Goal: Task Accomplishment & Management: Manage account settings

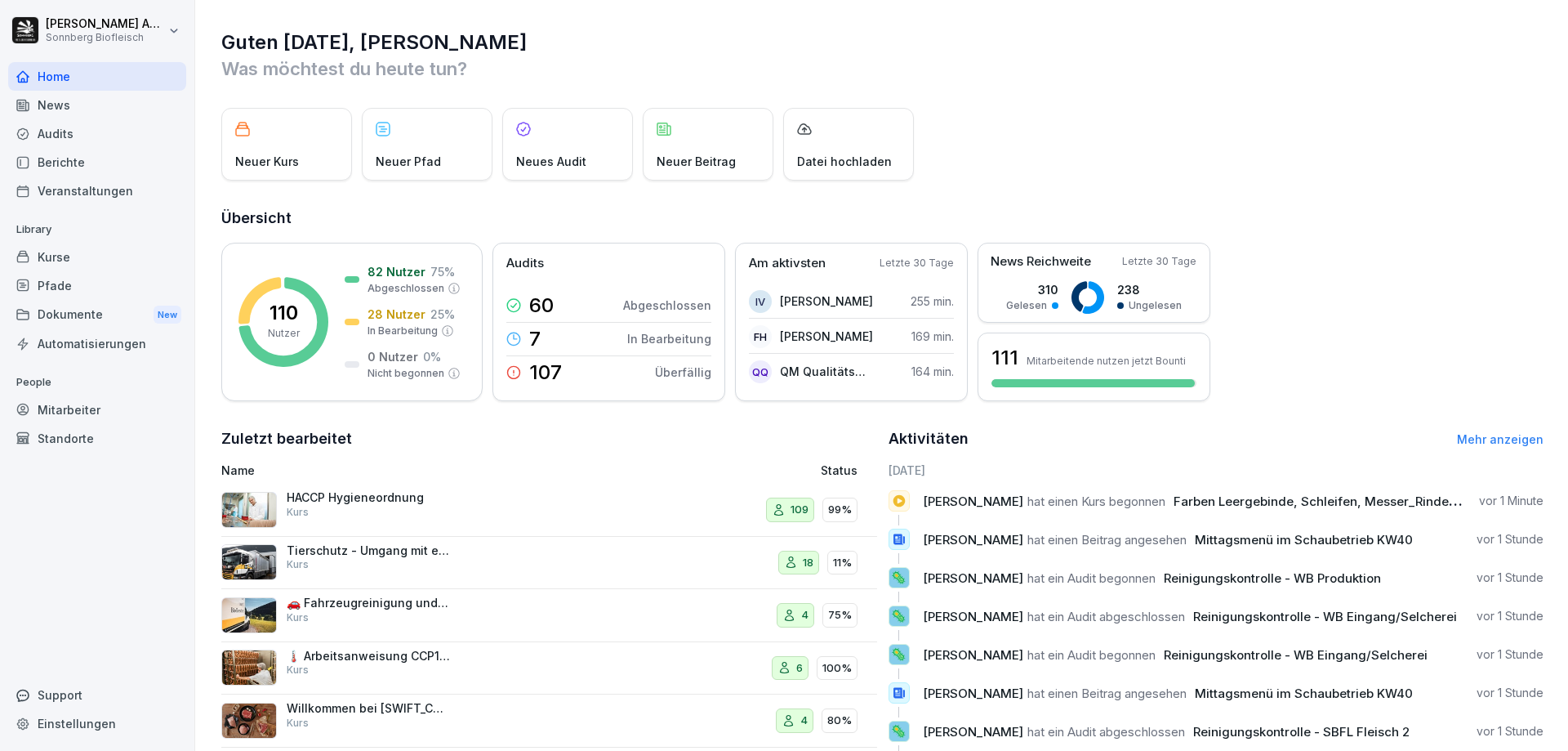
scroll to position [82, 0]
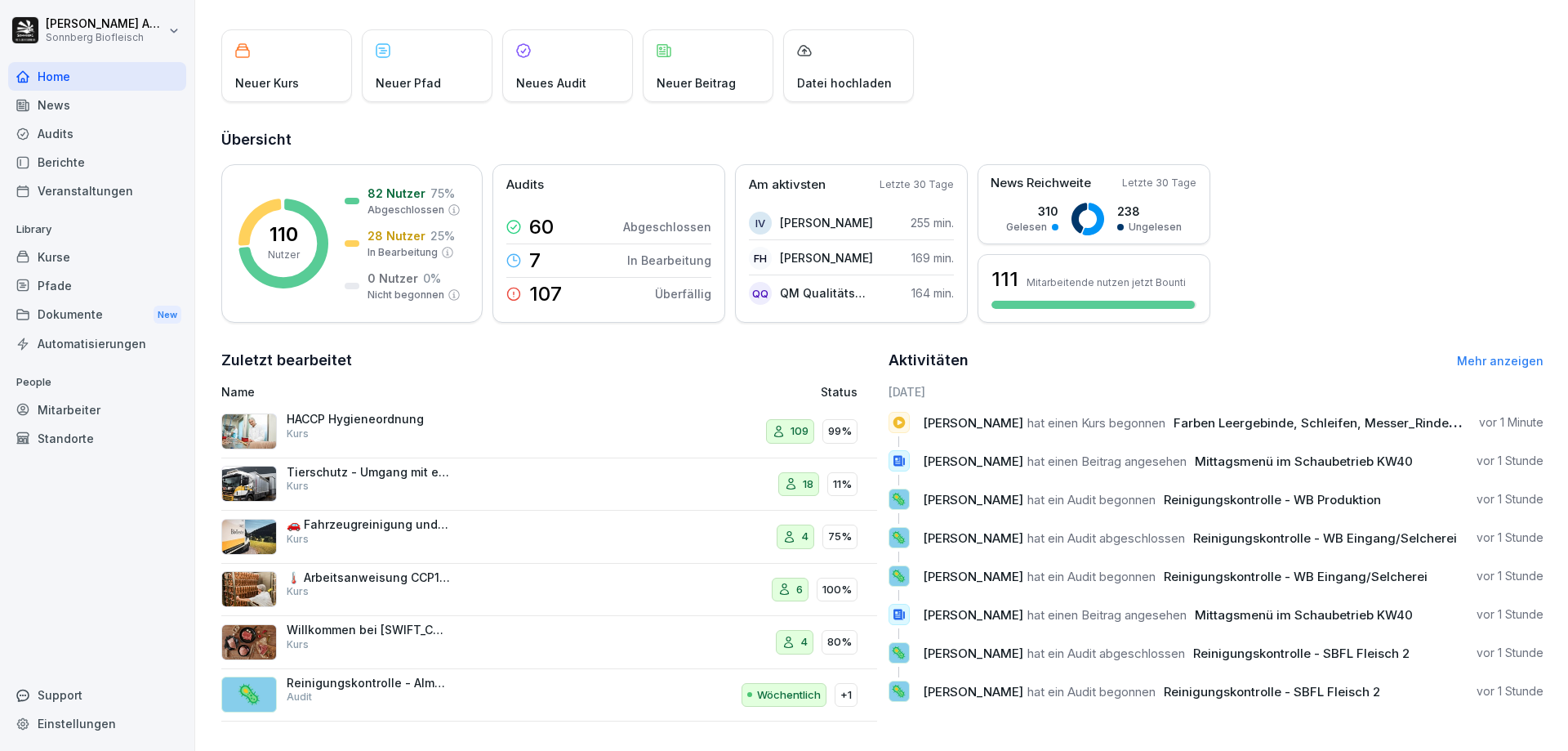
click at [84, 256] on div "Kurse" at bounding box center [97, 257] width 178 height 29
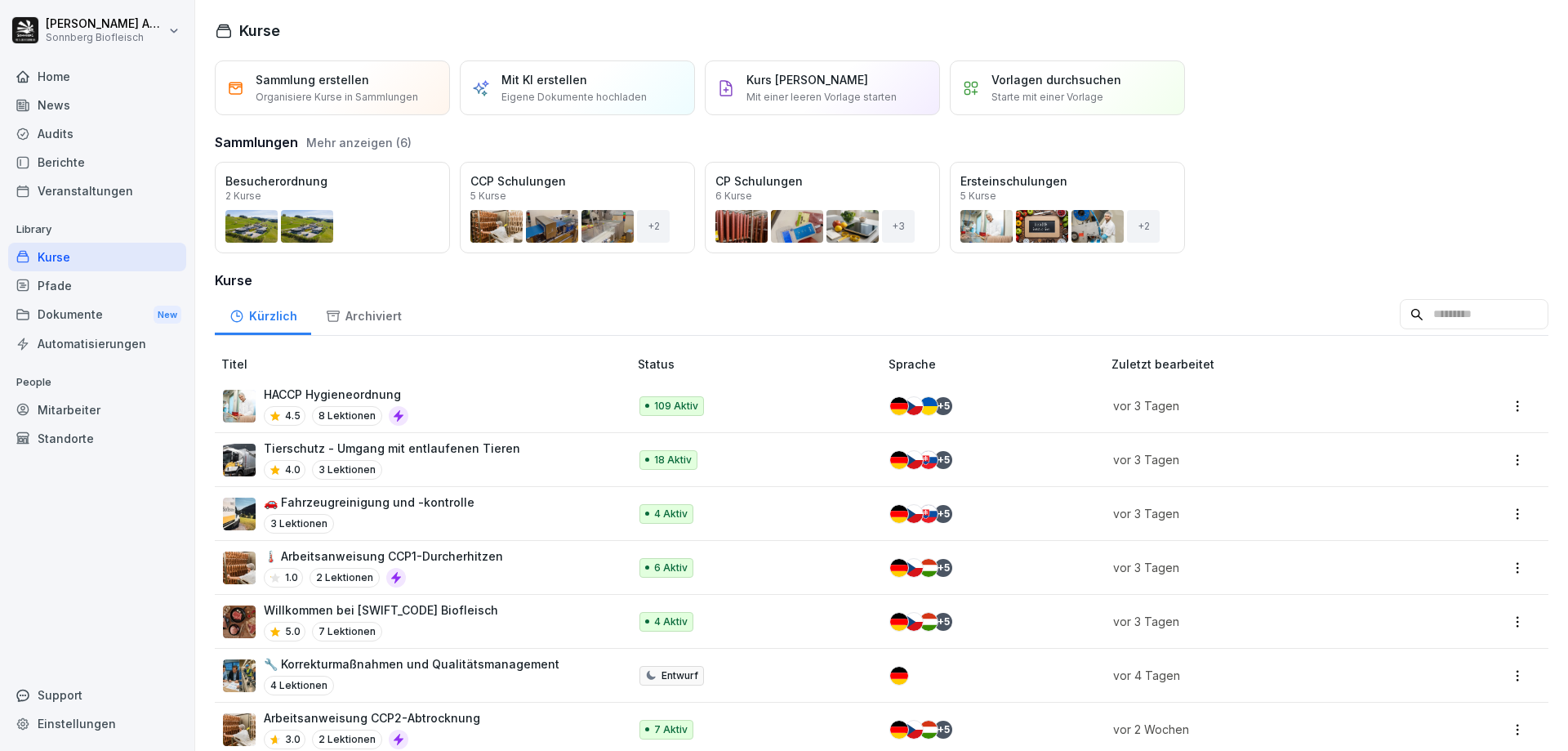
click at [1437, 314] on input at bounding box center [1474, 314] width 149 height 31
type input "*"
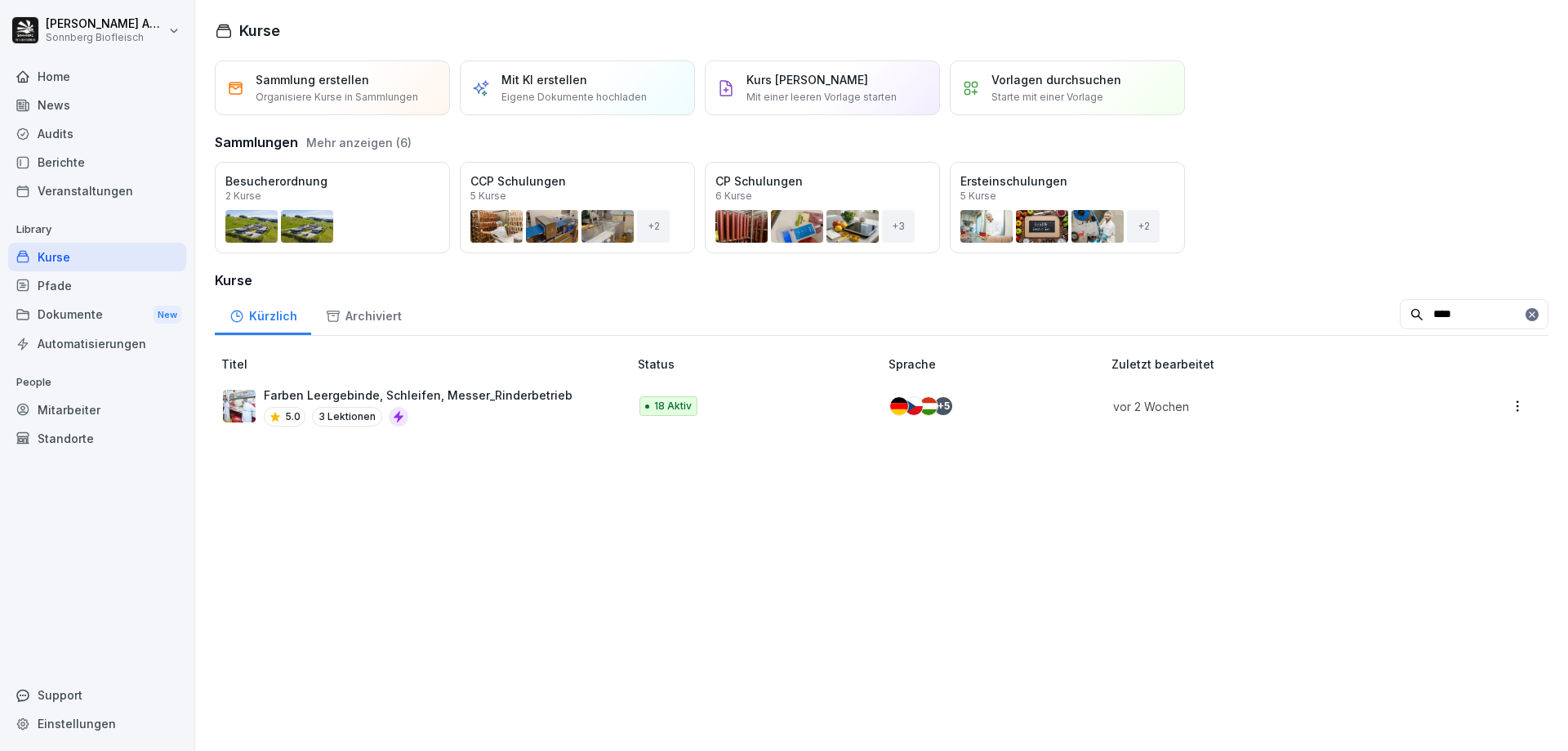
type input "****"
click at [466, 394] on p "Farben Leergebinde, Schleifen, Messer_Rinderbetrieb" at bounding box center [418, 394] width 309 height 17
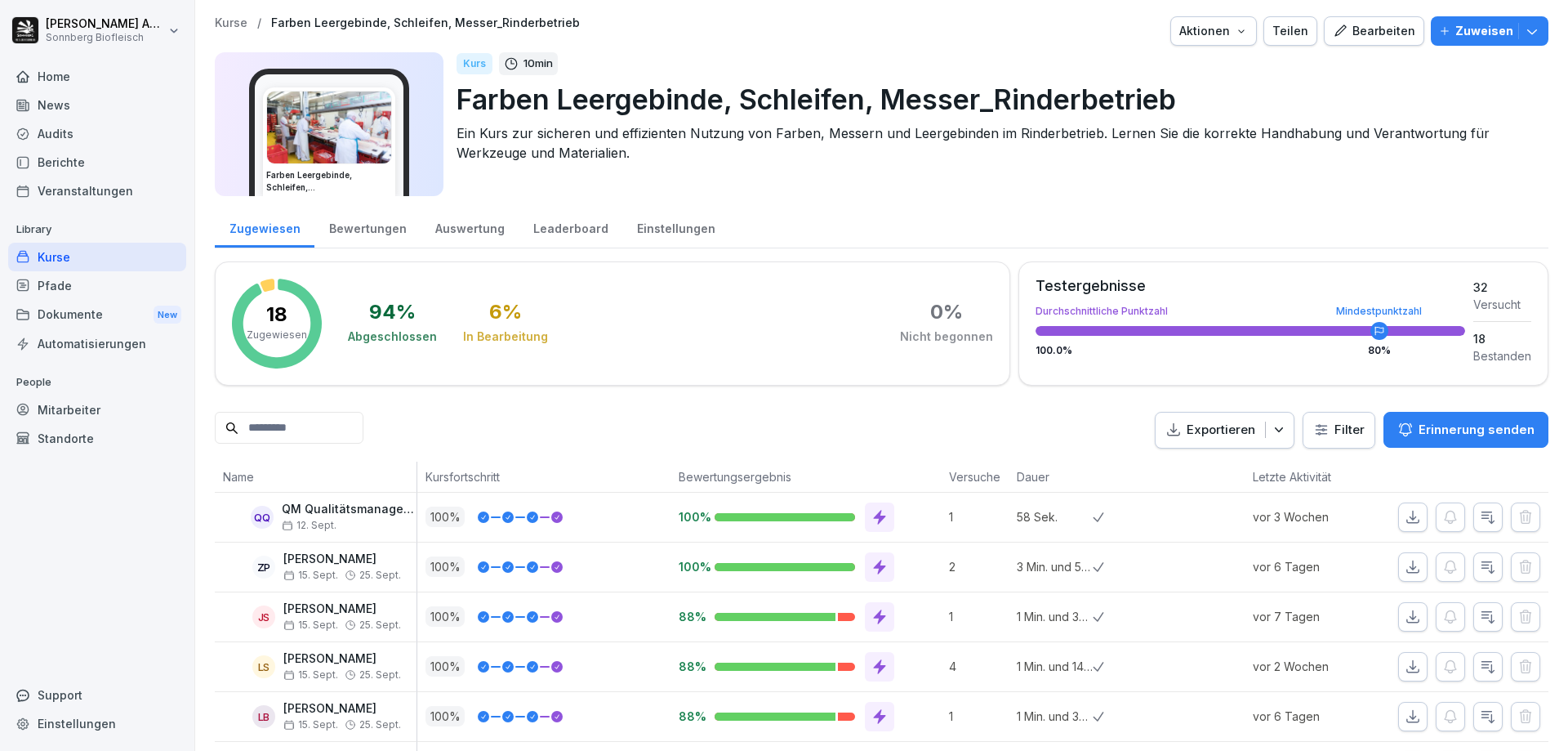
click at [359, 224] on div "Bewertungen" at bounding box center [367, 226] width 106 height 41
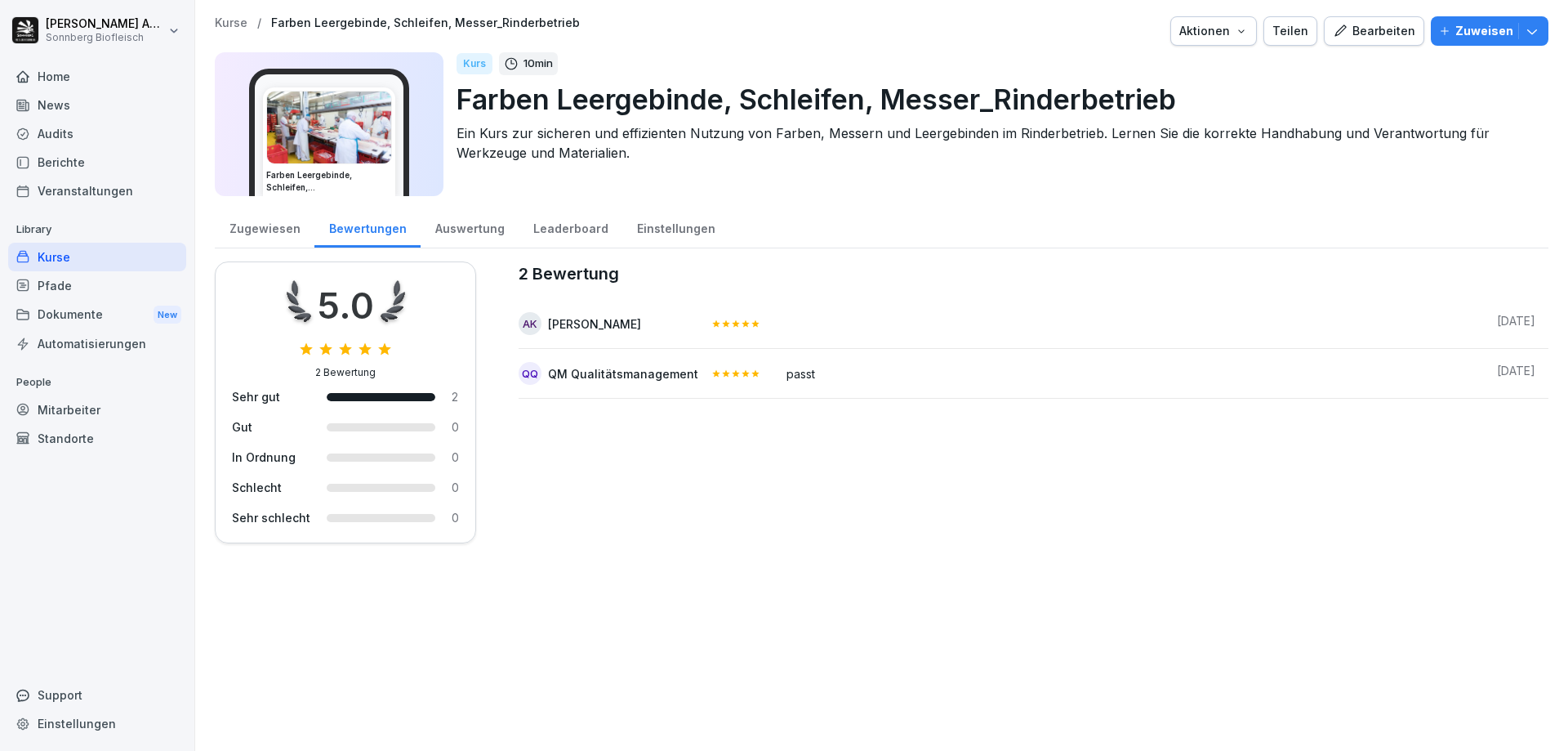
click at [251, 236] on div "Zugewiesen" at bounding box center [264, 226] width 100 height 41
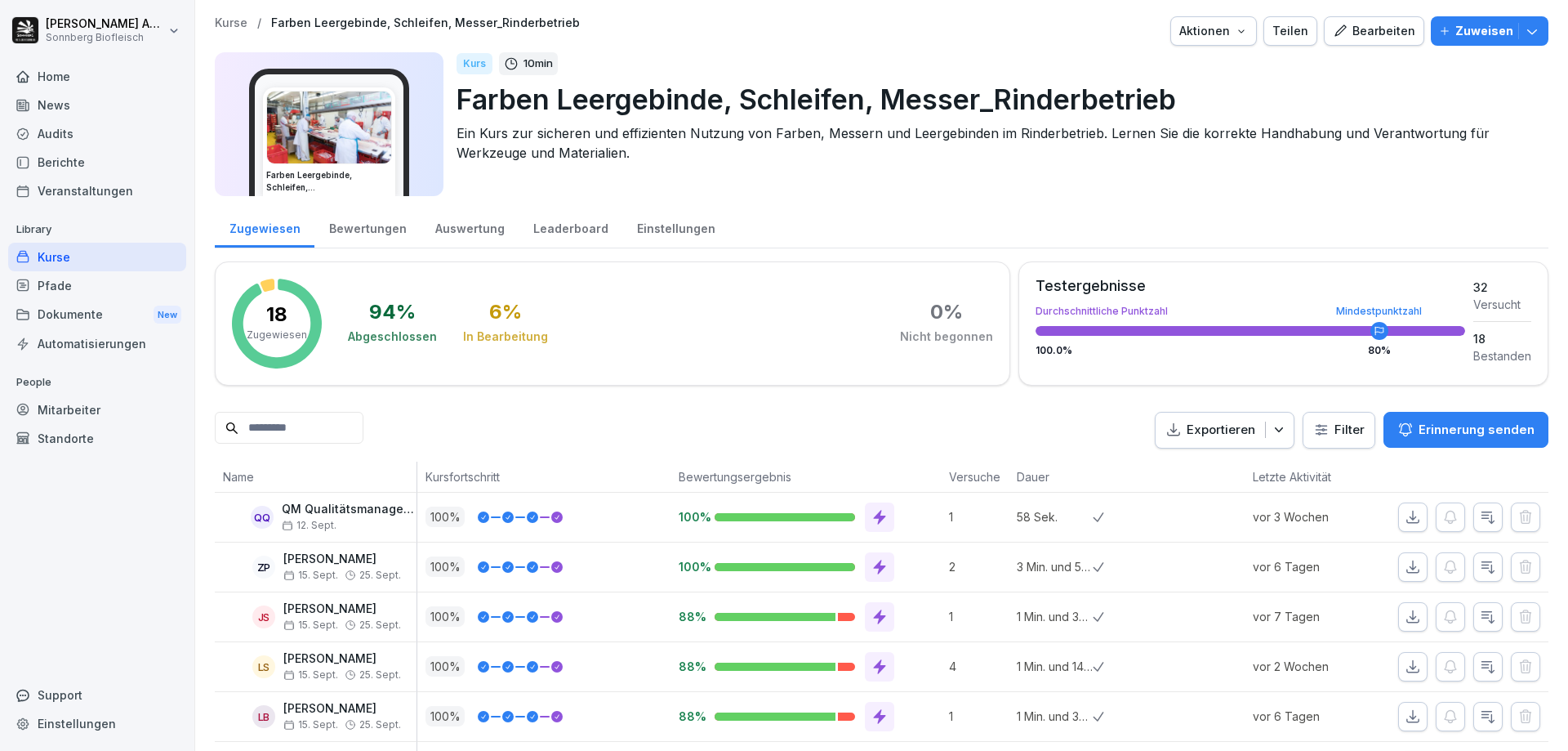
click at [328, 113] on img at bounding box center [329, 127] width 124 height 72
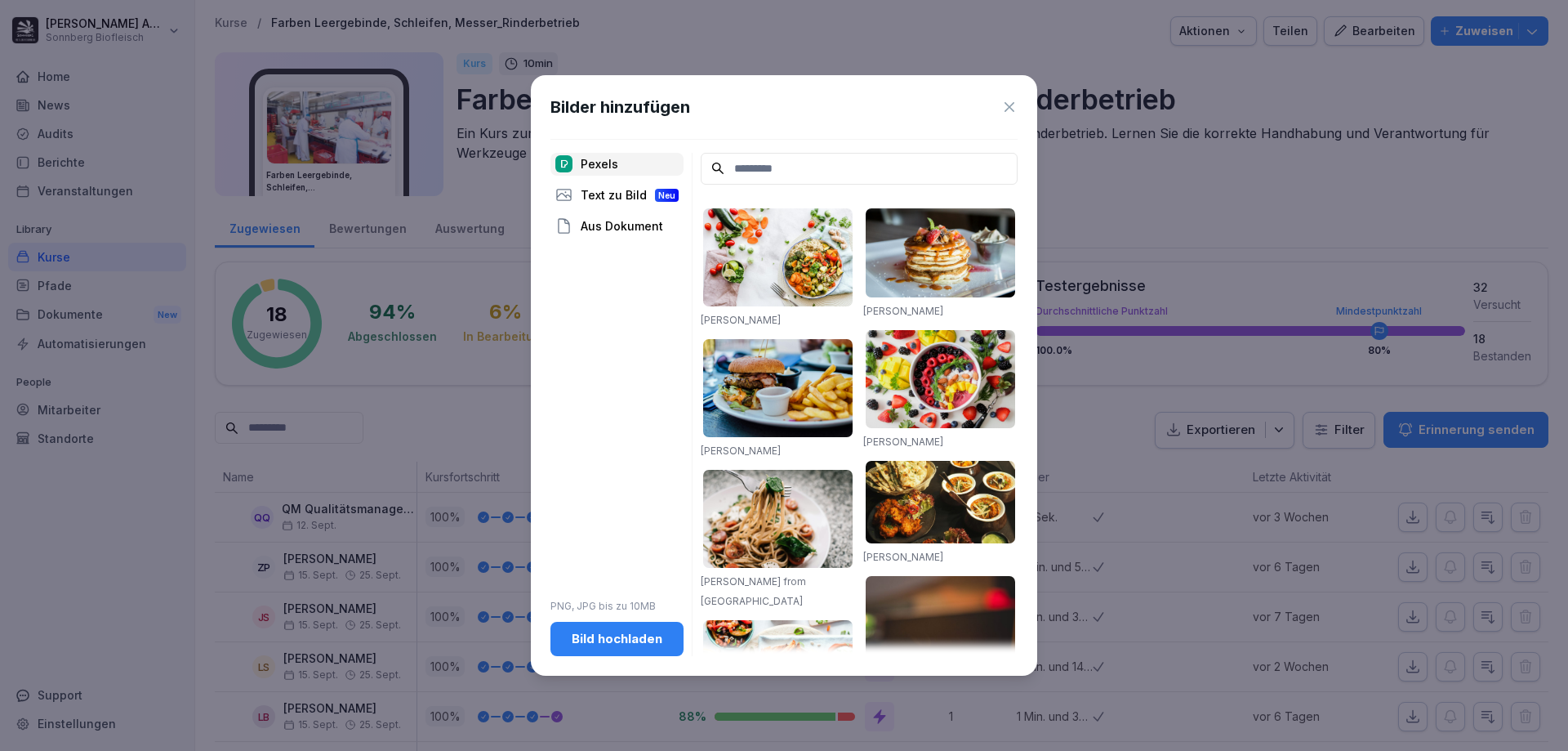
scroll to position [327, 0]
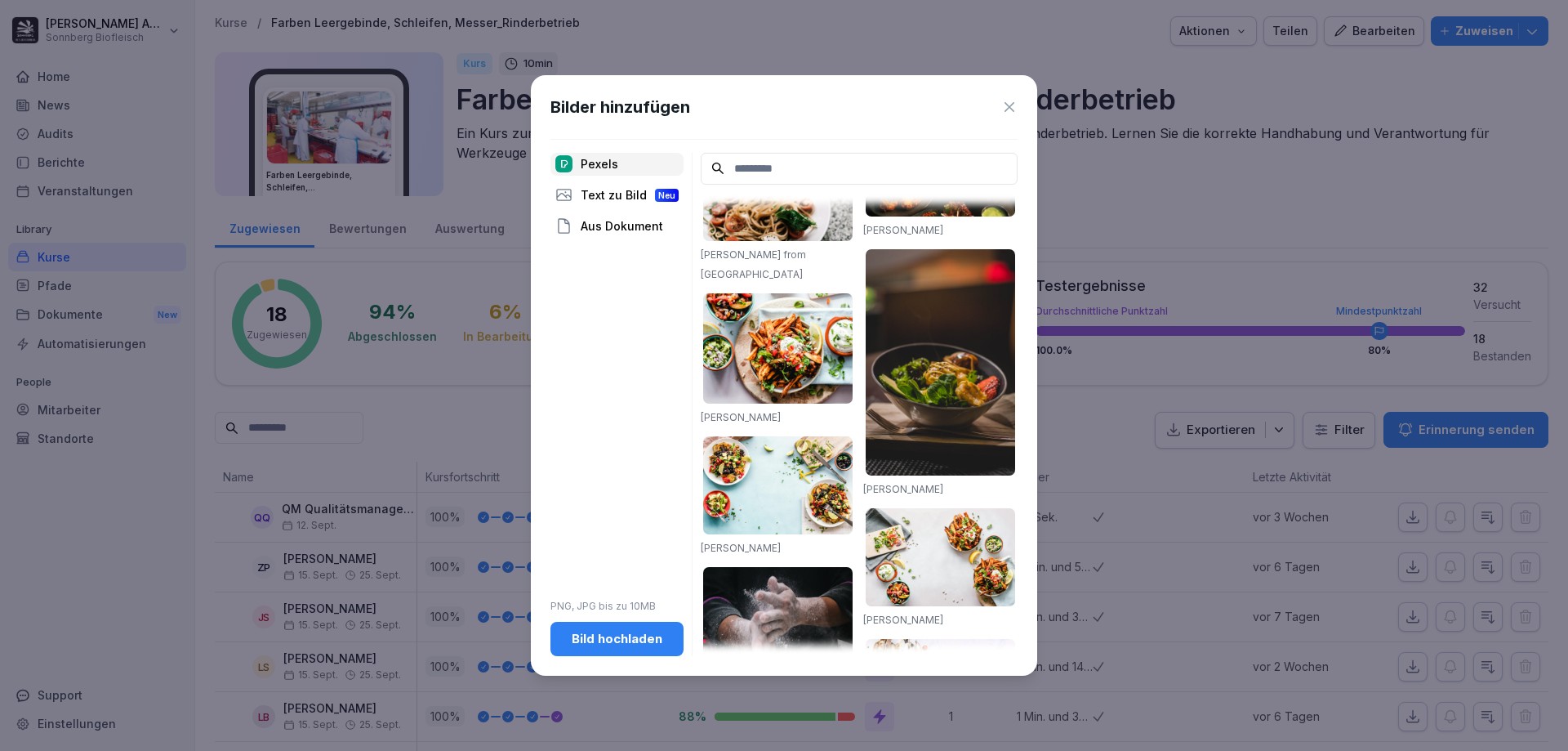
click at [1010, 106] on icon at bounding box center [1009, 107] width 10 height 10
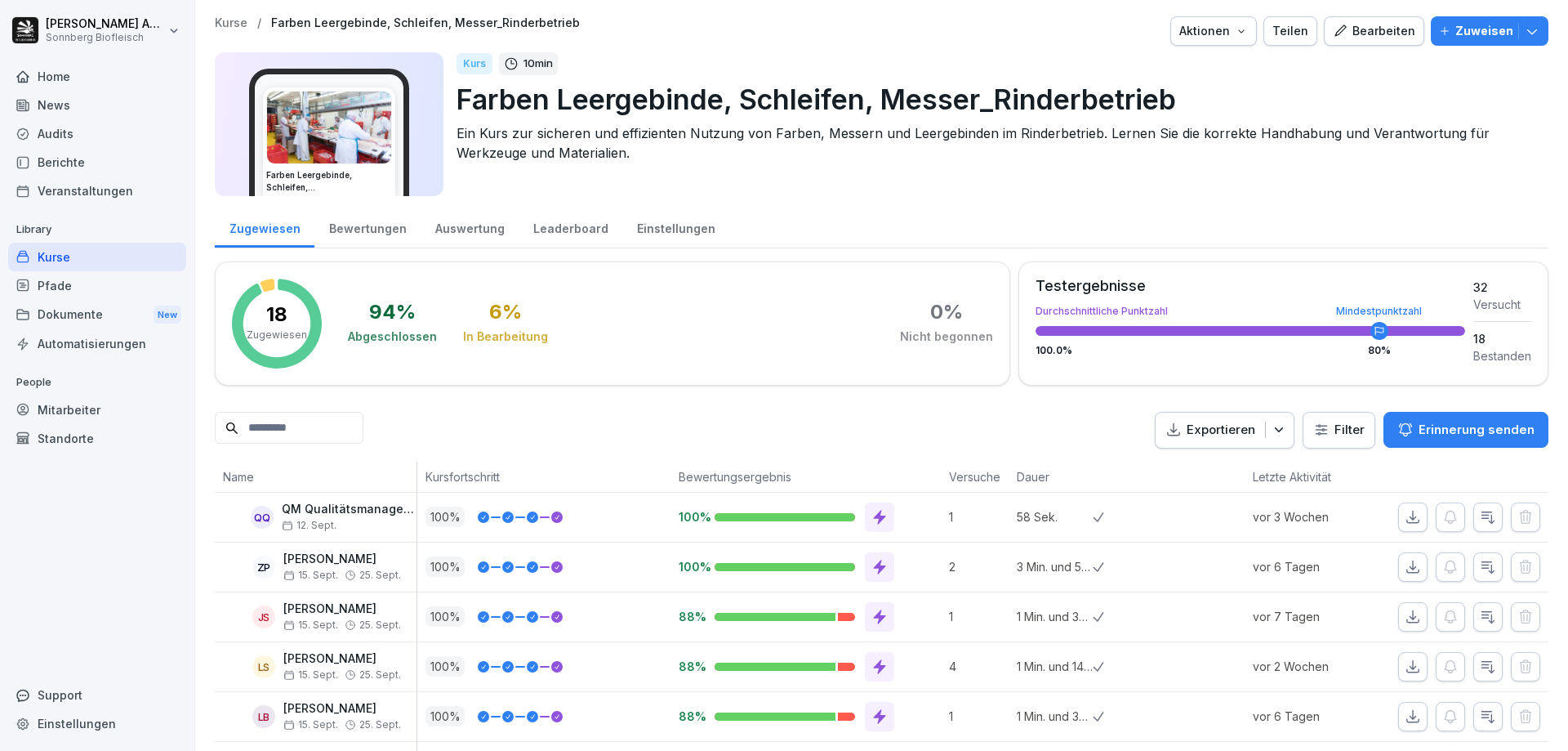
click at [1386, 40] on div "Bearbeiten" at bounding box center [1374, 31] width 83 height 18
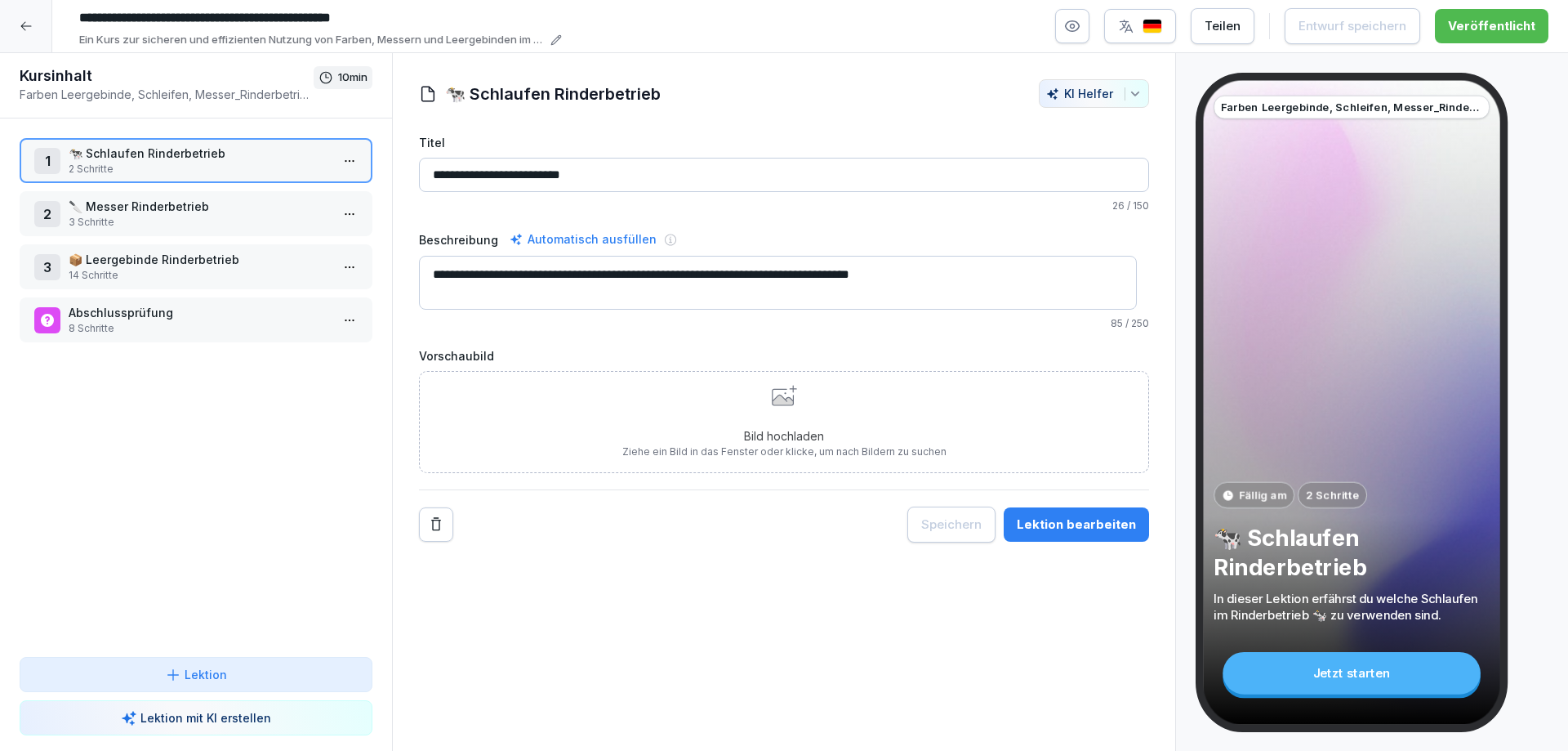
click at [70, 324] on p "8 Schritte" at bounding box center [199, 328] width 262 height 15
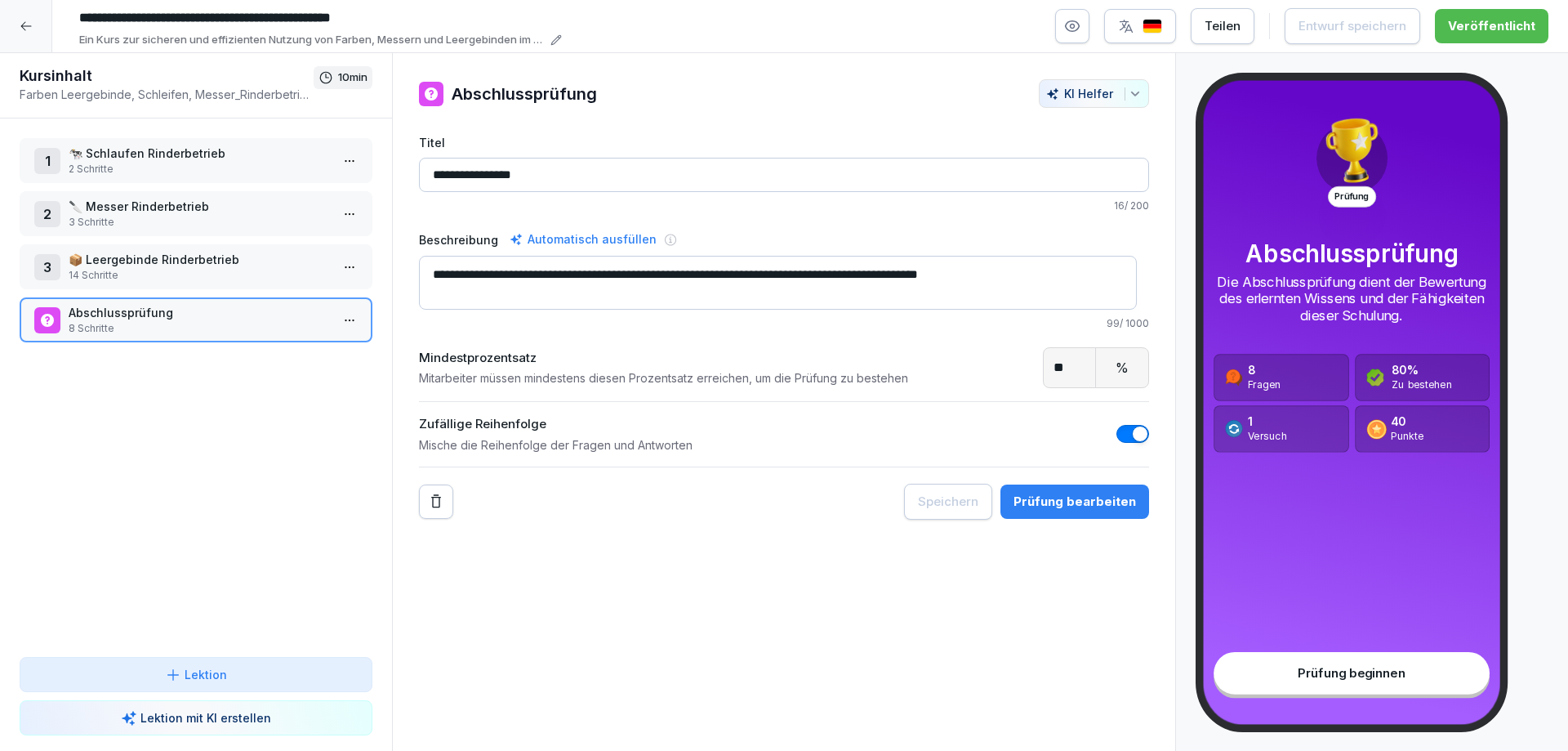
click at [1048, 493] on div "Prüfung bearbeiten" at bounding box center [1074, 502] width 122 height 18
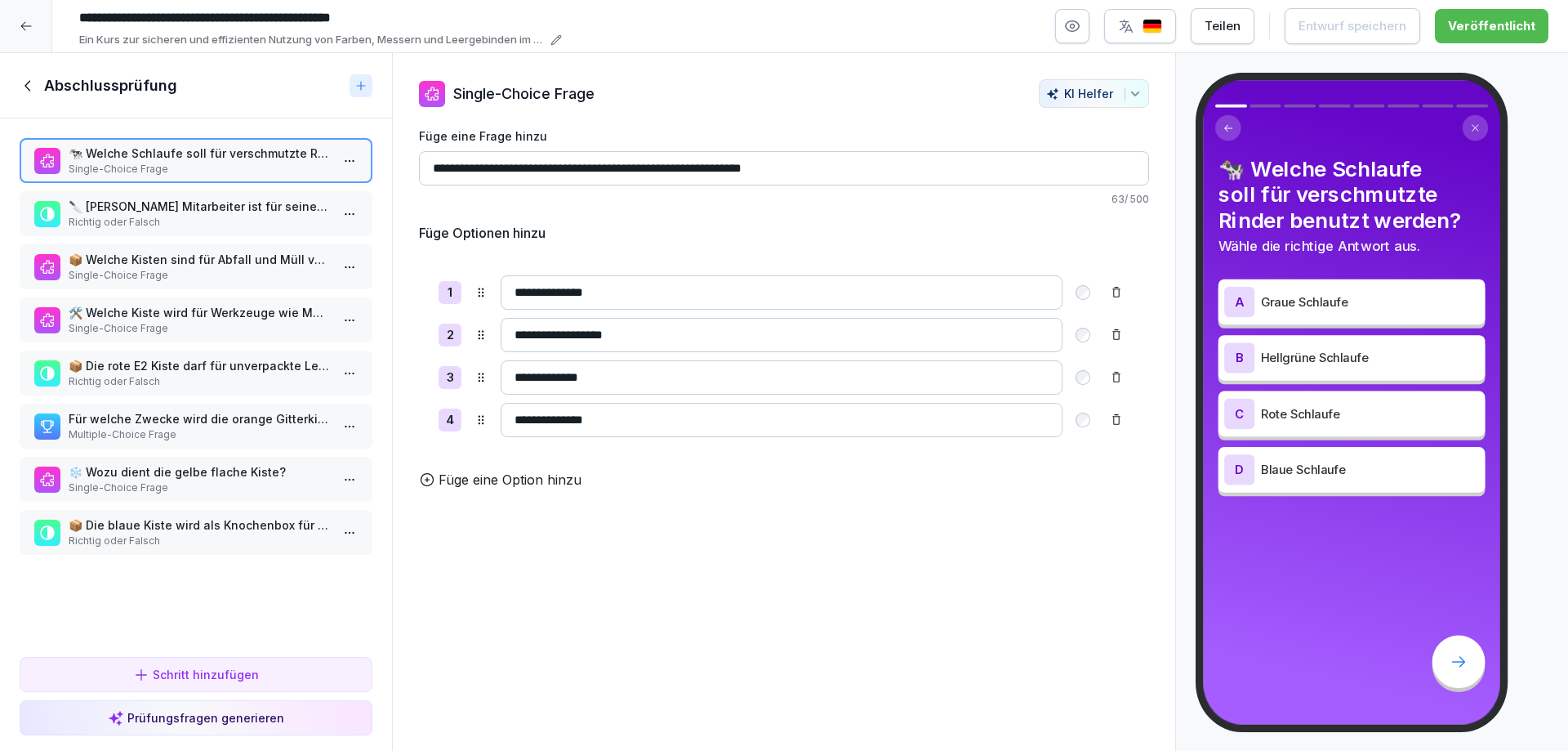
click at [146, 377] on p "Richtig oder Falsch" at bounding box center [199, 381] width 262 height 15
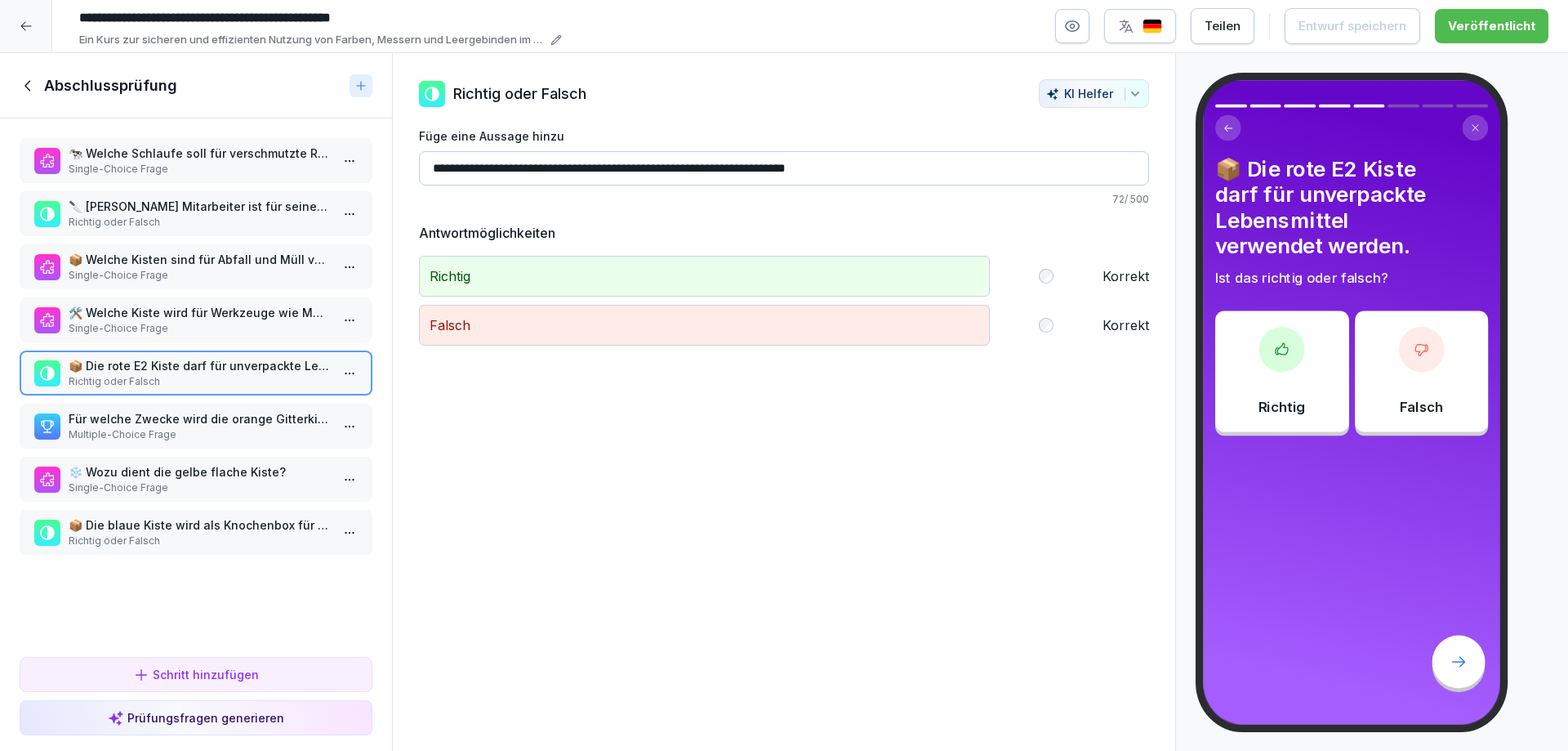
click at [119, 530] on p "📦 Die blaue Kiste wird als Knochenbox für Kunden verwendet." at bounding box center [199, 524] width 262 height 17
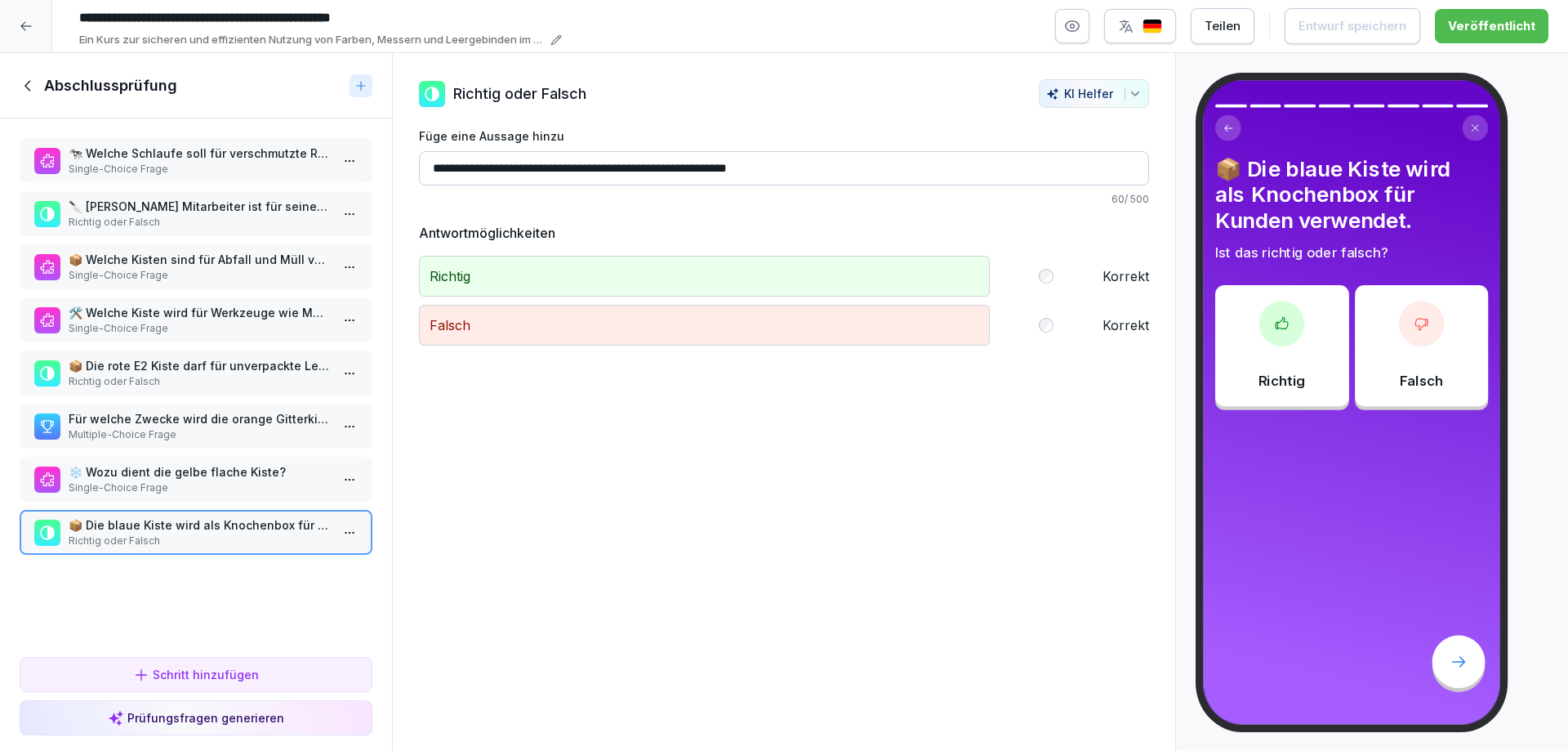
click at [148, 168] on p "Single-Choice Frage" at bounding box center [199, 169] width 262 height 15
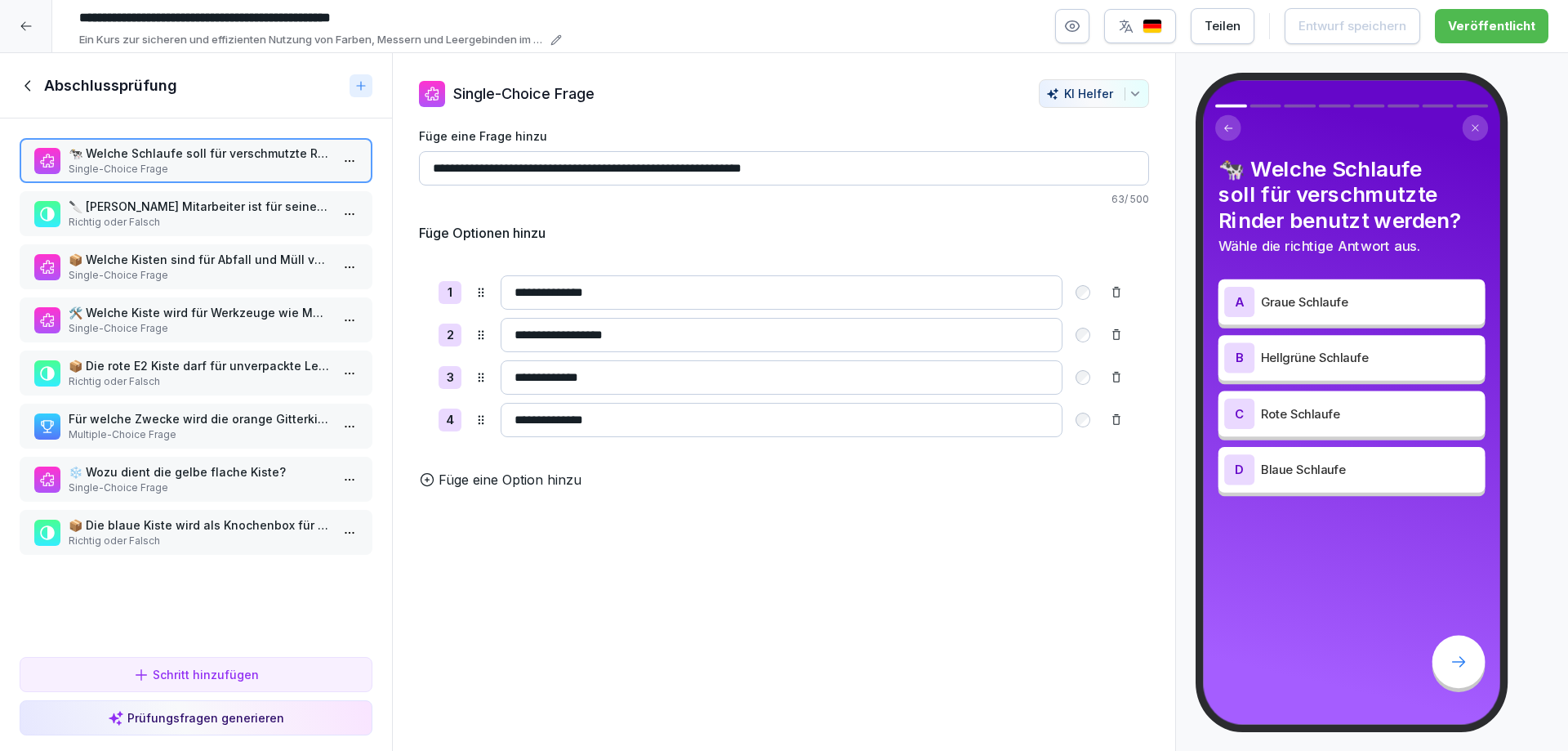
click at [177, 417] on p "Für welche Zwecke wird die orange Gitterkiste verwendet?" at bounding box center [199, 418] width 262 height 17
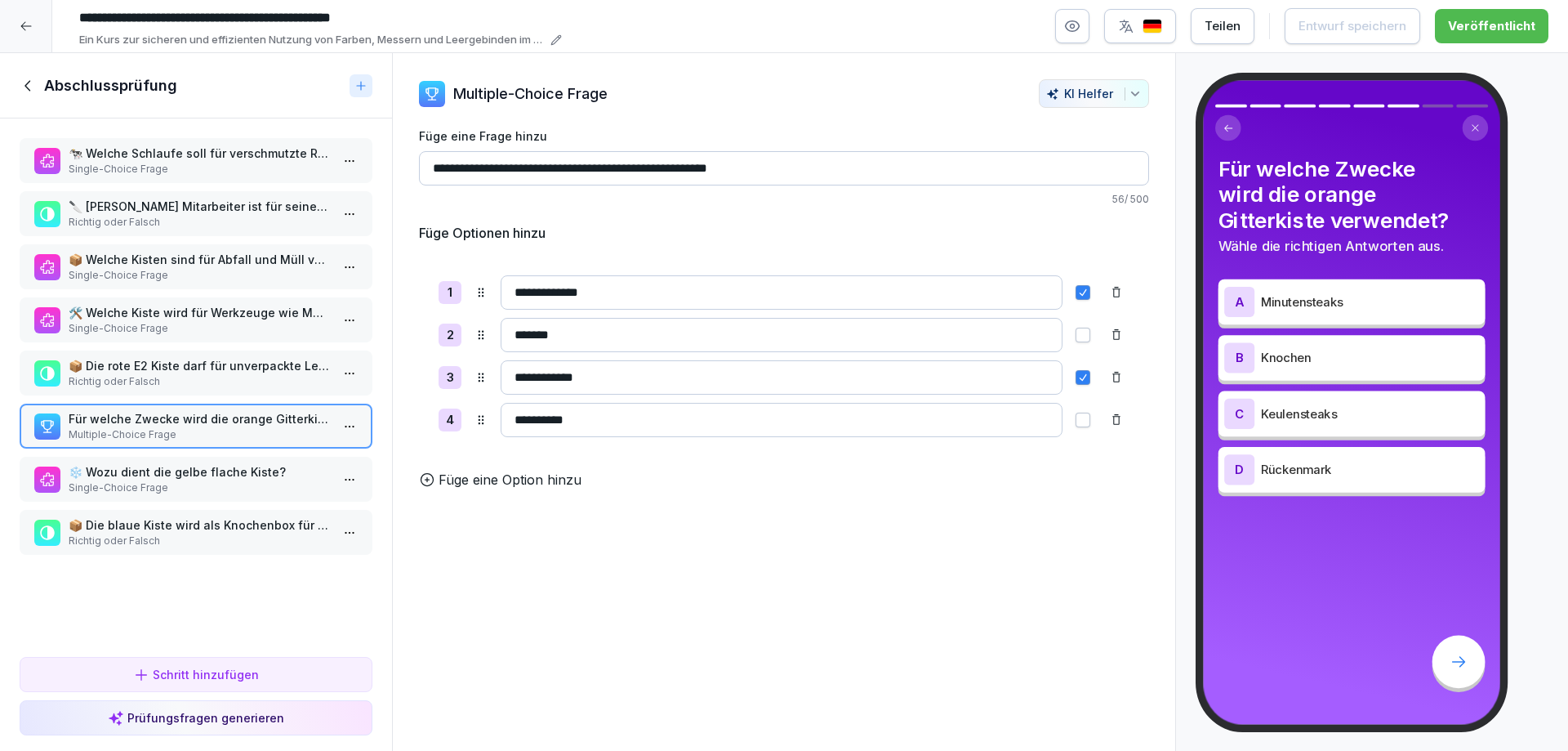
click at [187, 313] on p "🛠️ Welche Kiste wird für Werkzeuge wie Messer und Handschuhe verwendet?" at bounding box center [199, 312] width 262 height 17
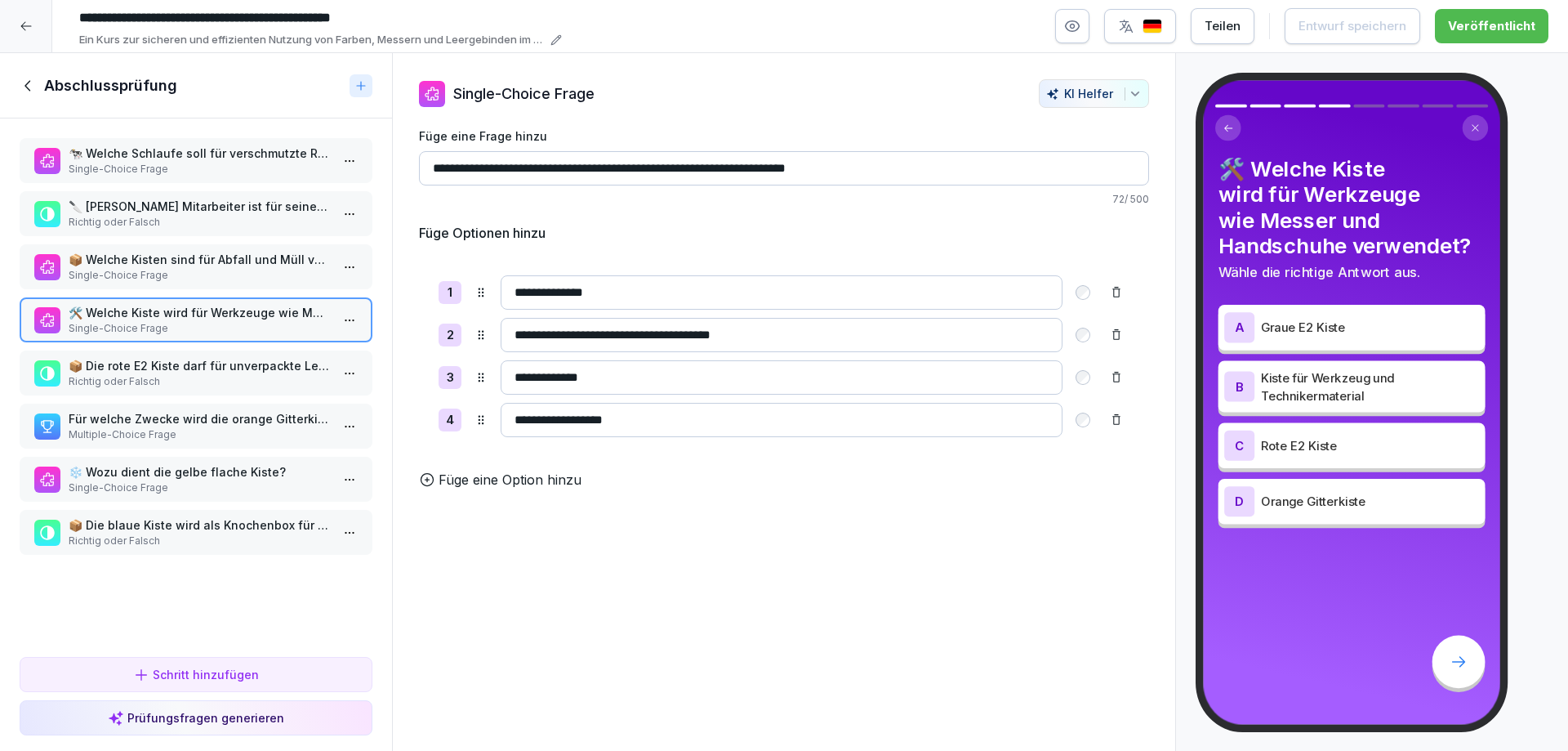
click at [177, 269] on p "Single-Choice Frage" at bounding box center [199, 276] width 262 height 15
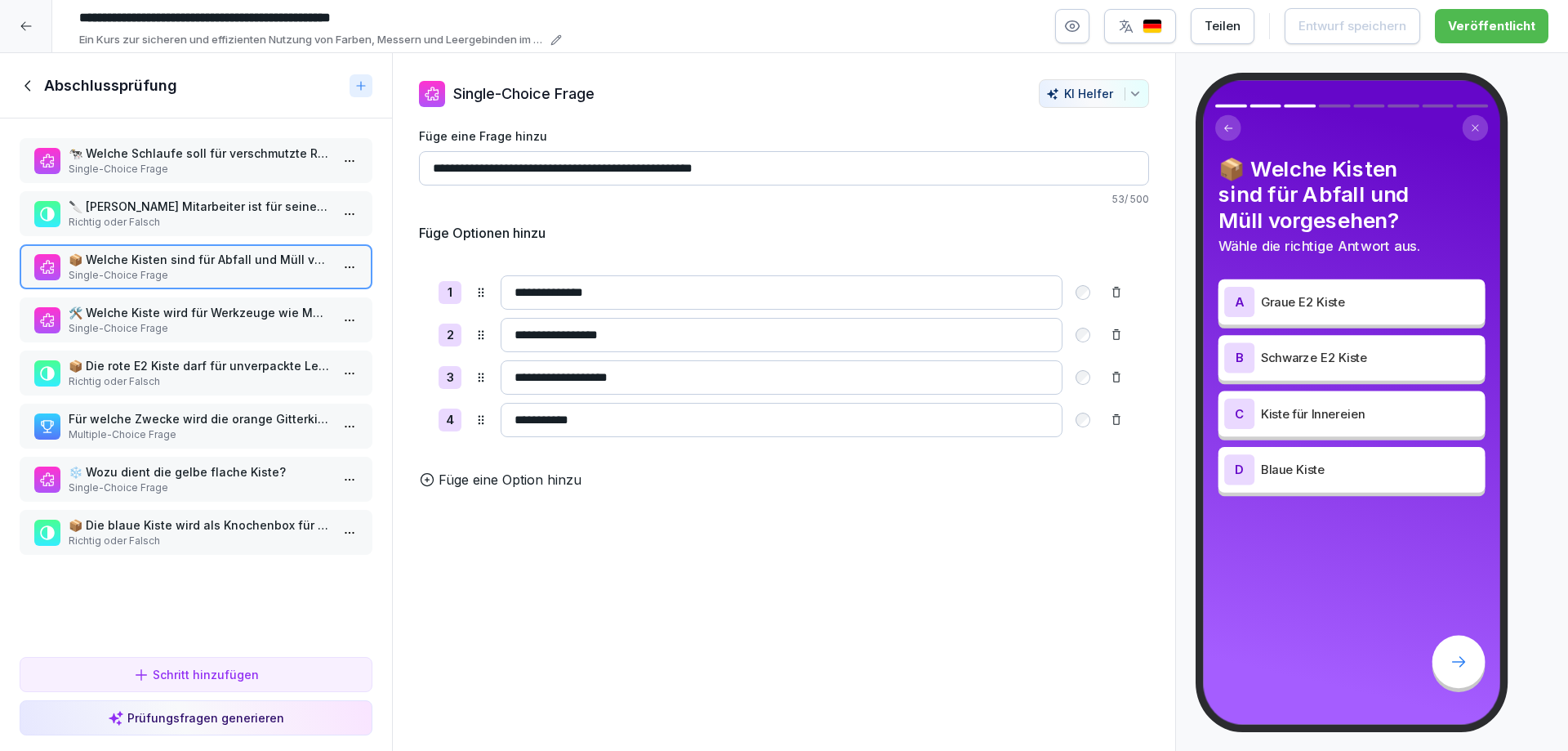
click at [21, 25] on icon at bounding box center [26, 26] width 13 height 13
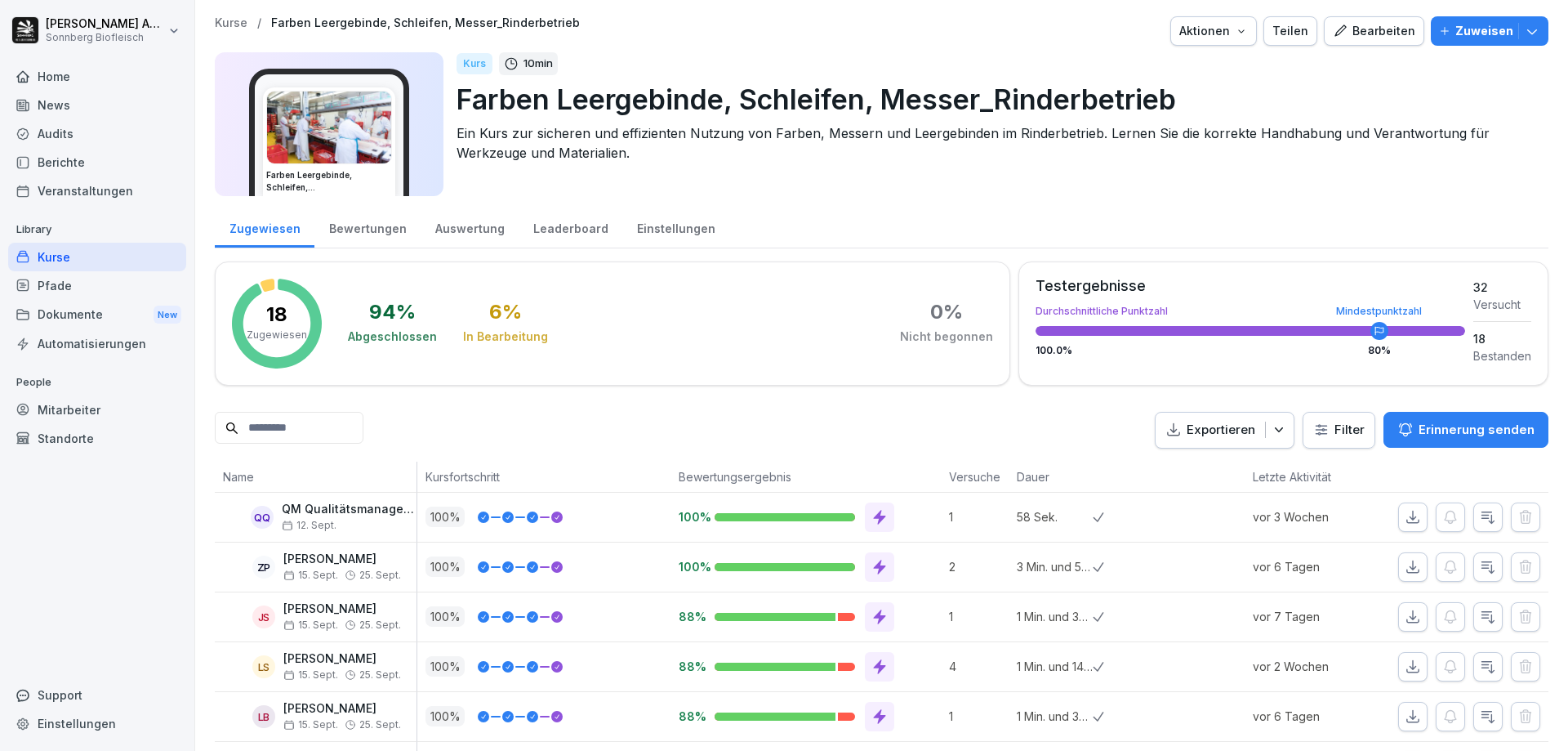
scroll to position [327, 0]
click at [78, 258] on div "Kurse" at bounding box center [97, 257] width 178 height 29
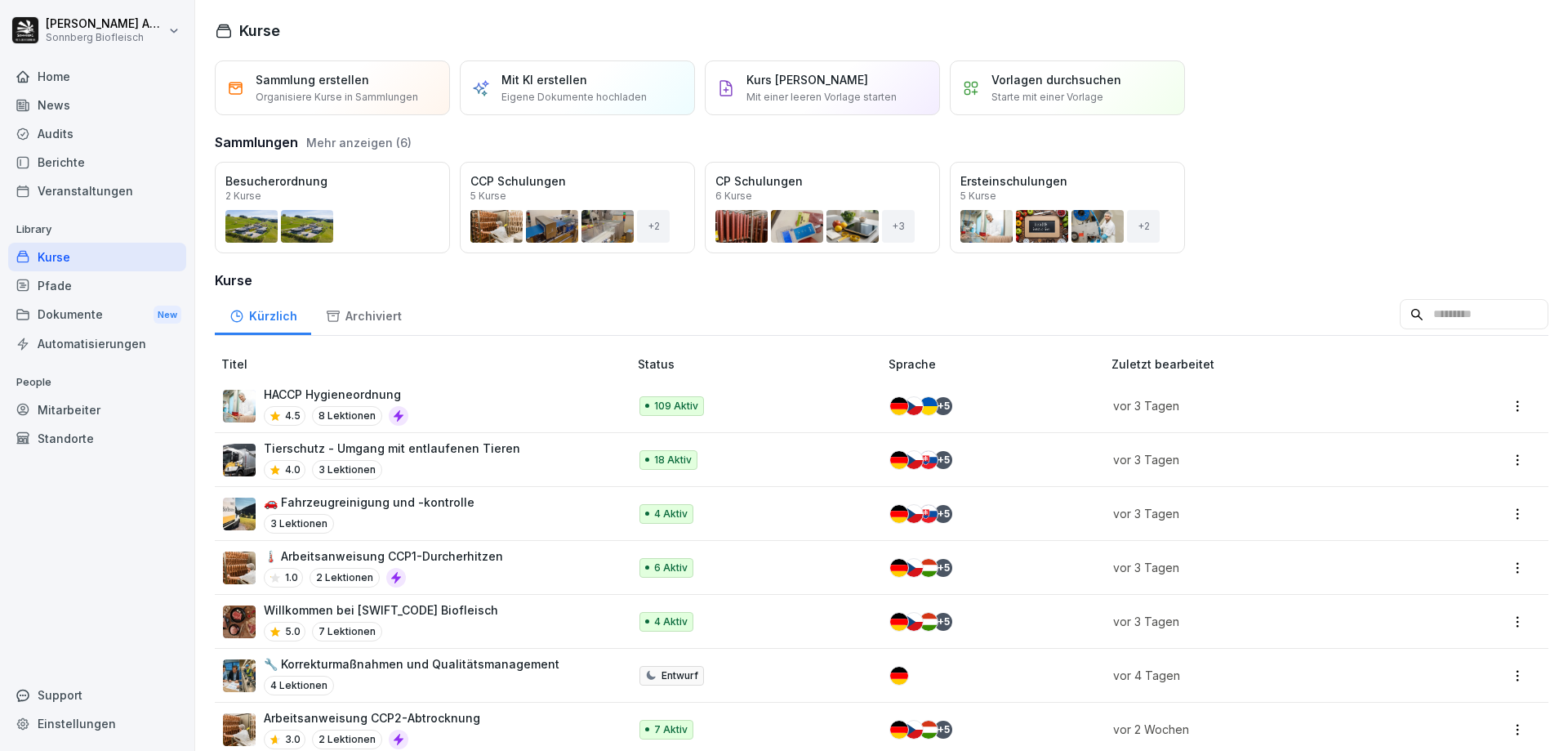
click at [1432, 324] on input at bounding box center [1474, 314] width 149 height 31
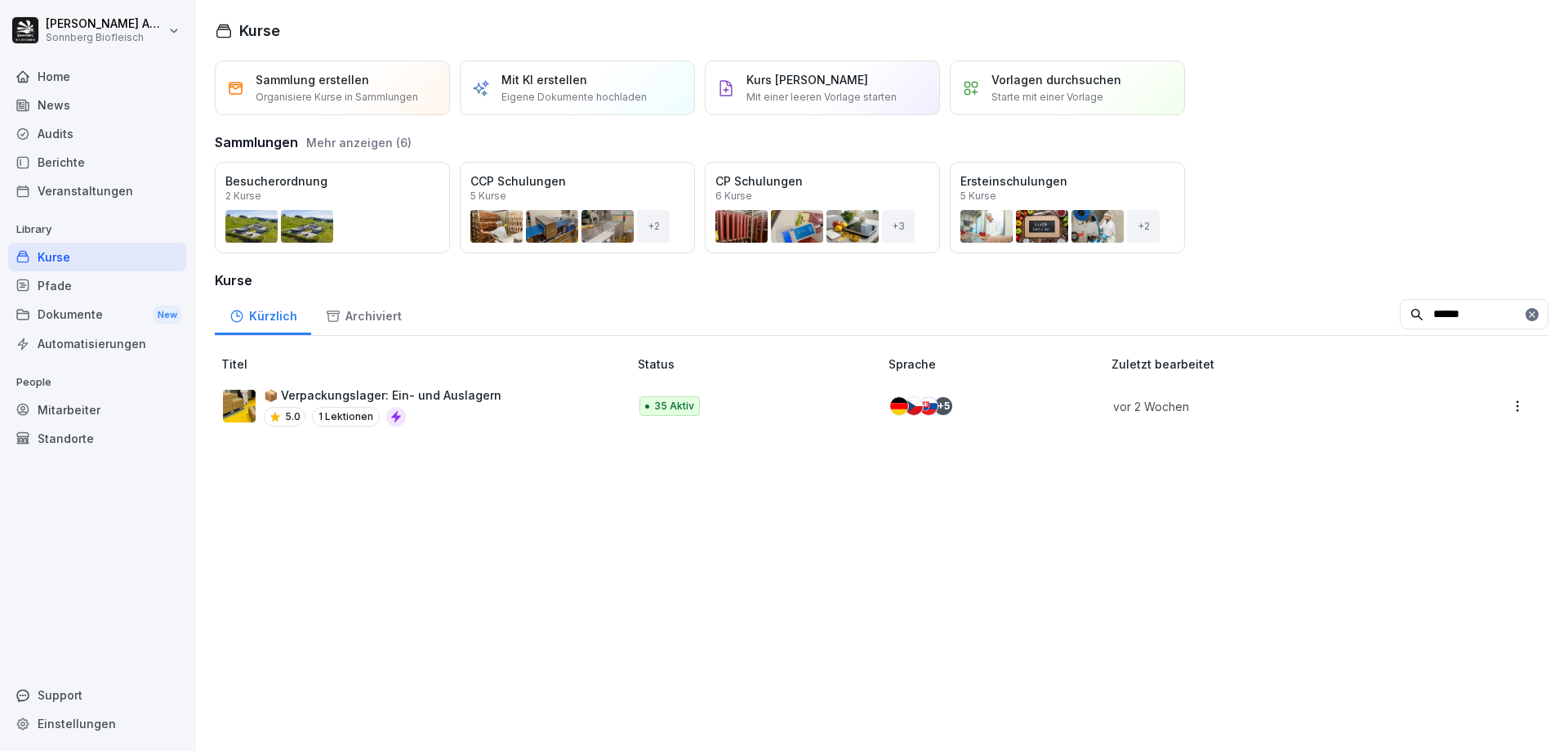
type input "******"
click at [446, 400] on p "📦 Verpackungslager: Ein- und Auslagern" at bounding box center [383, 394] width 238 height 17
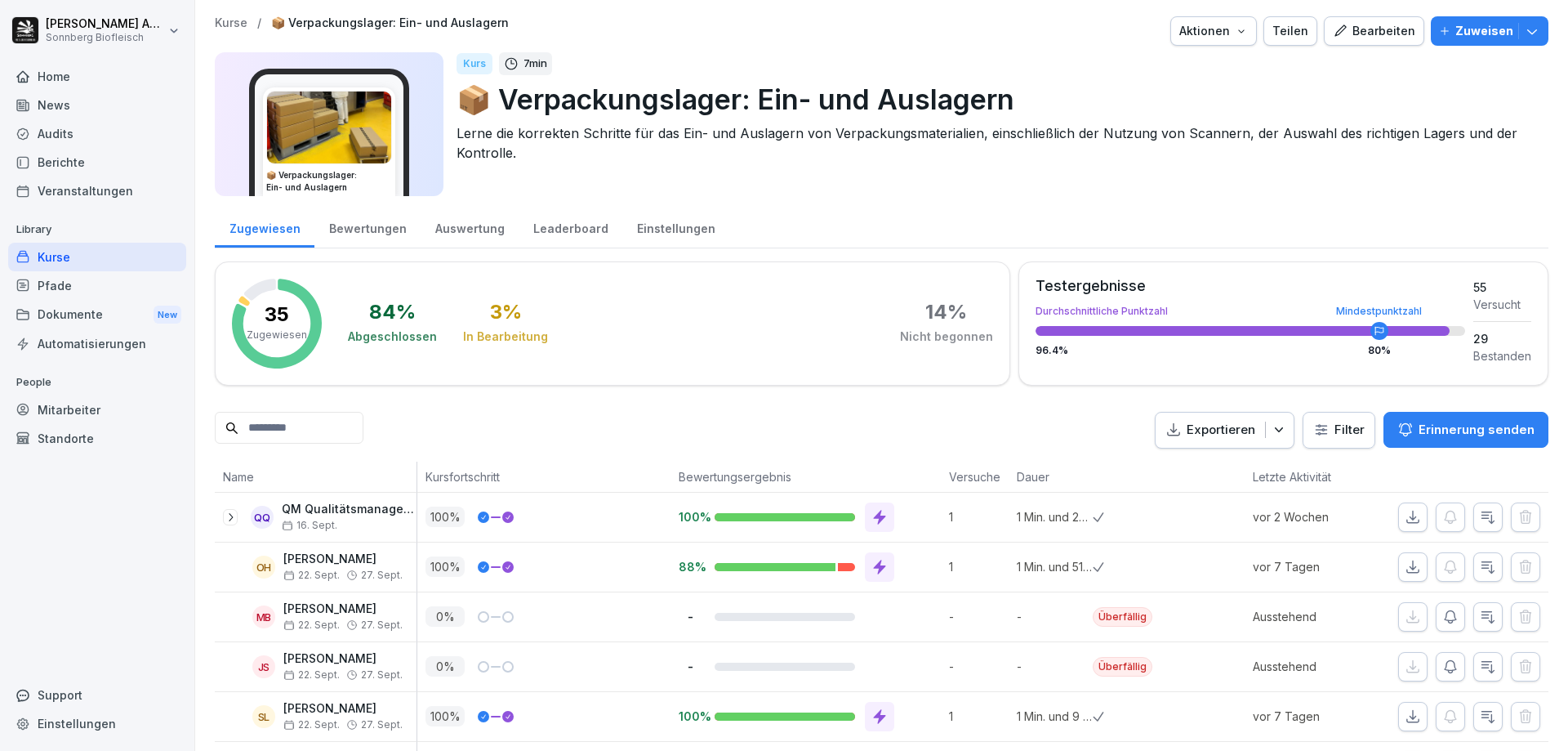
click at [1361, 35] on div "Bearbeiten" at bounding box center [1374, 31] width 83 height 18
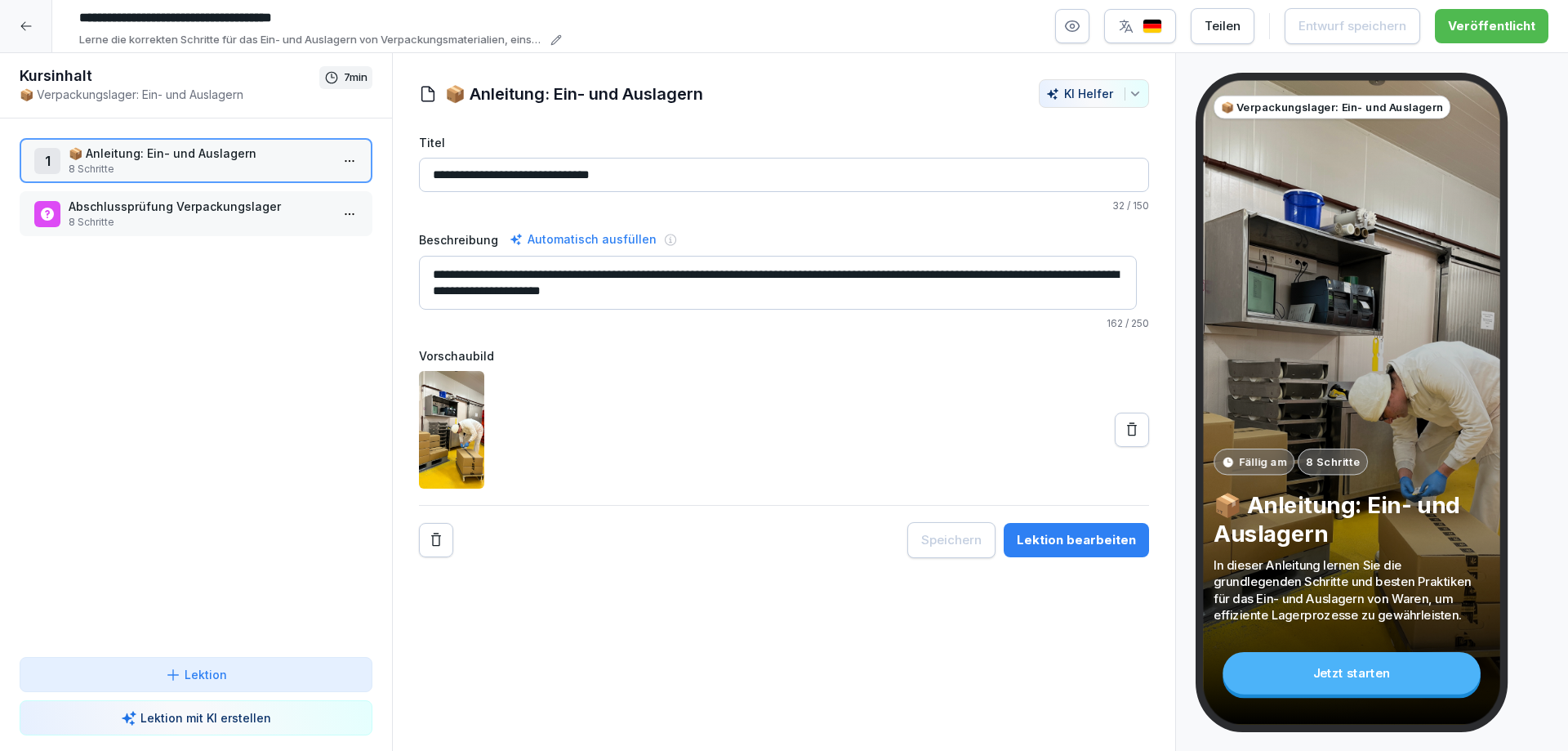
click at [156, 215] on p "8 Schritte" at bounding box center [199, 222] width 262 height 15
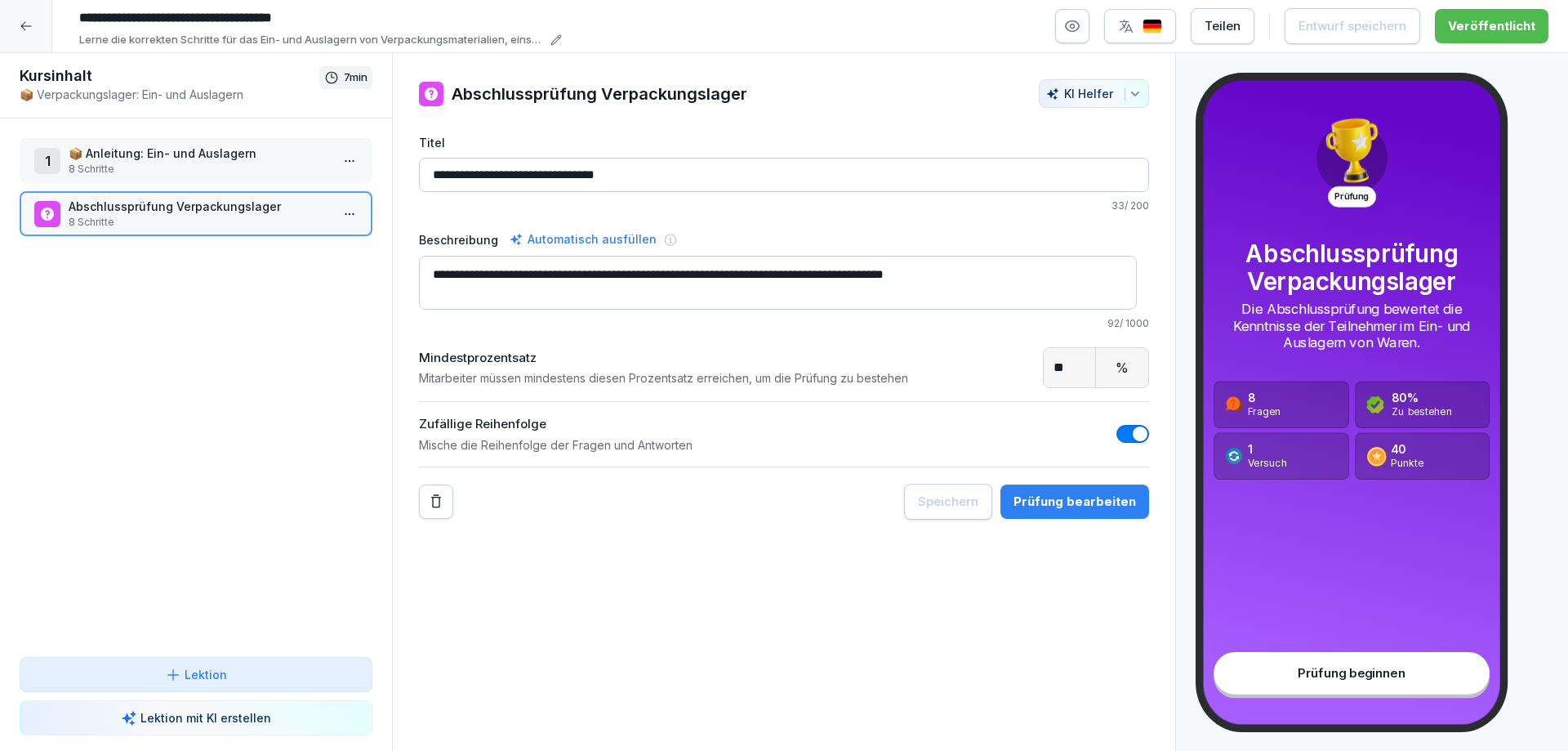
click at [1104, 503] on div "Prüfung bearbeiten" at bounding box center [1074, 502] width 122 height 18
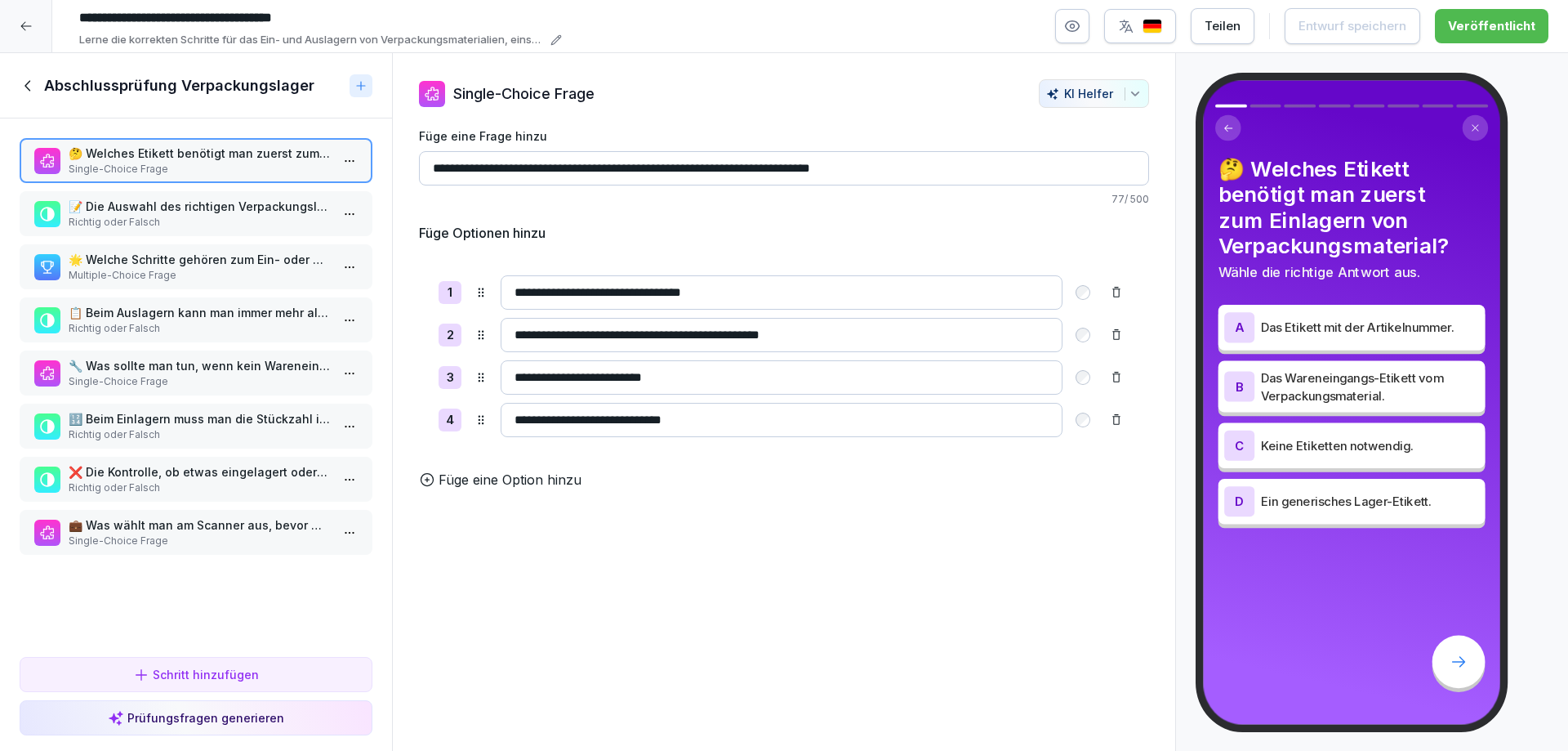
click at [190, 215] on p "Richtig oder Falsch" at bounding box center [199, 222] width 262 height 15
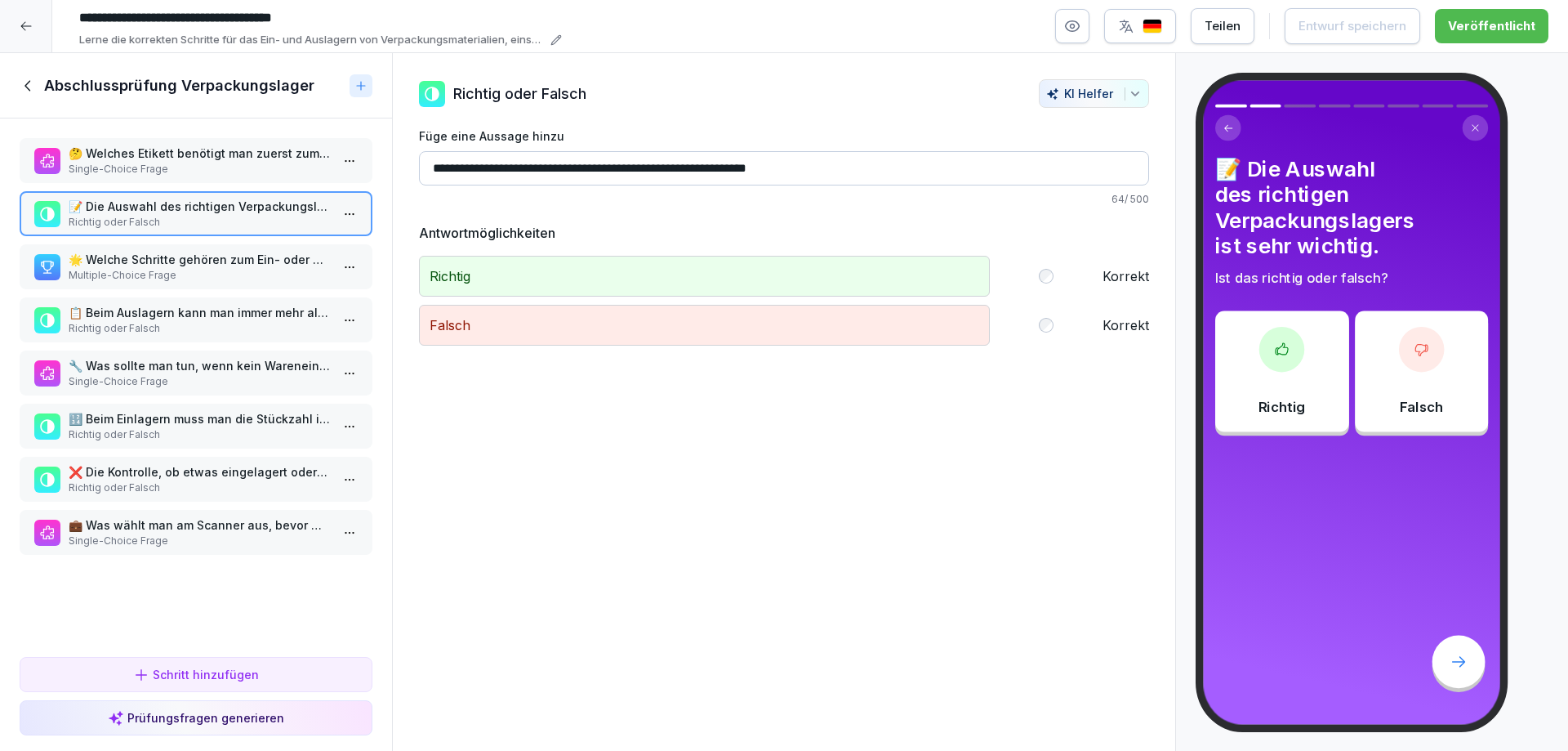
click at [182, 265] on p "🌟 Welche Schritte gehören zum Ein- oder Auslagern von Verpackungsmaterial?" at bounding box center [199, 259] width 262 height 17
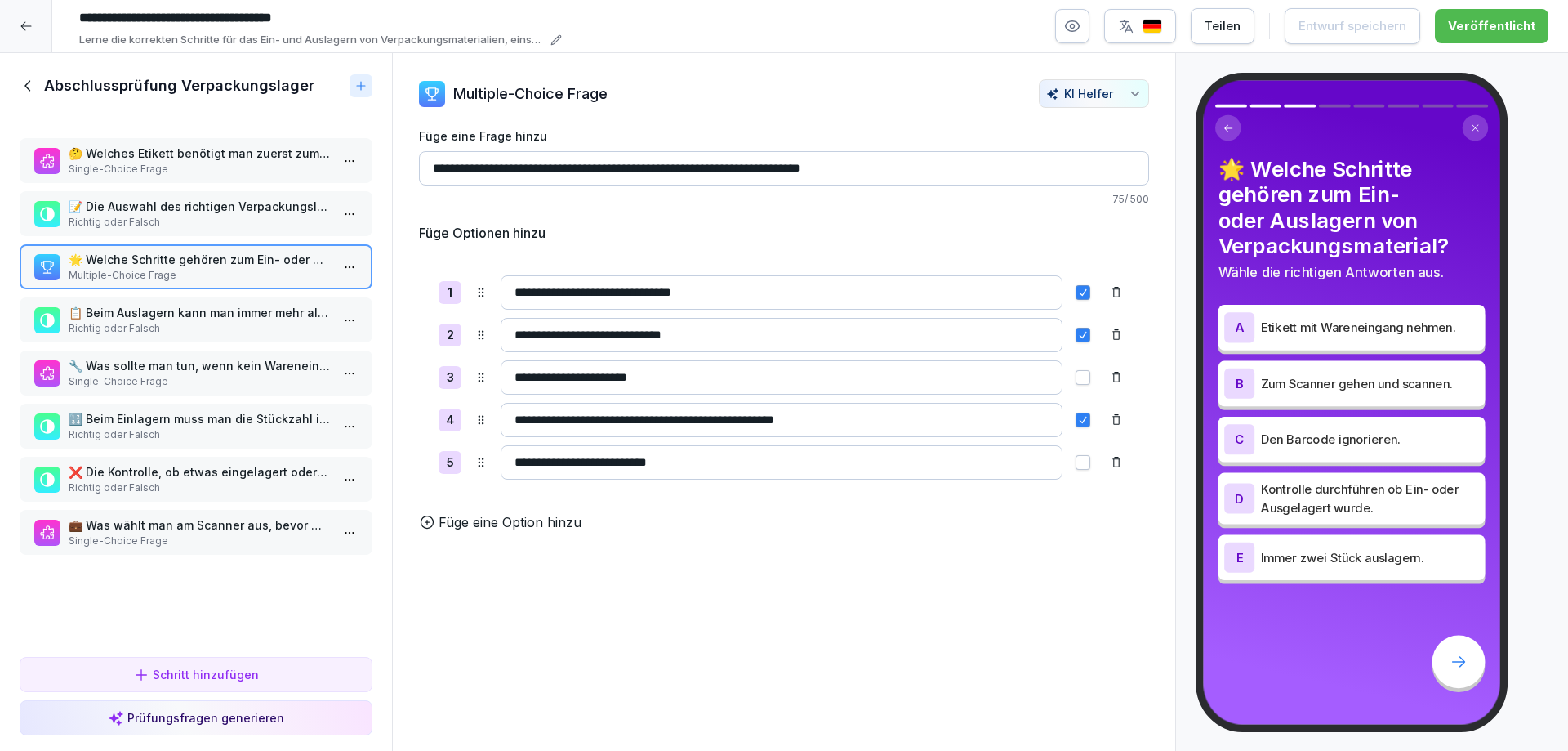
click at [172, 318] on p "📋 Beim Auslagern kann man immer mehr als 1 Stück gleichzeitig auslagern." at bounding box center [199, 312] width 262 height 17
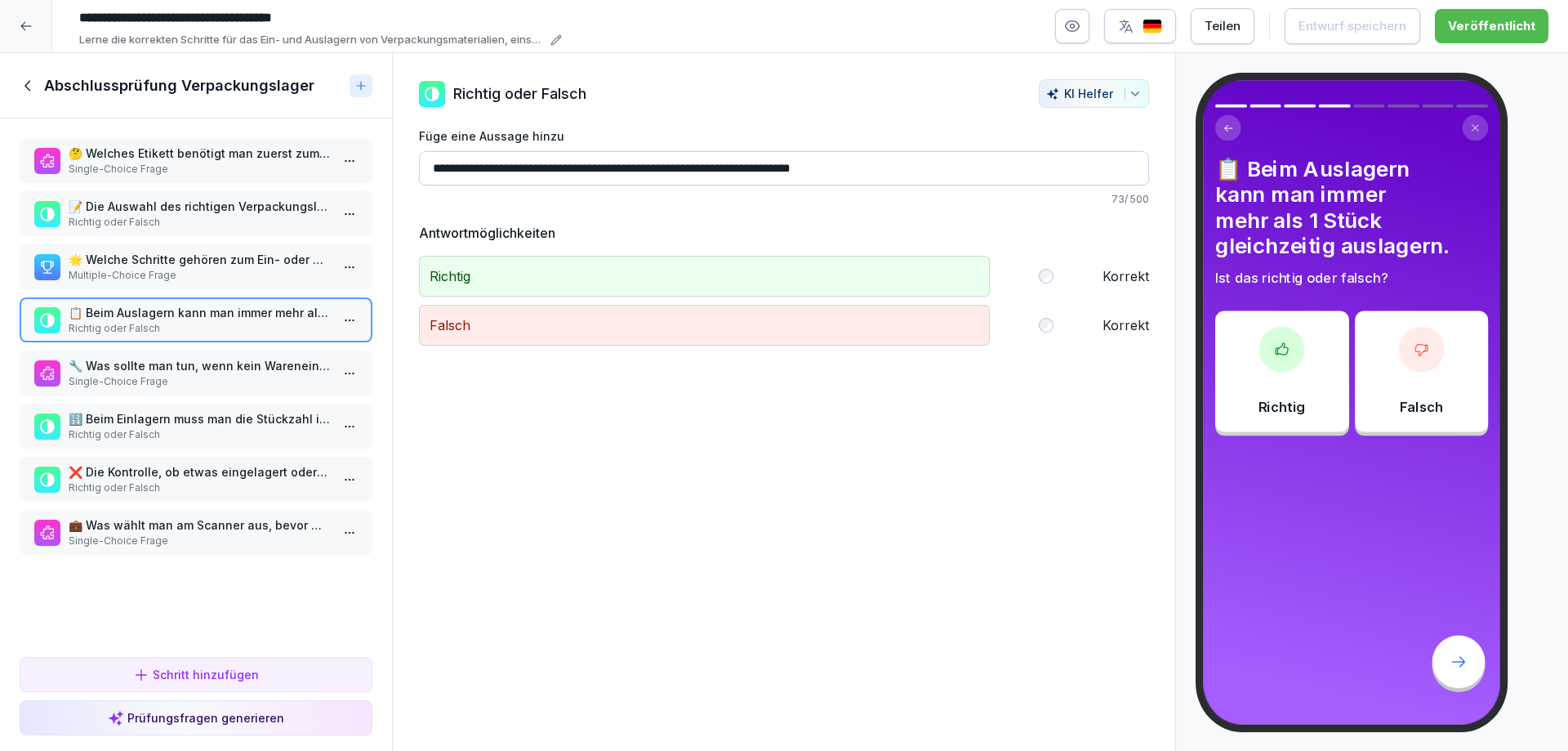
click at [167, 363] on p "🔧 Was sollte man tun, wenn kein Wareneingangs-Etikett verfügbar ist?" at bounding box center [199, 365] width 262 height 17
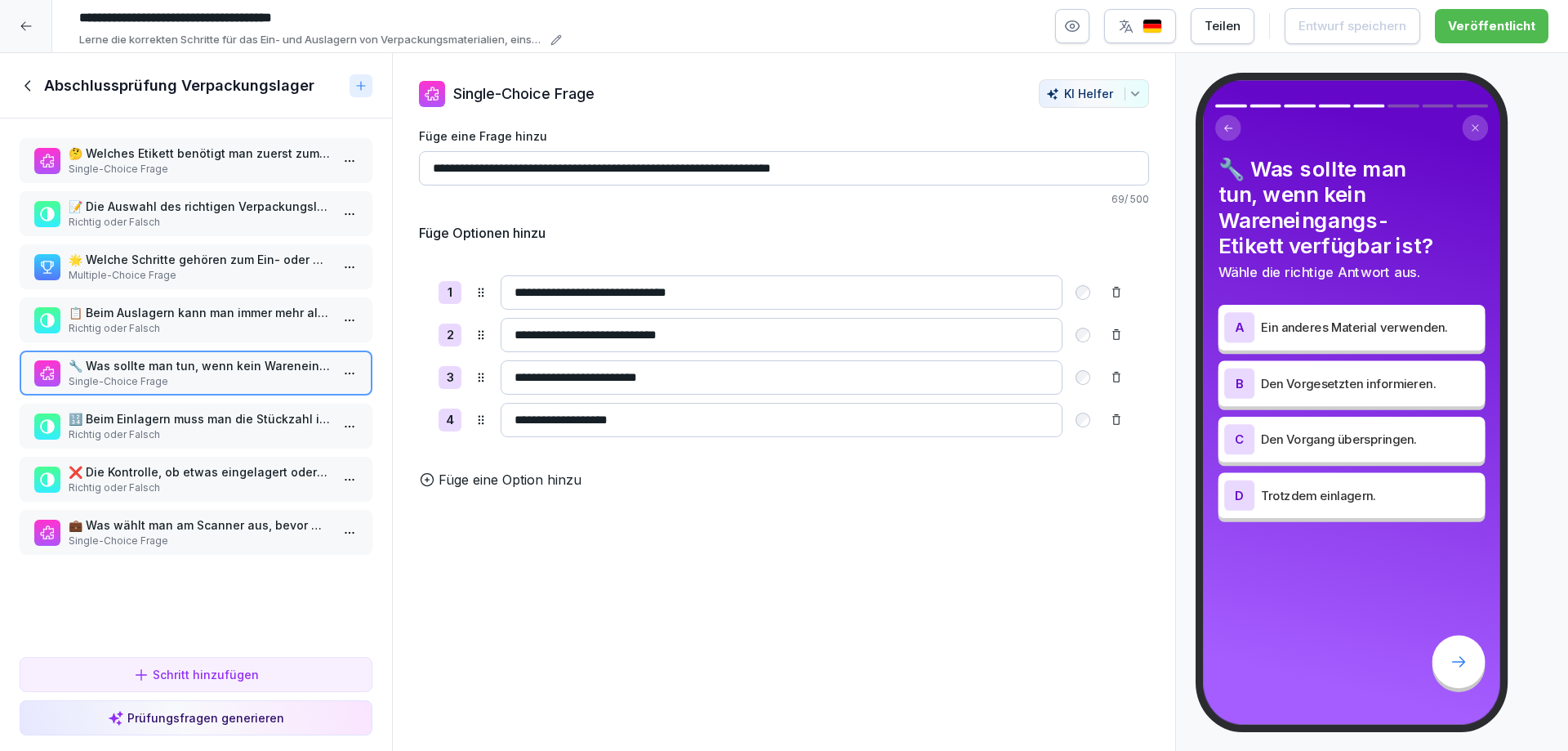
click at [159, 423] on p "🔢 Beim Einlagern muss man die Stückzahl in der Spalte 'Anzahl' eingeben." at bounding box center [199, 418] width 262 height 17
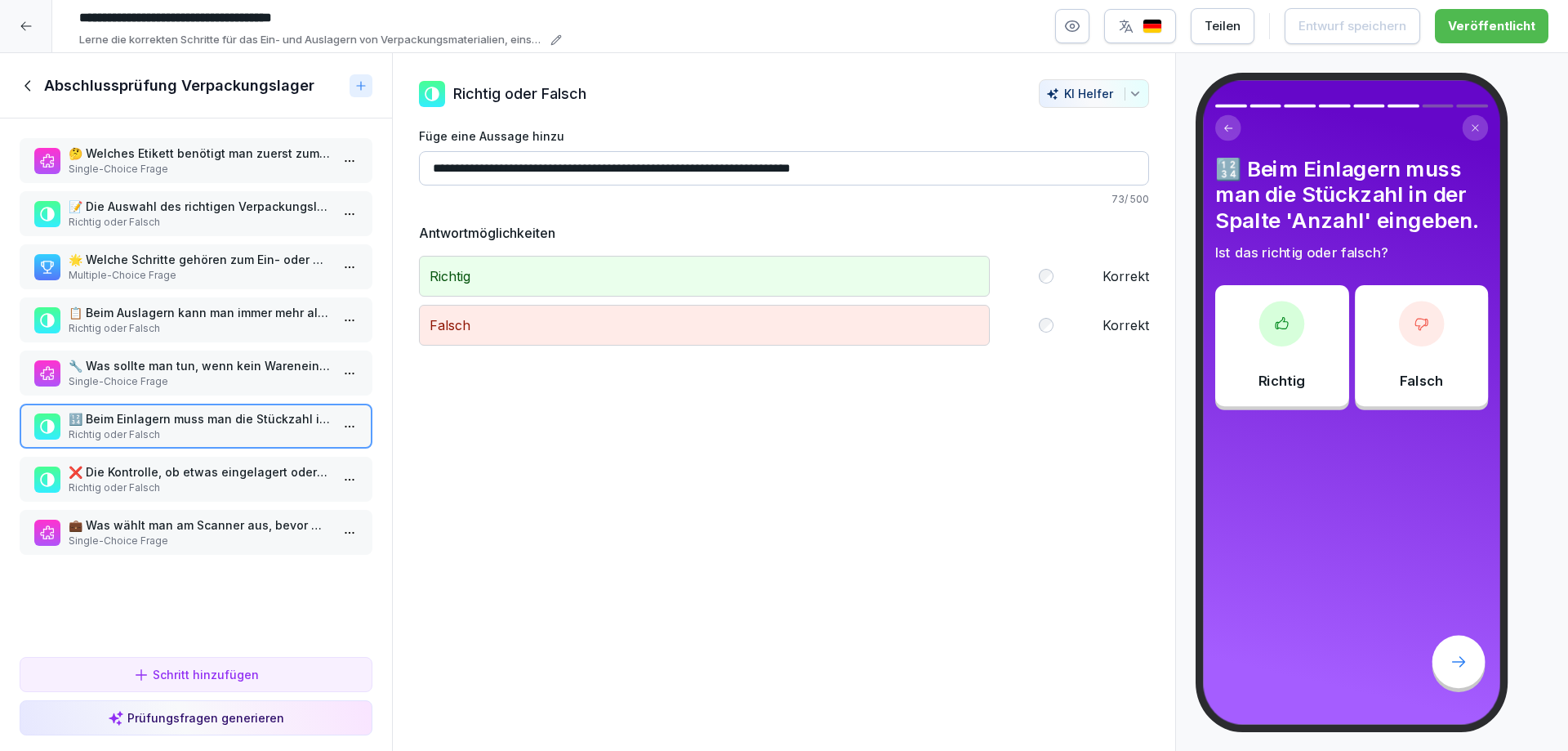
click at [159, 466] on p "❌ Die Kontrolle, ob etwas eingelagert oder ausgelagert wurde, ist überflüssig." at bounding box center [199, 471] width 262 height 17
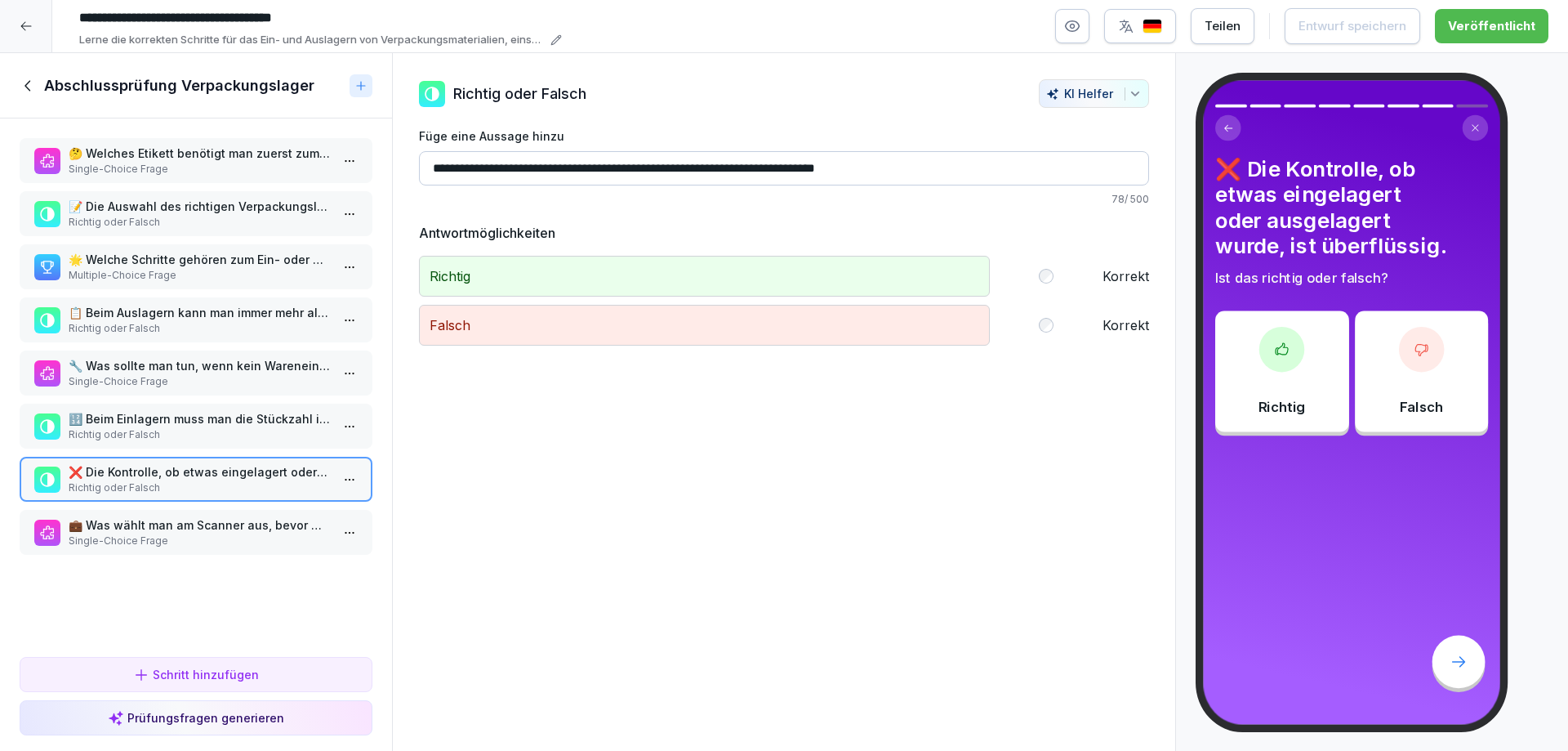
click at [158, 531] on p "💼 Was wählt man am Scanner aus, bevor man einen Barcode scannt?" at bounding box center [199, 524] width 262 height 17
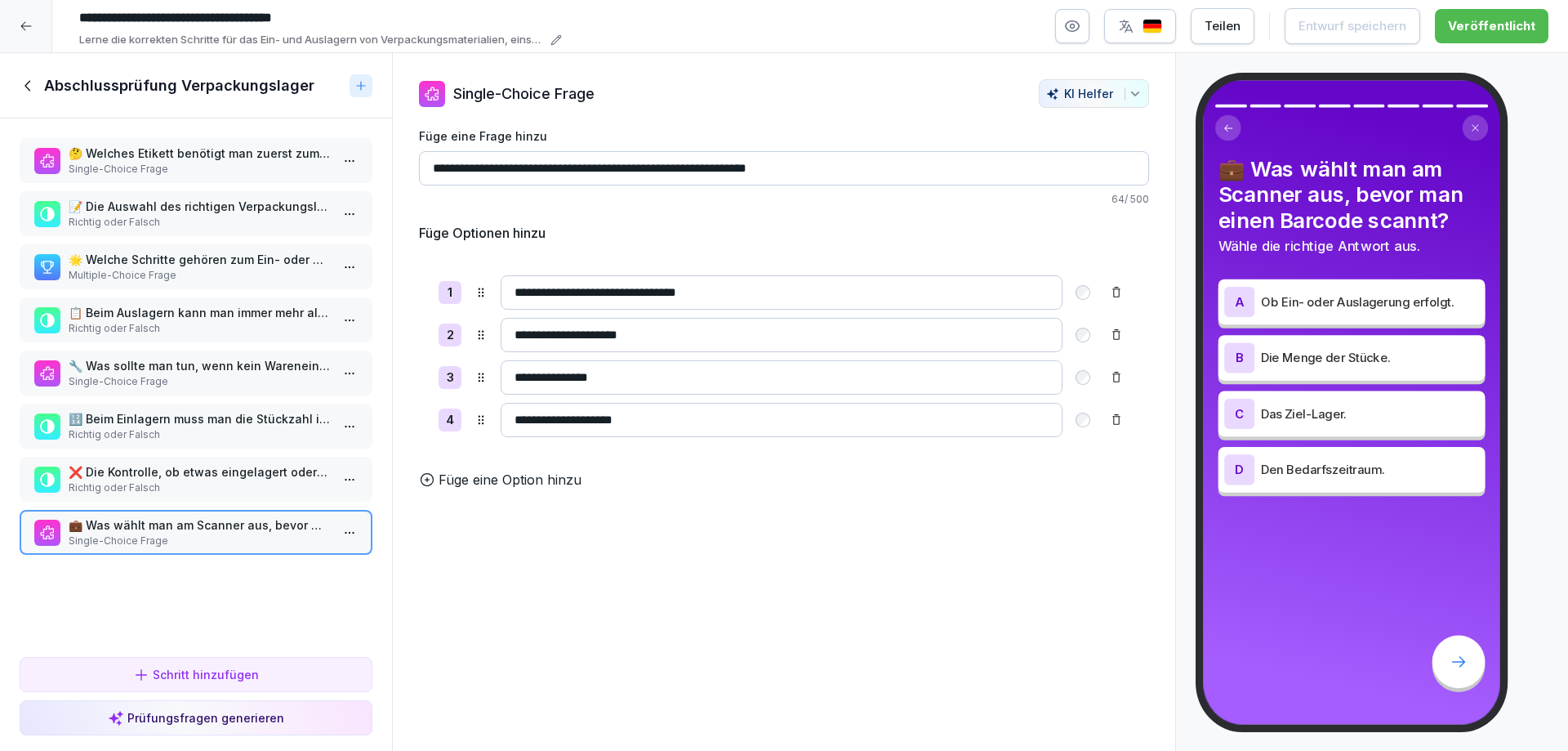
click at [182, 157] on p "🤔 Welches Etikett benötigt man zuerst zum Einlagern von Verpackungsmaterial?" at bounding box center [199, 153] width 262 height 17
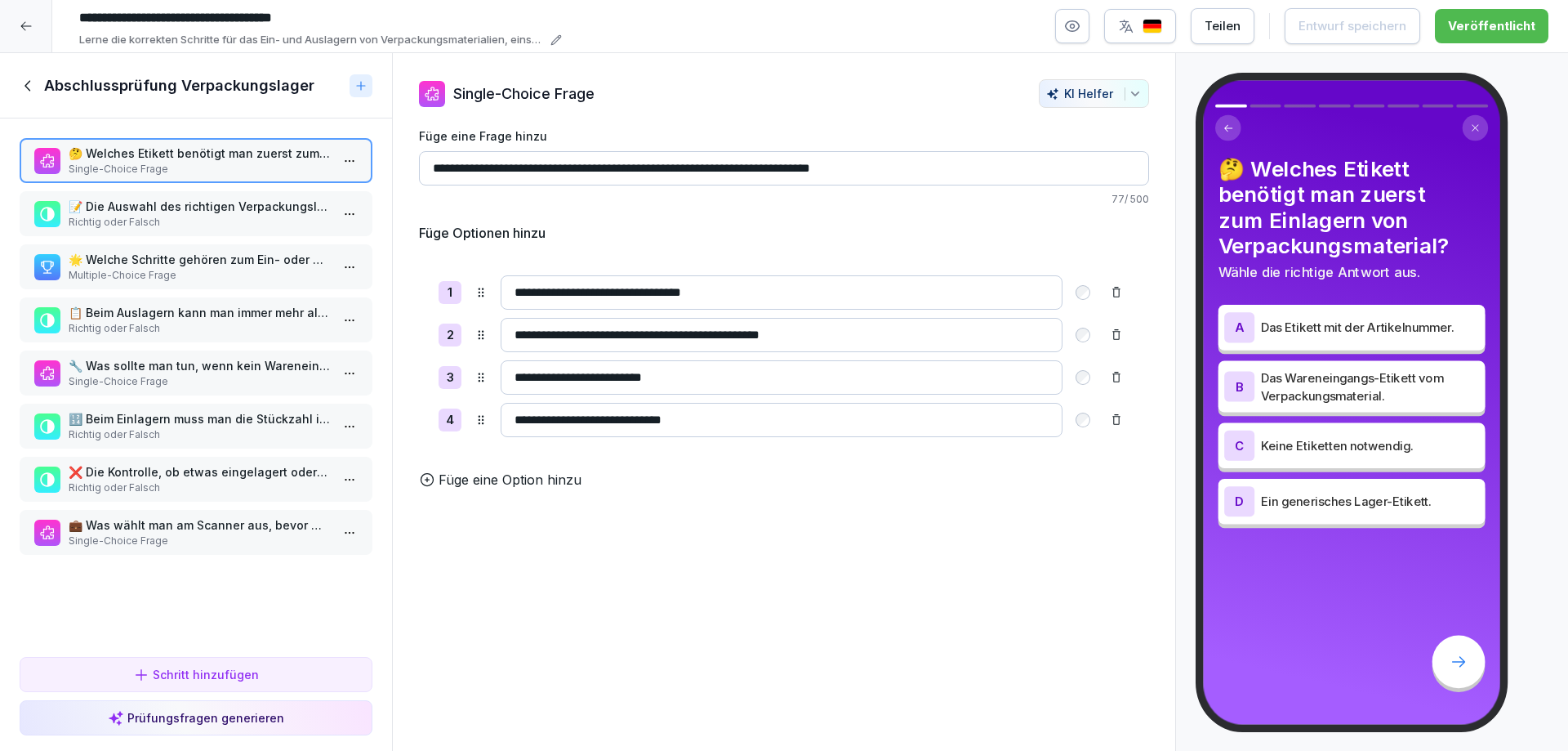
click at [177, 263] on p "🌟 Welche Schritte gehören zum Ein- oder Auslagern von Verpackungsmaterial?" at bounding box center [199, 259] width 262 height 17
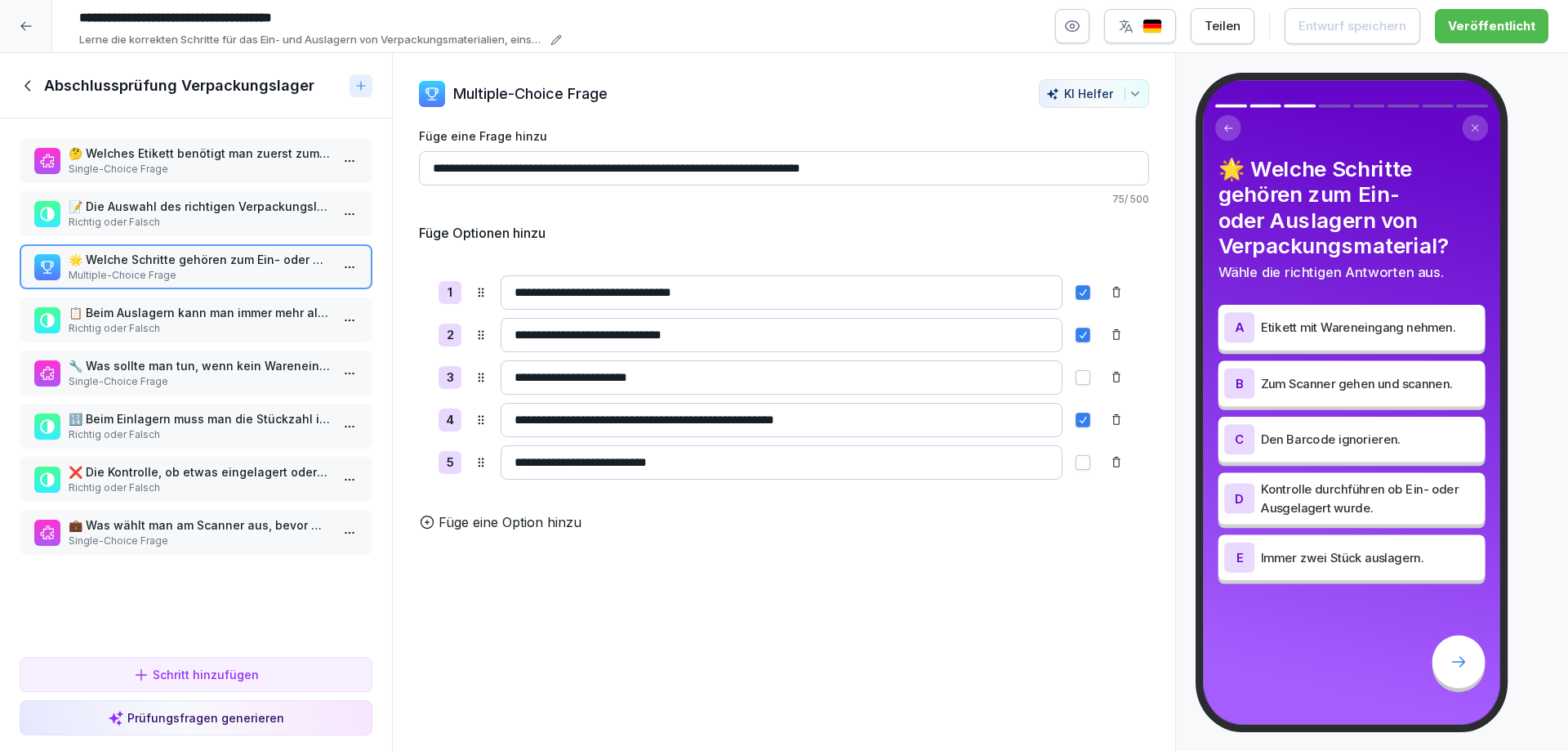
click at [158, 429] on p "Richtig oder Falsch" at bounding box center [199, 435] width 262 height 15
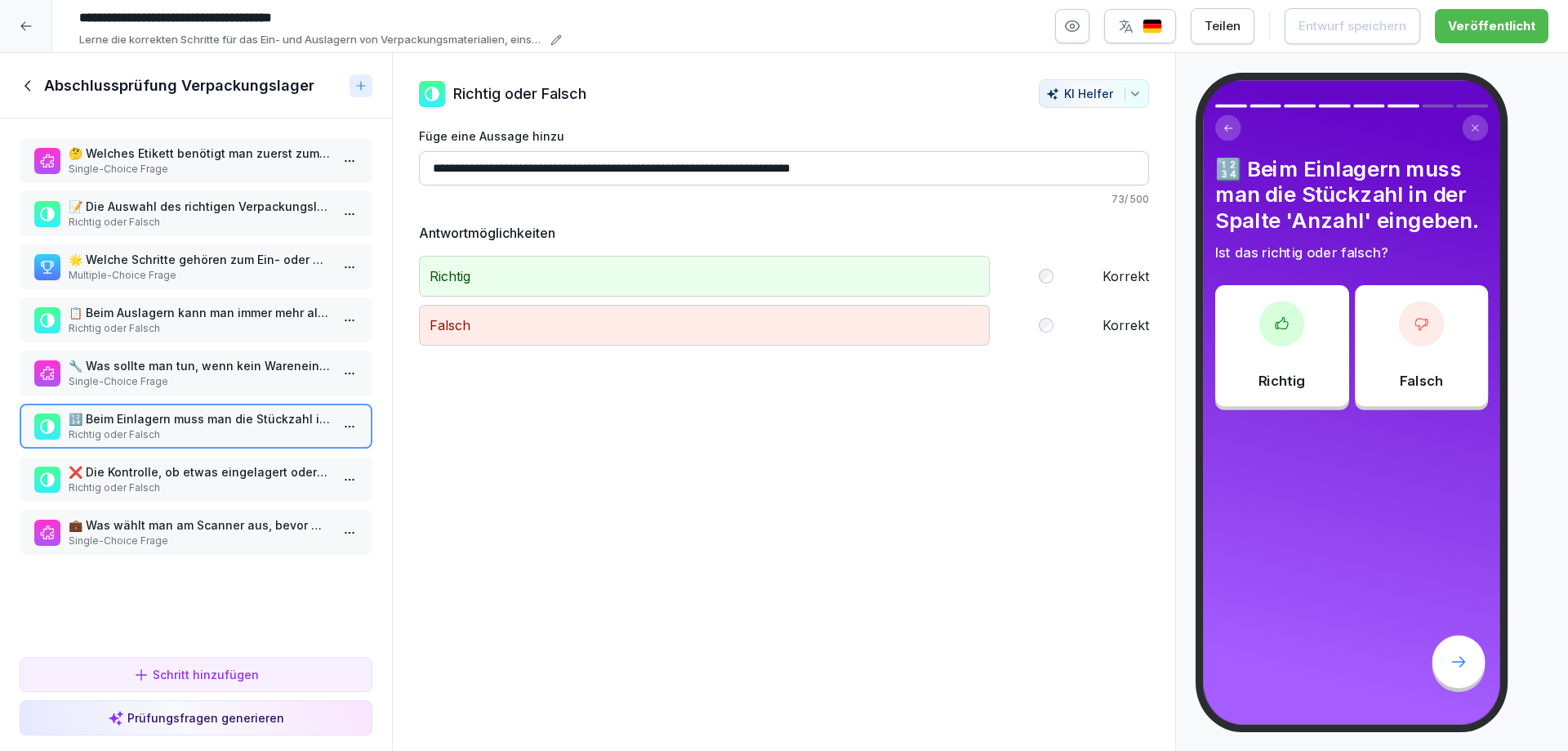
click at [15, 25] on div at bounding box center [26, 26] width 52 height 52
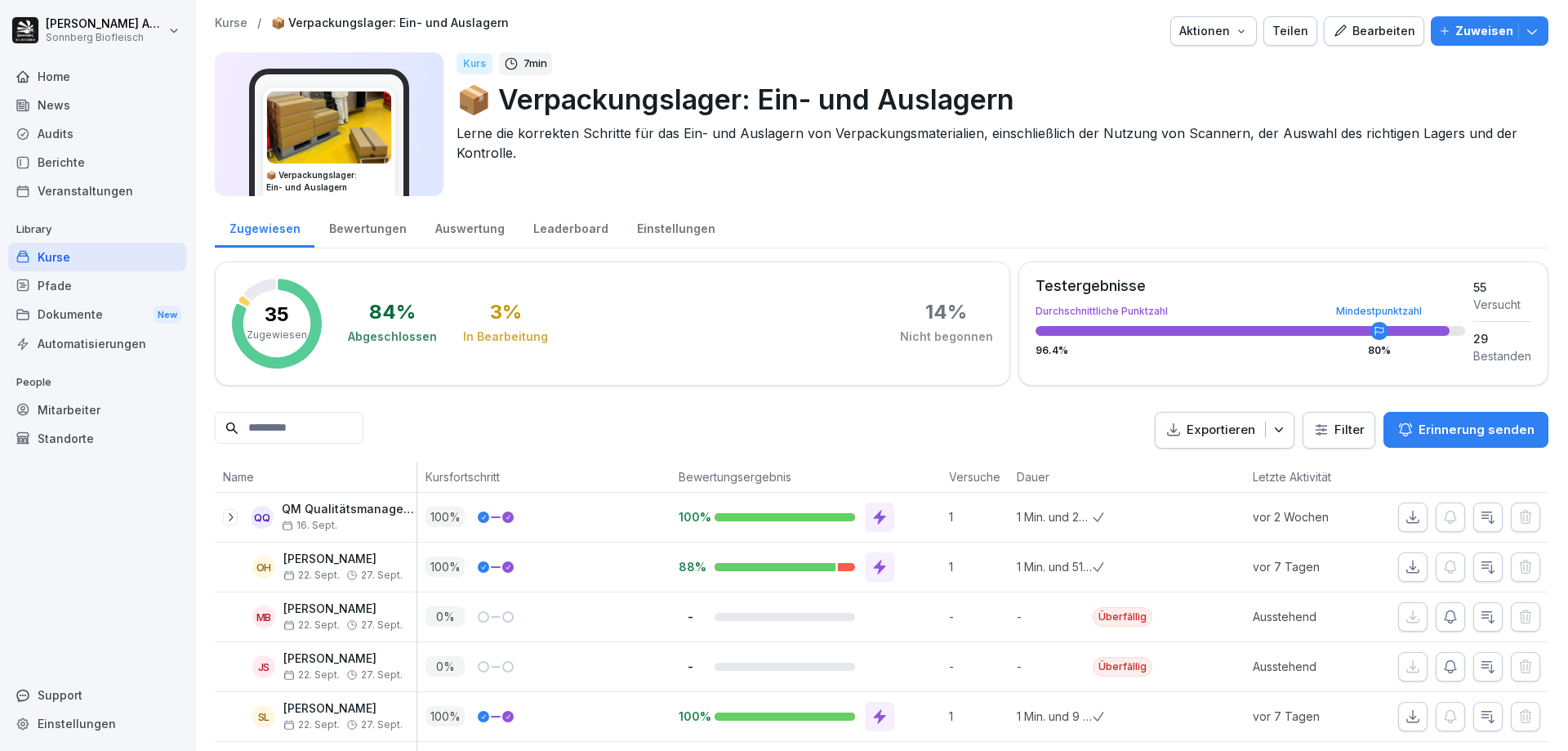
click at [38, 74] on div "Home" at bounding box center [97, 76] width 178 height 29
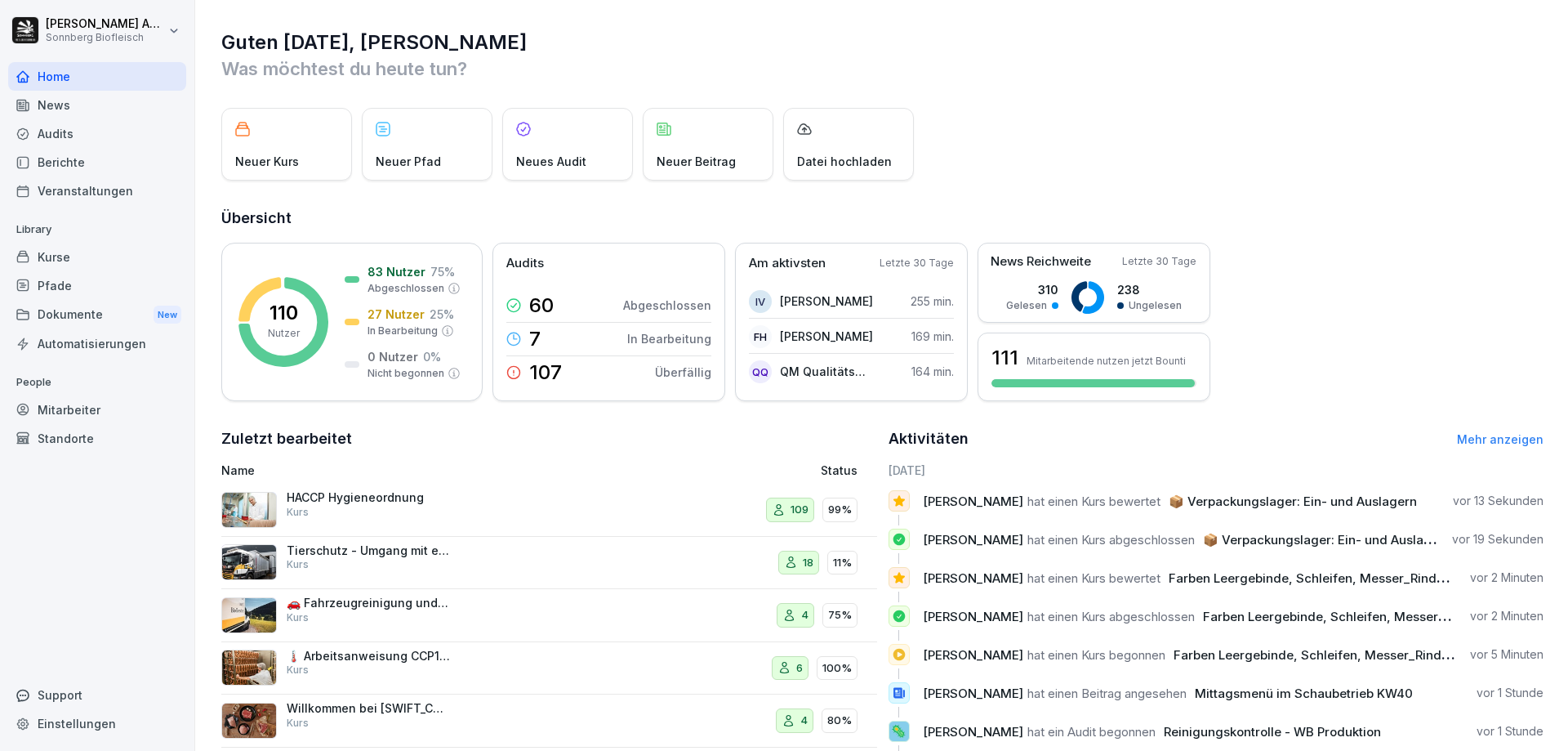
click at [77, 136] on div "Audits" at bounding box center [97, 133] width 178 height 29
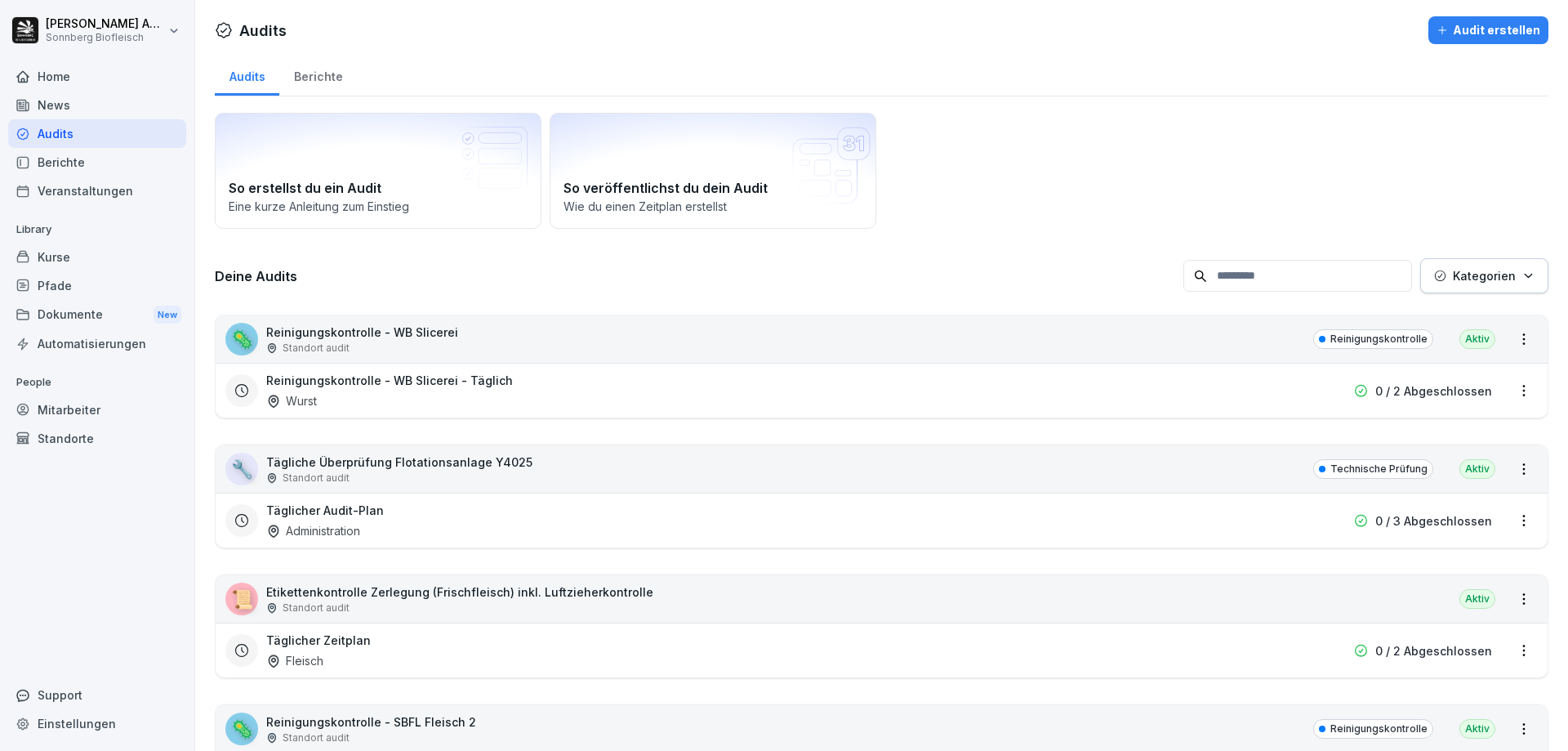
click at [1256, 268] on input at bounding box center [1297, 276] width 229 height 32
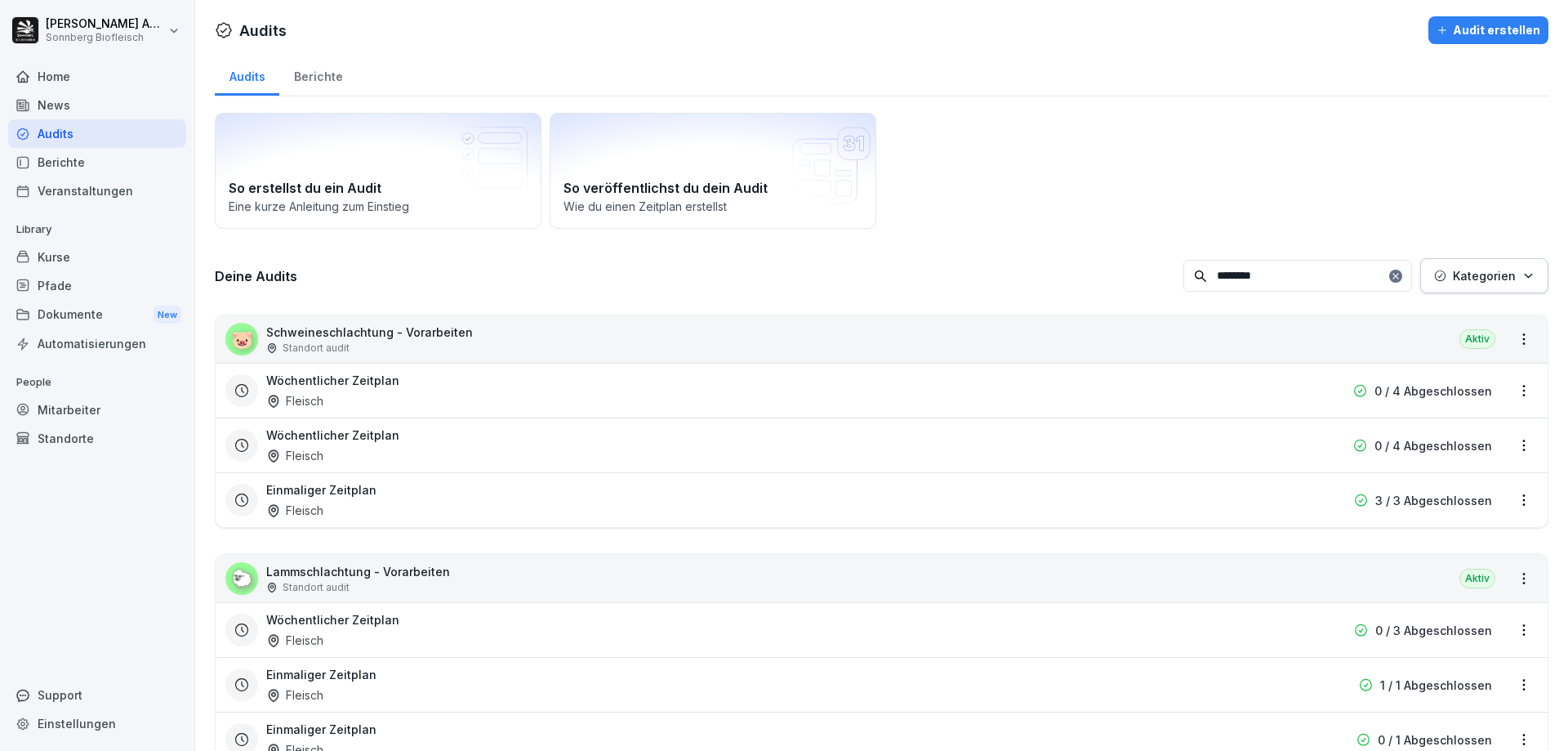
scroll to position [68, 0]
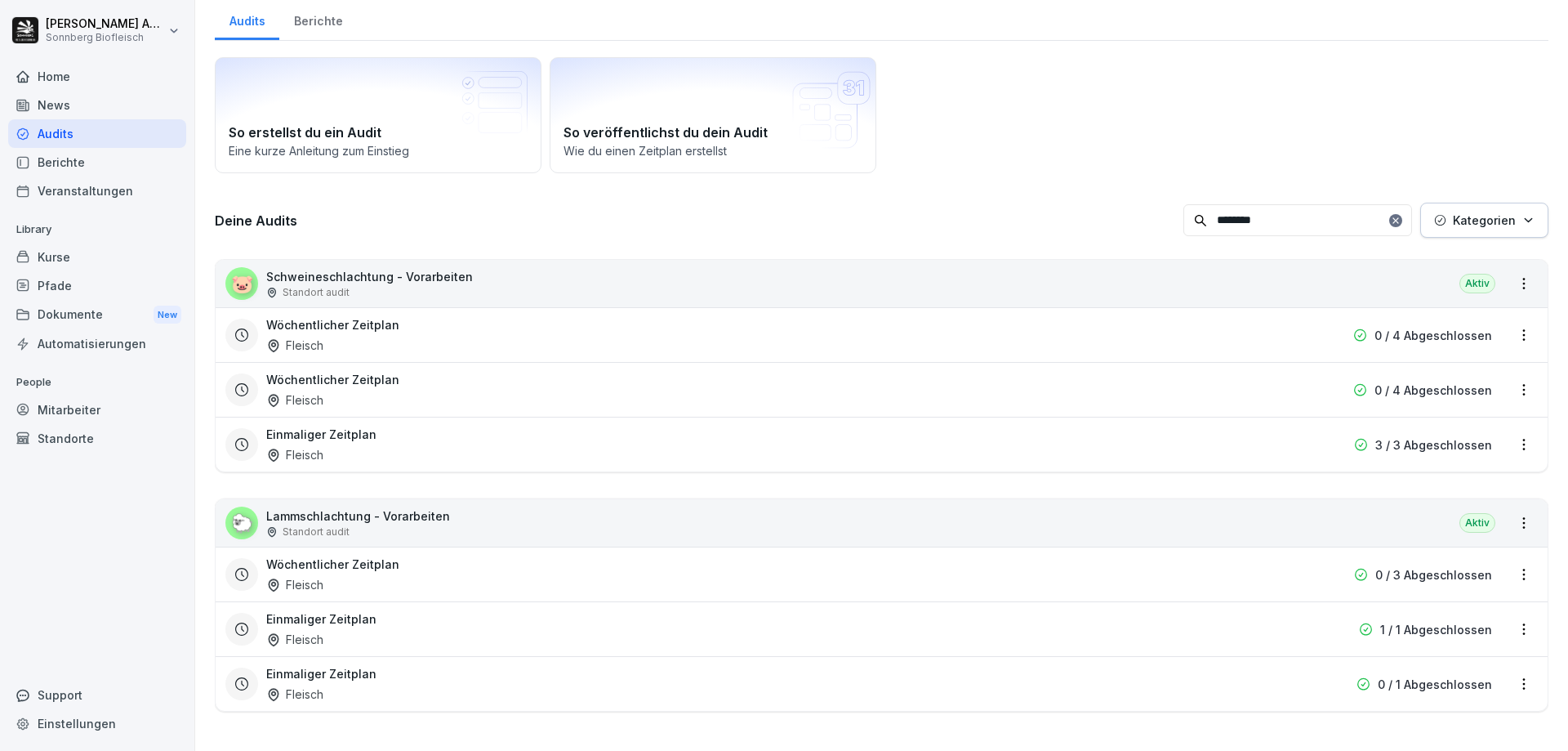
type input "********"
click at [1422, 675] on p "0 / 1 Abgeschlossen" at bounding box center [1435, 683] width 115 height 17
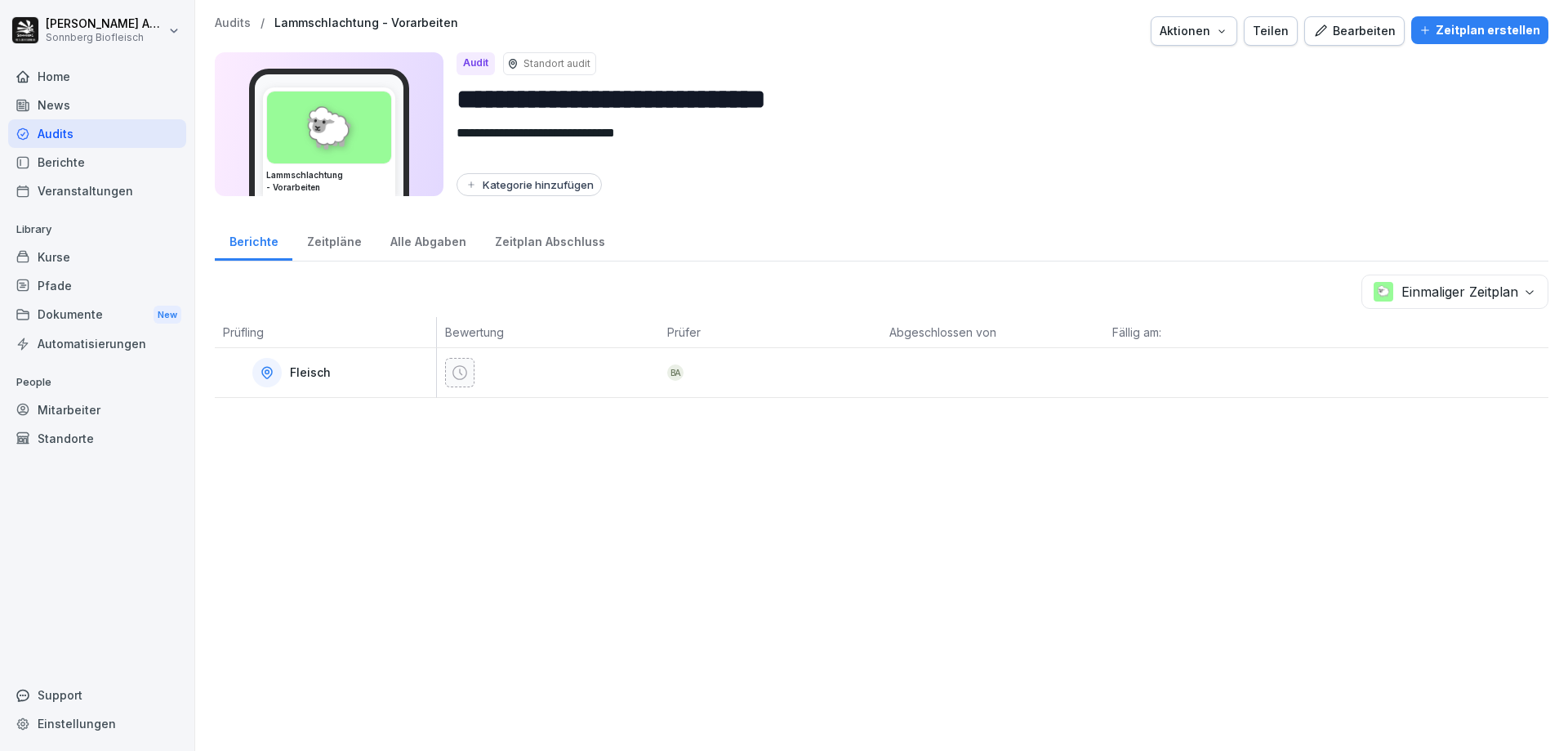
click at [1189, 31] on div "Aktionen" at bounding box center [1193, 31] width 68 height 18
click at [1143, 99] on p "Audit löschen" at bounding box center [1126, 97] width 73 height 15
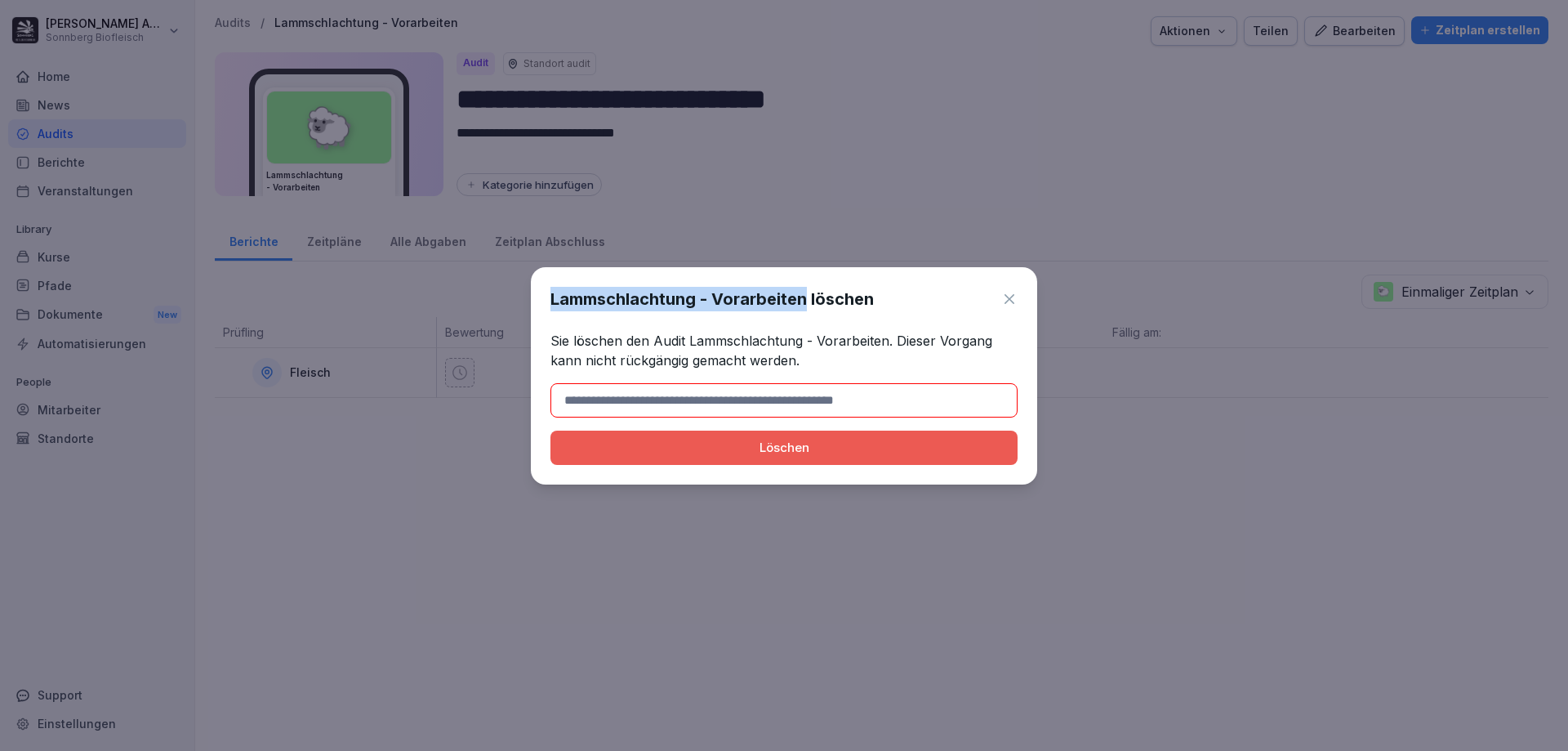
drag, startPoint x: 806, startPoint y: 297, endPoint x: 563, endPoint y: 339, distance: 246.6
click at [465, 302] on body "**********" at bounding box center [784, 376] width 1568 height 751
copy body "Lammschlachtung - Vorarbeiten"
click at [672, 397] on input at bounding box center [784, 400] width 467 height 35
paste input "**********"
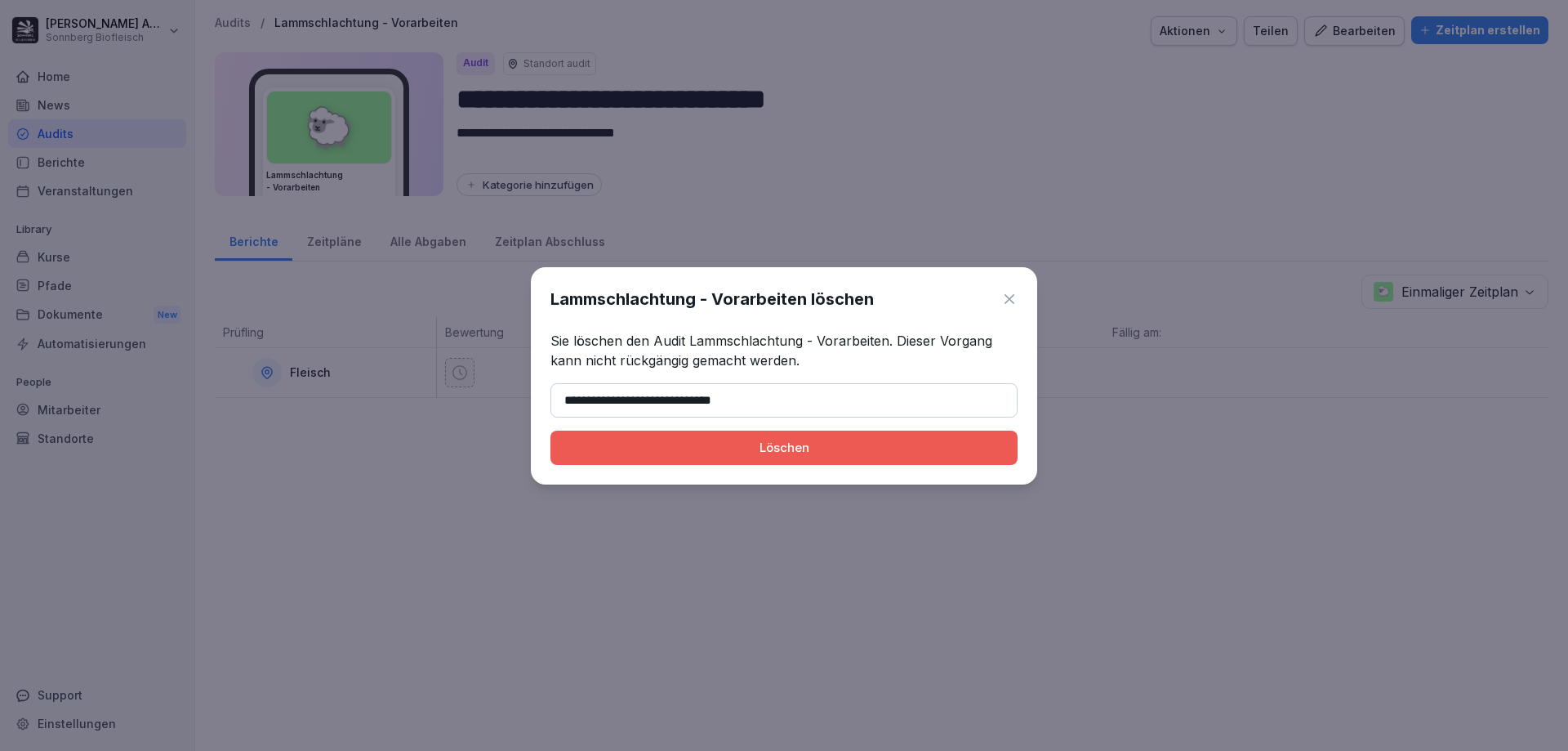
click at [712, 451] on div "Löschen" at bounding box center [784, 447] width 441 height 18
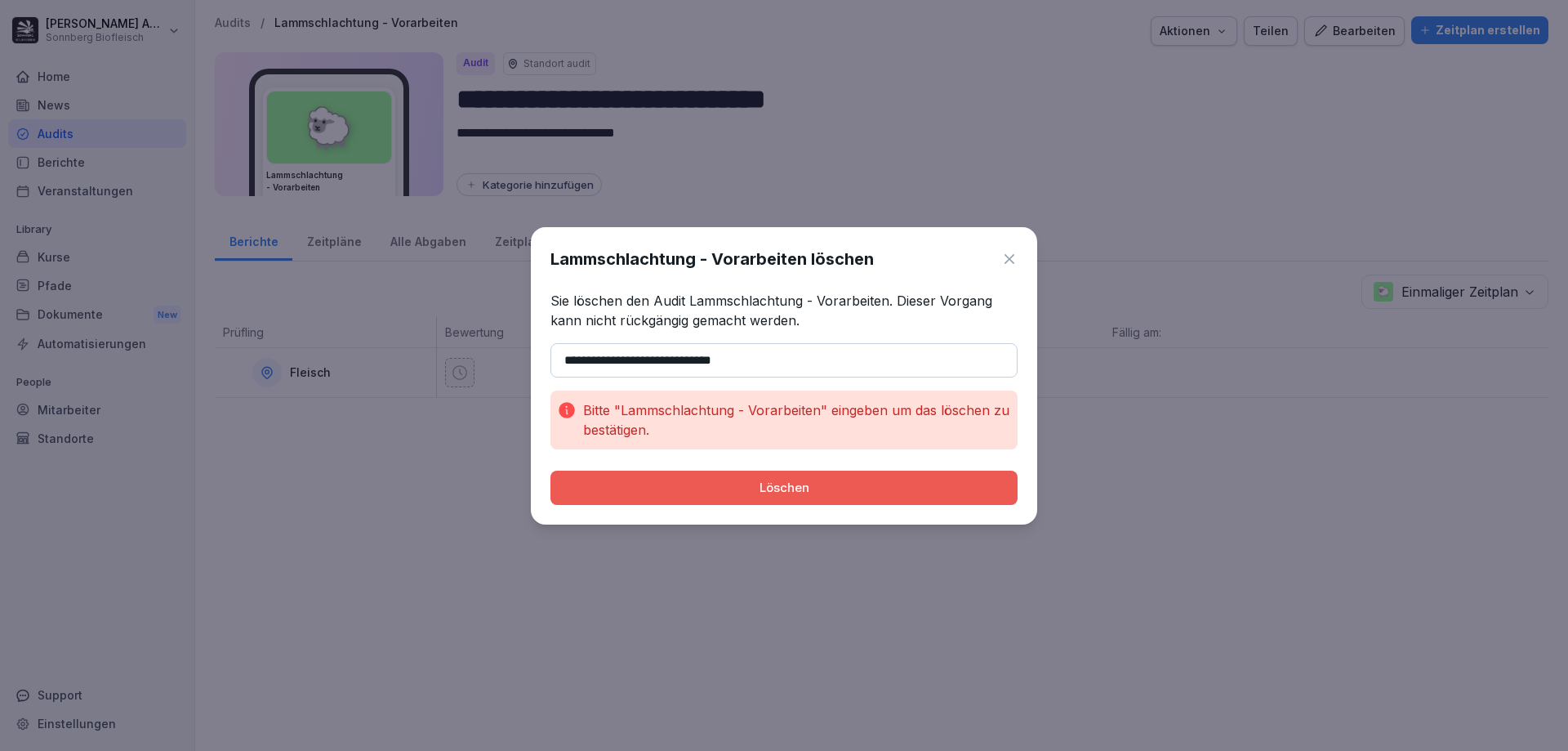
click at [568, 357] on input "**********" at bounding box center [784, 361] width 467 height 35
click at [839, 487] on div "Löschen" at bounding box center [784, 488] width 441 height 18
drag, startPoint x: 819, startPoint y: 366, endPoint x: 403, endPoint y: 352, distance: 416.2
click at [403, 352] on body "**********" at bounding box center [784, 376] width 1568 height 751
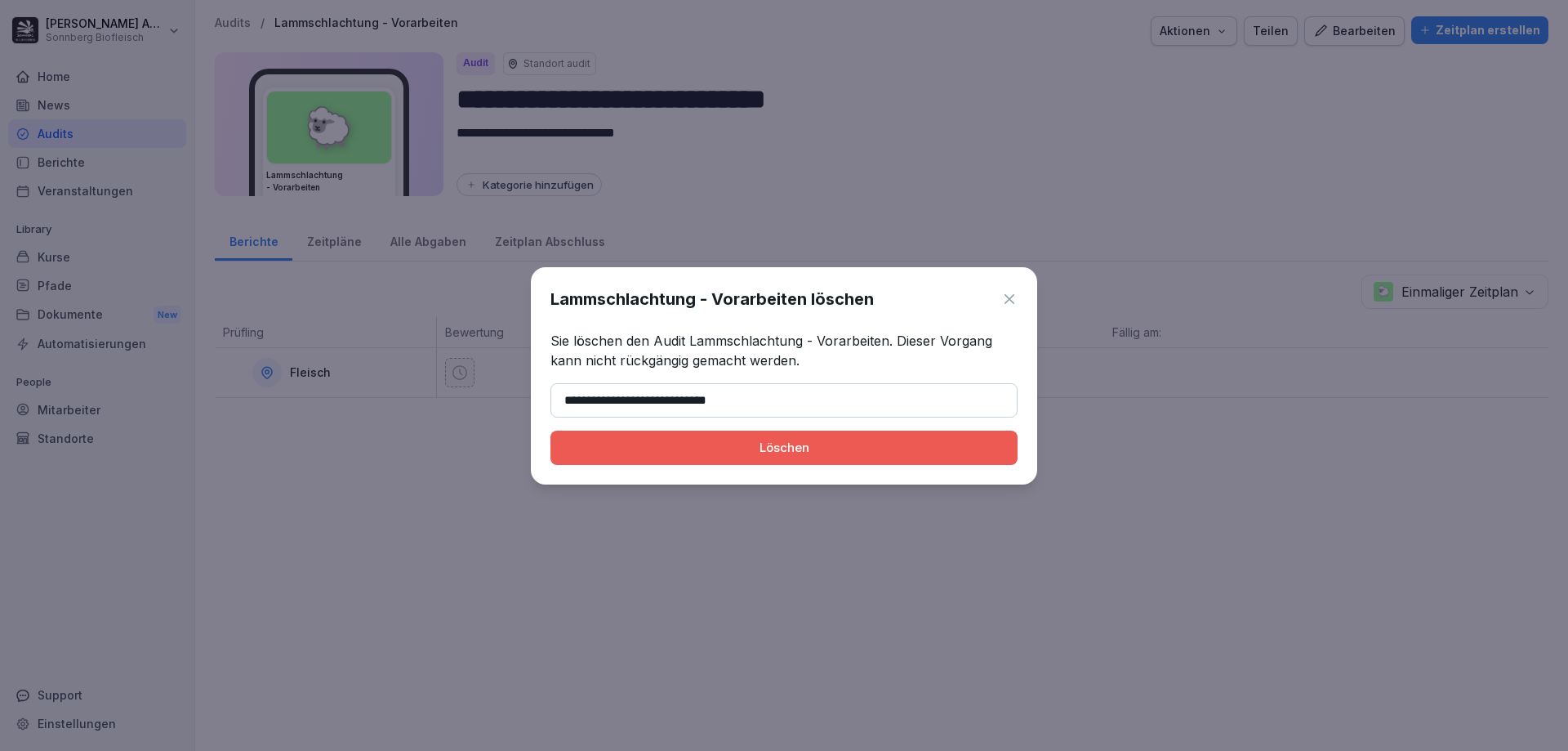
type input "**********"
click at [714, 446] on div "Löschen" at bounding box center [784, 447] width 441 height 18
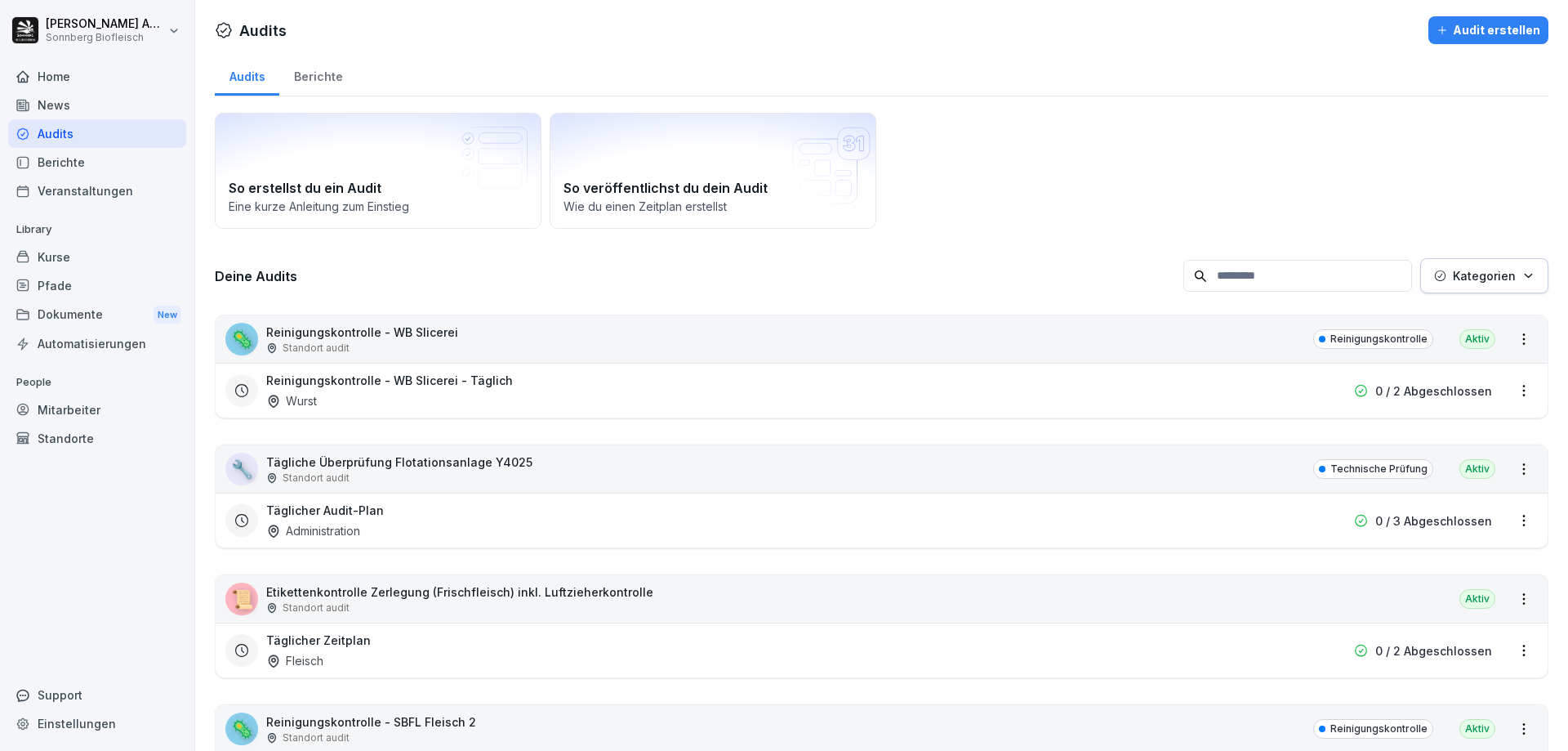
click at [89, 135] on div "Audits" at bounding box center [97, 133] width 178 height 29
click at [1301, 277] on input at bounding box center [1297, 276] width 229 height 32
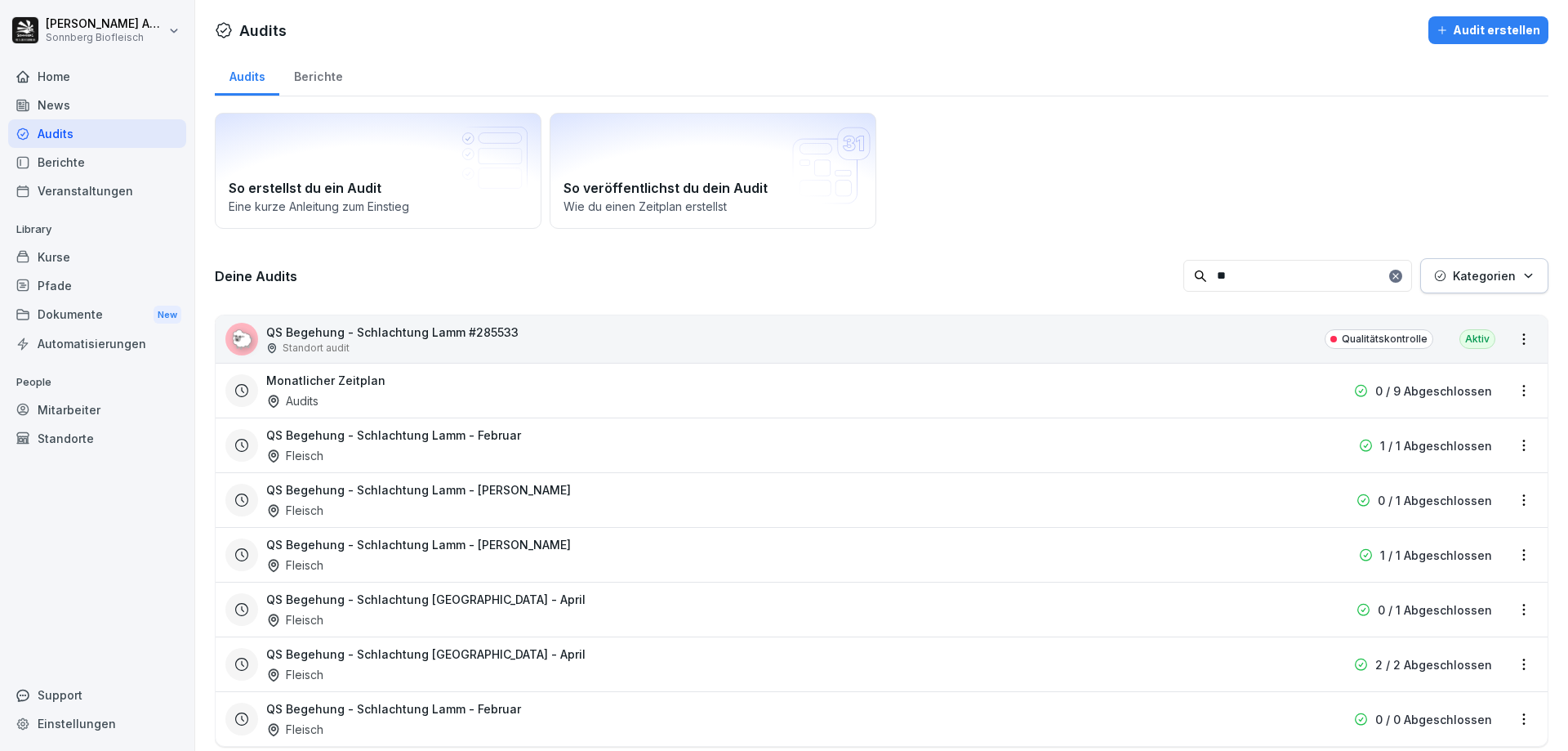
type input "*"
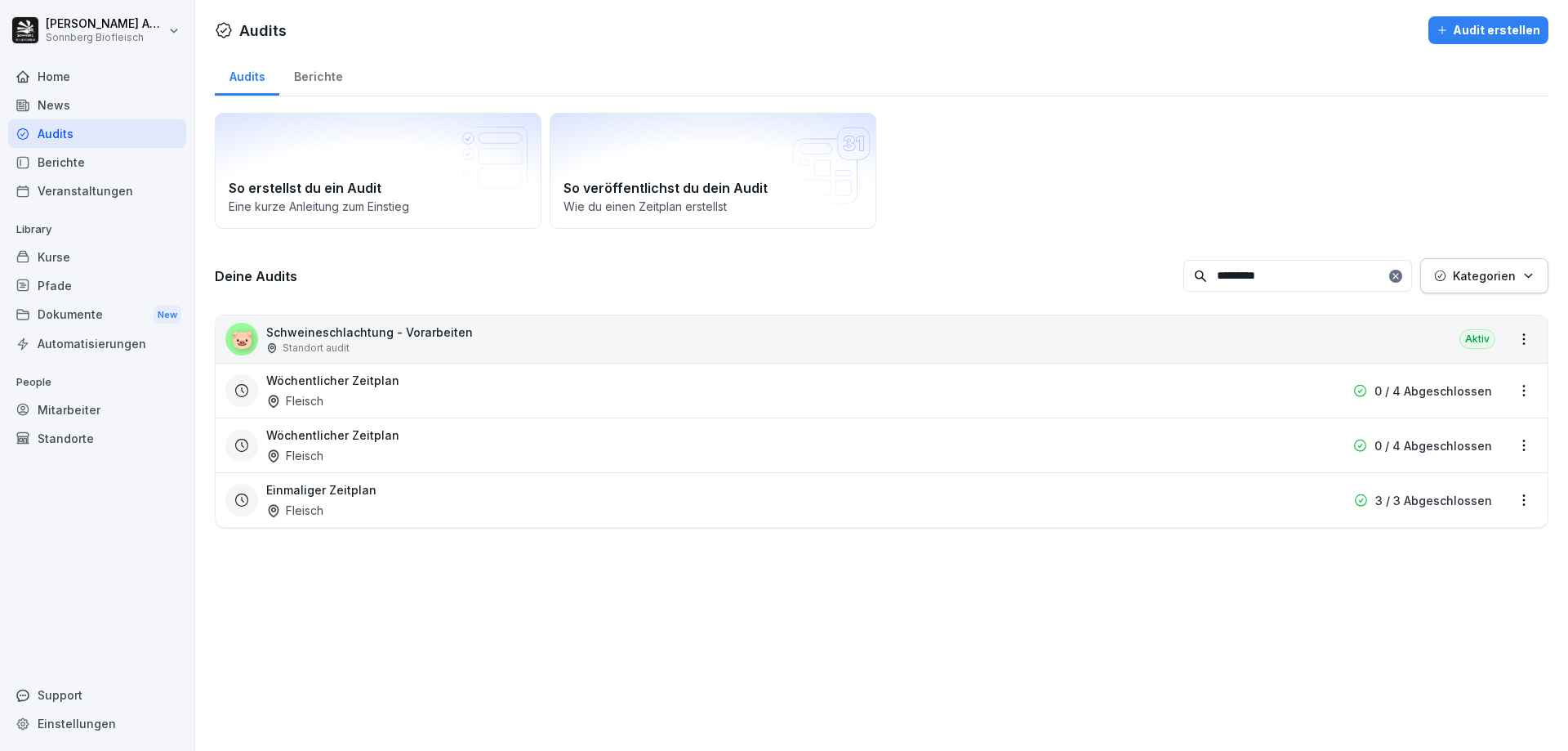
type input "*********"
click at [87, 162] on div "Berichte" at bounding box center [97, 162] width 178 height 29
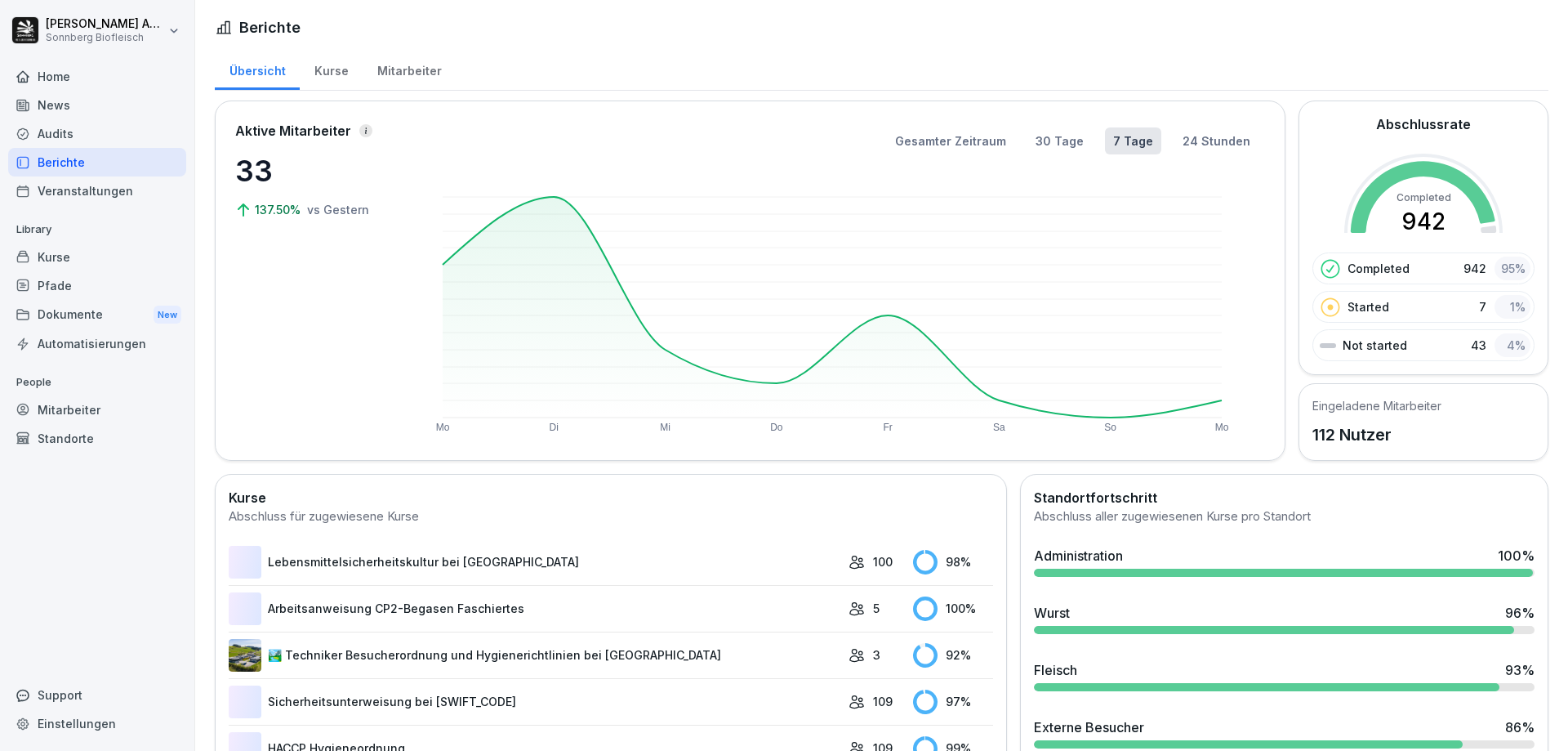
click at [83, 131] on div "Audits" at bounding box center [97, 133] width 178 height 29
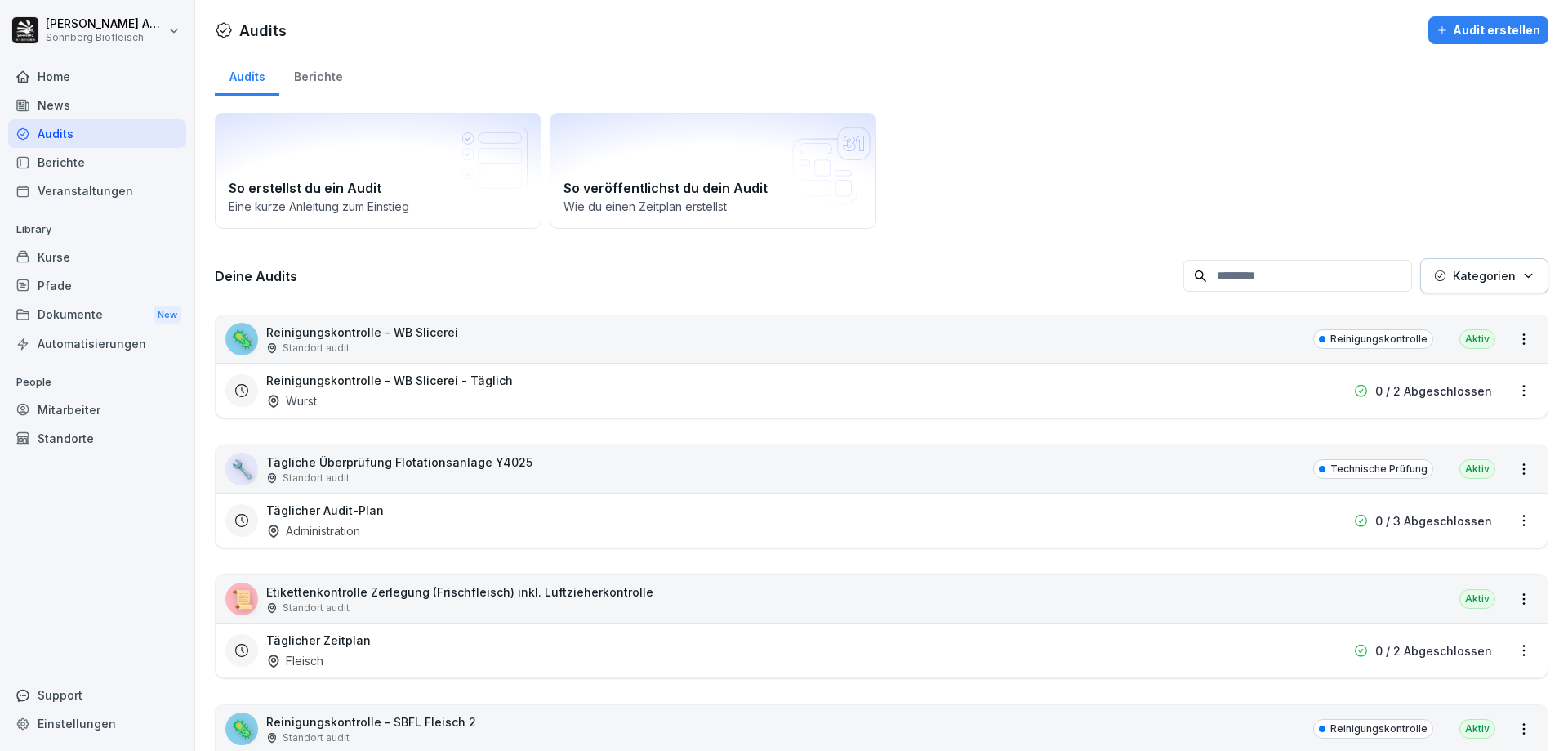
click at [1325, 270] on input at bounding box center [1297, 276] width 229 height 32
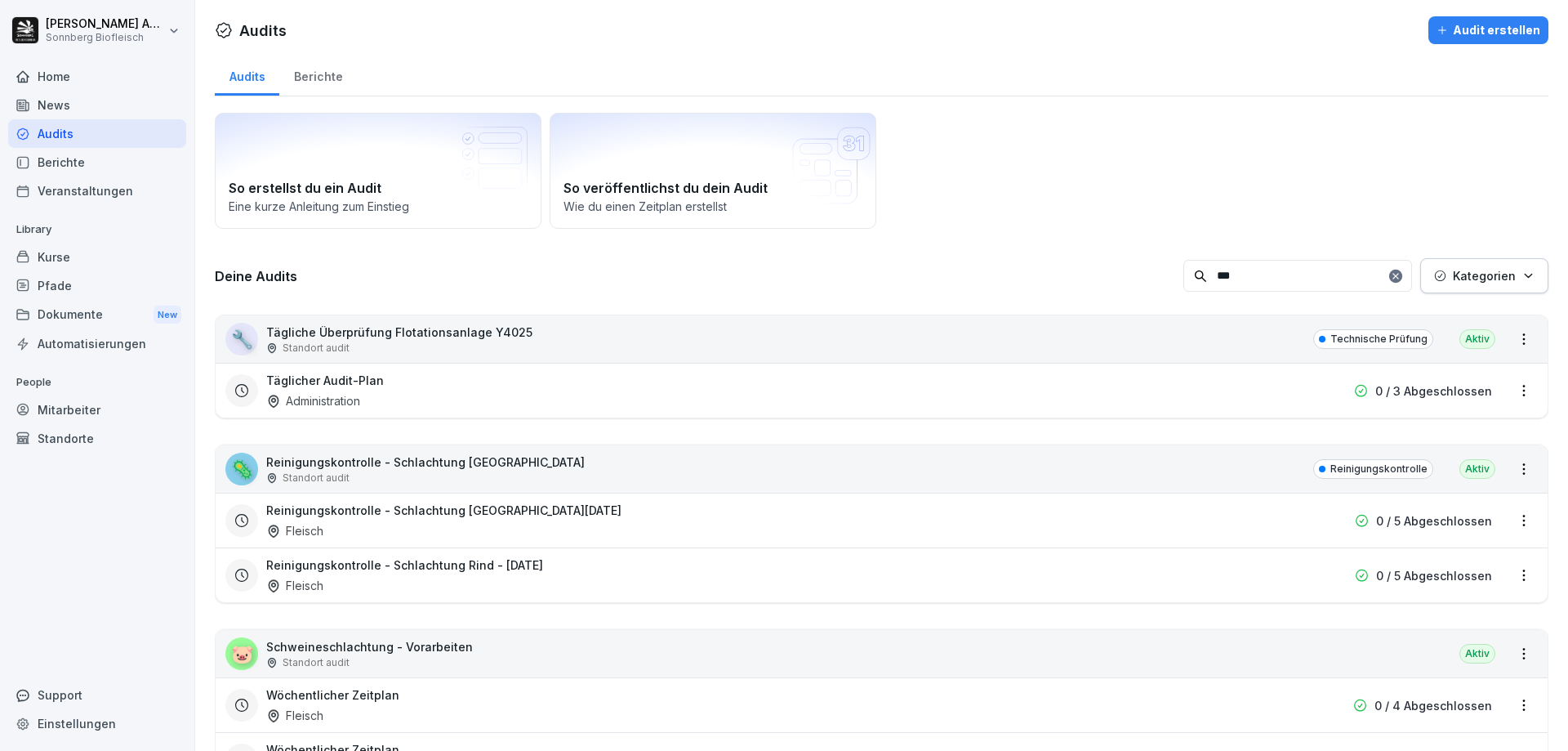
type input "****"
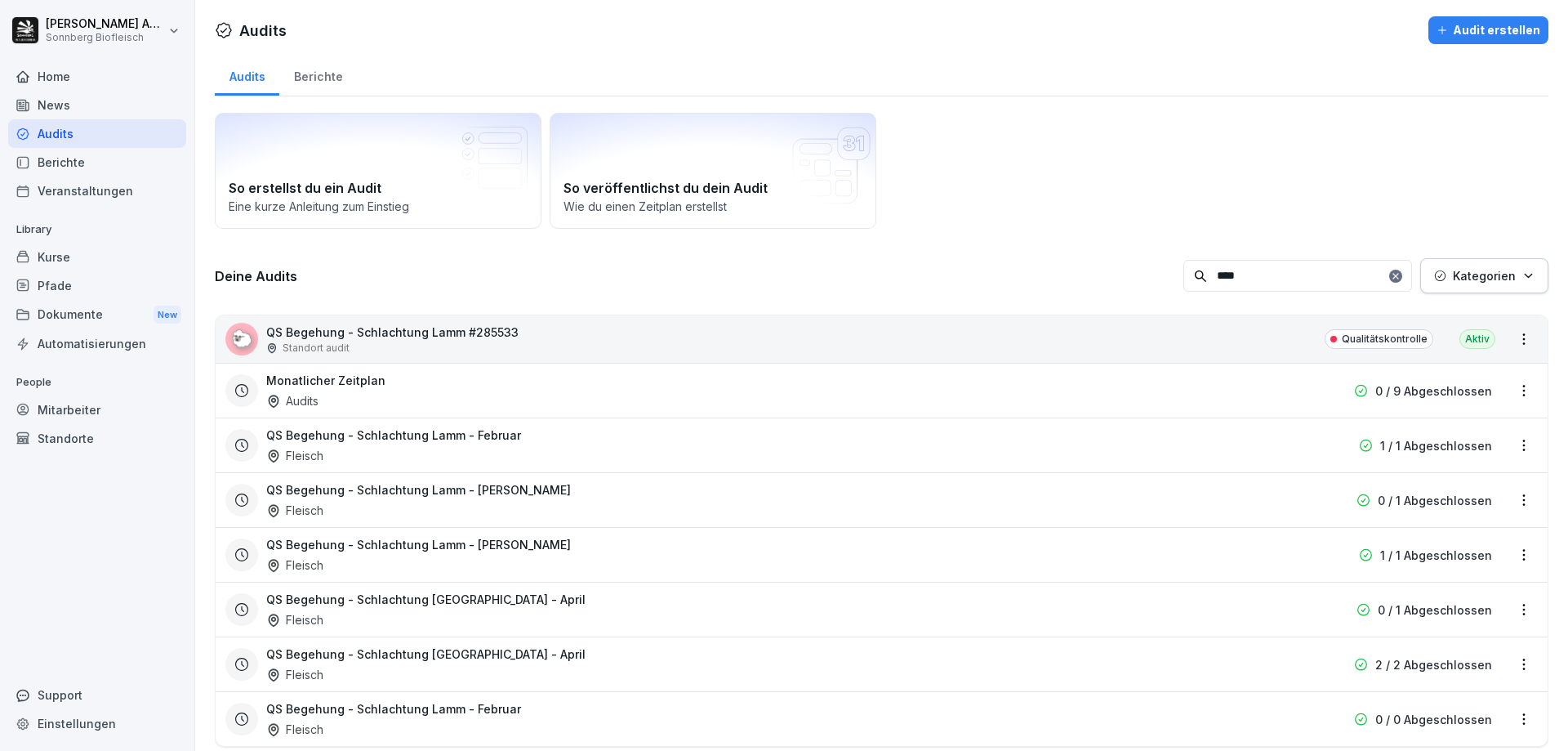
scroll to position [47, 0]
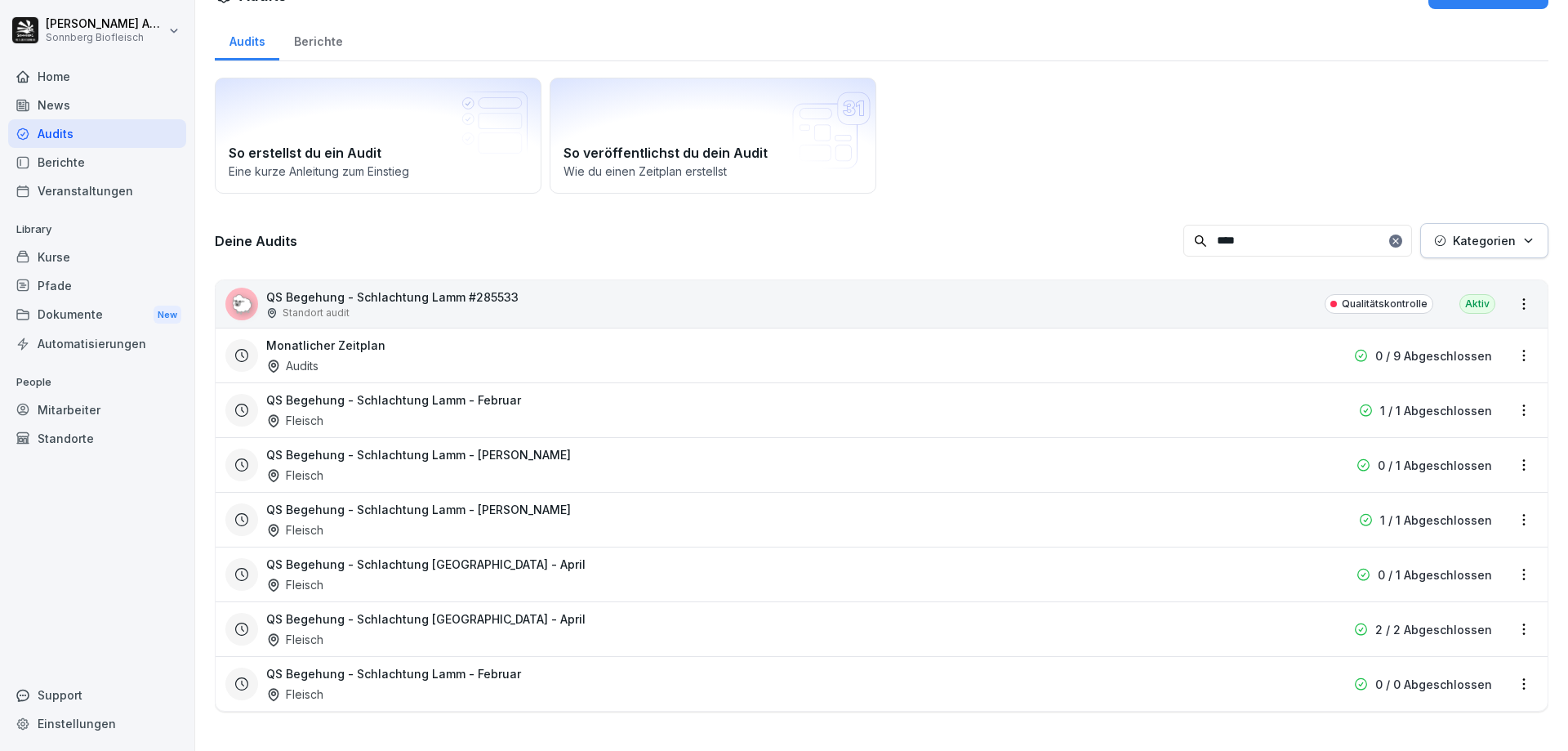
drag, startPoint x: 1257, startPoint y: 229, endPoint x: 979, endPoint y: 217, distance: 278.3
click at [977, 223] on div "Deine Audits **** Kategorien" at bounding box center [881, 240] width 1334 height 35
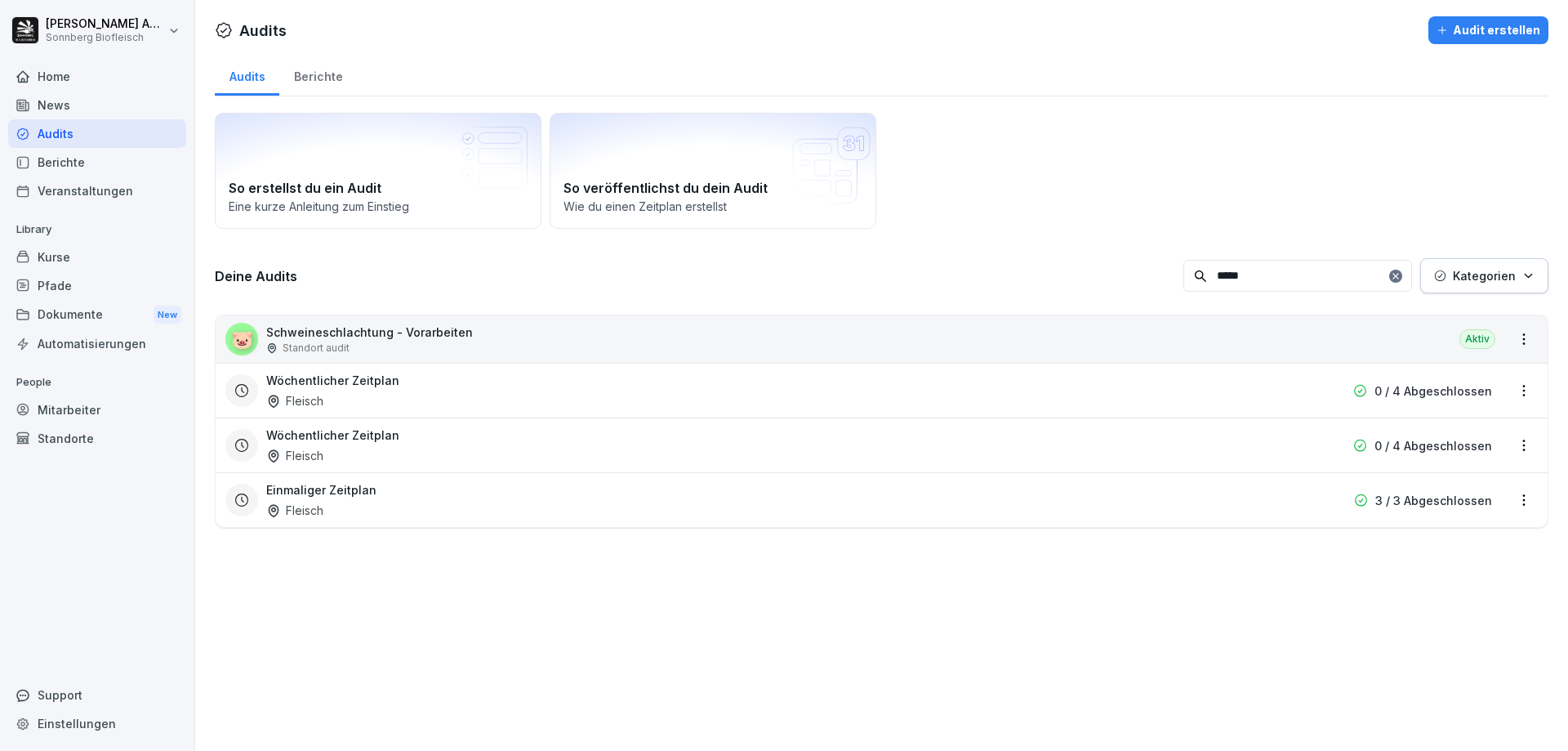
scroll to position [0, 0]
type input "*****"
click at [1471, 347] on div "Aktiv" at bounding box center [1478, 339] width 36 height 20
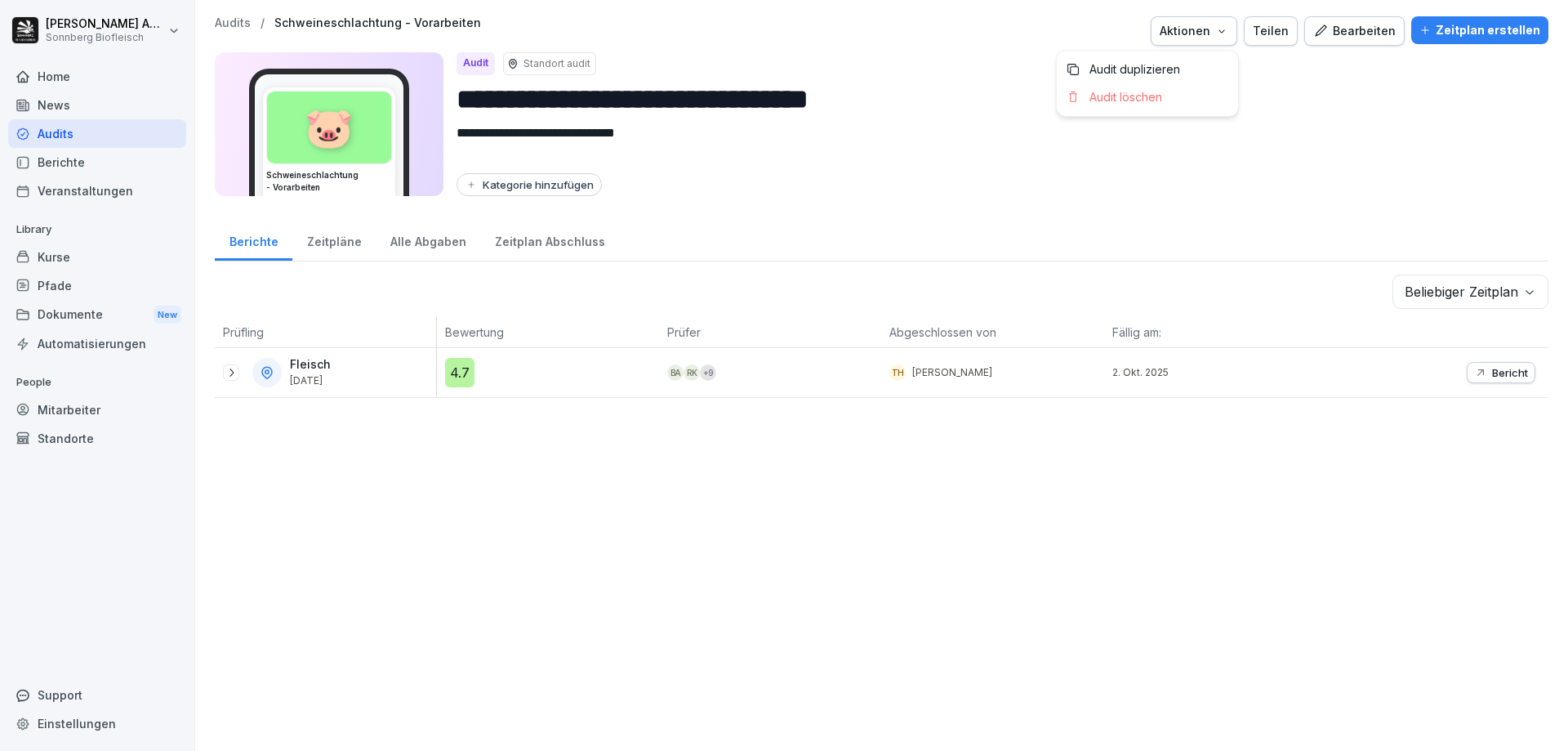
click at [1207, 31] on div "Aktionen" at bounding box center [1193, 31] width 68 height 18
click at [972, 62] on html "**********" at bounding box center [784, 376] width 1568 height 751
click at [1188, 24] on div "Aktionen" at bounding box center [1193, 31] width 68 height 18
click at [1104, 66] on p "Audit duplizieren" at bounding box center [1135, 69] width 91 height 15
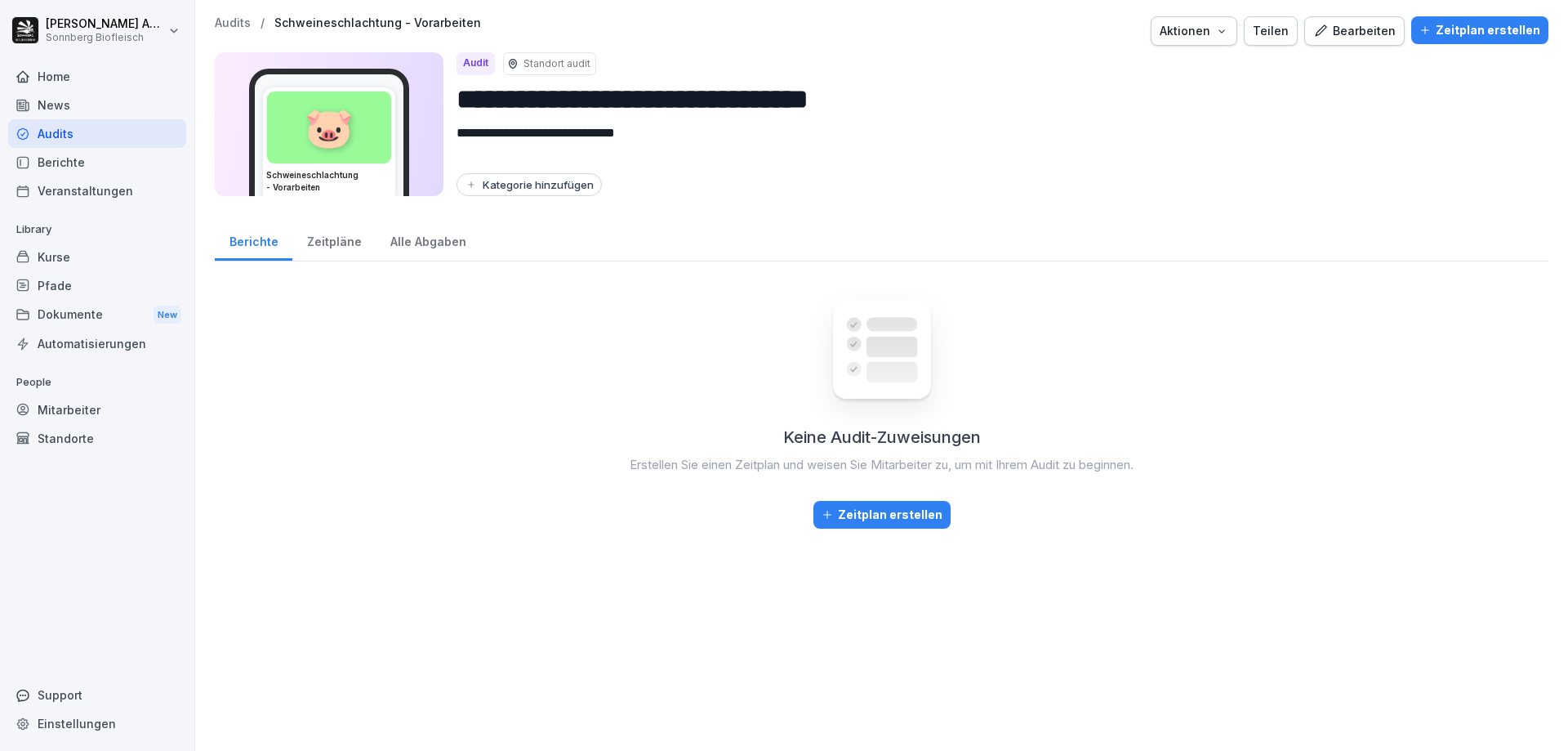
click at [1355, 40] on div "Bearbeiten" at bounding box center [1354, 31] width 83 height 18
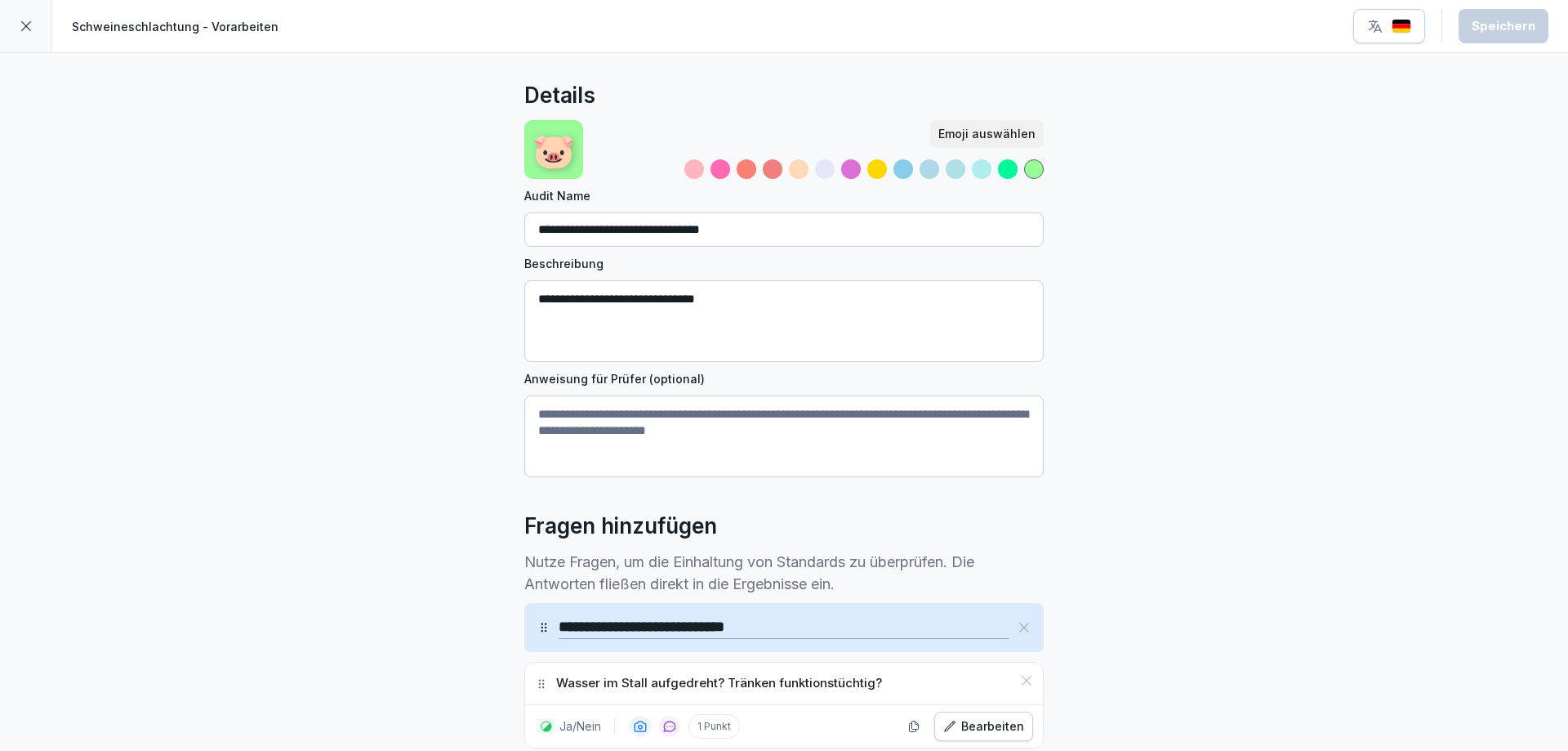
click at [545, 147] on p "🐷" at bounding box center [553, 149] width 42 height 51
drag, startPoint x: 782, startPoint y: 234, endPoint x: 665, endPoint y: 211, distance: 119.2
click at [760, 230] on input "**********" at bounding box center [783, 229] width 519 height 35
click at [614, 213] on input "**********" at bounding box center [783, 229] width 519 height 35
click at [575, 227] on input "**********" at bounding box center [783, 229] width 519 height 35
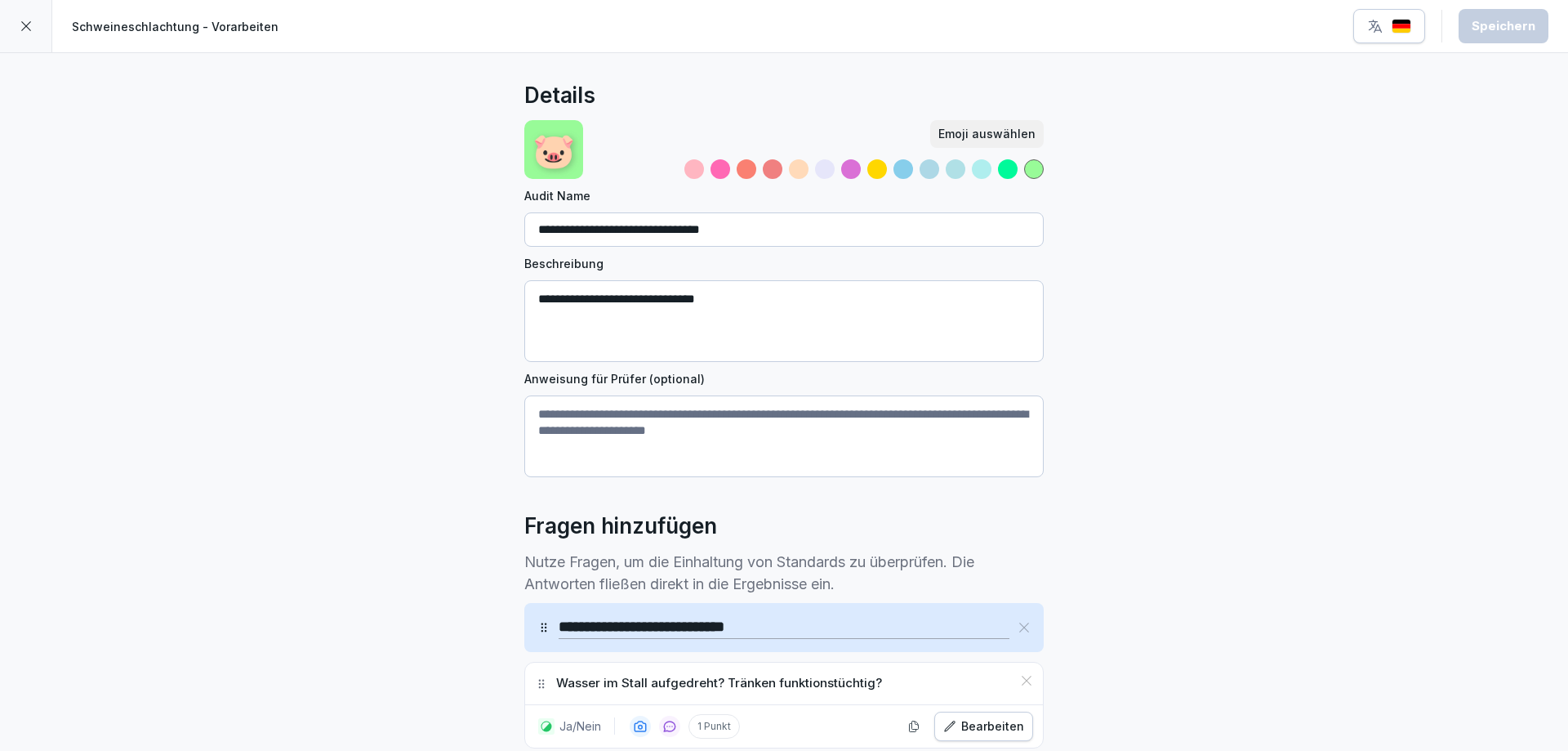
click at [575, 227] on input "**********" at bounding box center [783, 229] width 519 height 35
type input "**********"
click at [712, 299] on textarea "**********" at bounding box center [783, 320] width 519 height 82
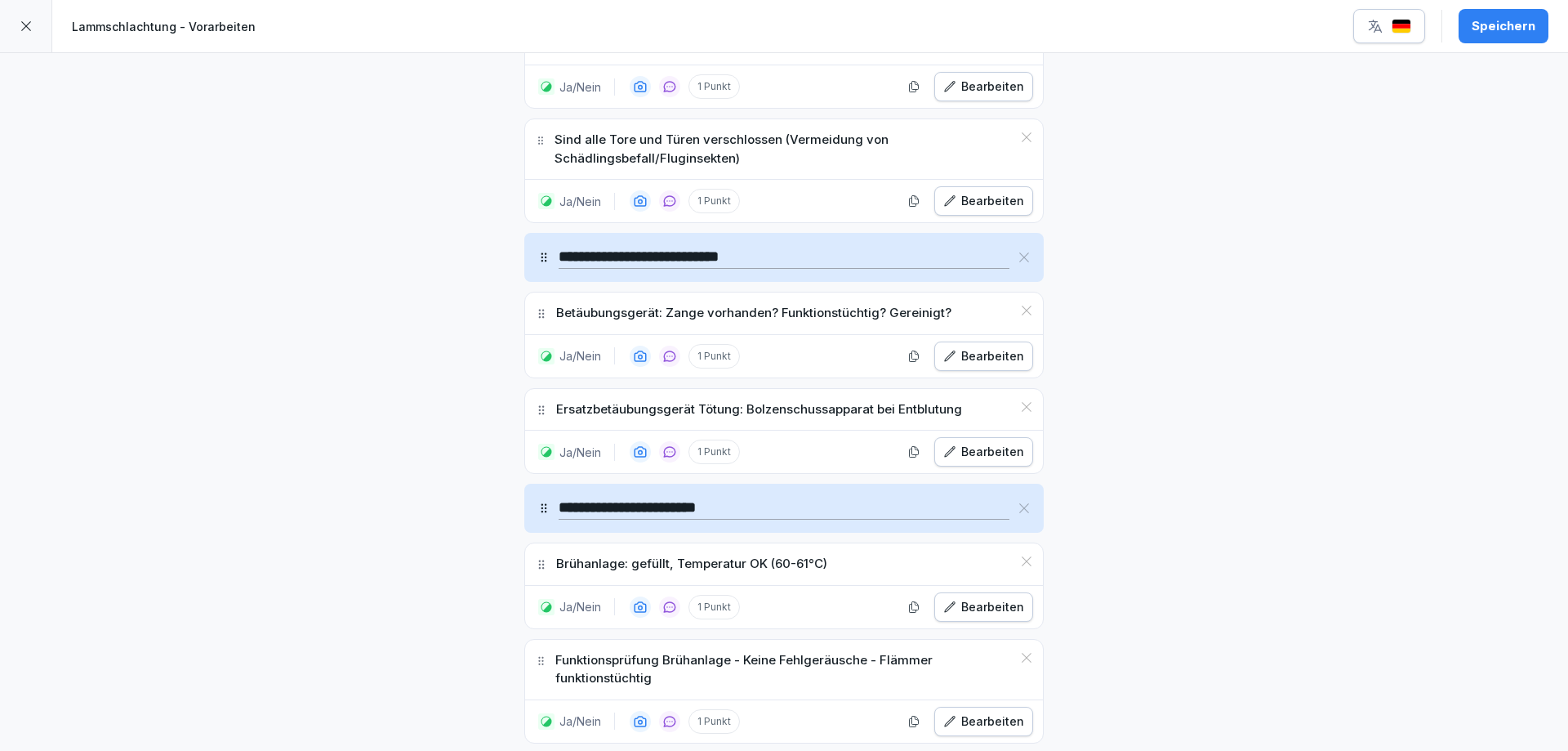
scroll to position [899, 0]
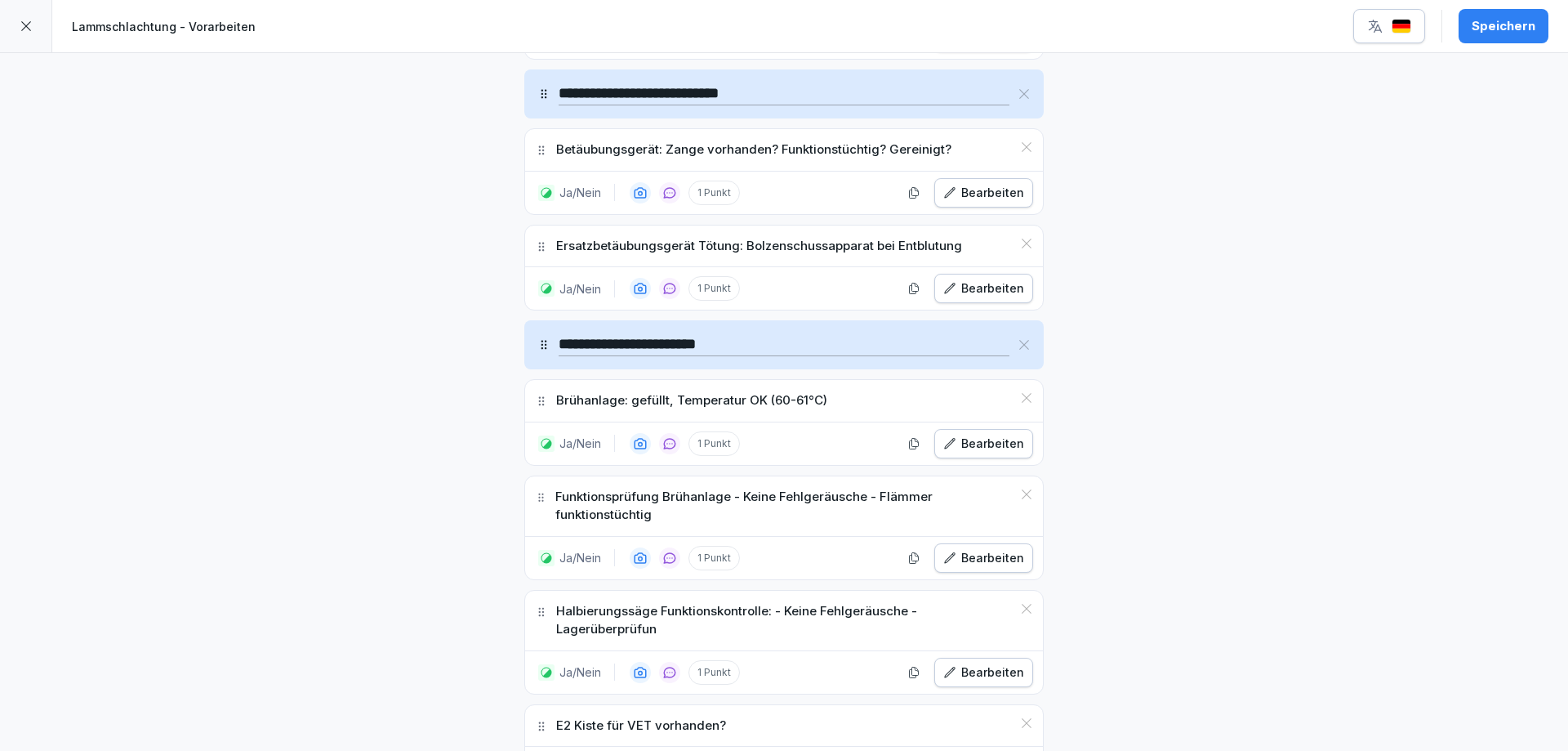
type textarea "**********"
click at [1020, 398] on icon at bounding box center [1027, 398] width 13 height 13
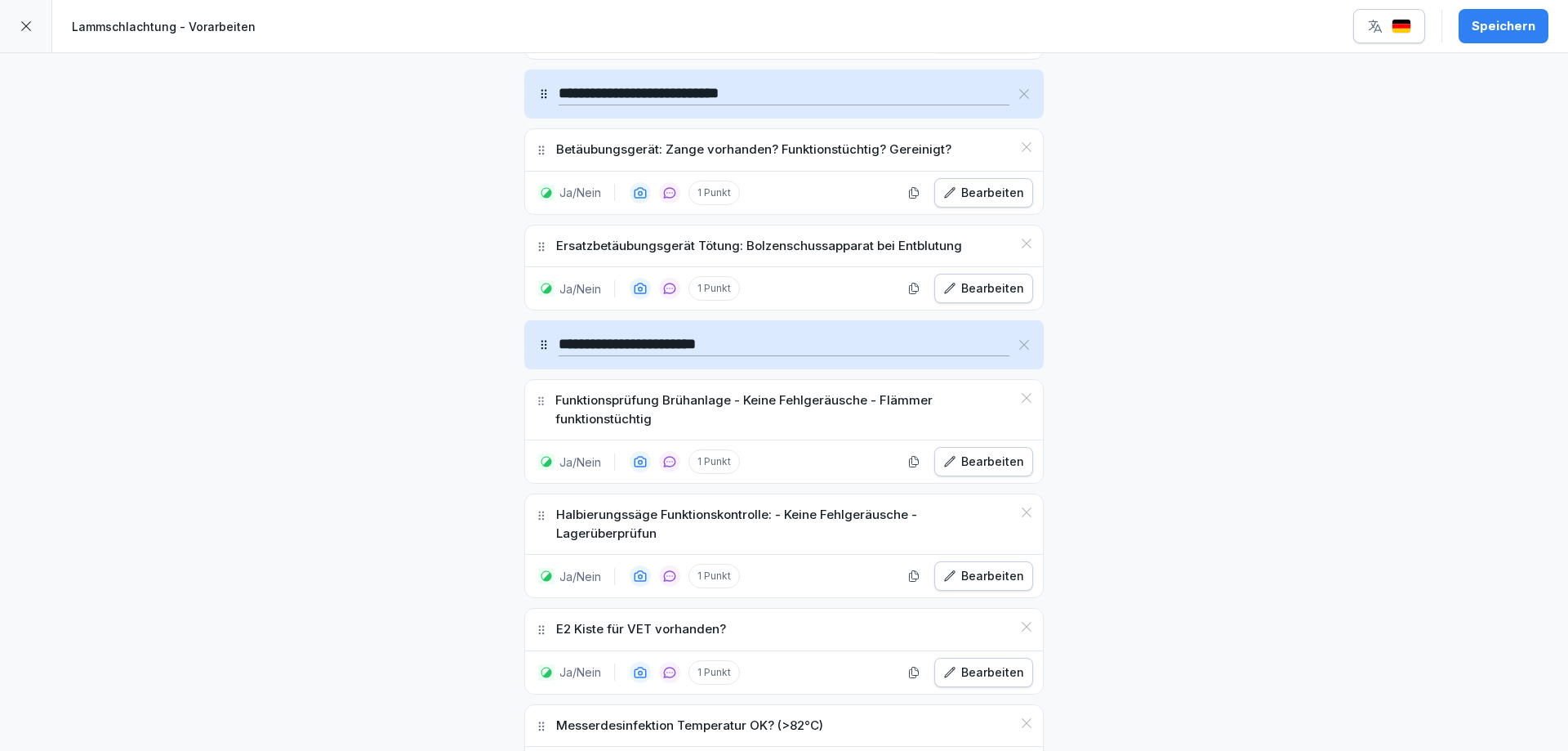
click at [1020, 393] on icon at bounding box center [1027, 398] width 13 height 13
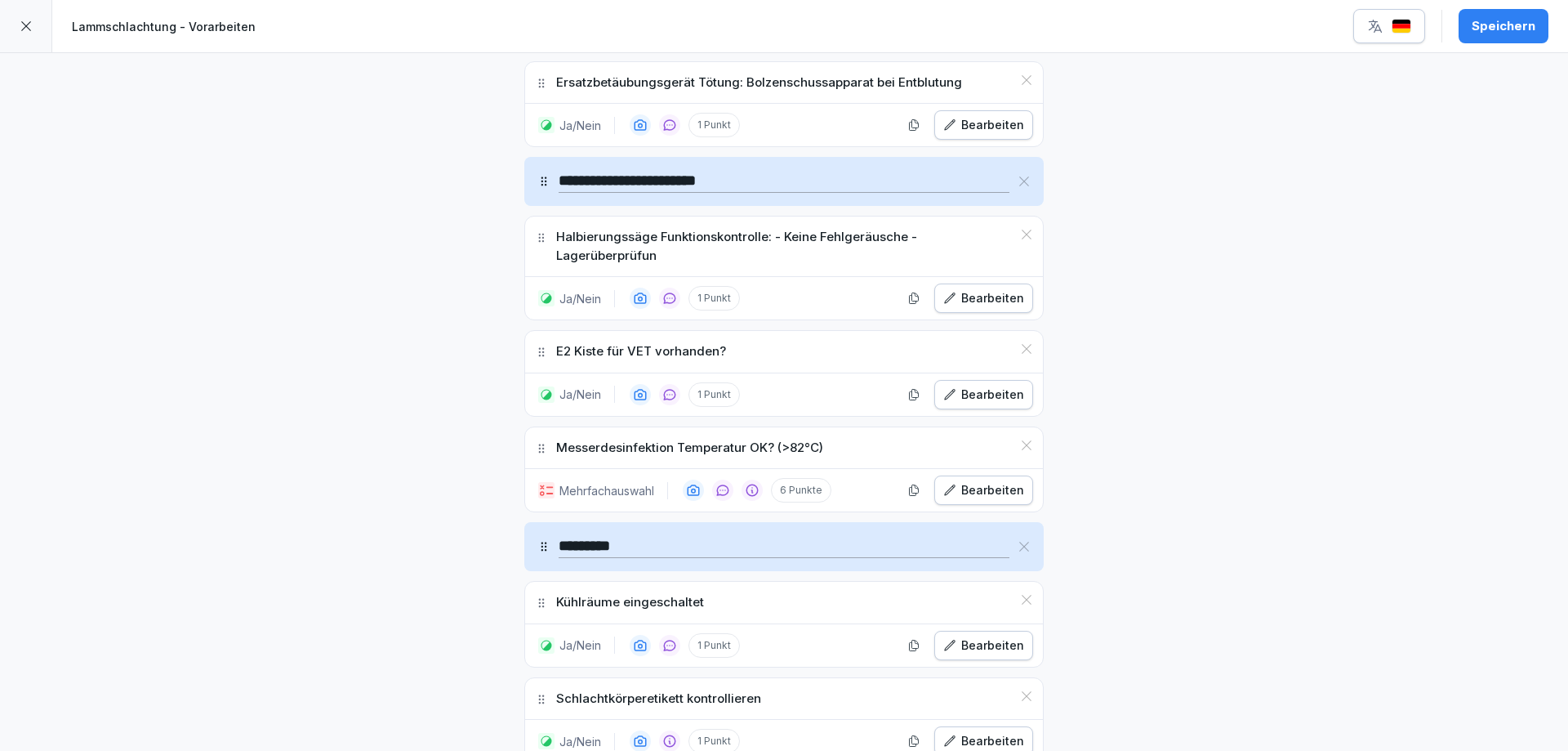
scroll to position [1144, 0]
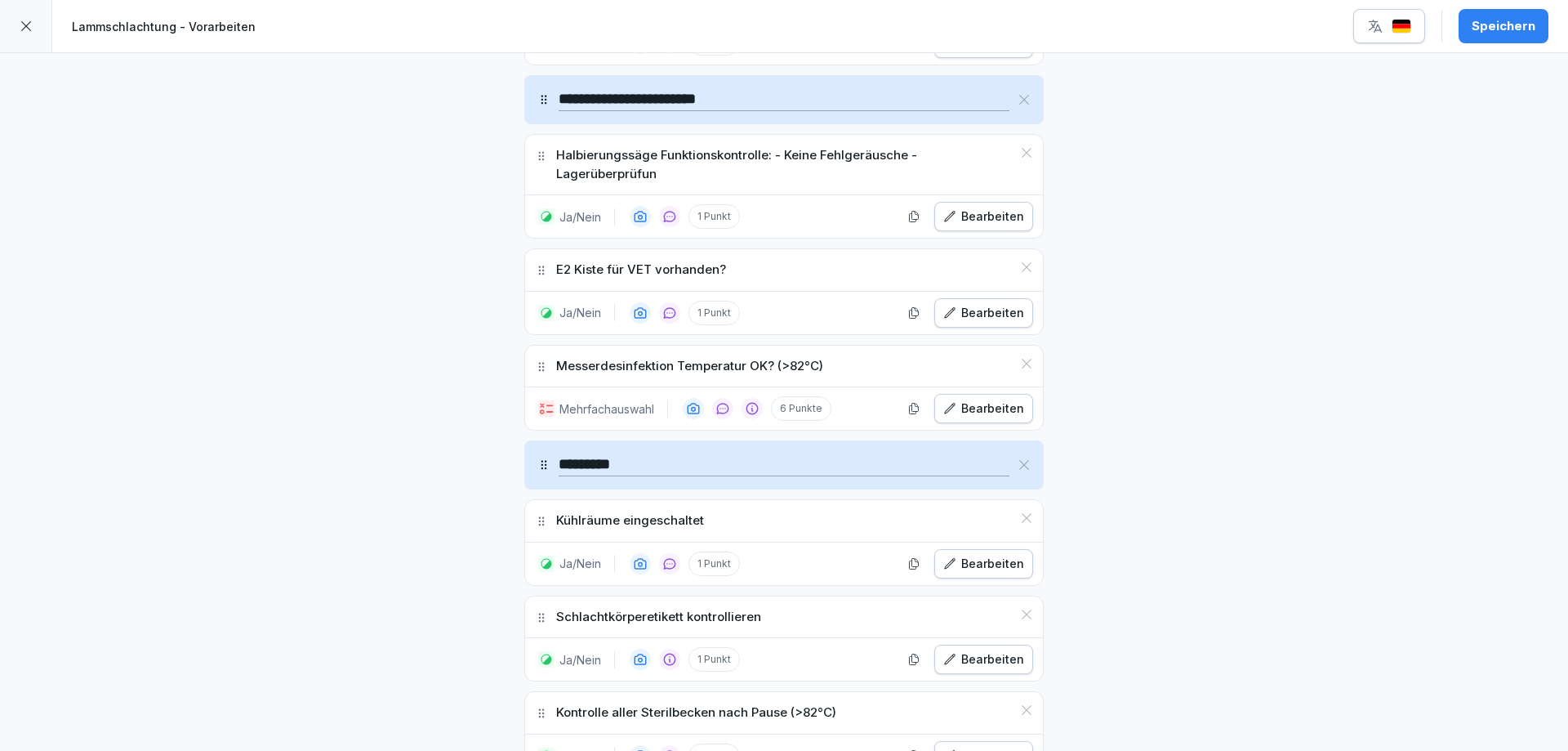
click at [1022, 152] on icon at bounding box center [1027, 153] width 10 height 10
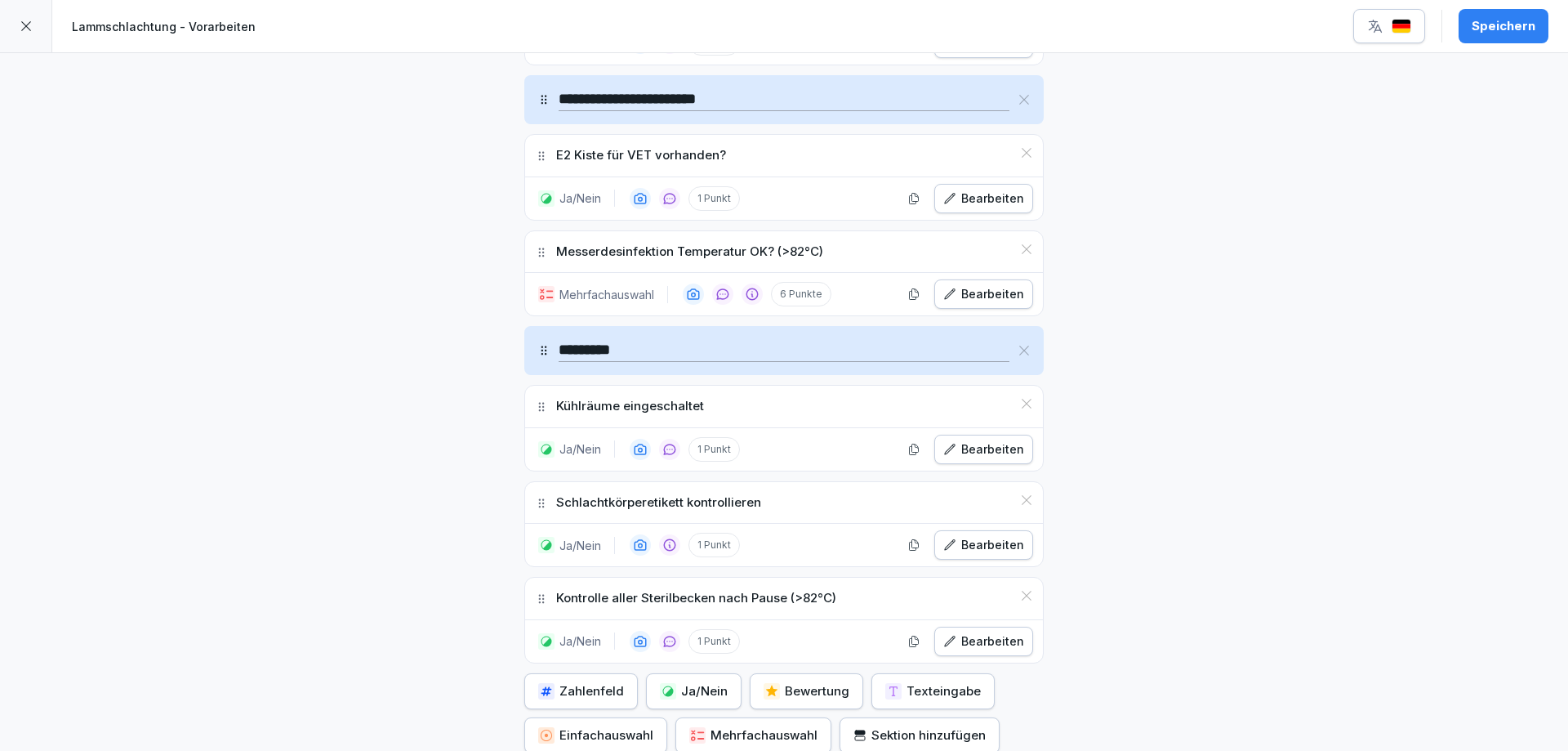
scroll to position [1307, 0]
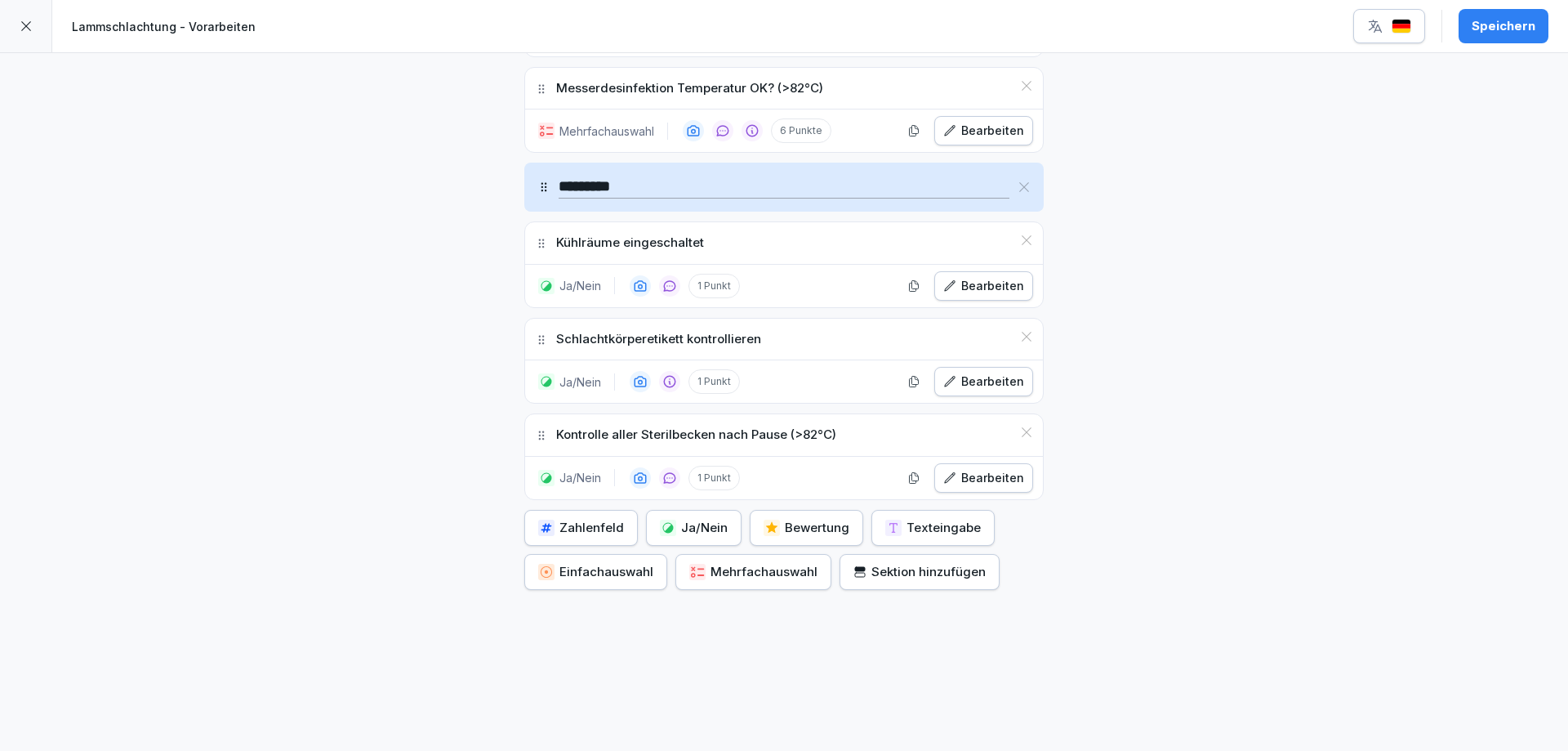
click at [1023, 432] on icon at bounding box center [1027, 432] width 13 height 13
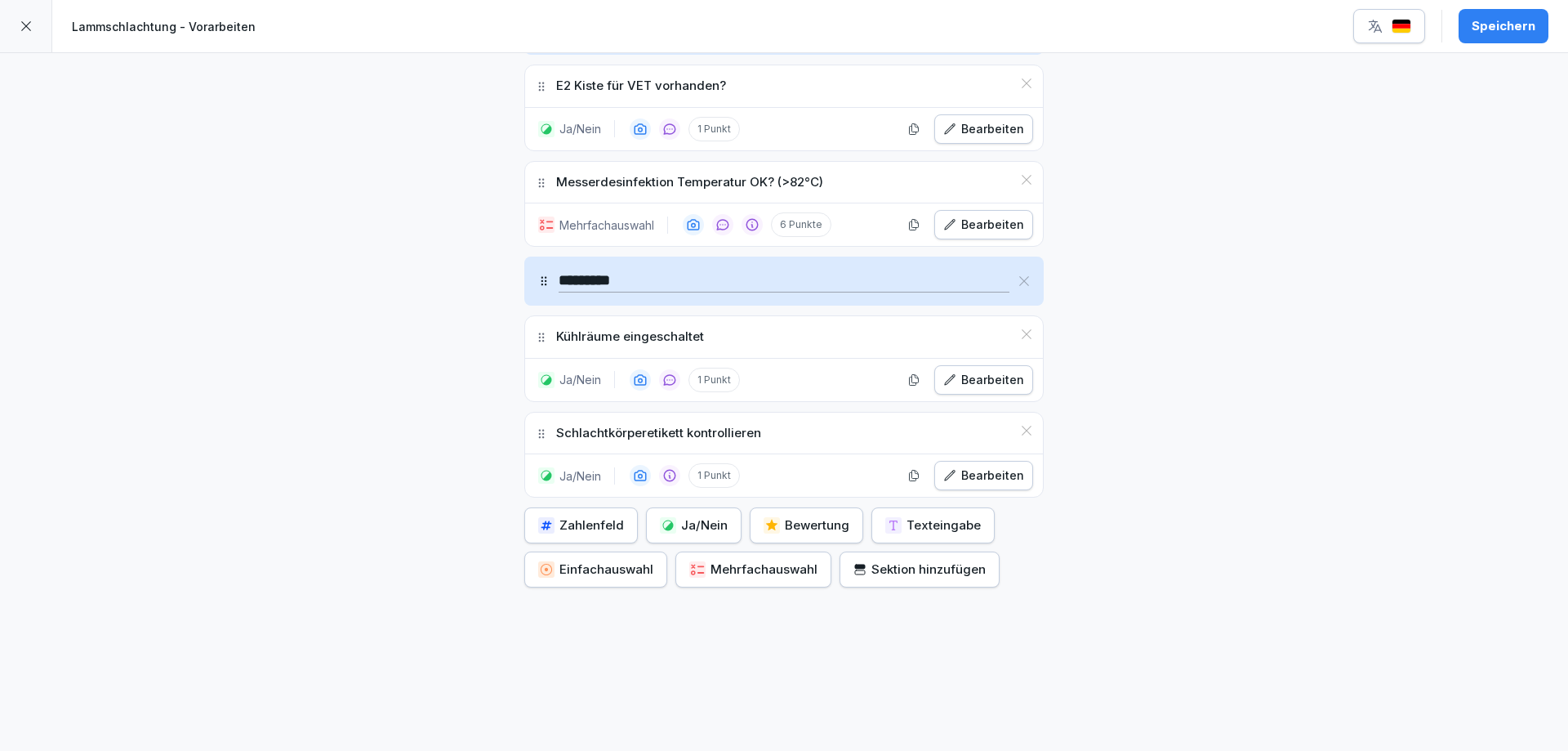
scroll to position [817, 0]
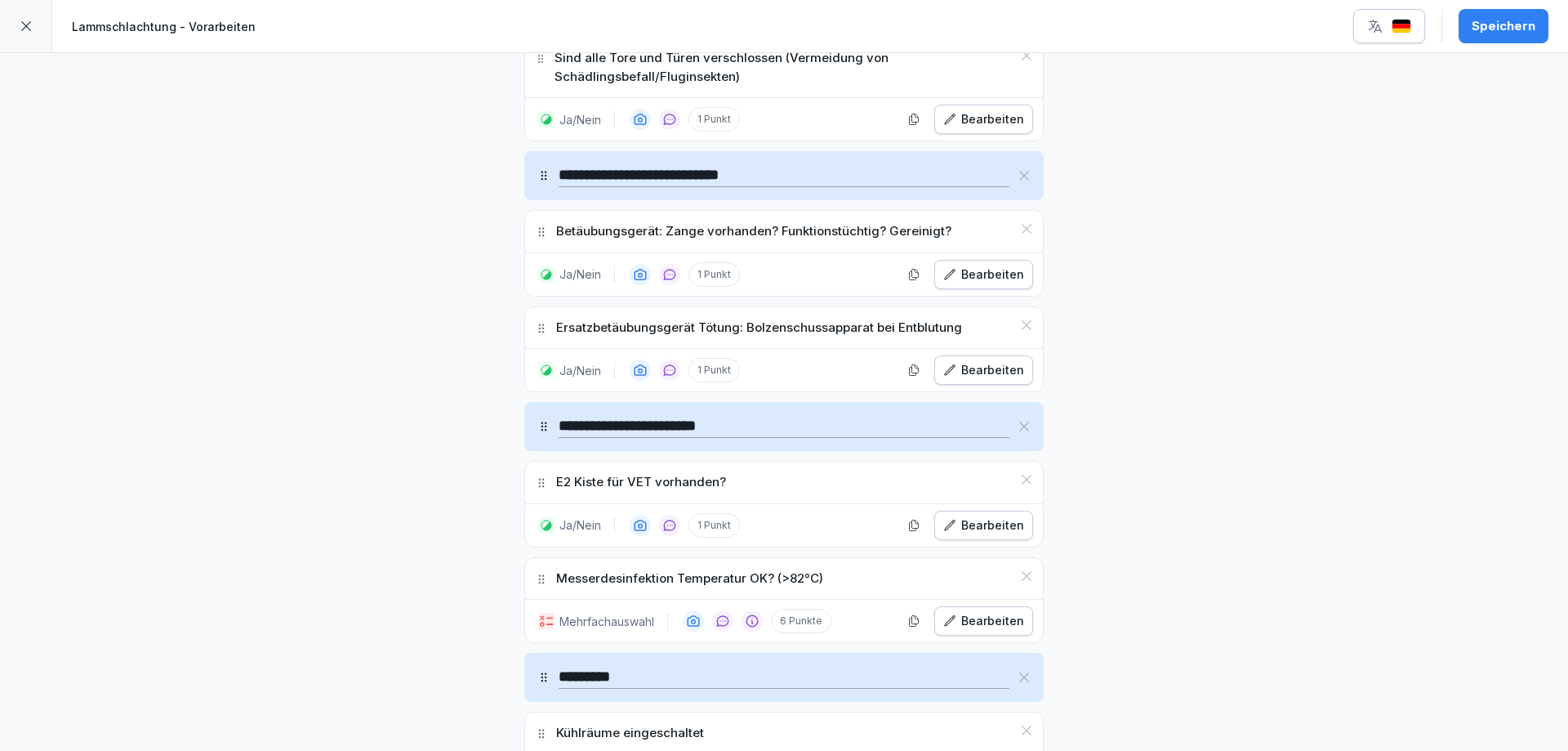
click at [1493, 23] on div "Speichern" at bounding box center [1503, 26] width 64 height 18
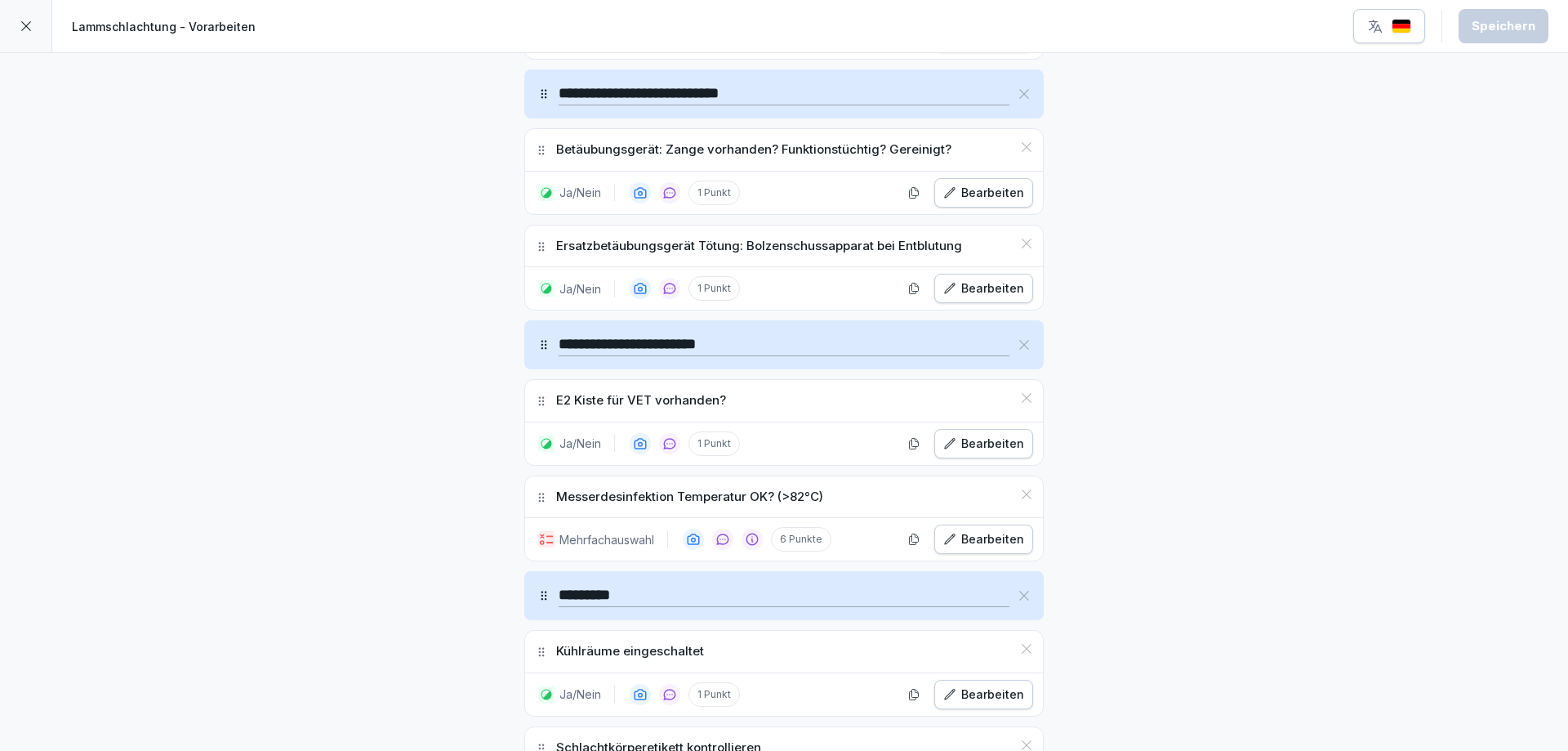
scroll to position [980, 0]
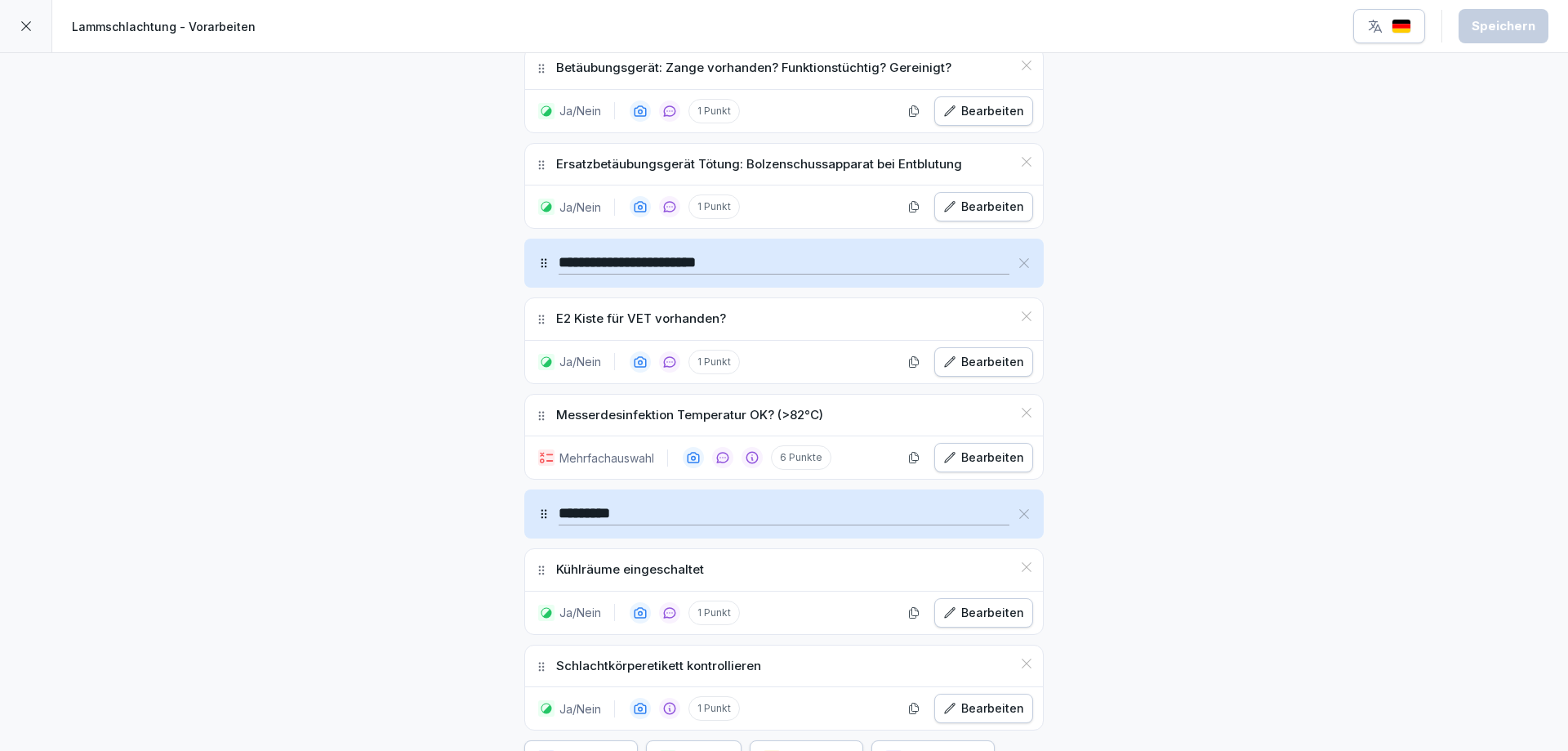
click at [799, 264] on input "**********" at bounding box center [784, 263] width 451 height 23
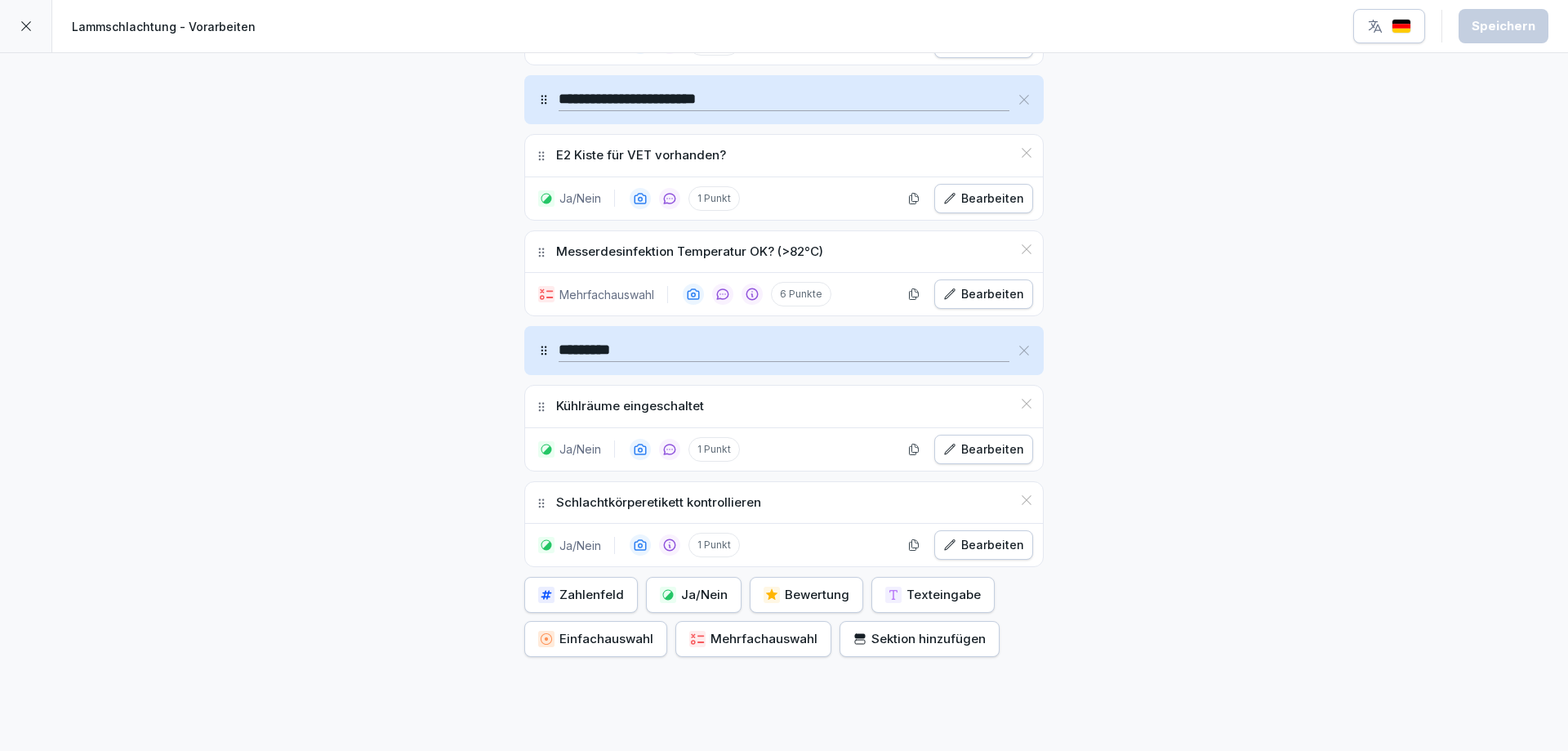
click at [687, 604] on button "Ja/Nein" at bounding box center [694, 595] width 96 height 36
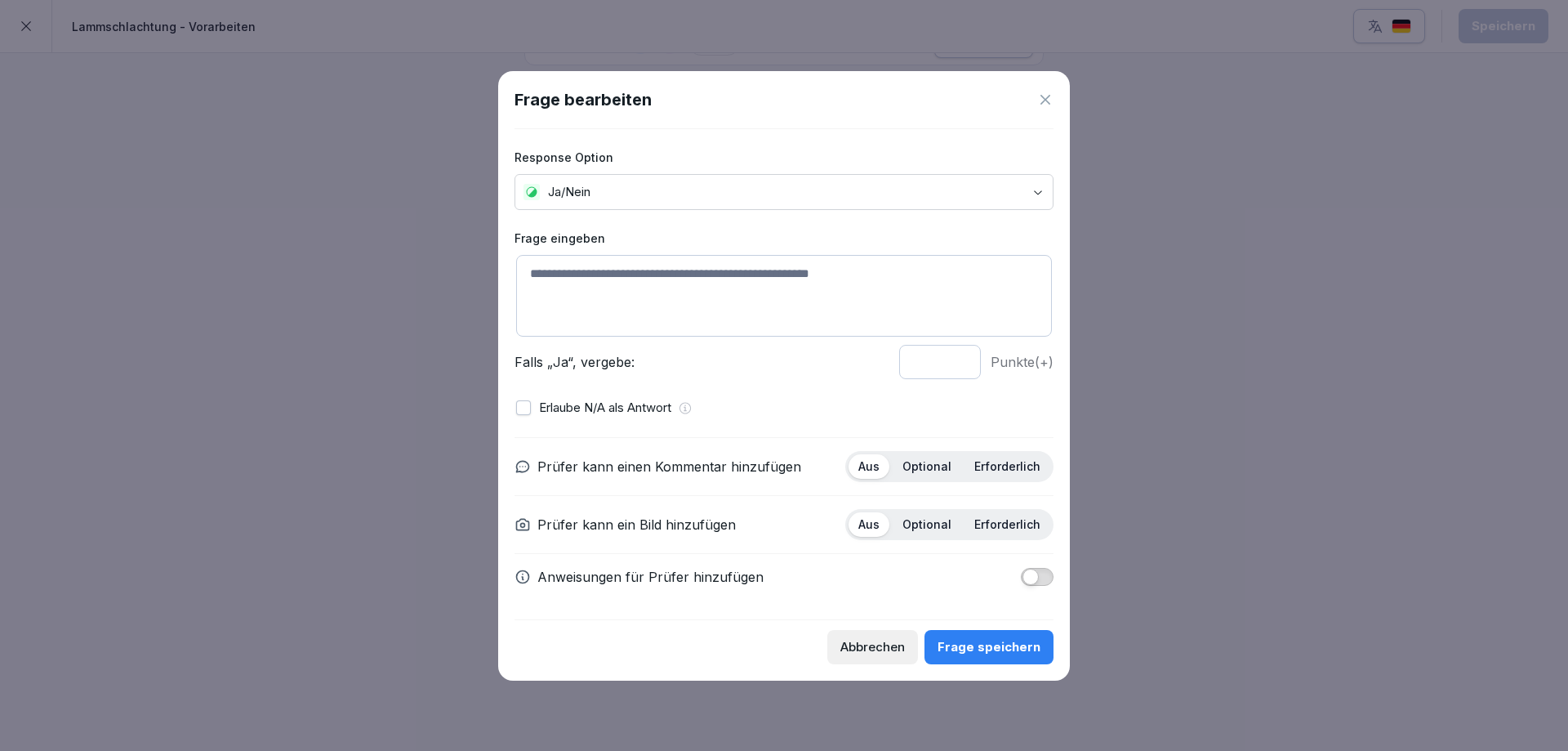
click at [653, 285] on textarea at bounding box center [783, 295] width 536 height 82
type textarea "**********"
click at [931, 472] on p "Optional" at bounding box center [927, 466] width 49 height 15
click at [1004, 520] on p "Erforderlich" at bounding box center [1008, 524] width 66 height 15
click at [978, 645] on div "Frage speichern" at bounding box center [989, 647] width 103 height 18
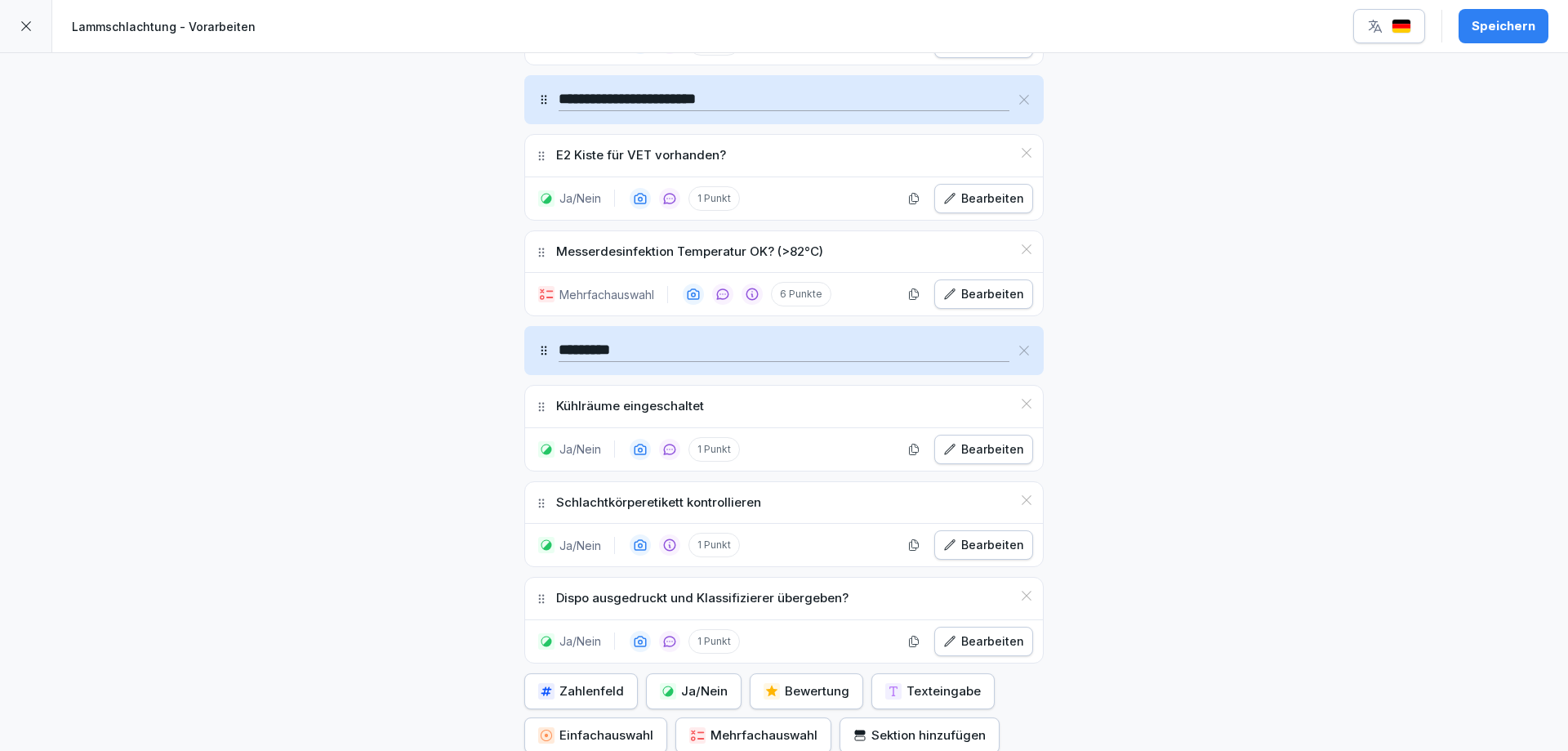
scroll to position [1321, 0]
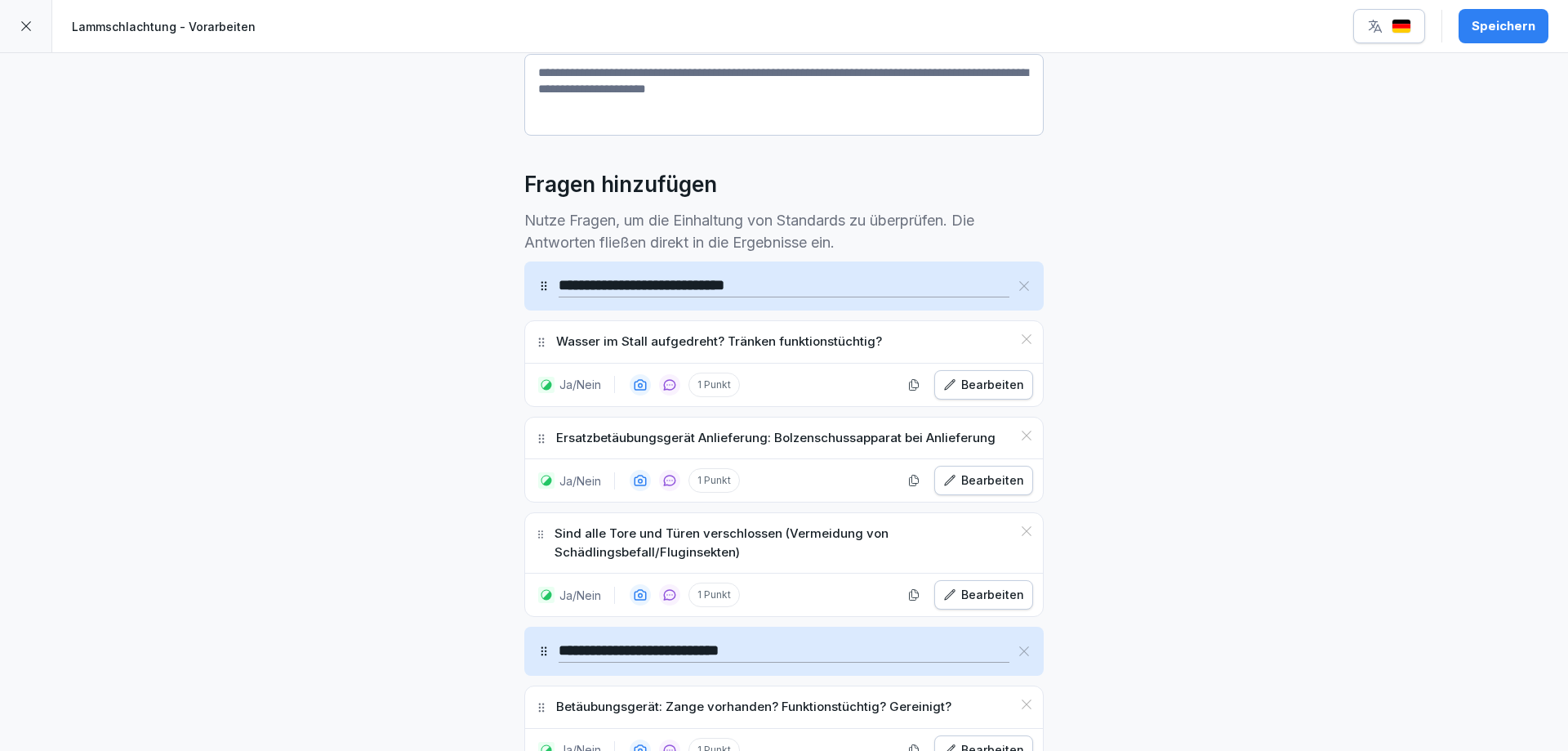
scroll to position [0, 0]
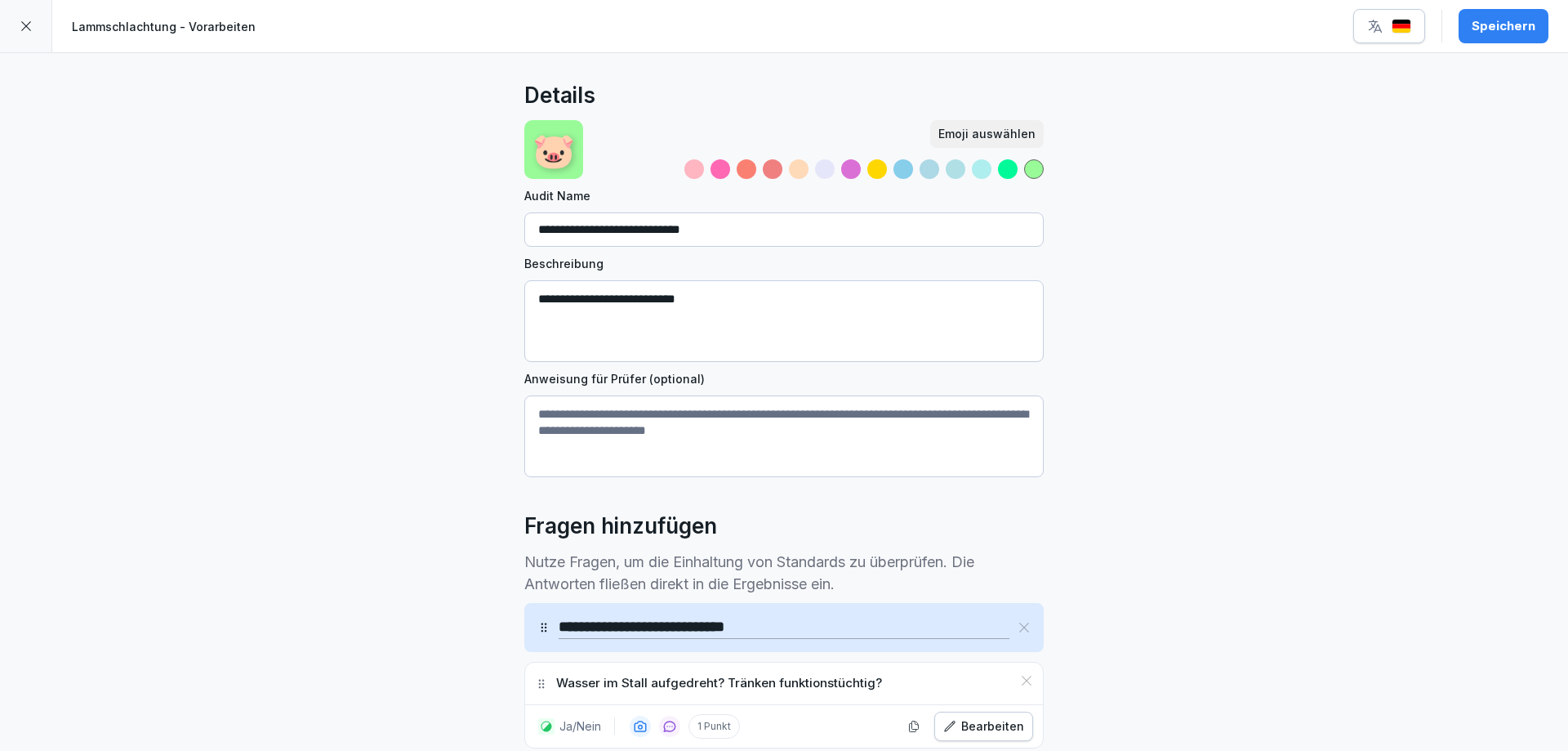
click at [558, 154] on p "🐷" at bounding box center [553, 149] width 42 height 51
click at [1007, 126] on div "Emoji auswählen" at bounding box center [987, 134] width 97 height 18
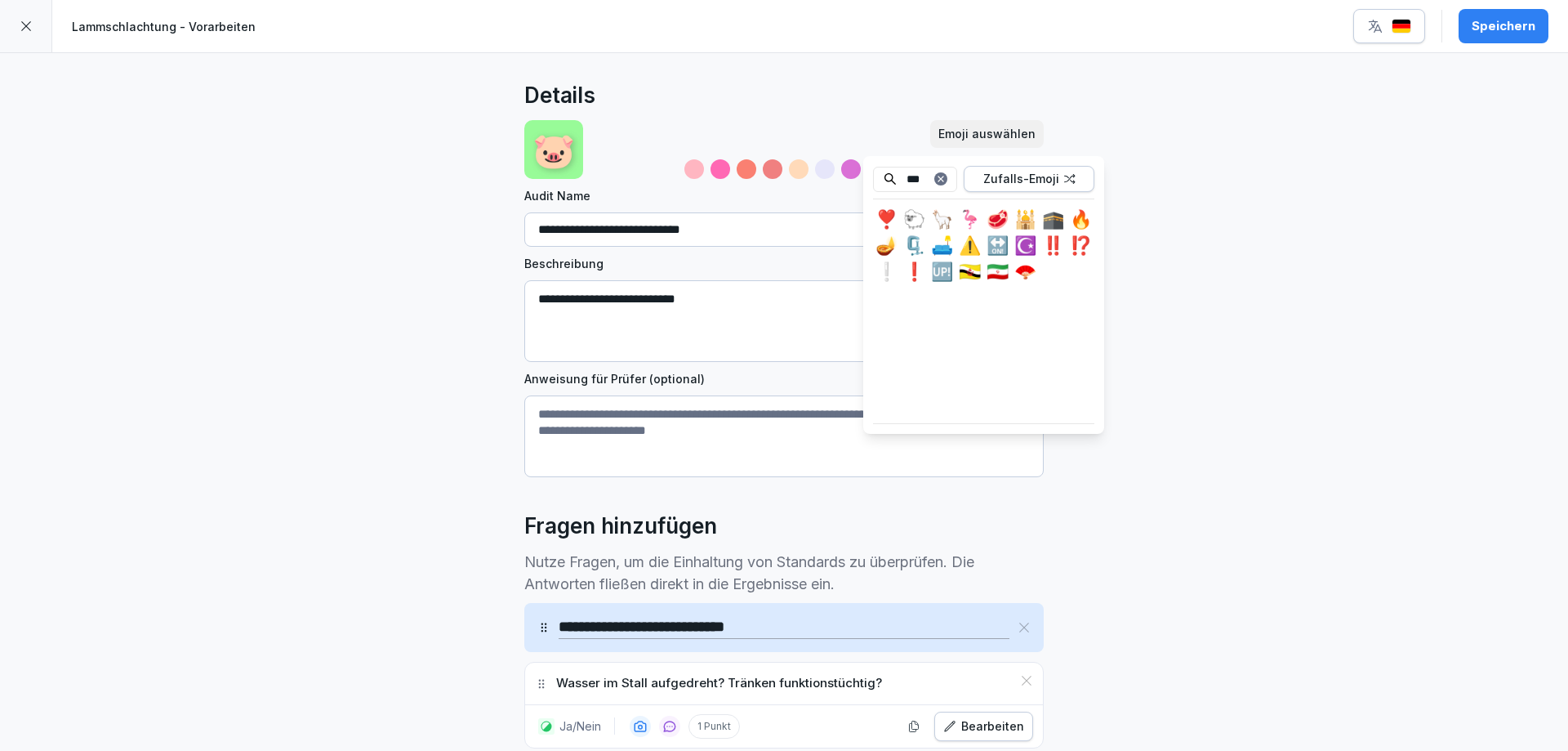
type input "***"
click at [916, 212] on div "🐑" at bounding box center [914, 219] width 26 height 26
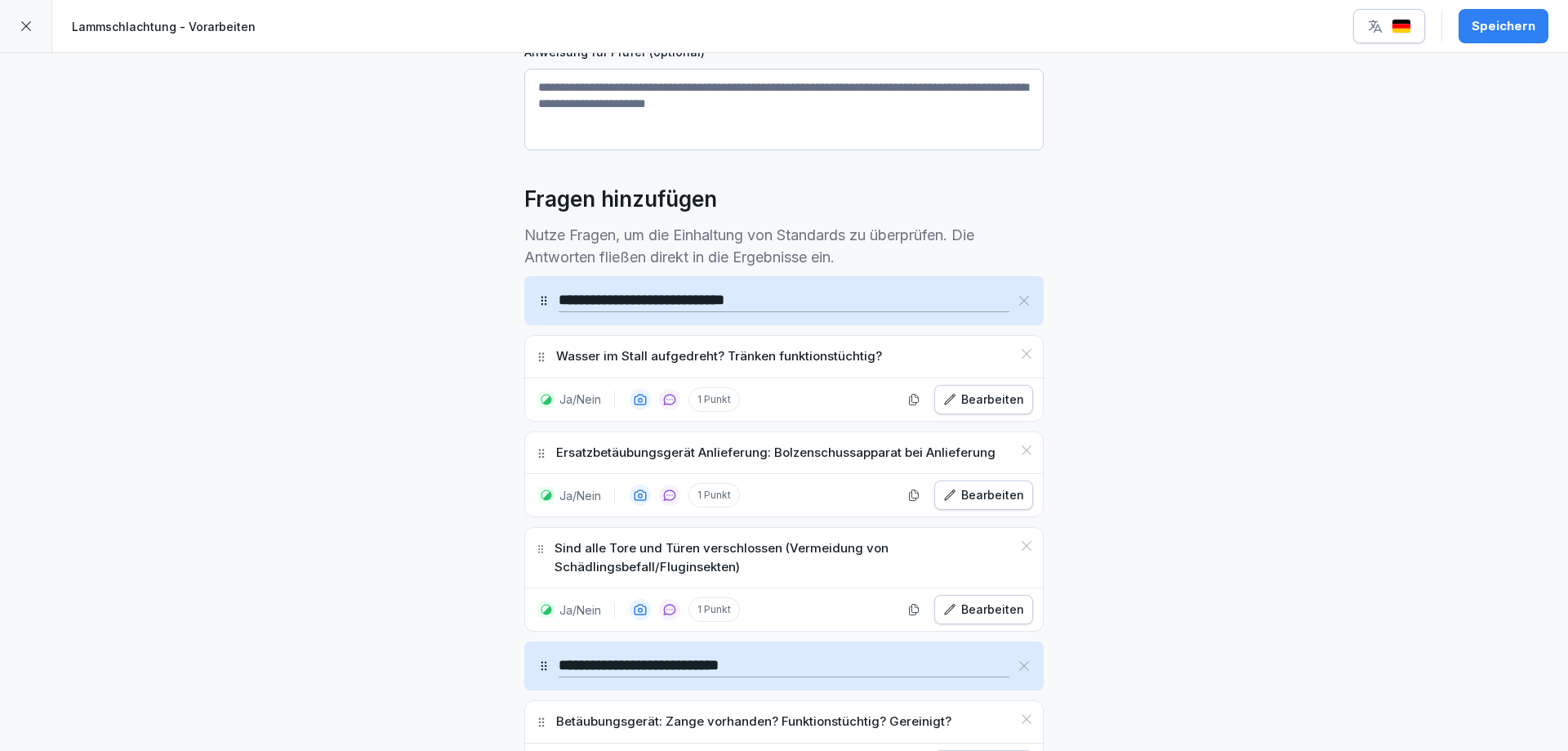
scroll to position [409, 0]
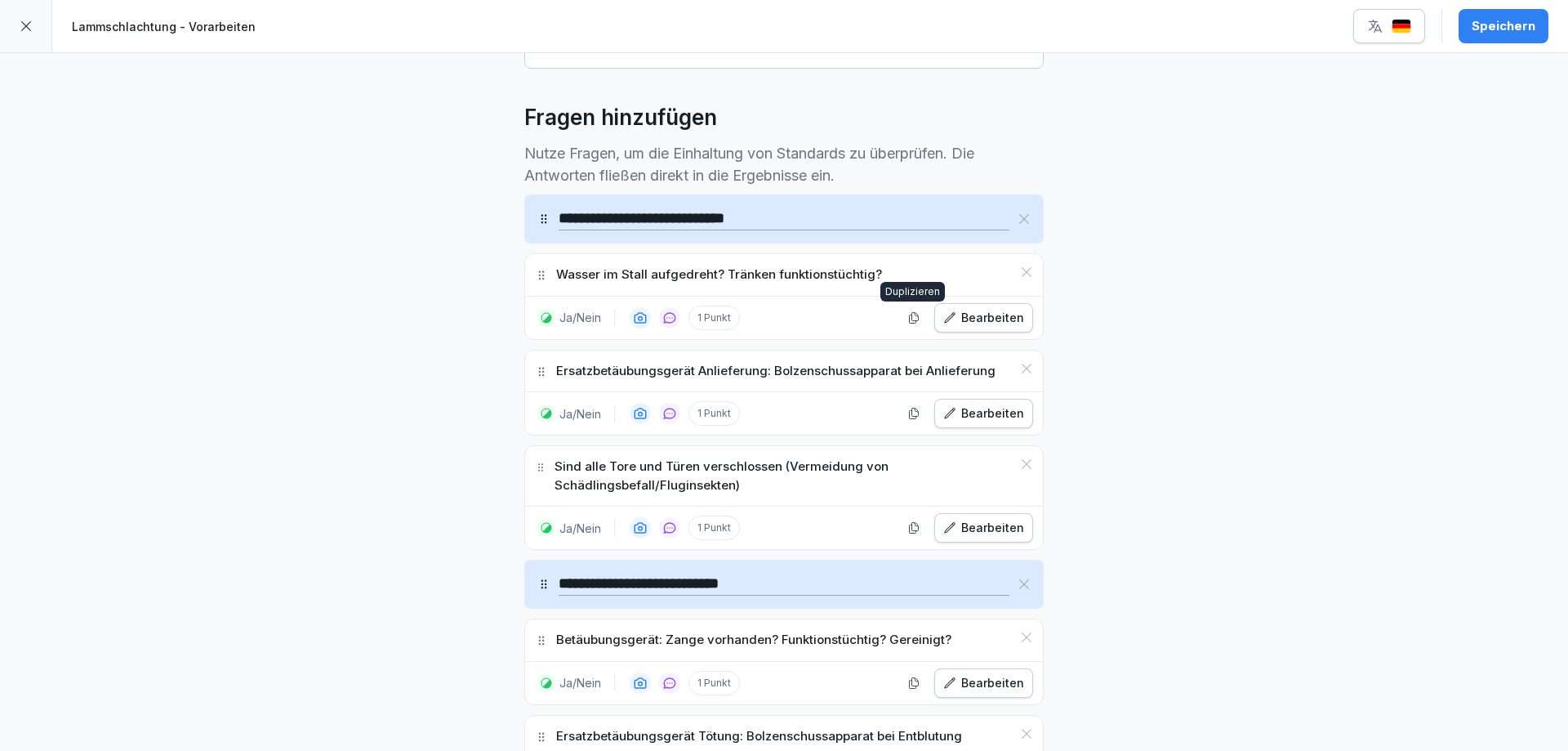
click at [1323, 344] on div "**********" at bounding box center [784, 648] width 1568 height 2007
click at [905, 224] on input "**********" at bounding box center [784, 219] width 451 height 23
click at [1274, 259] on div "**********" at bounding box center [784, 648] width 1568 height 2007
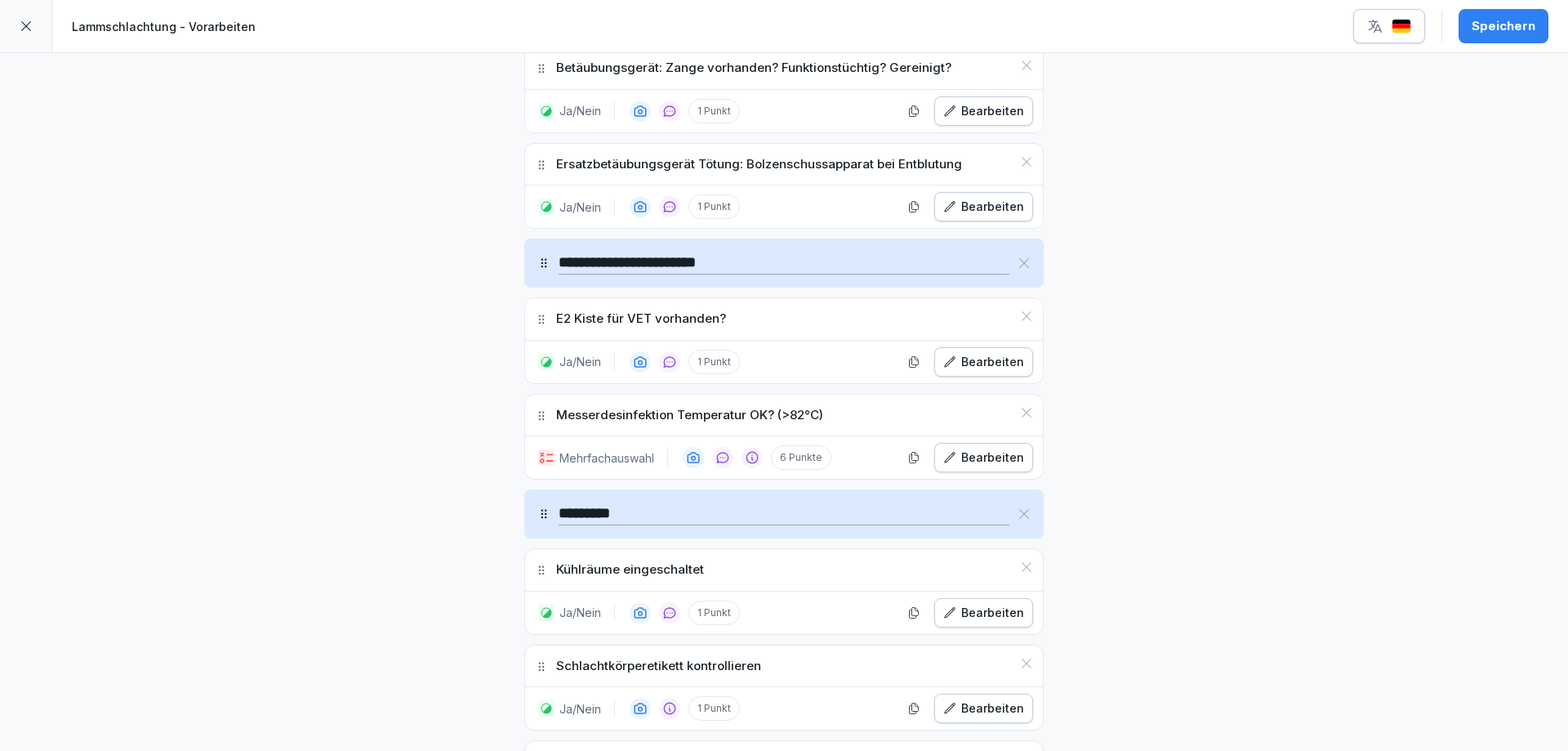
scroll to position [1321, 0]
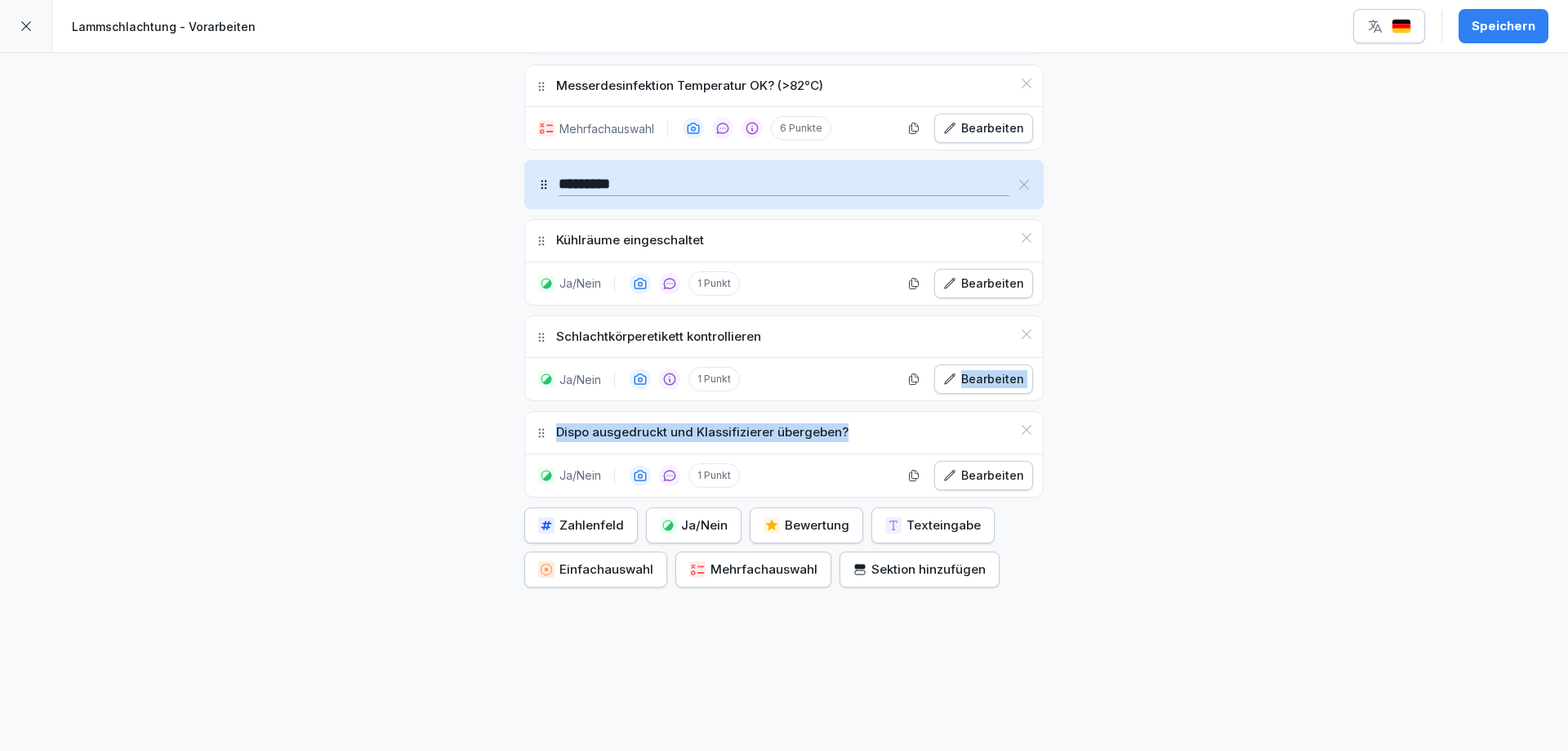
drag, startPoint x: 868, startPoint y: 424, endPoint x: 848, endPoint y: 395, distance: 35.2
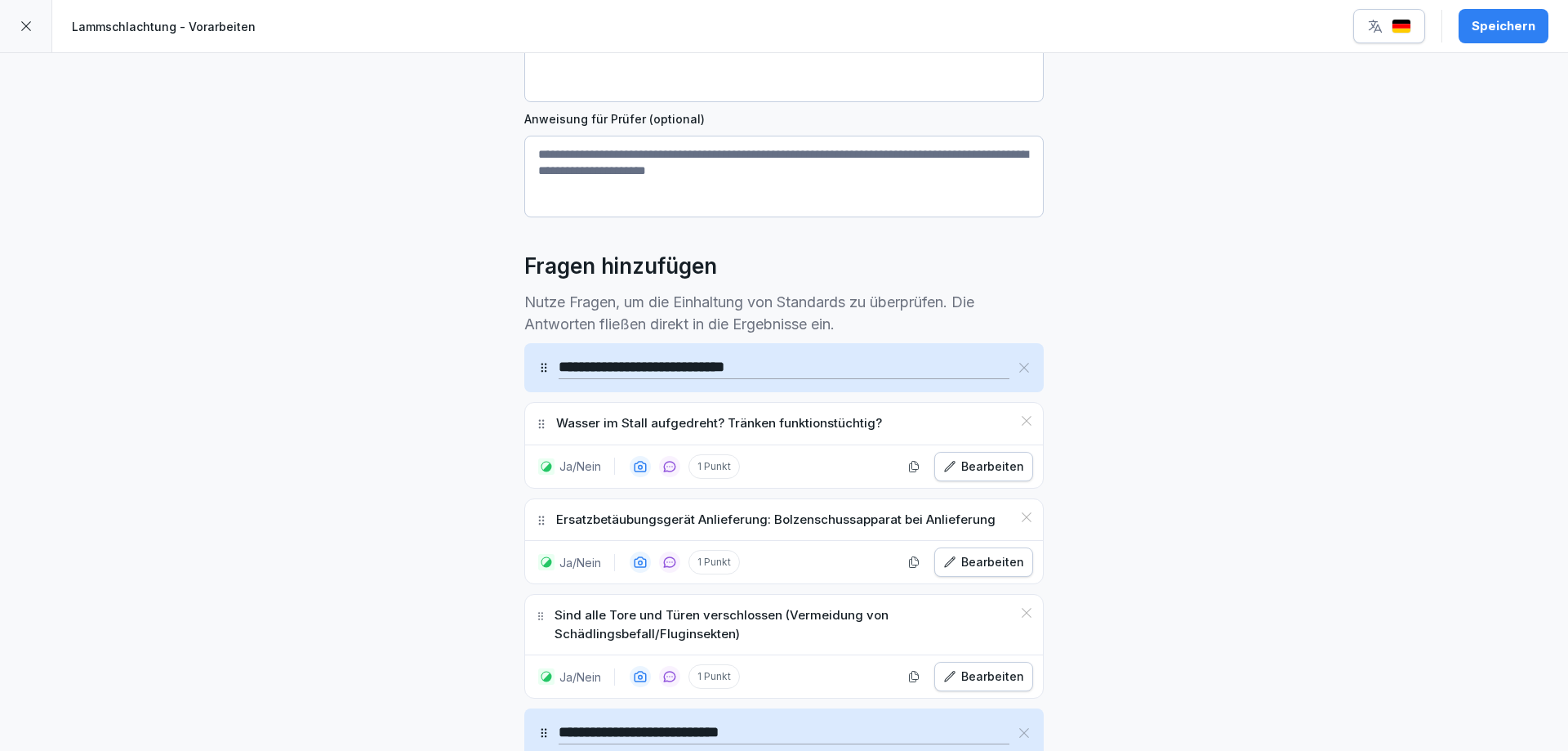
scroll to position [0, 0]
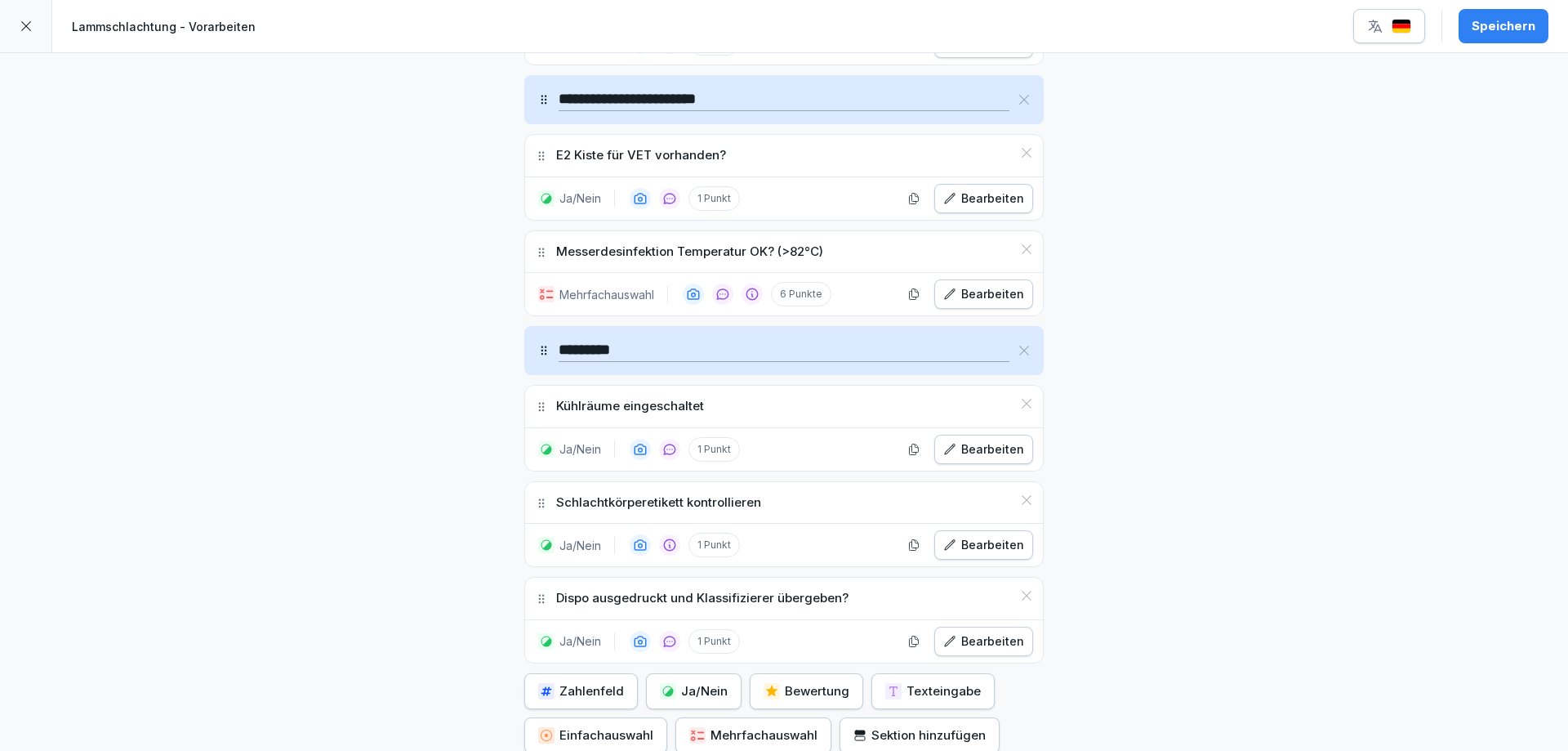
scroll to position [1321, 0]
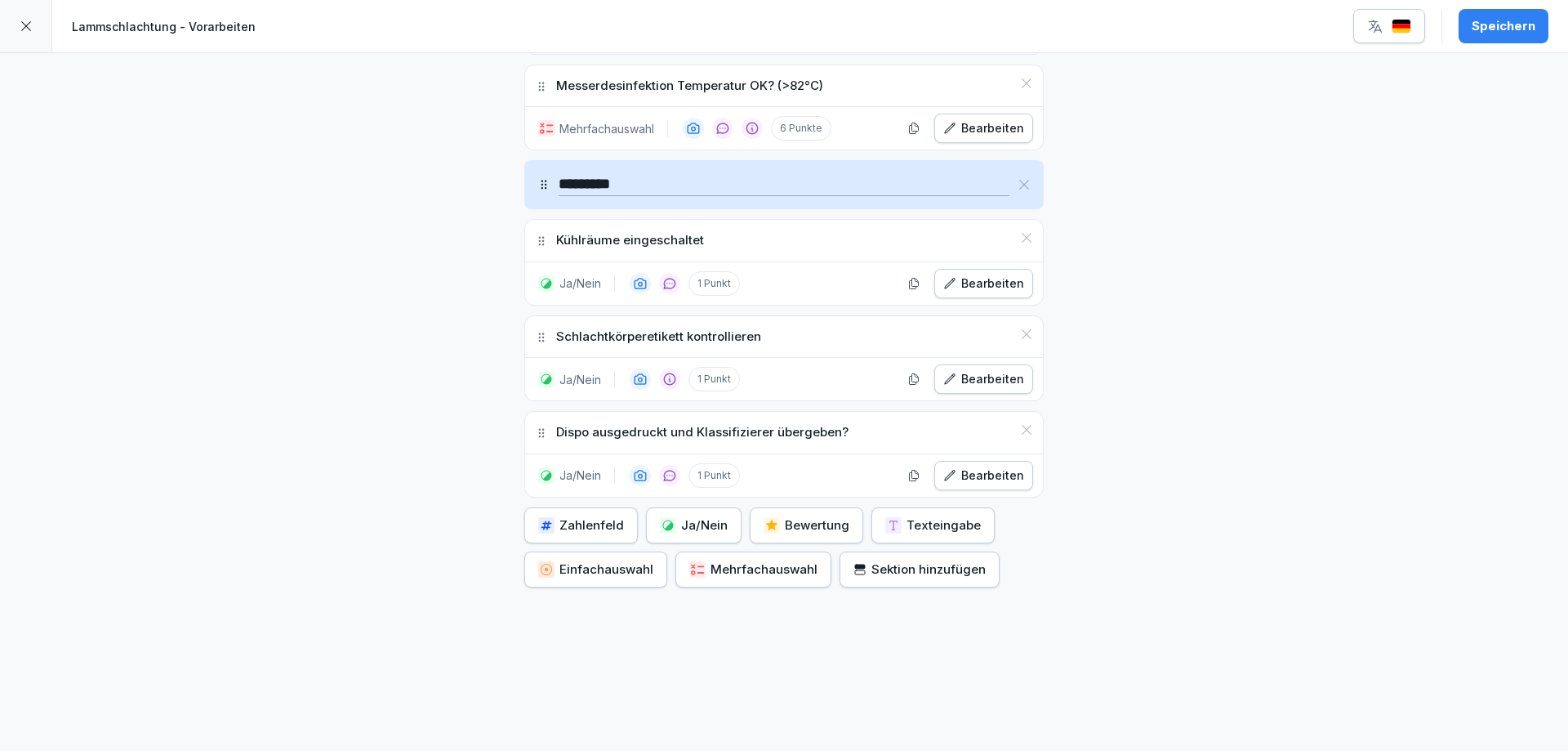
click at [671, 516] on div "Ja/Nein" at bounding box center [694, 525] width 68 height 18
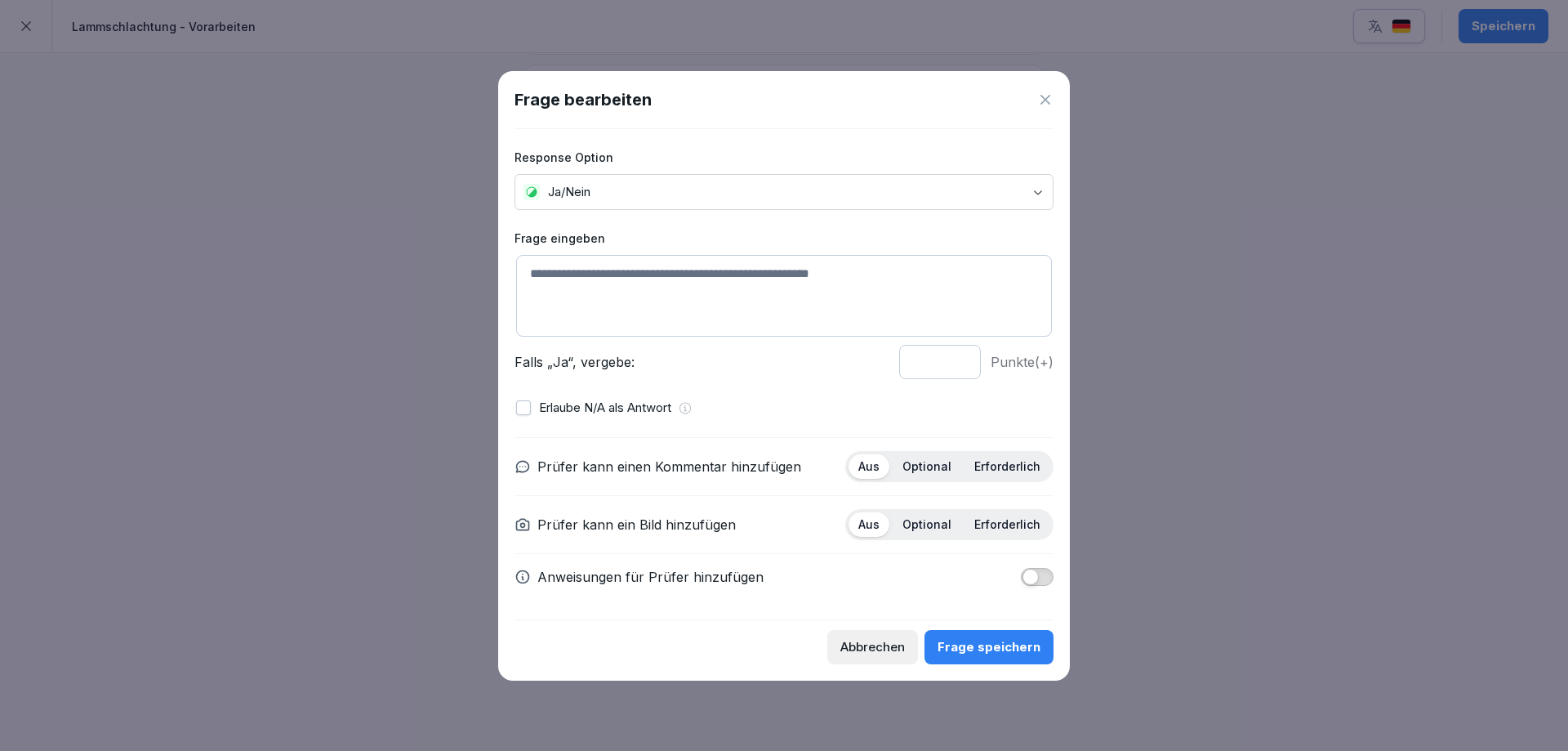
click at [706, 264] on textarea at bounding box center [783, 295] width 536 height 82
type textarea "**********"
click at [930, 466] on p "Optional" at bounding box center [927, 466] width 49 height 15
click at [926, 522] on p "Optional" at bounding box center [927, 524] width 49 height 15
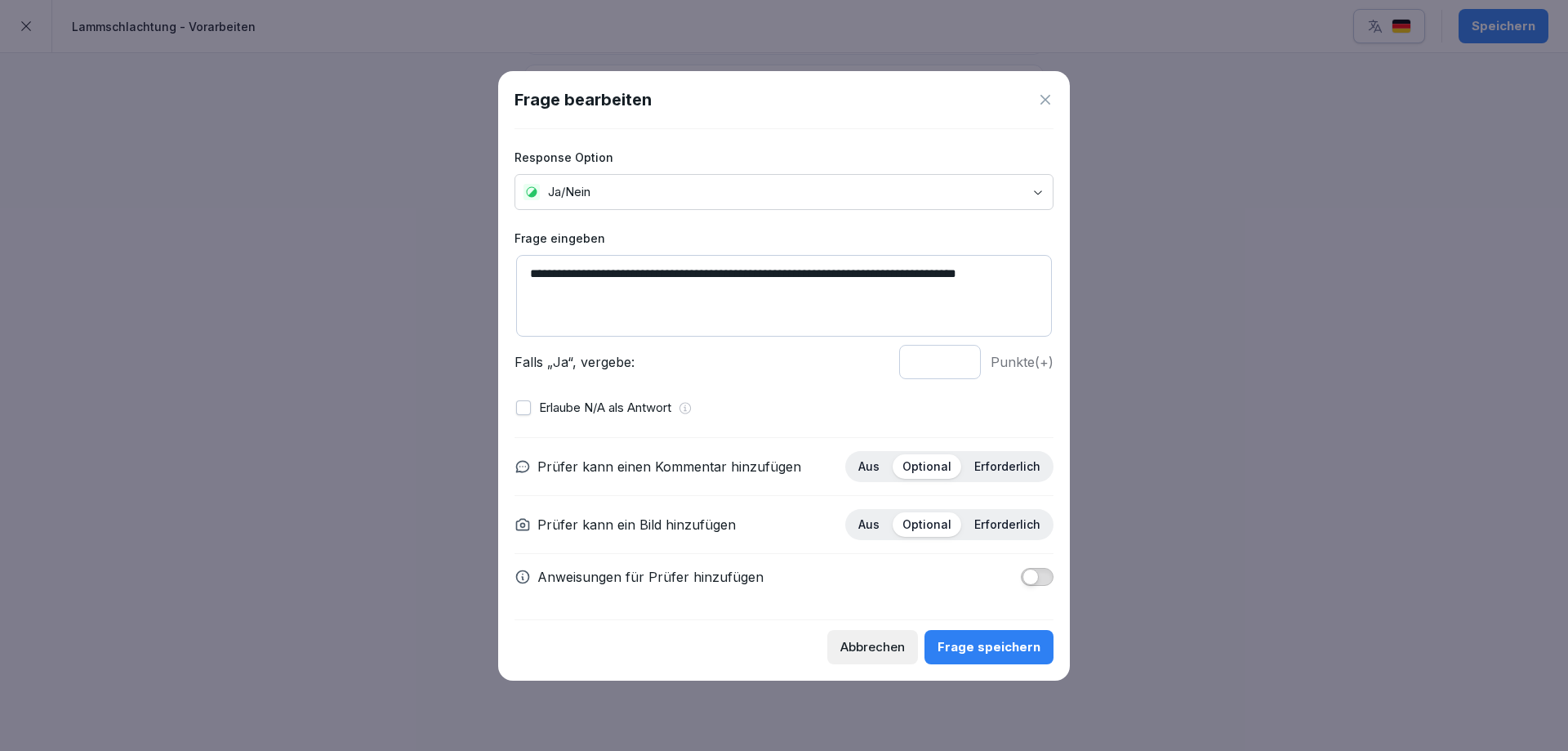
click at [994, 654] on div "Frage speichern" at bounding box center [989, 647] width 103 height 18
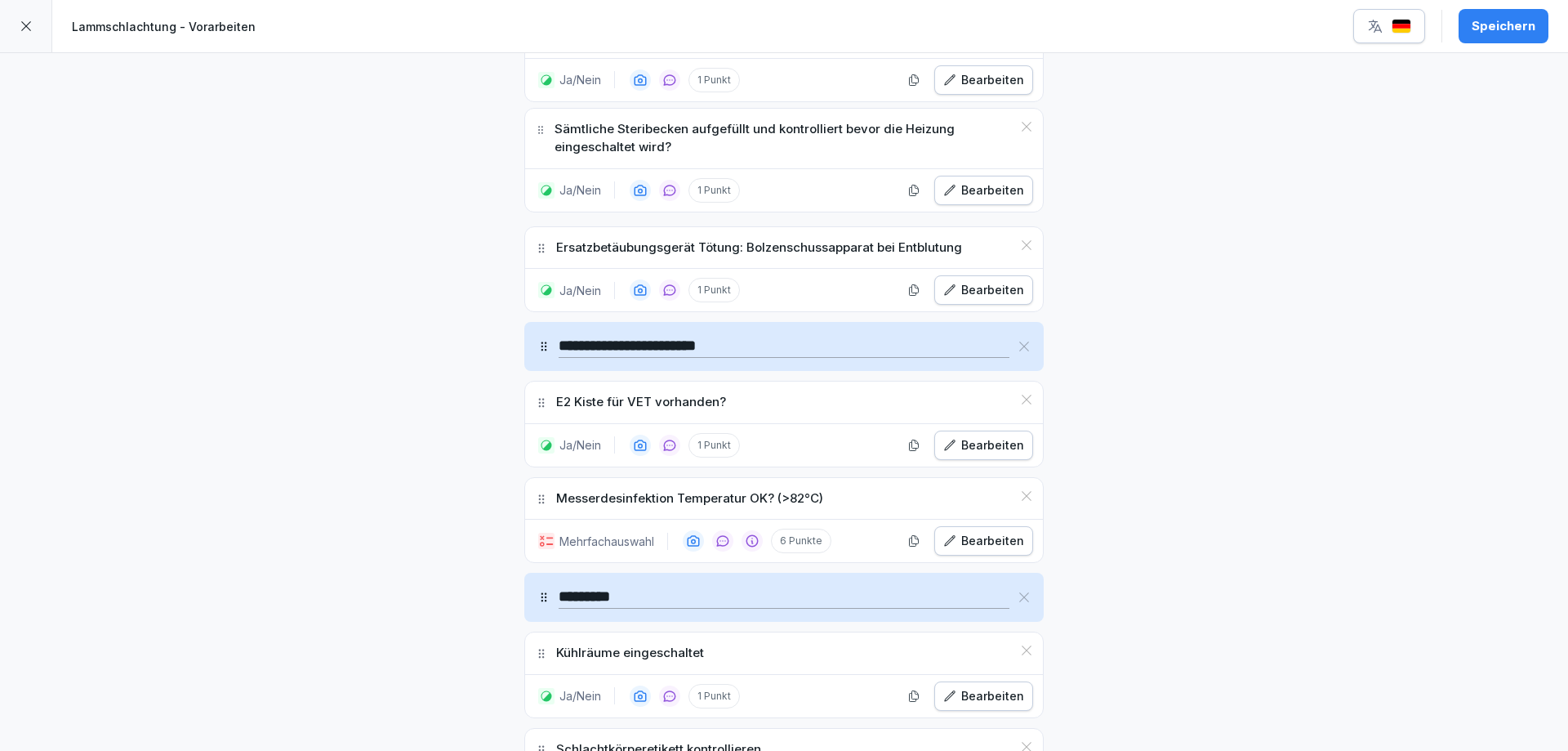
scroll to position [981, 0]
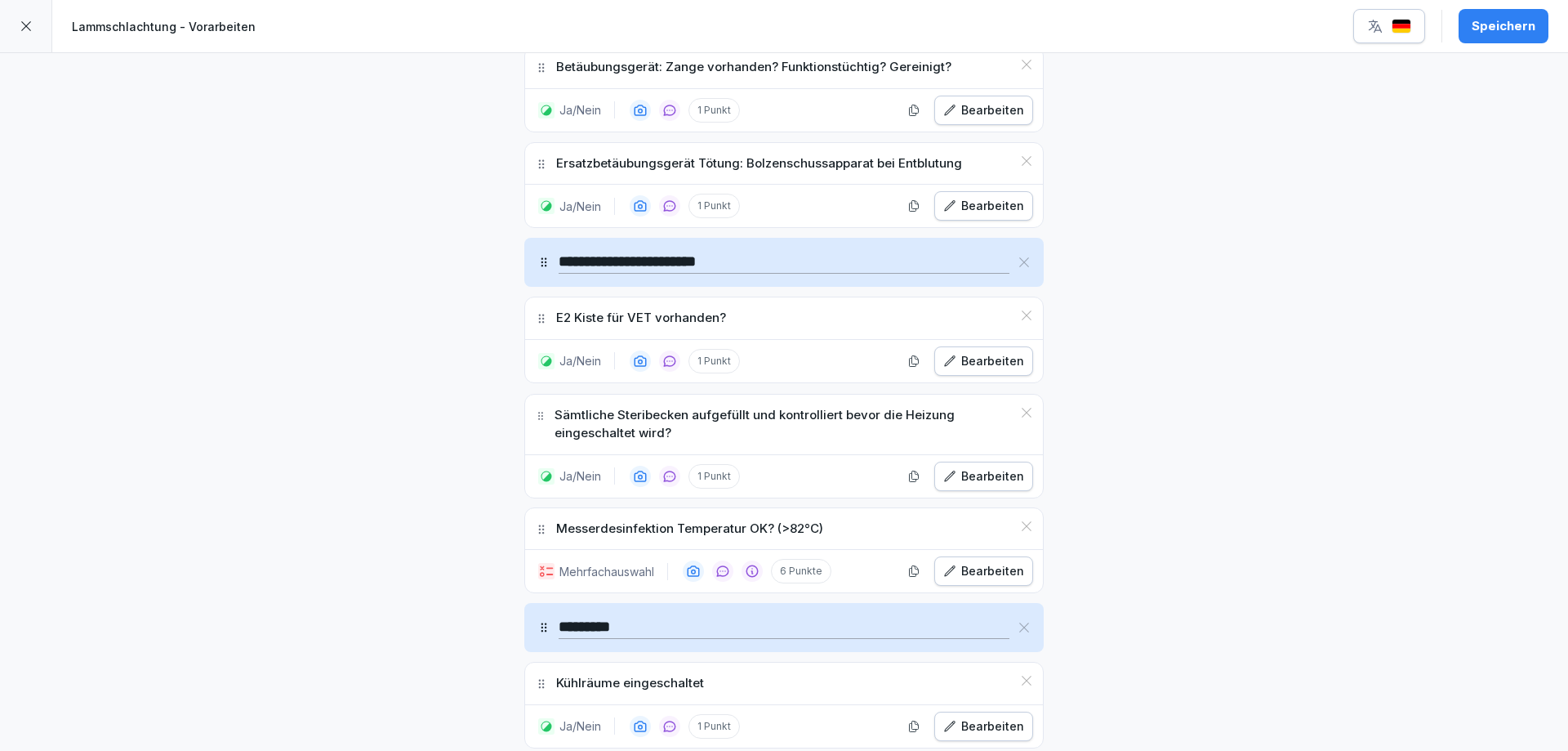
drag, startPoint x: 536, startPoint y: 517, endPoint x: 516, endPoint y: 417, distance: 102.0
click at [522, 417] on div "**********" at bounding box center [783, 51] width 522 height 1958
click at [1357, 474] on div "**********" at bounding box center [784, 133] width 1568 height 2121
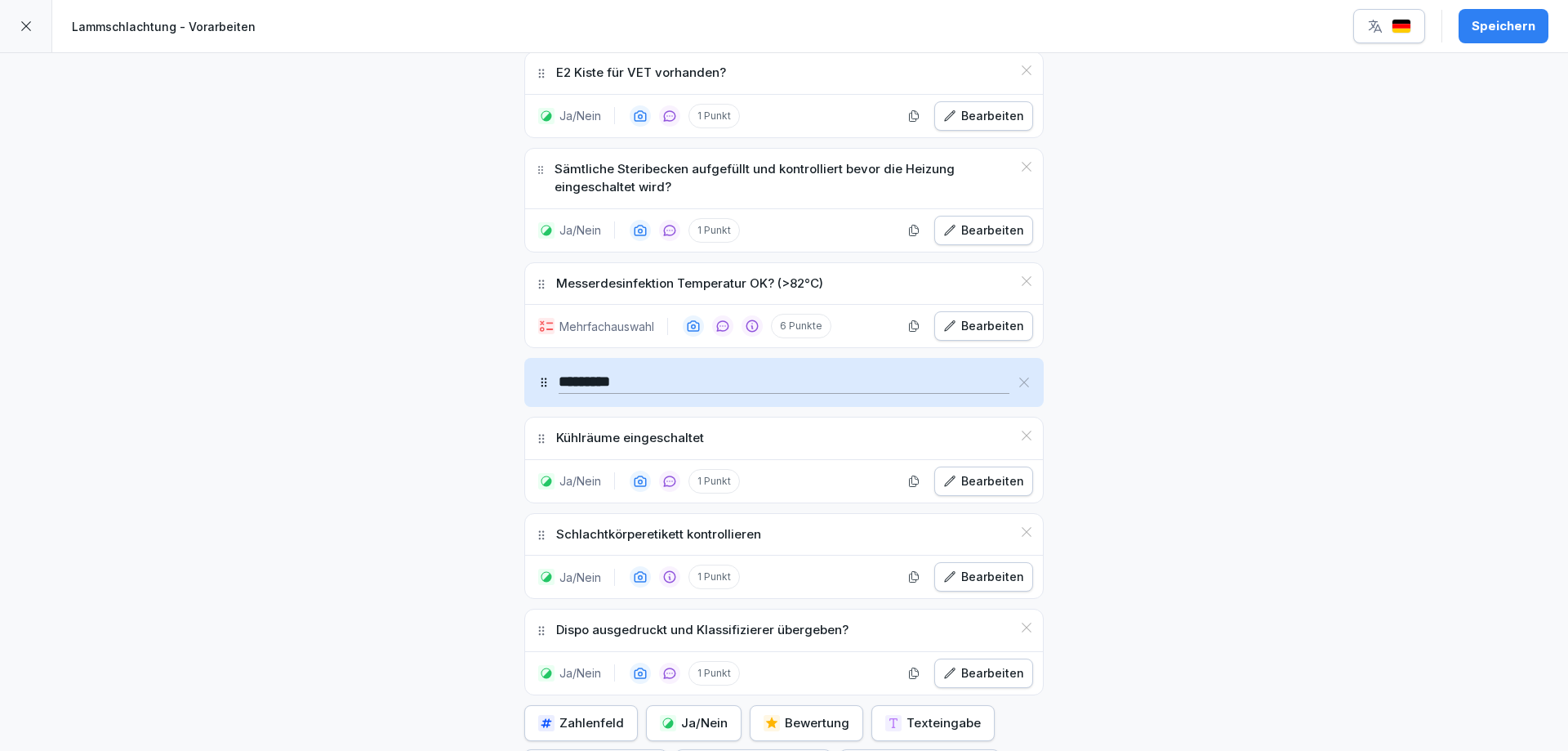
click at [678, 290] on p "Messerdesinfektion Temperatur OK? (>82°C)" at bounding box center [690, 284] width 267 height 19
click at [991, 324] on div "Bearbeiten" at bounding box center [984, 326] width 81 height 18
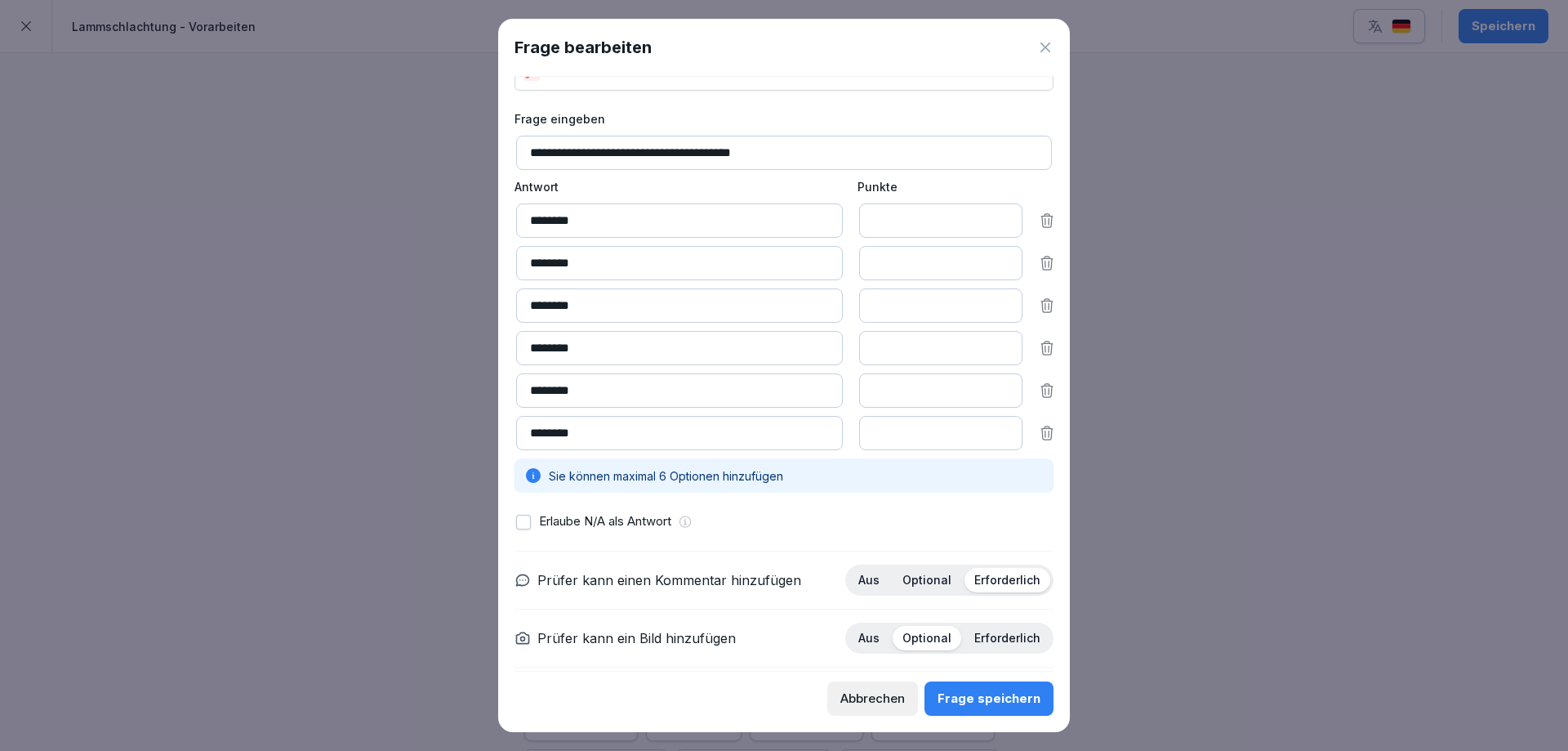
scroll to position [0, 0]
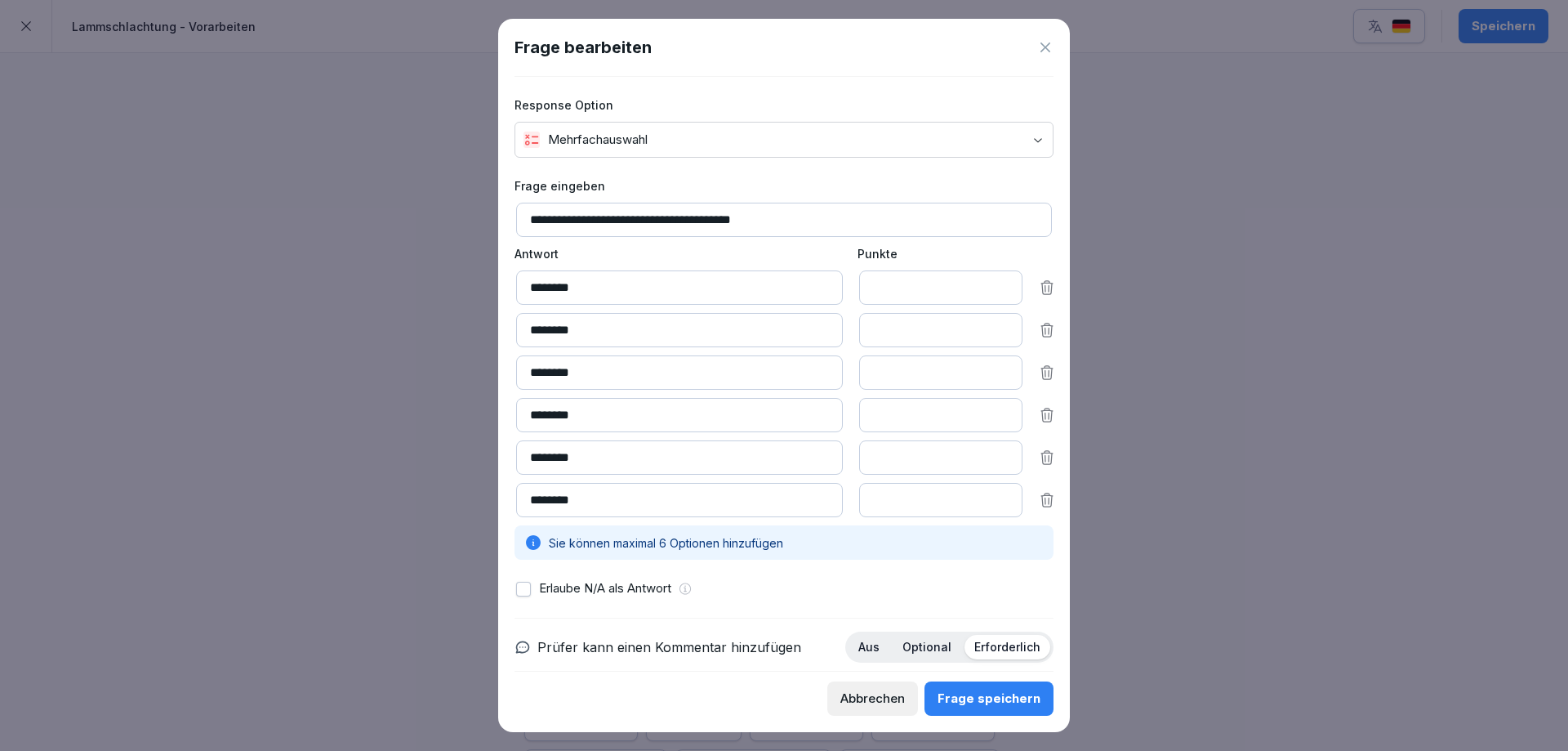
click at [693, 299] on input "********" at bounding box center [679, 288] width 327 height 35
click at [232, 343] on div at bounding box center [784, 376] width 1568 height 751
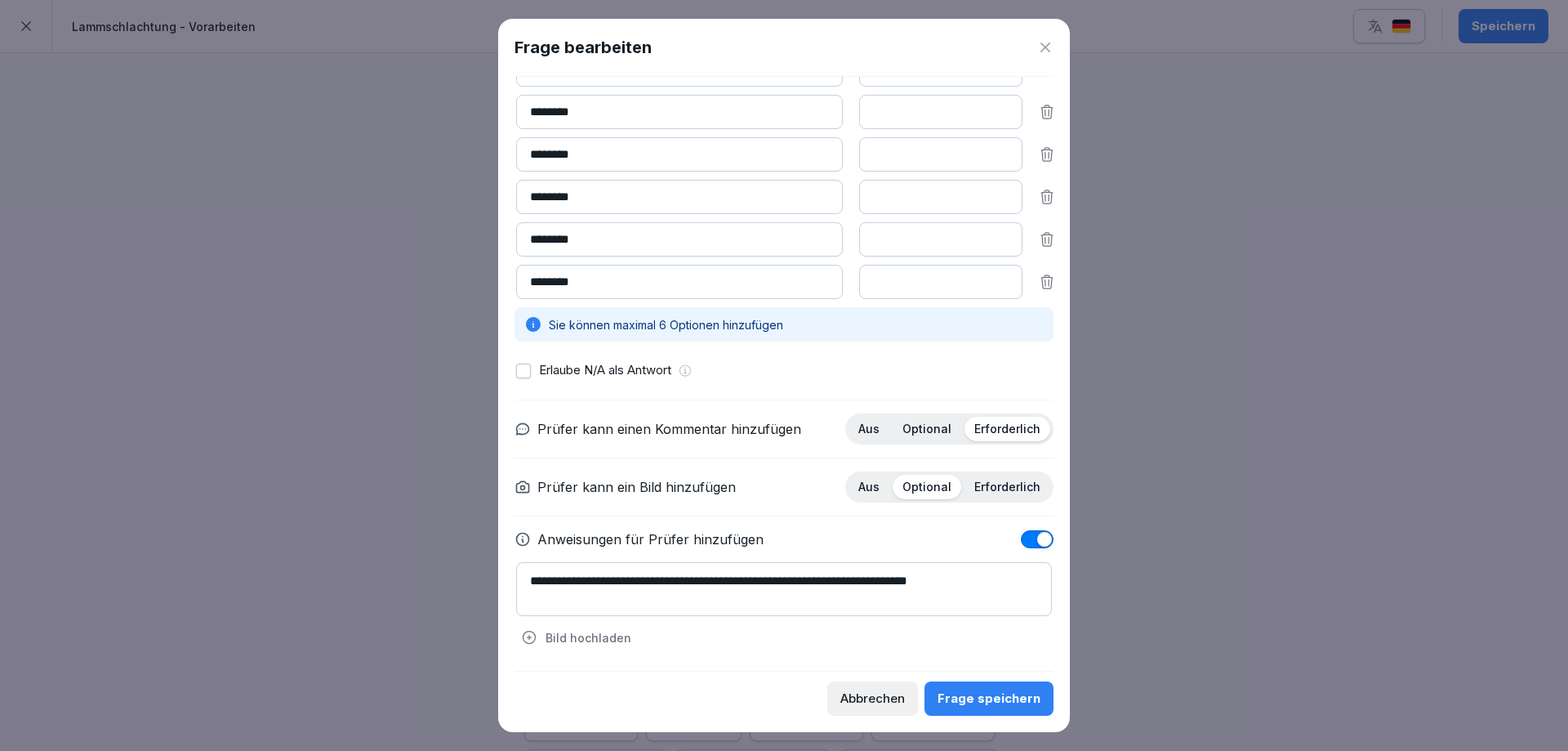
click at [995, 697] on div "Frage speichern" at bounding box center [989, 698] width 103 height 18
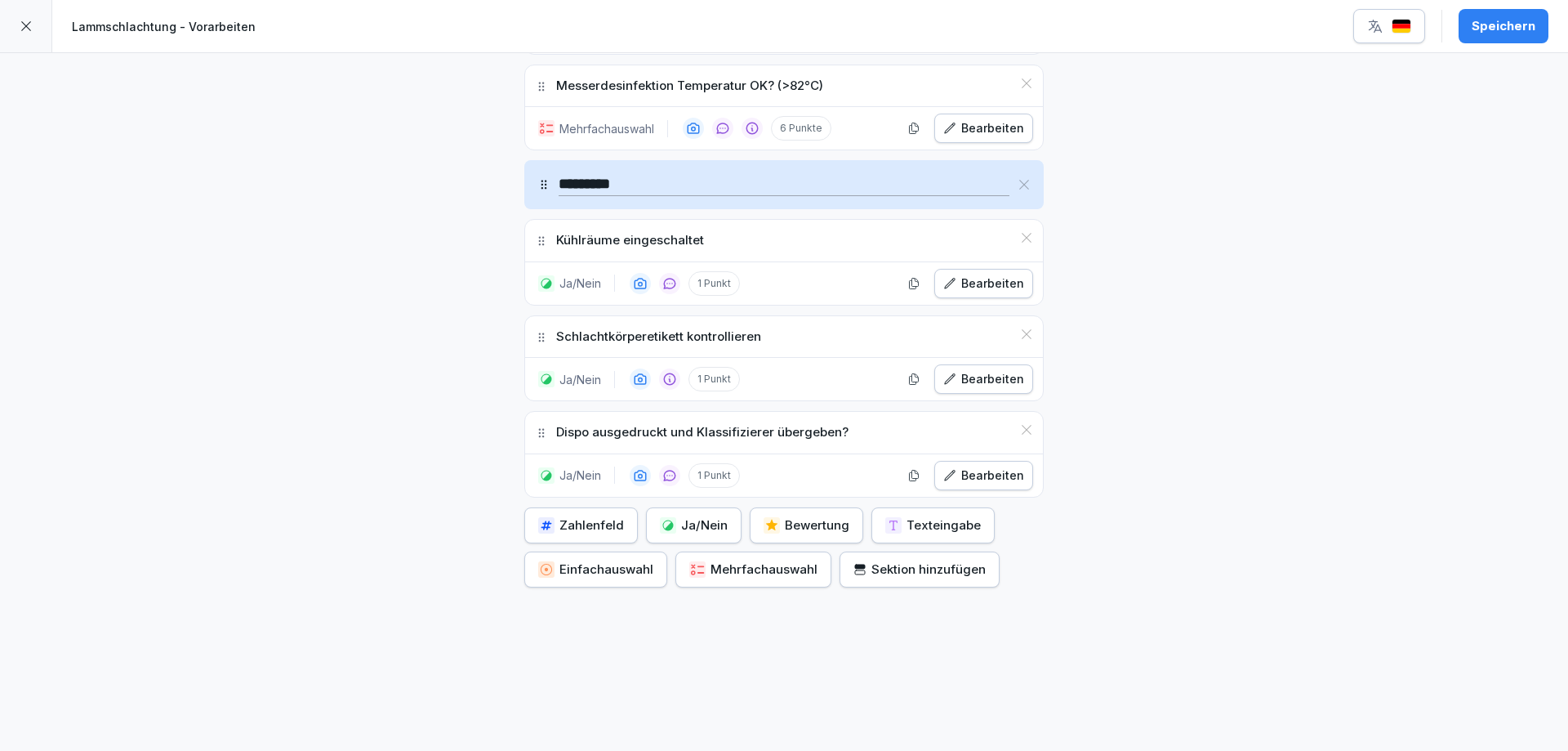
click at [668, 517] on div "button" at bounding box center [668, 525] width 17 height 17
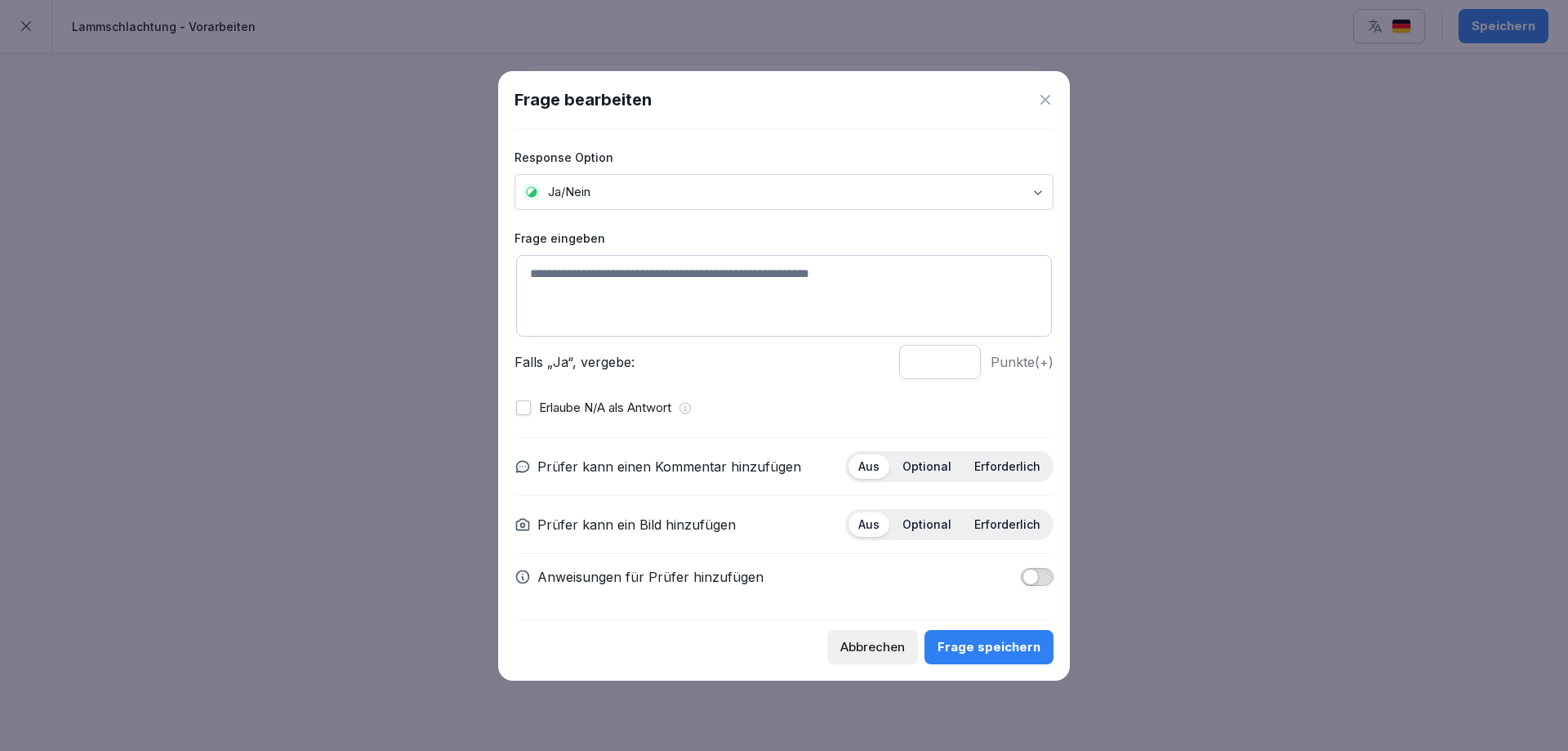
drag, startPoint x: 655, startPoint y: 286, endPoint x: 669, endPoint y: 288, distance: 14.1
click at [659, 287] on textarea at bounding box center [783, 295] width 536 height 82
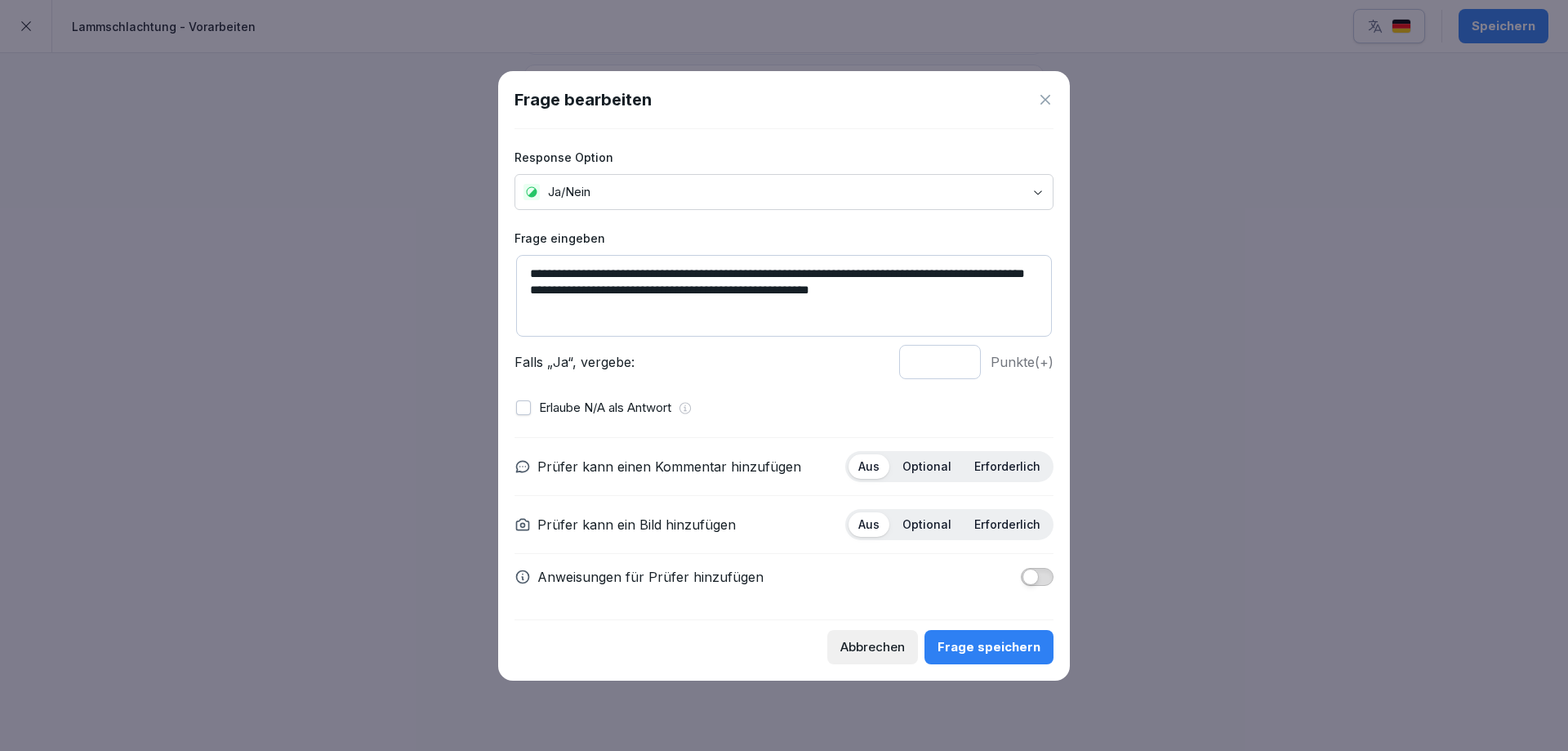
type textarea "**********"
click at [996, 468] on p "Erforderlich" at bounding box center [1008, 466] width 66 height 15
click at [995, 650] on div "Frage speichern" at bounding box center [989, 647] width 103 height 18
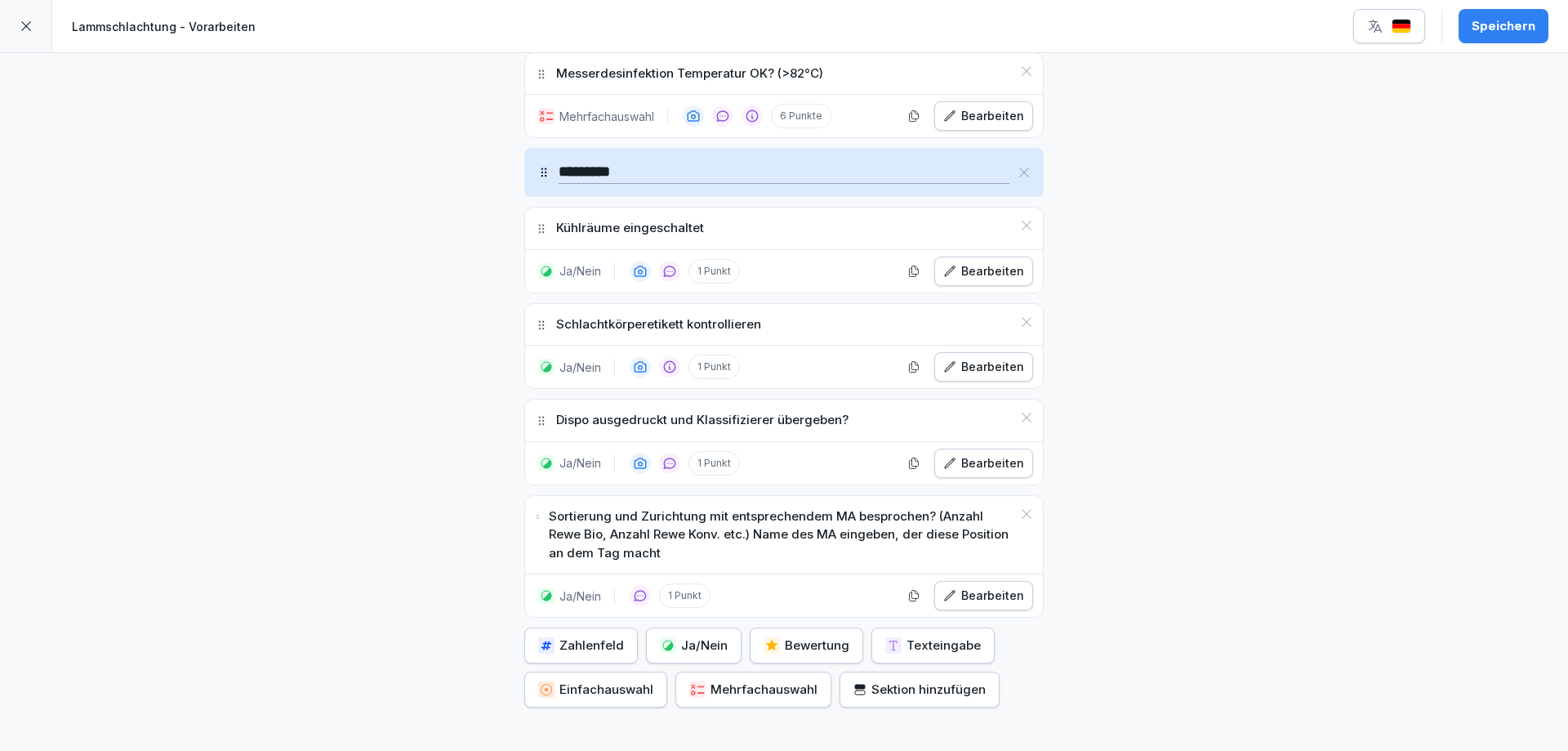
scroll to position [1568, 0]
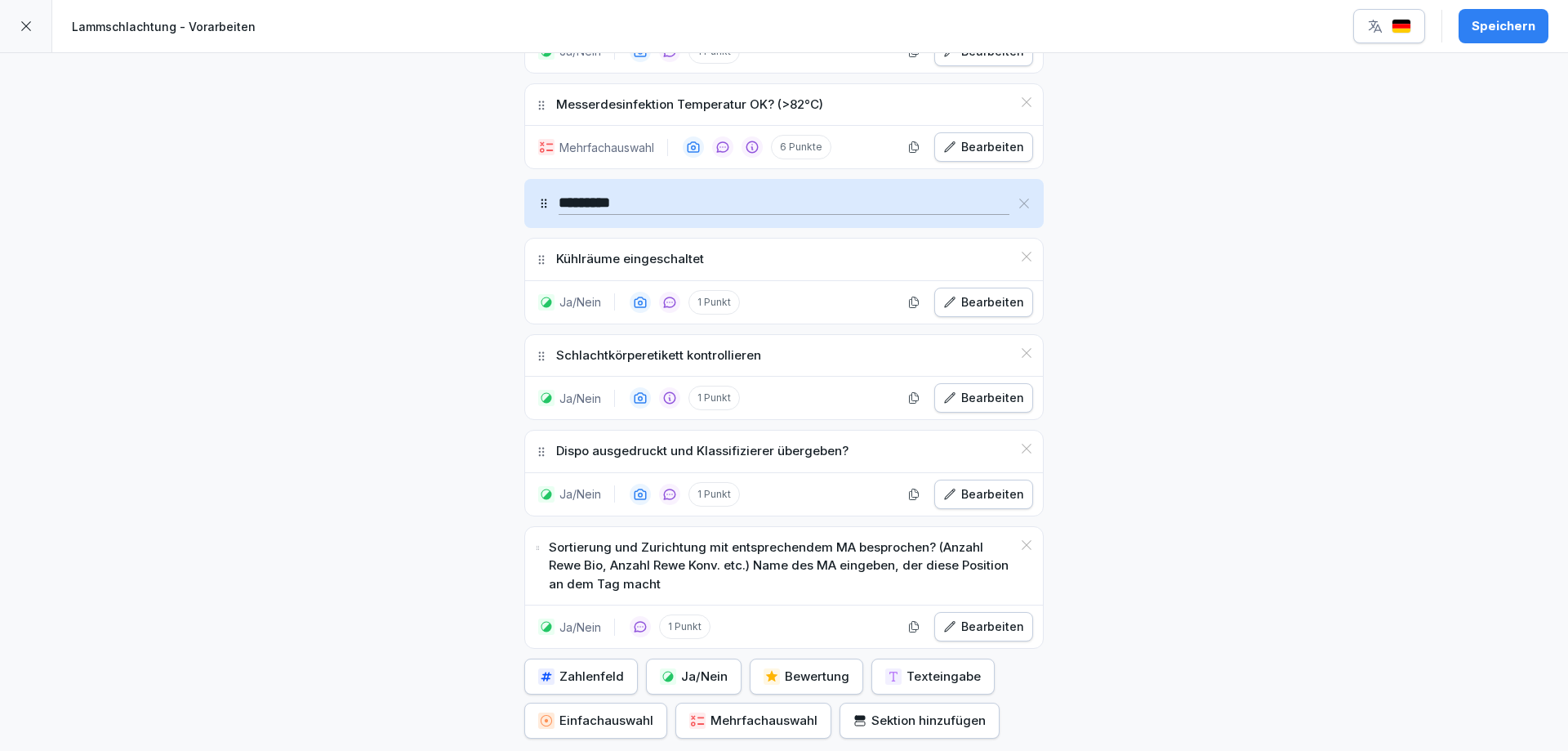
click at [952, 389] on div "Bearbeiten" at bounding box center [984, 398] width 81 height 18
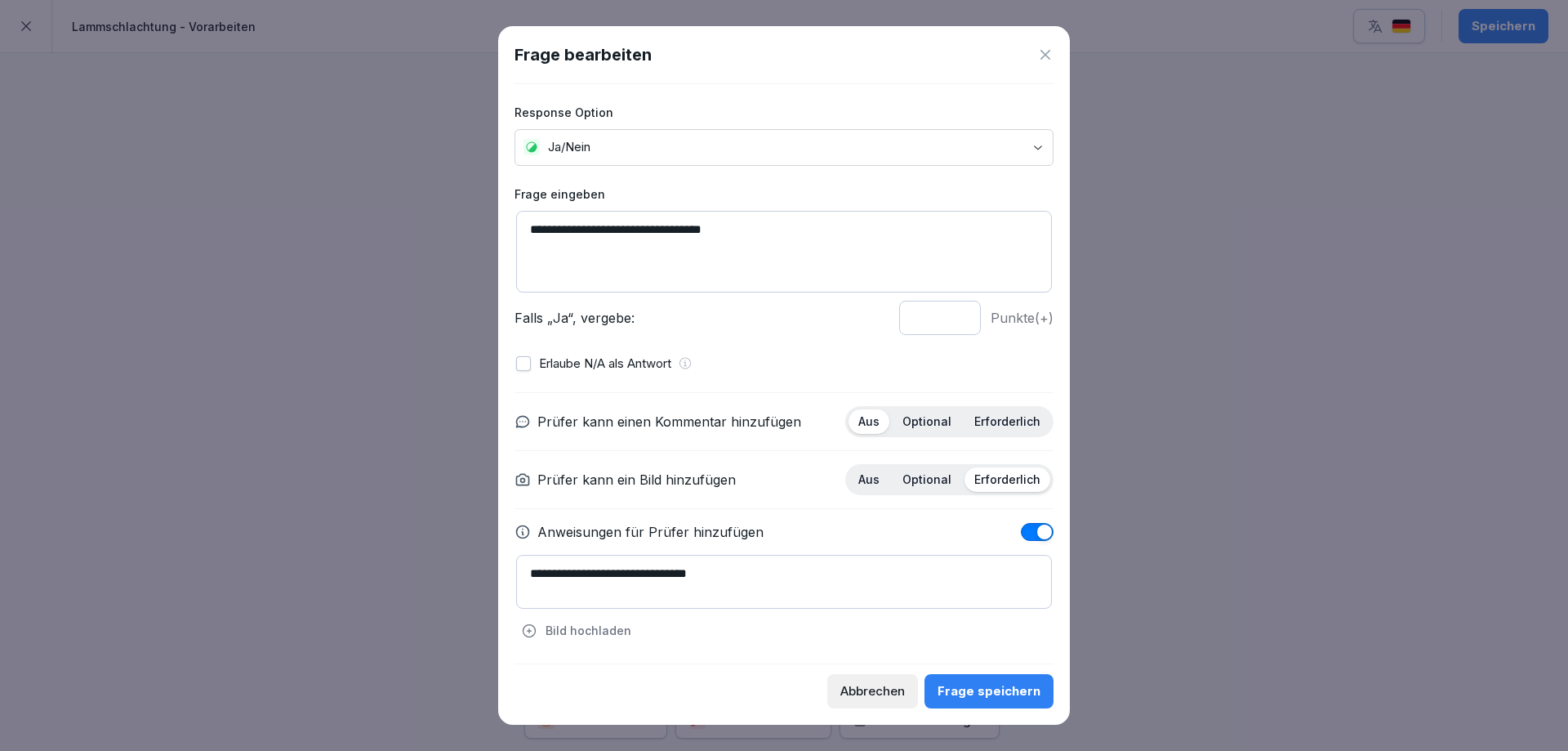
click at [1004, 691] on div "Frage speichern" at bounding box center [989, 691] width 103 height 18
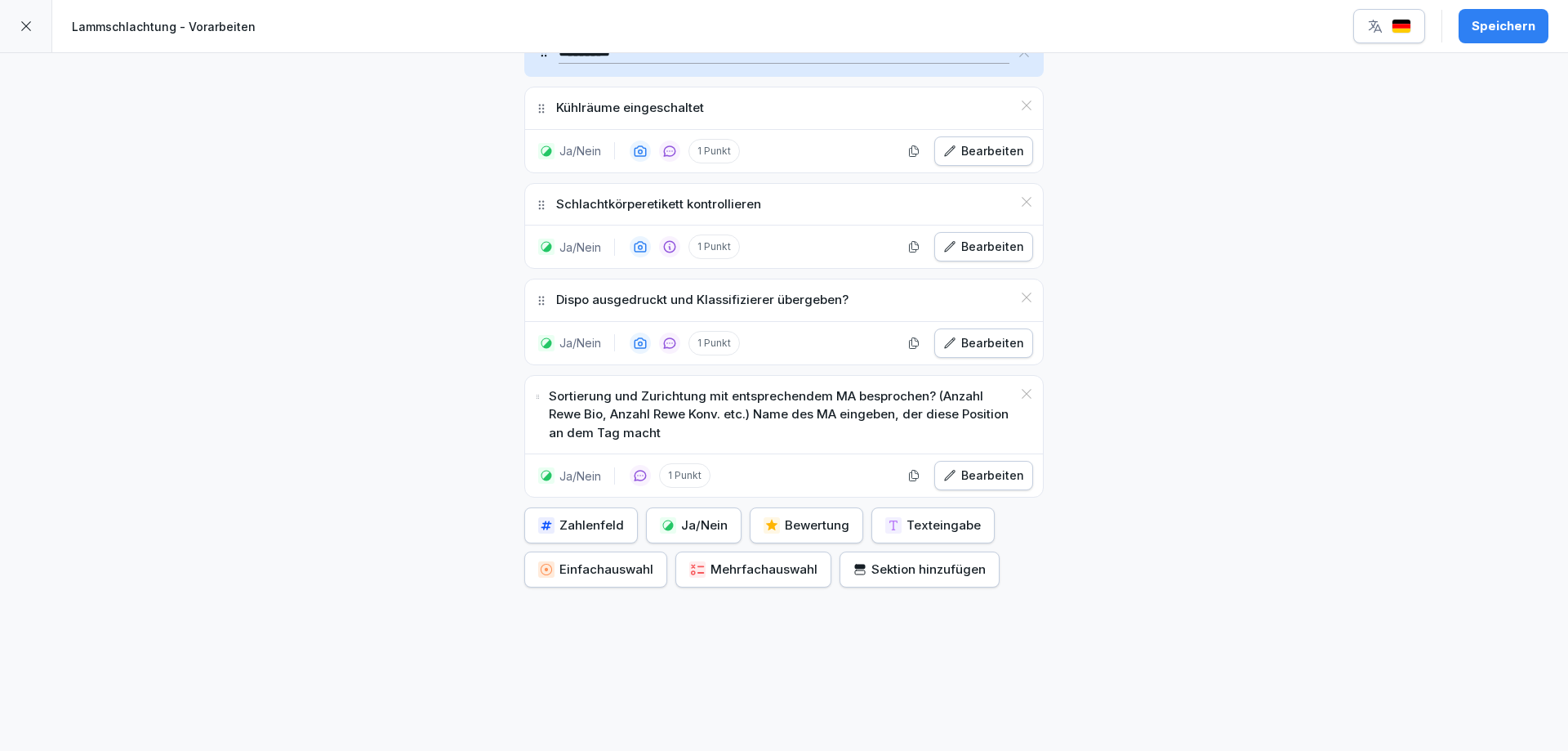
scroll to position [1486, 0]
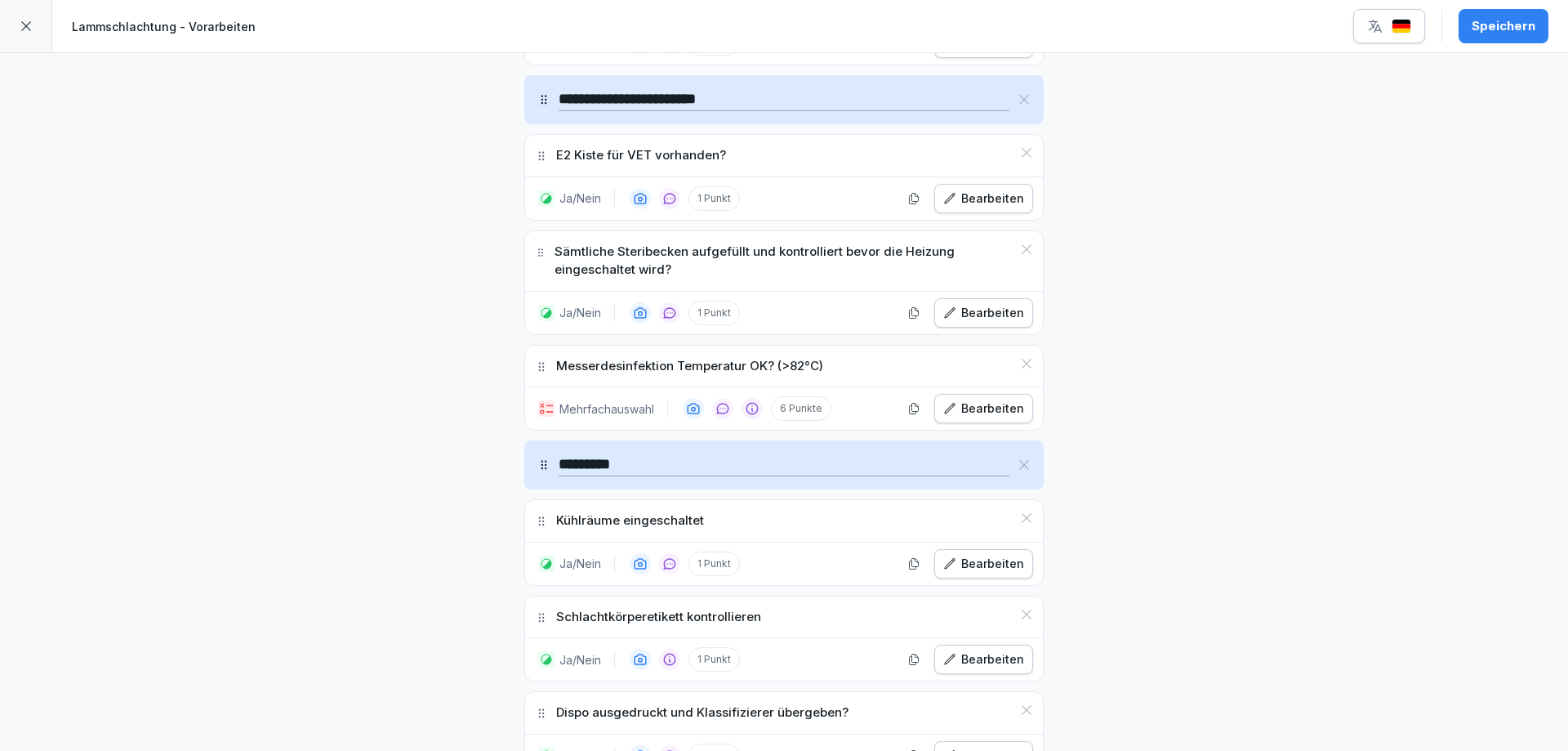
scroll to position [1568, 0]
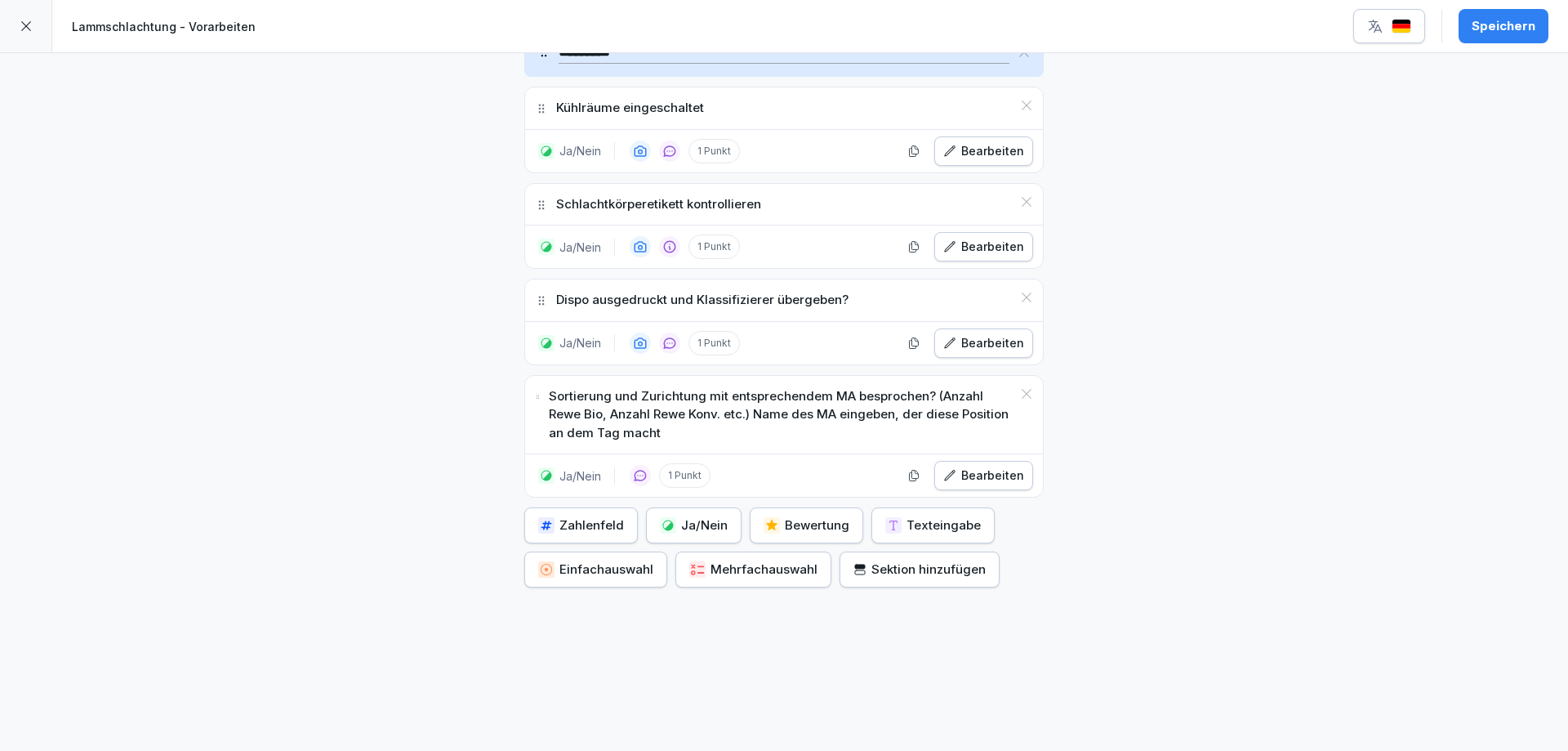
click at [1495, 16] on button "Speichern" at bounding box center [1504, 26] width 90 height 35
click at [1381, 28] on icon "button" at bounding box center [1376, 26] width 17 height 17
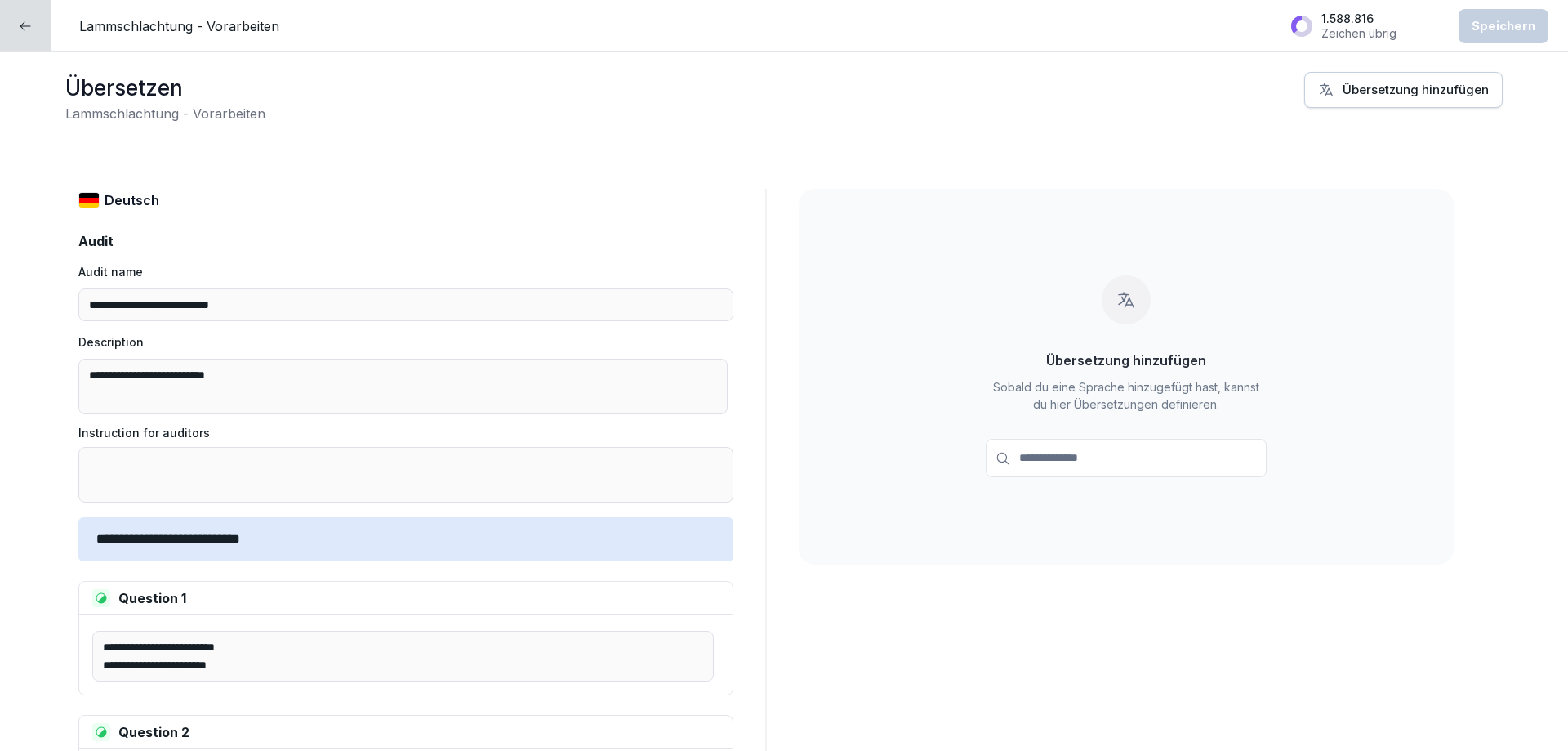
click at [1091, 39] on div "Lammschlachtung - Vorarbeiten 1.588.816 Zeichen übrig Speichern" at bounding box center [814, 26] width 1509 height 41
click at [17, 27] on div at bounding box center [26, 26] width 51 height 51
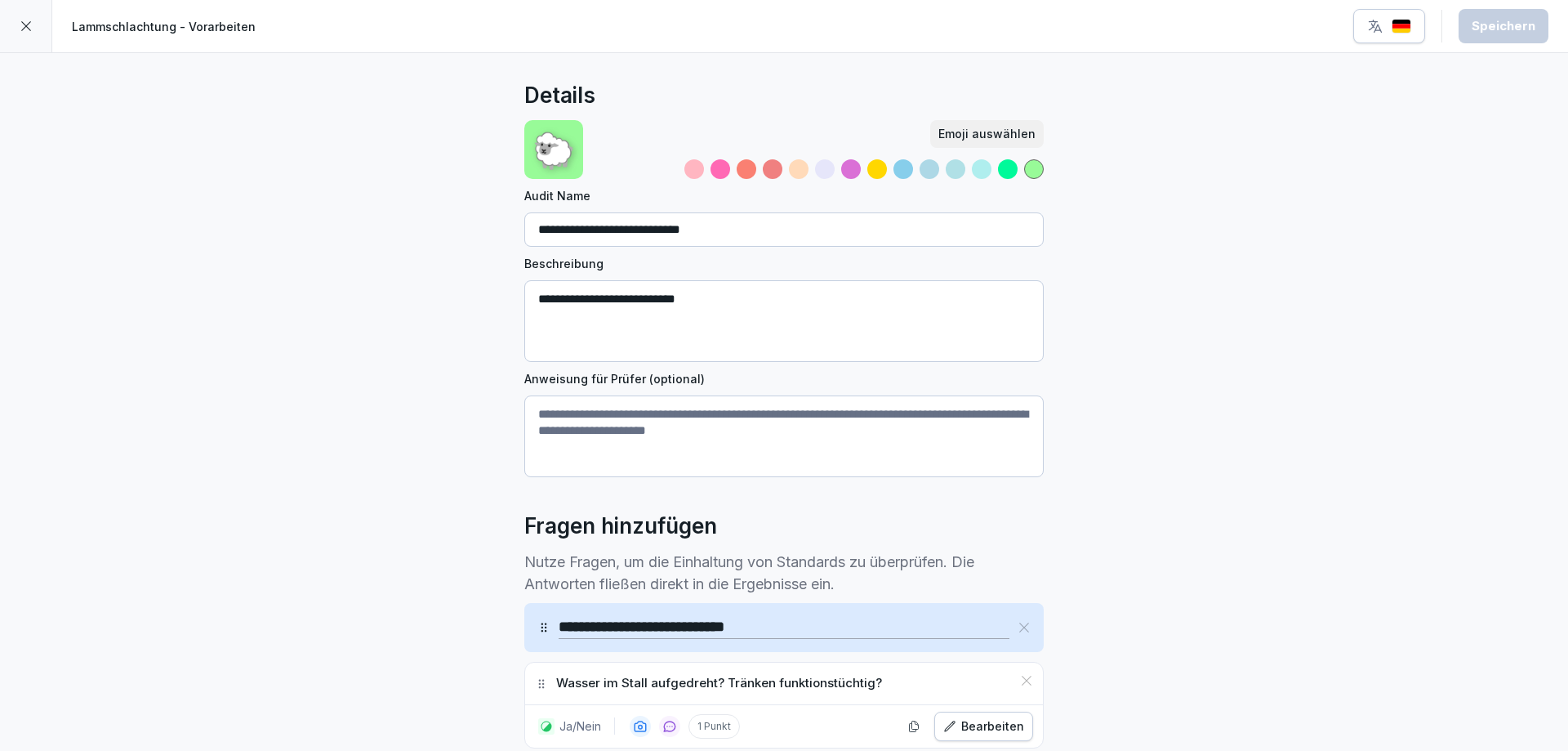
click at [13, 25] on div at bounding box center [26, 26] width 52 height 52
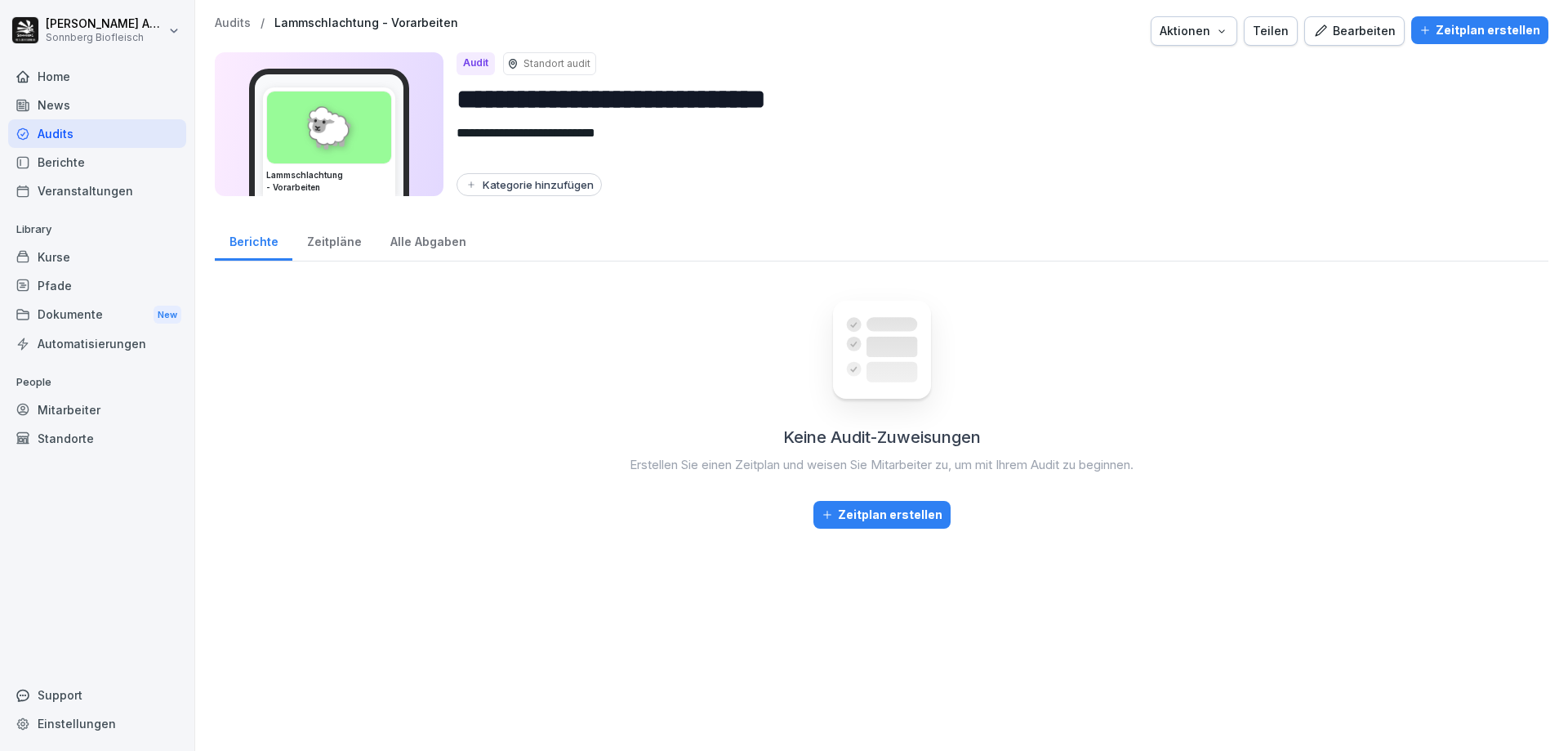
click at [369, 392] on div "Keine Audit-Zuweisungen Erstellen Sie einen Zeitplan und weisen Sie Mitarbeiter…" at bounding box center [881, 504] width 1334 height 460
click at [341, 257] on div "Zeitpläne" at bounding box center [333, 239] width 83 height 41
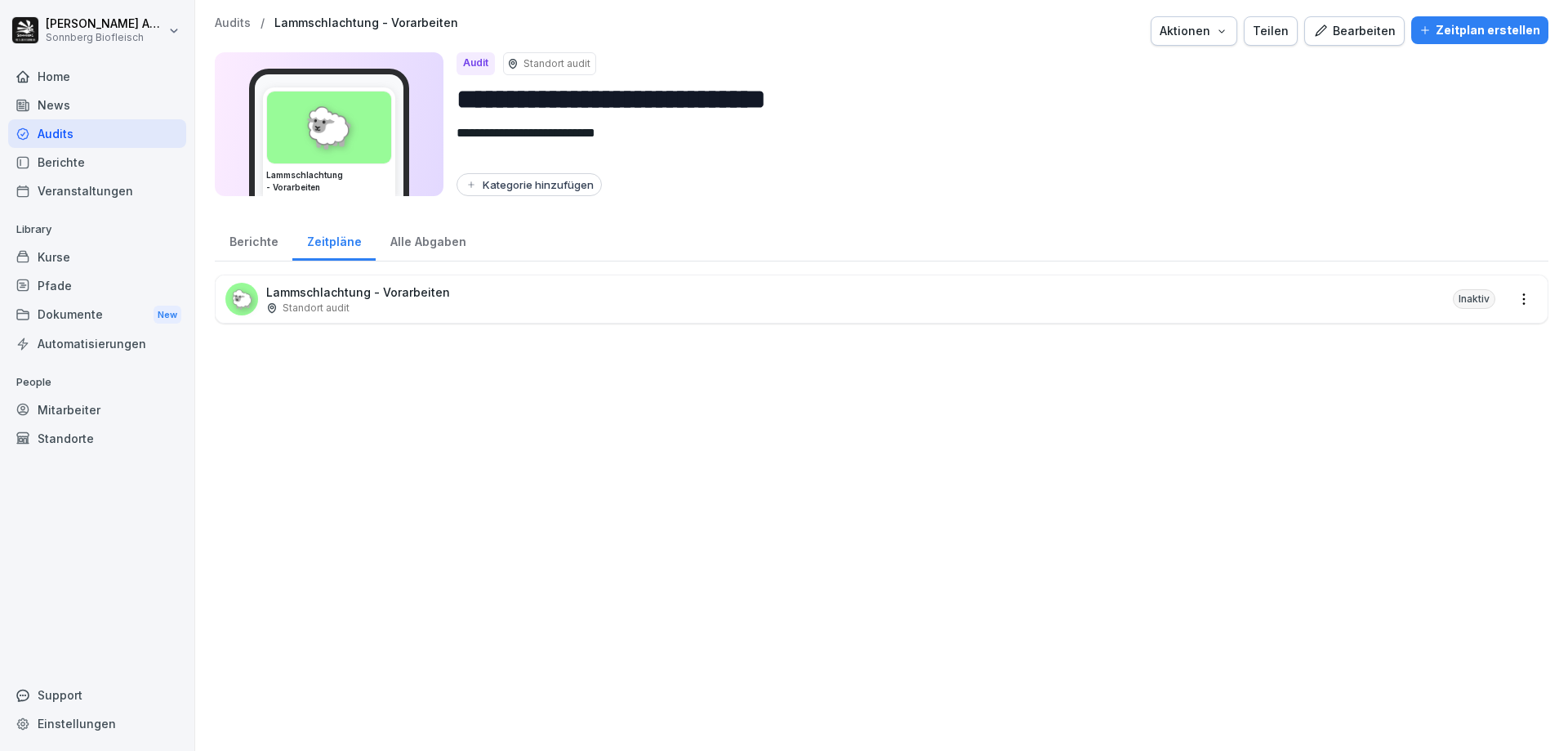
click at [249, 240] on div "Berichte" at bounding box center [253, 239] width 78 height 41
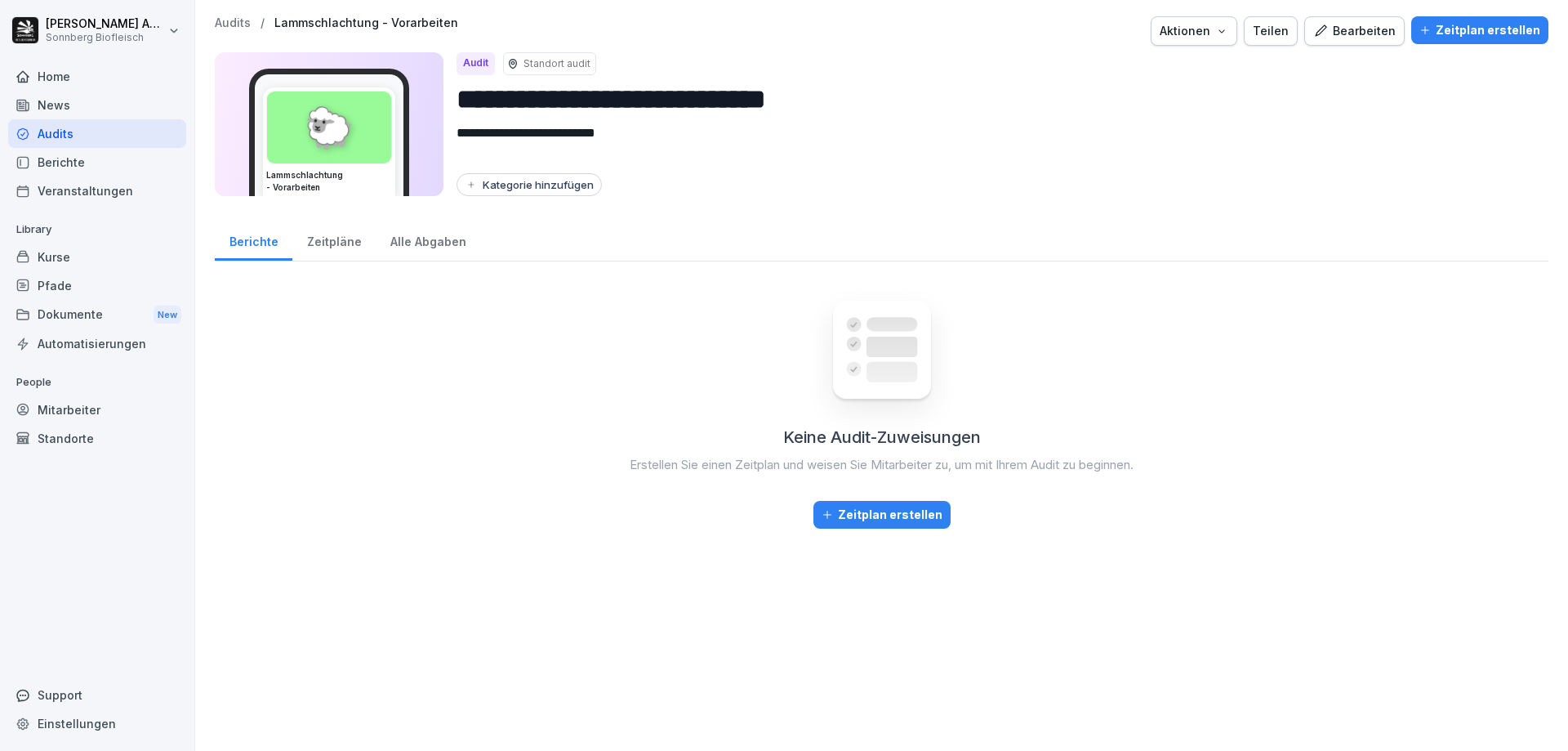
click at [450, 246] on div "Alle Abgaben" at bounding box center [427, 239] width 105 height 41
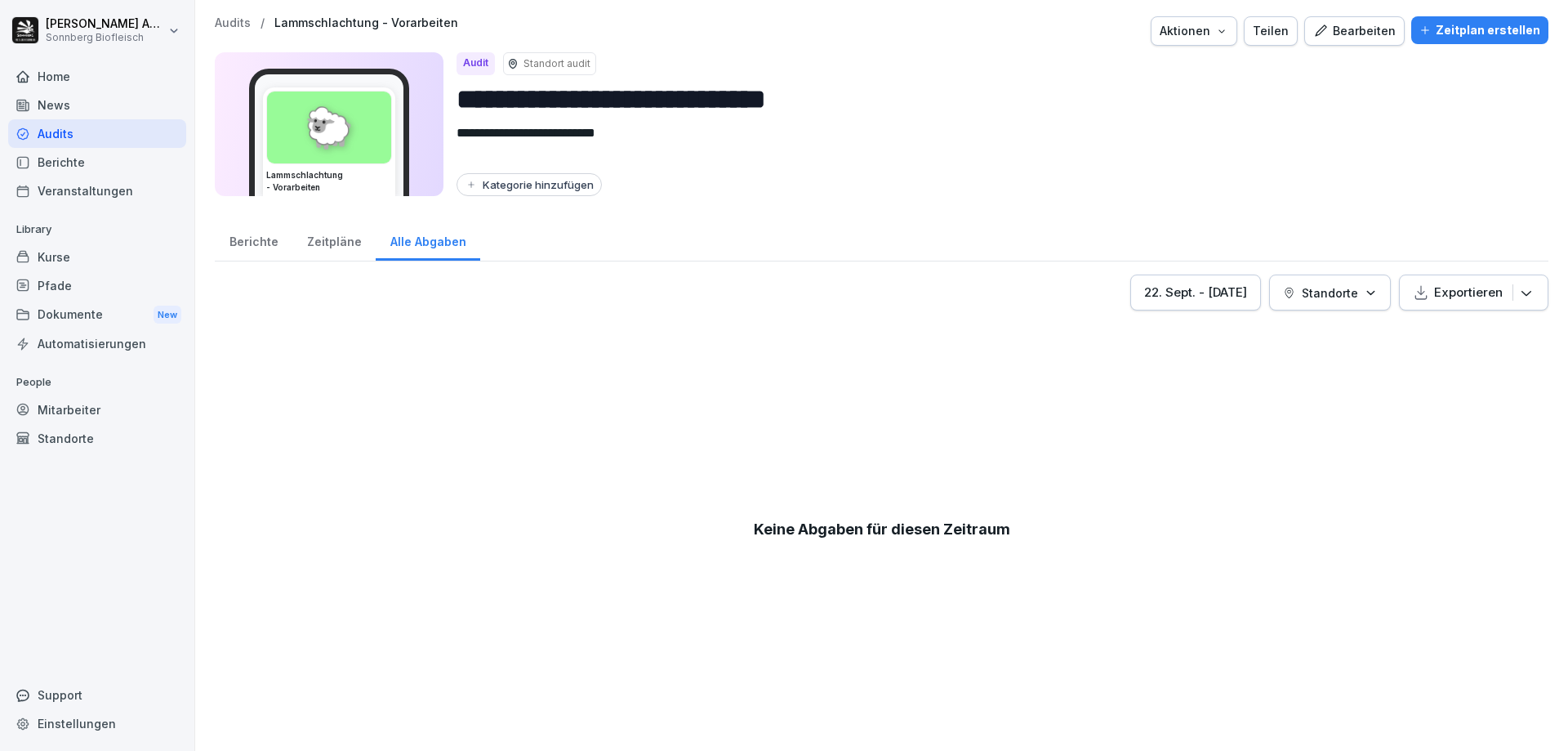
click at [231, 241] on div "Berichte" at bounding box center [253, 239] width 78 height 41
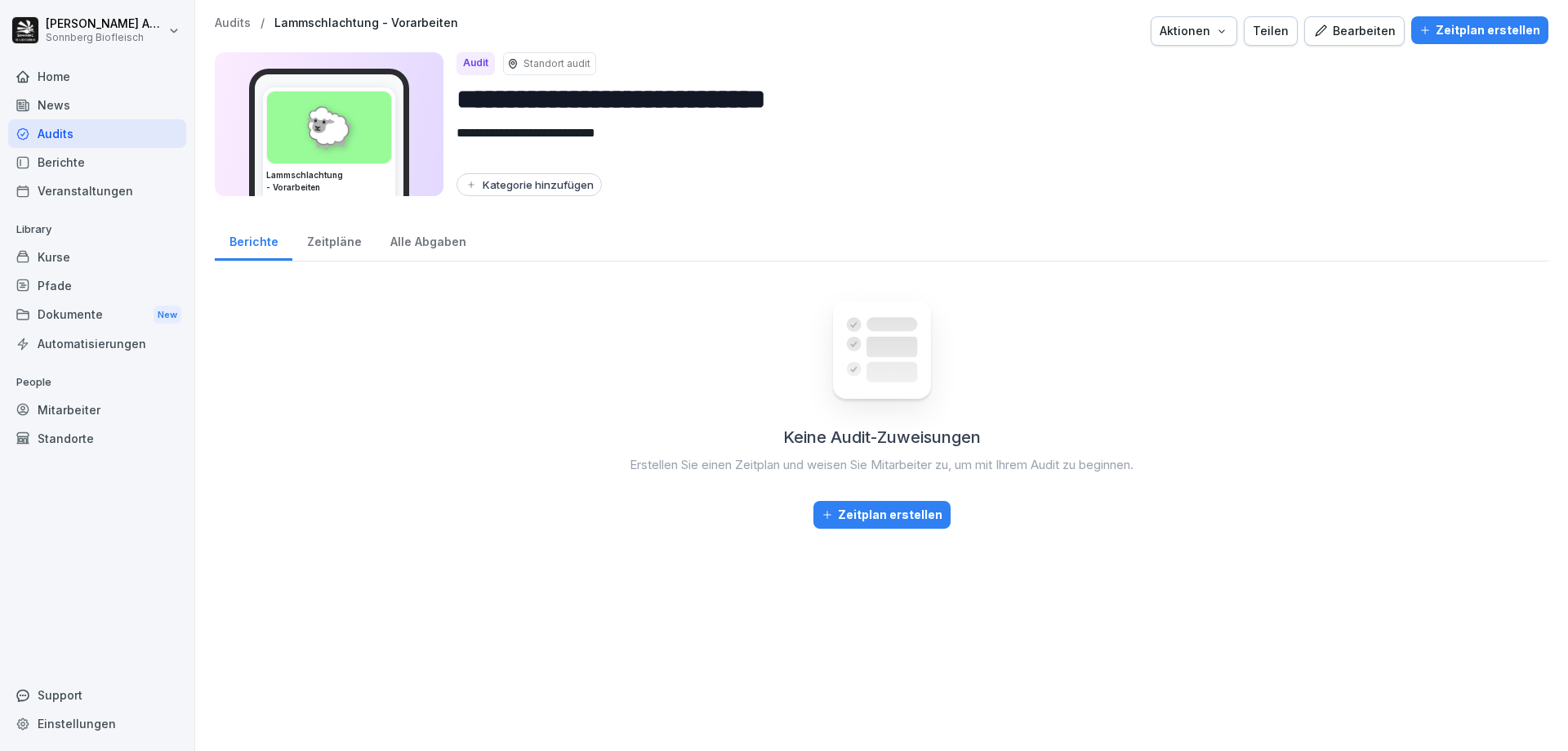
click at [1217, 33] on icon "button" at bounding box center [1222, 31] width 13 height 13
click at [1299, 81] on html "**********" at bounding box center [784, 376] width 1568 height 751
click at [1364, 33] on div "Bearbeiten" at bounding box center [1354, 31] width 83 height 18
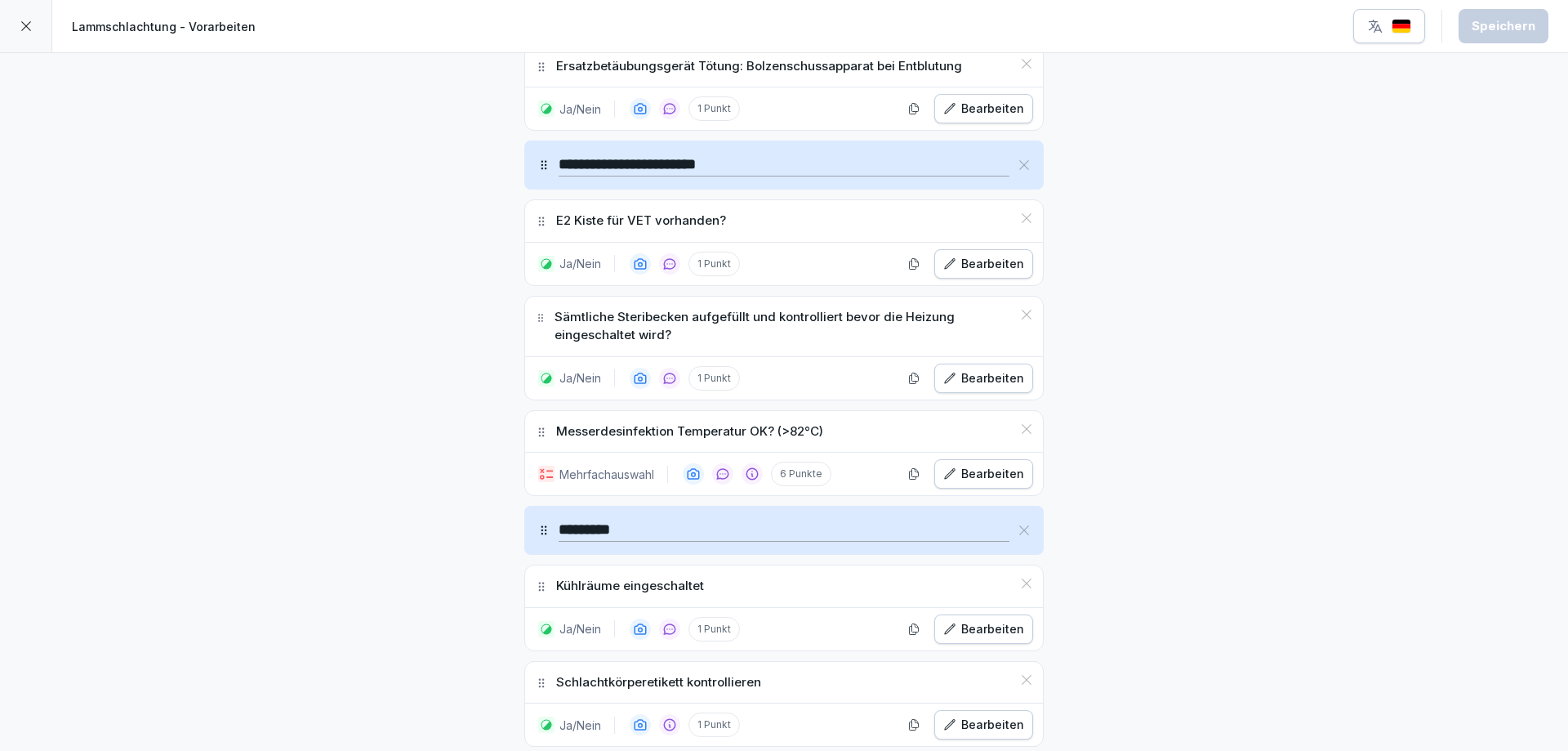
scroll to position [670, 0]
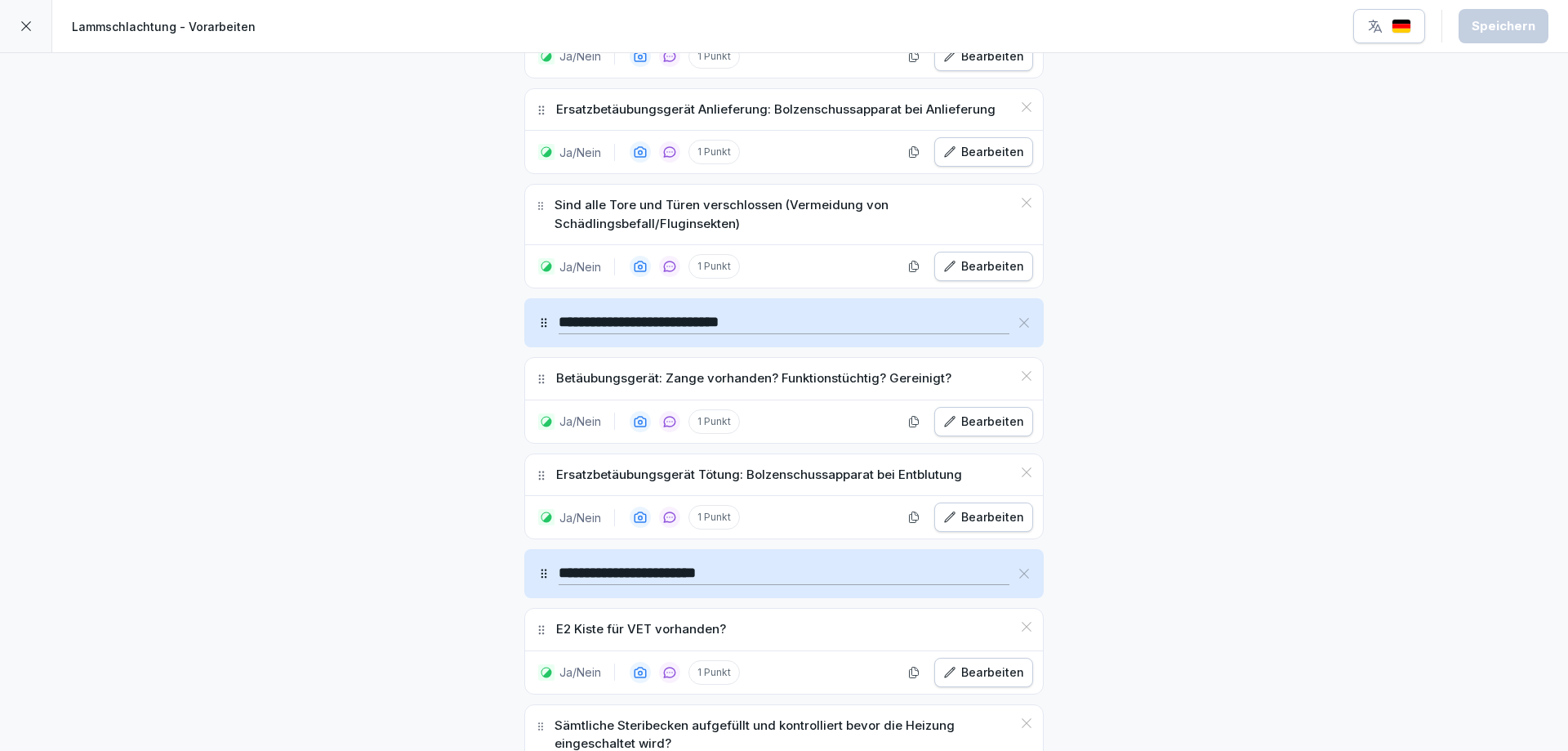
click at [0, 28] on div at bounding box center [26, 26] width 52 height 52
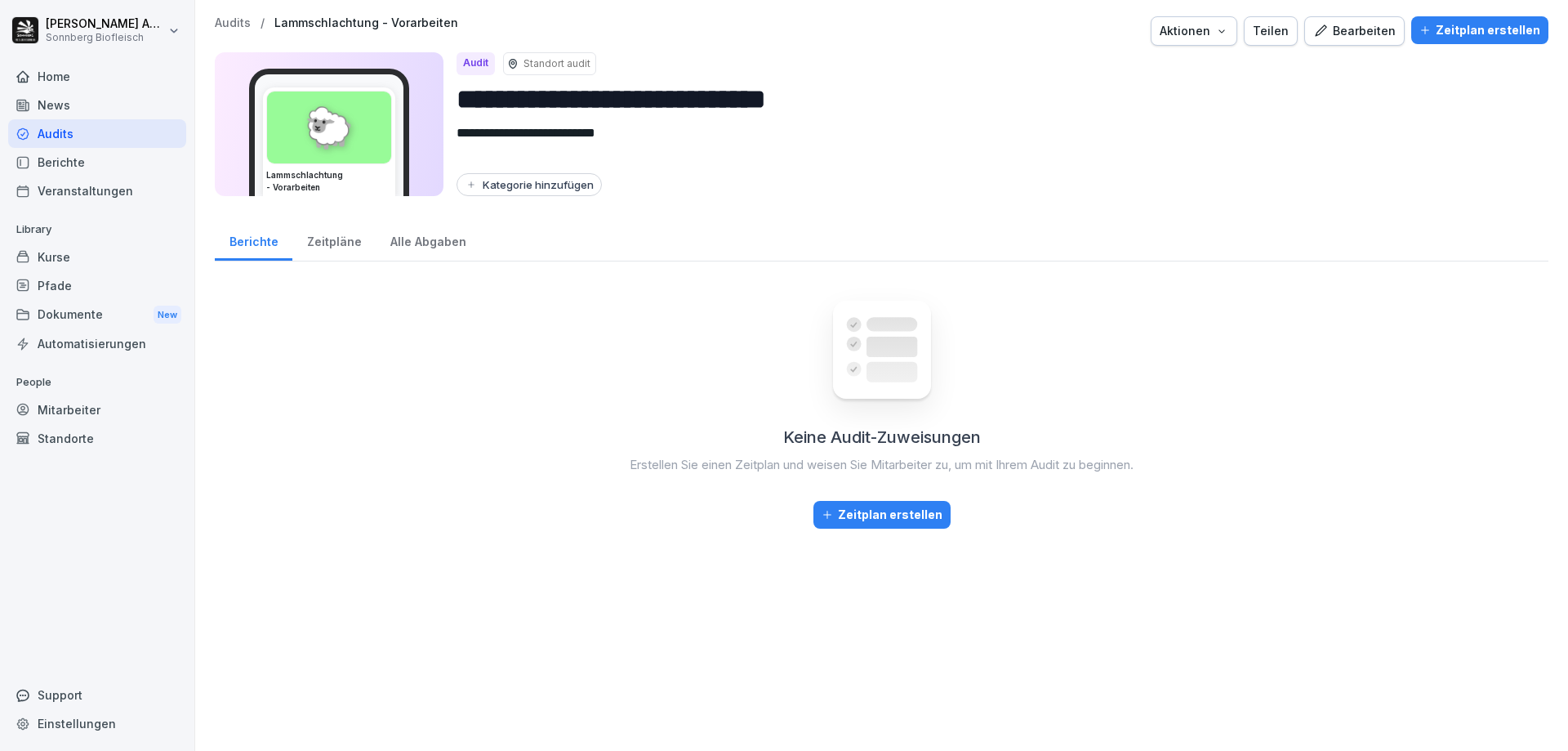
click at [512, 192] on button "Kategorie hinzufügen" at bounding box center [529, 185] width 145 height 23
click at [471, 307] on button "button" at bounding box center [475, 314] width 15 height 15
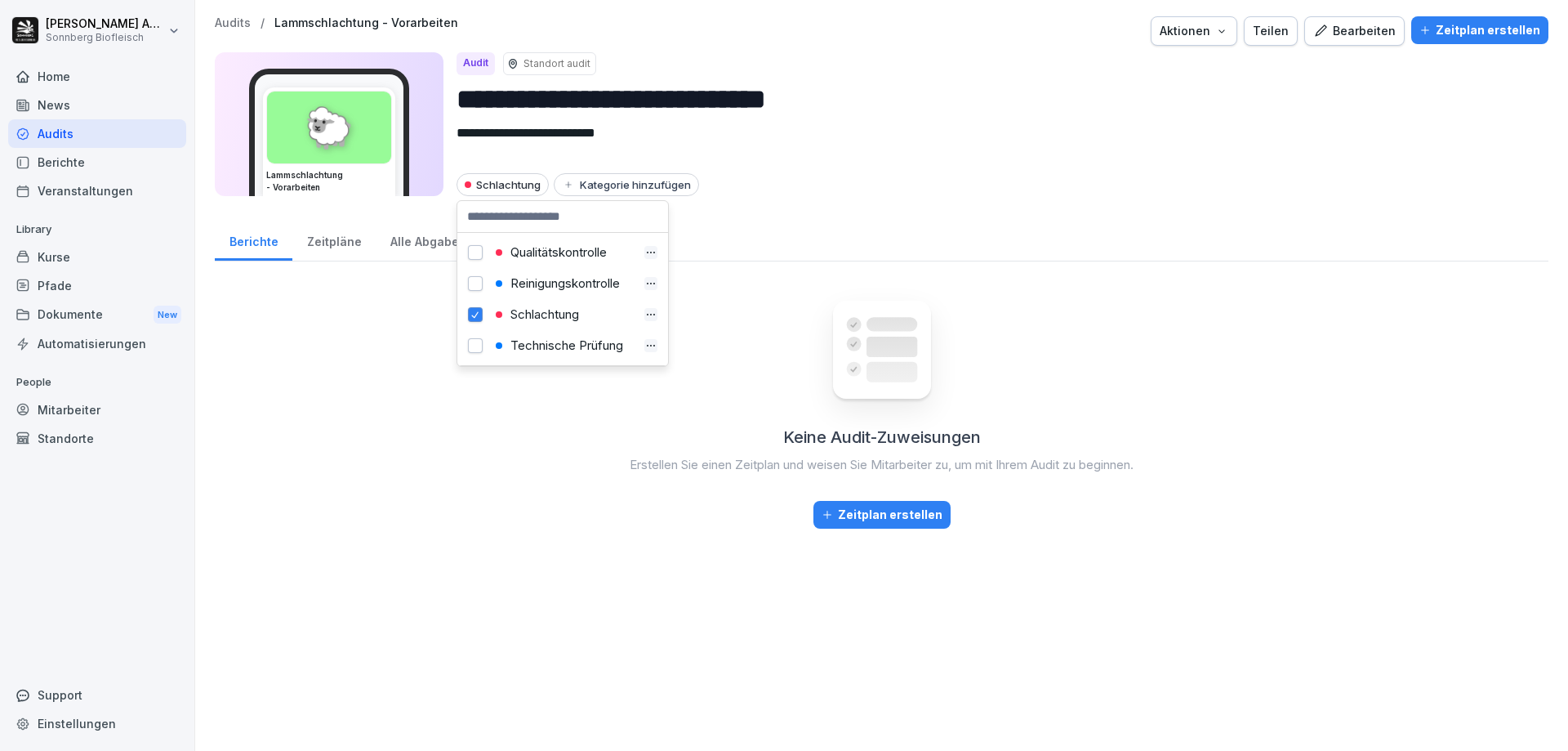
click at [645, 308] on icon "button" at bounding box center [651, 314] width 13 height 13
click at [746, 216] on div "**********" at bounding box center [882, 376] width 1373 height 751
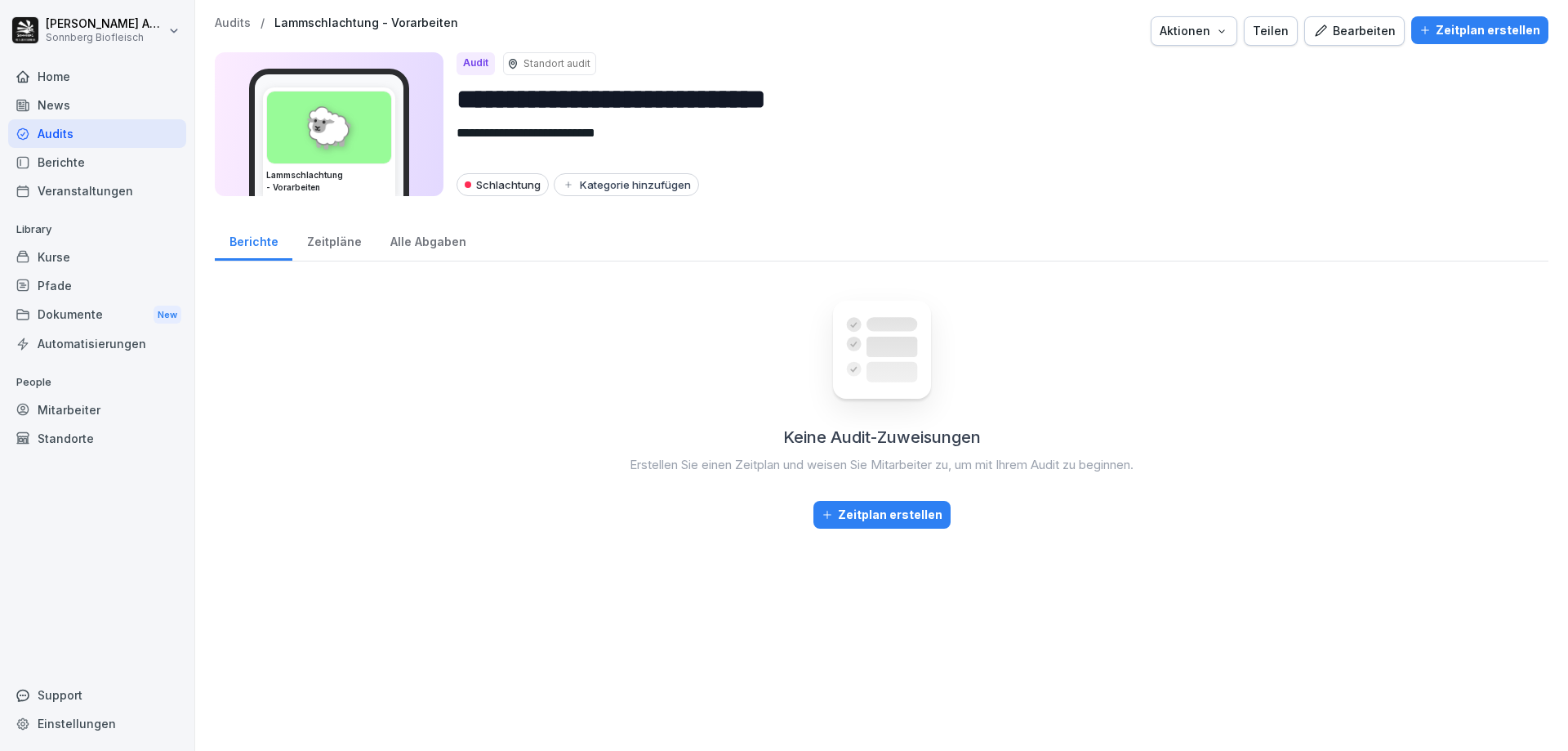
click at [340, 249] on div "Zeitpläne" at bounding box center [333, 239] width 83 height 41
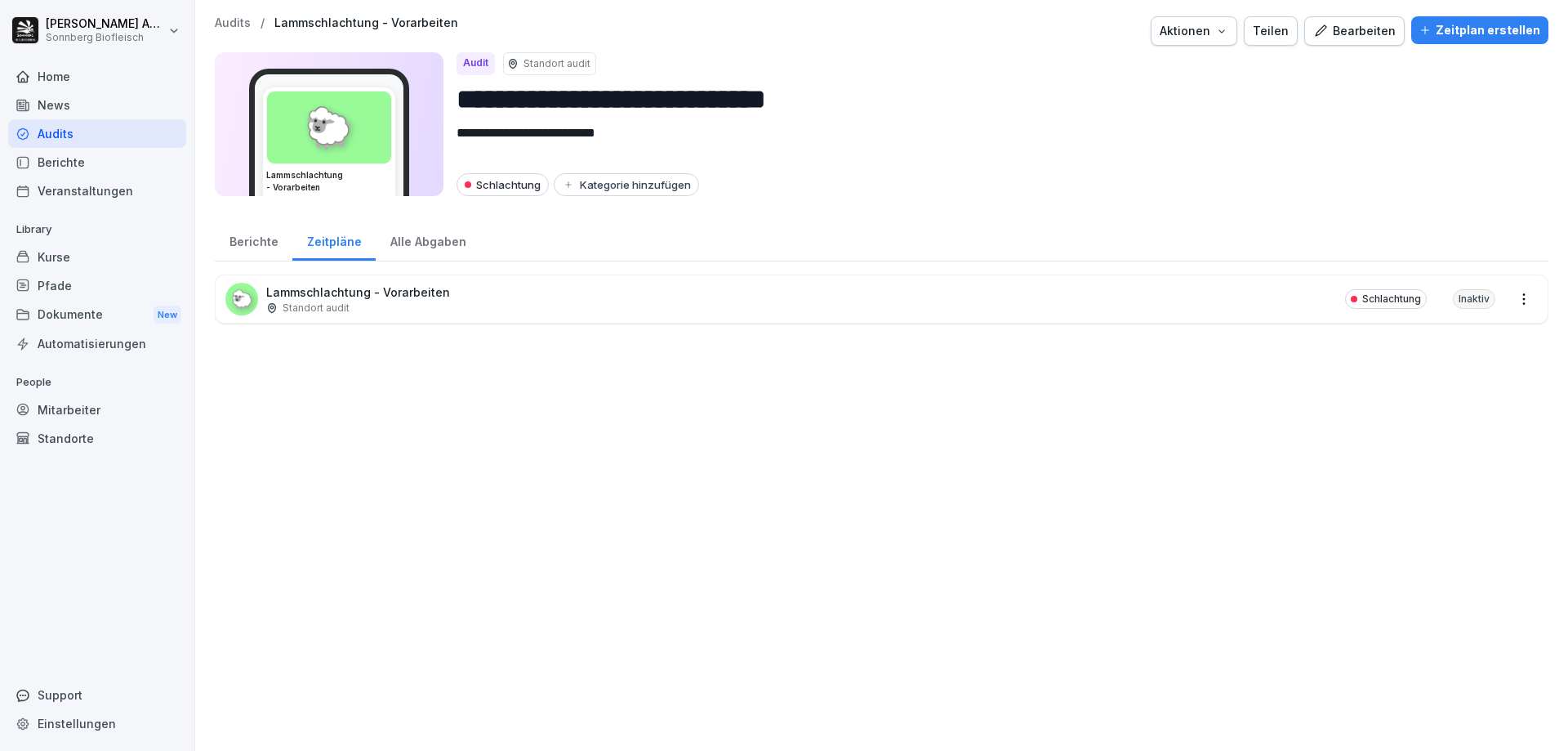
click at [1476, 303] on div "Inaktiv" at bounding box center [1474, 299] width 42 height 20
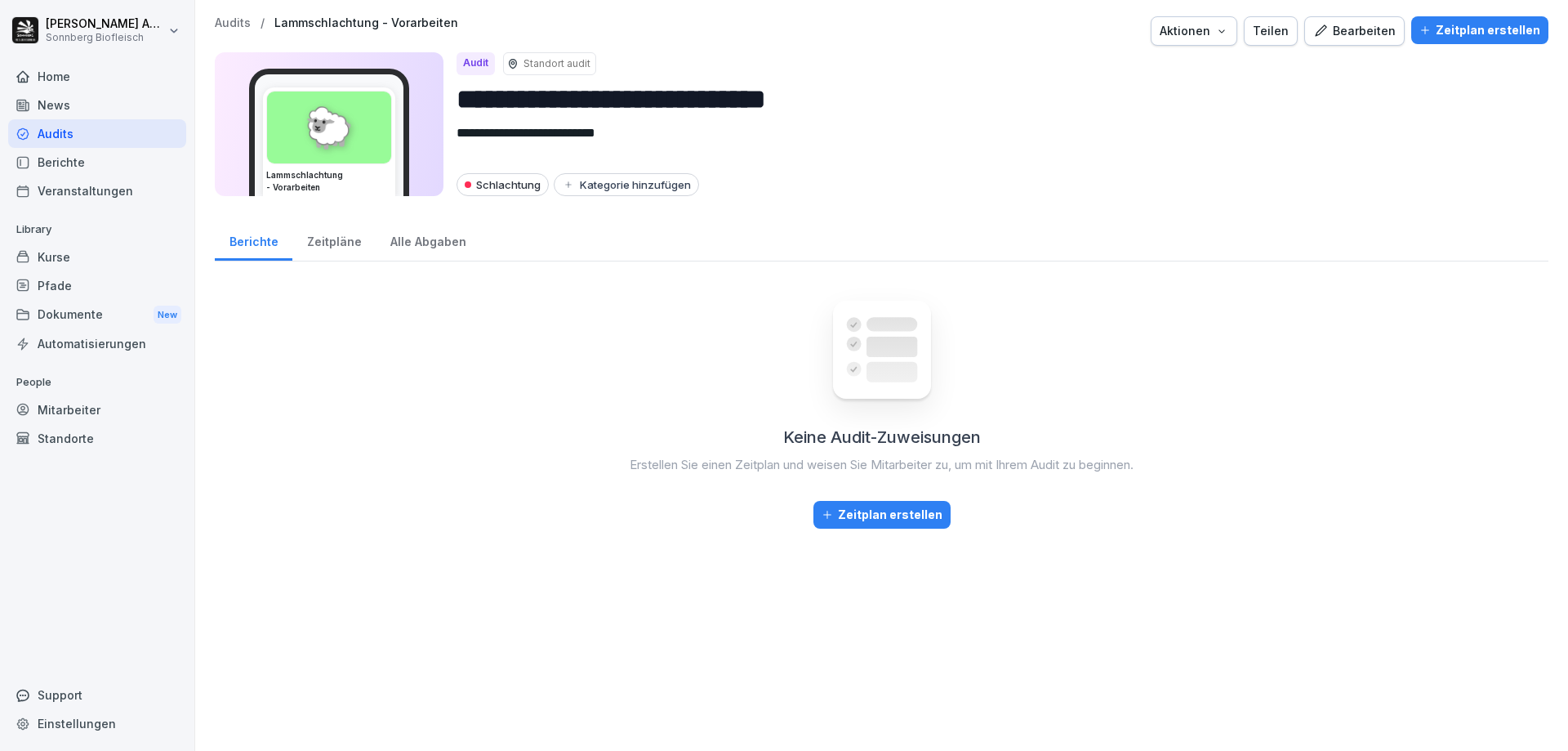
click at [862, 522] on div "Zeitplan erstellen" at bounding box center [882, 515] width 120 height 18
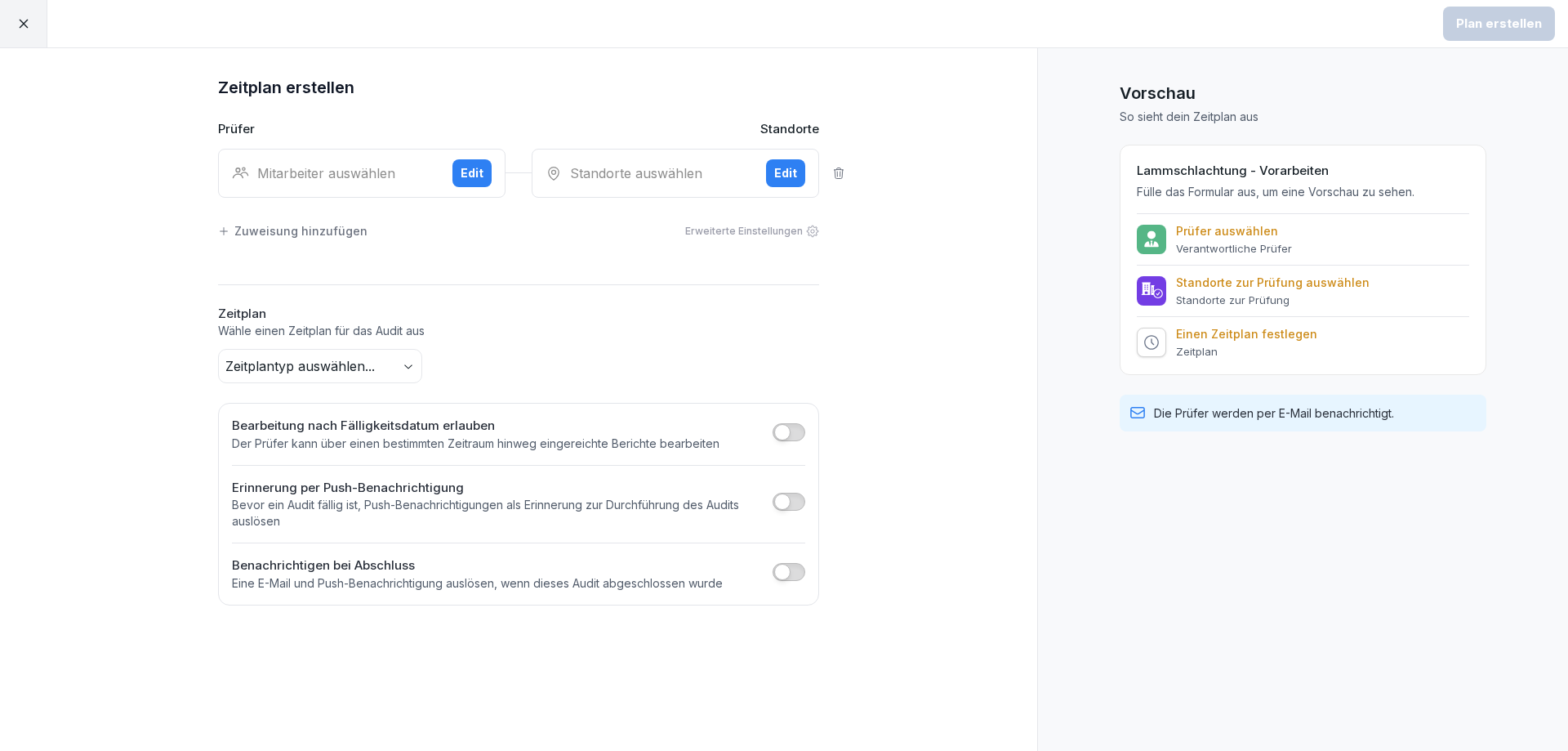
click at [342, 178] on div "Mitarbeiter auswählen" at bounding box center [335, 173] width 207 height 20
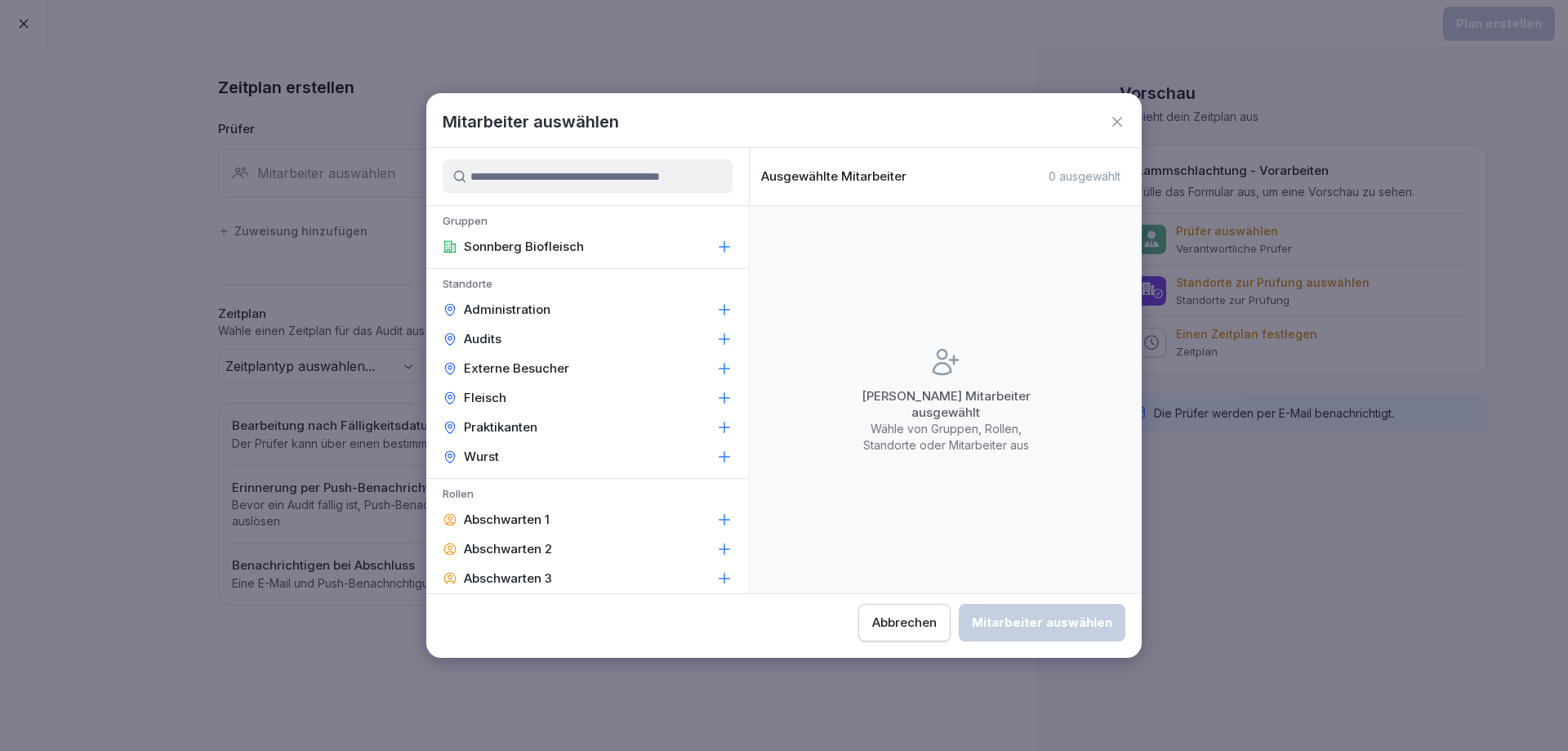
click at [886, 612] on button "Abbrechen" at bounding box center [904, 622] width 92 height 38
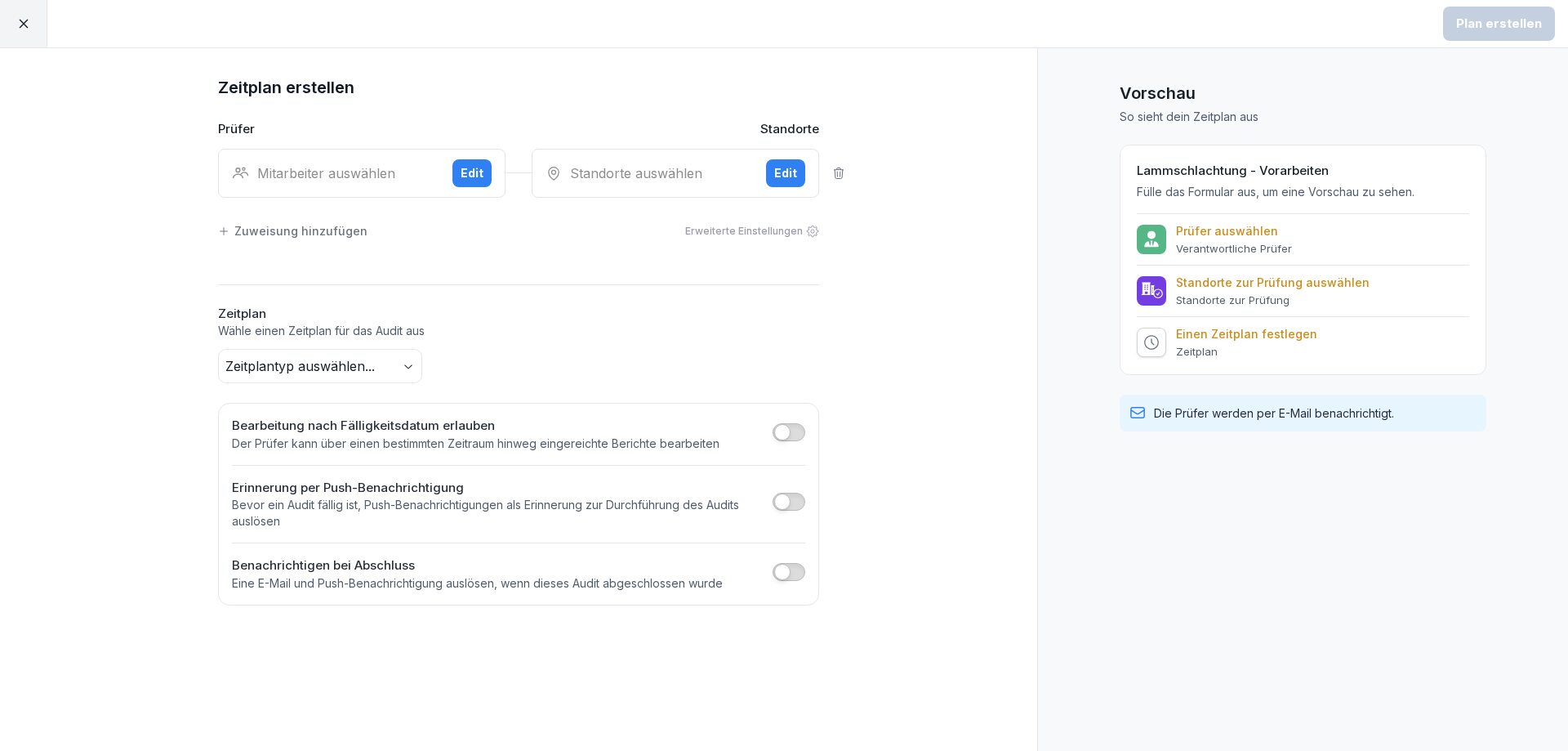
click at [371, 188] on div "Mitarbeiter auswählen Edit" at bounding box center [361, 172] width 287 height 49
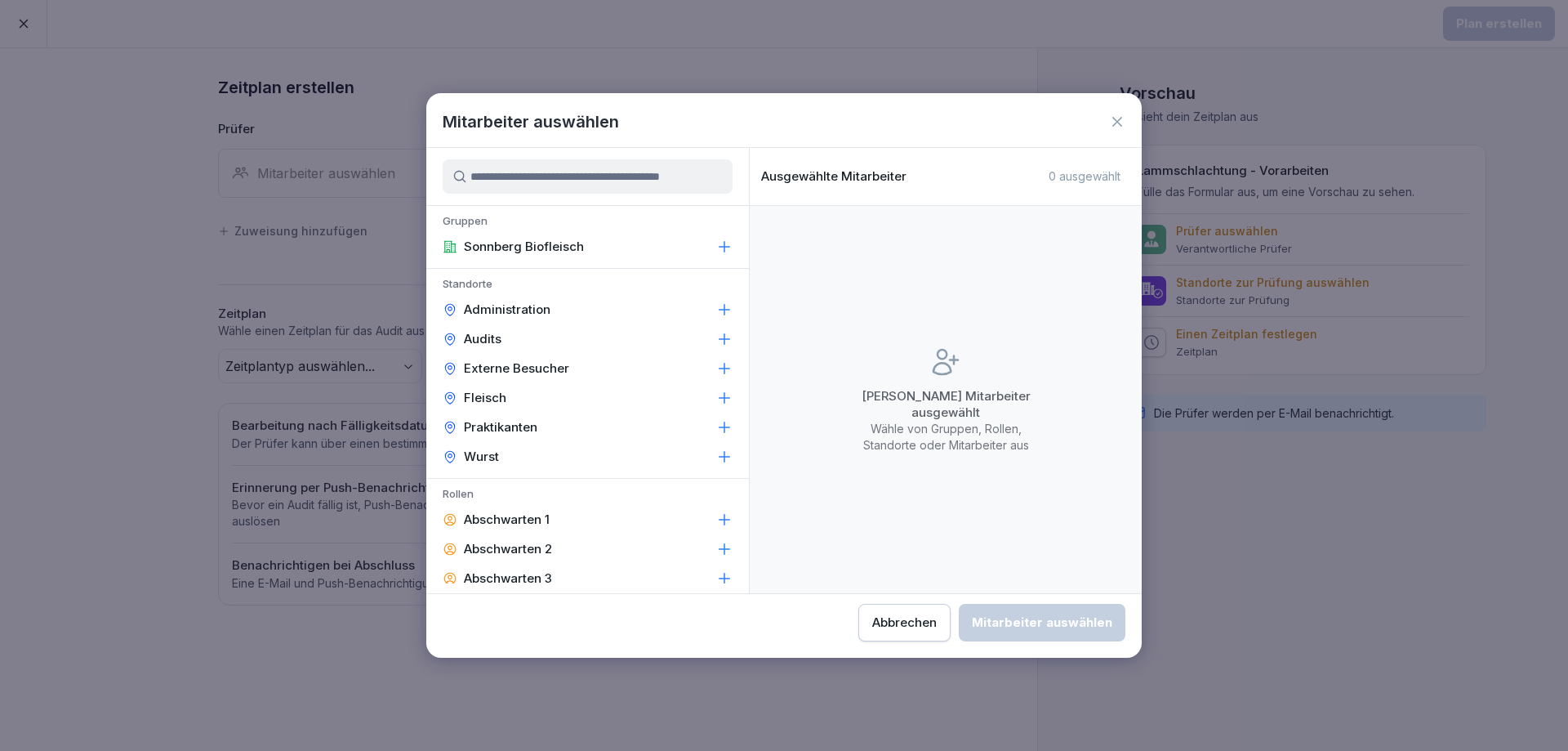
click at [602, 177] on input at bounding box center [587, 177] width 290 height 35
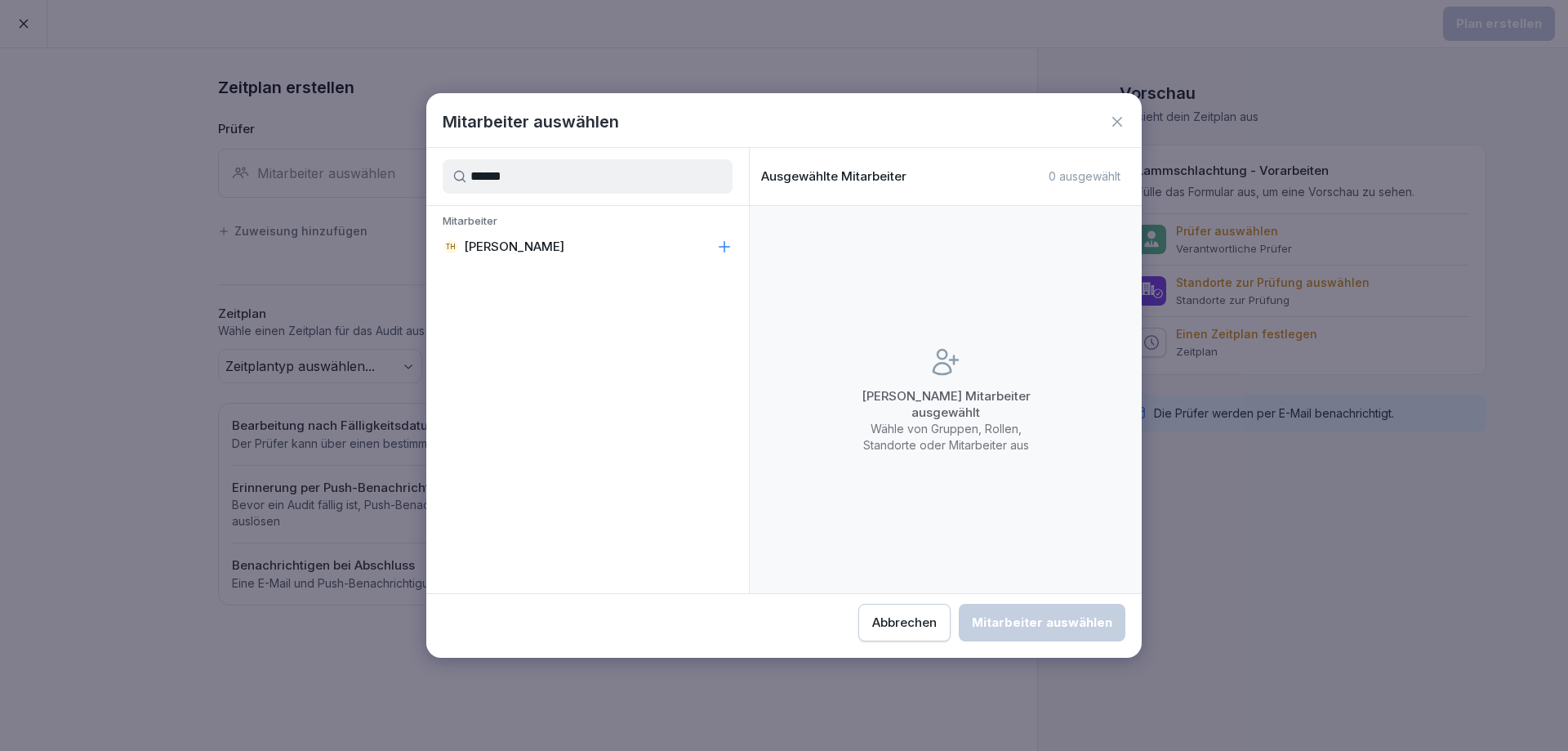
click at [728, 246] on icon at bounding box center [725, 247] width 17 height 17
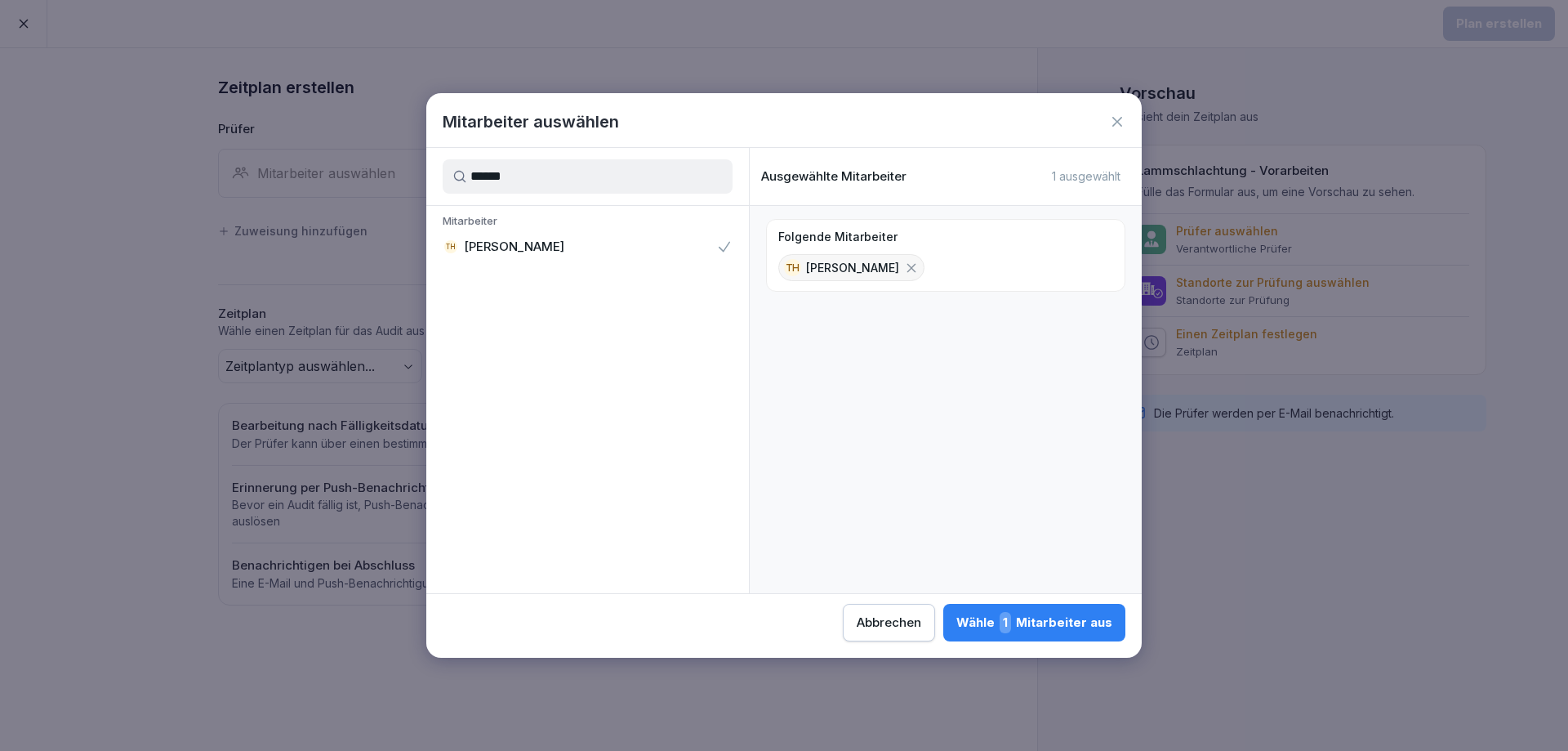
drag, startPoint x: 546, startPoint y: 172, endPoint x: 396, endPoint y: 169, distance: 150.0
click at [396, 169] on body "Plan erstellen Zeitplan erstellen Prüfer Standorte Mitarbeiter auswählen Edit S…" at bounding box center [784, 376] width 1568 height 751
click at [727, 243] on icon at bounding box center [725, 247] width 17 height 17
drag, startPoint x: 402, startPoint y: 172, endPoint x: 357, endPoint y: 169, distance: 45.1
click at [357, 169] on body "Plan erstellen Zeitplan erstellen Prüfer Standorte Mitarbeiter auswählen Edit S…" at bounding box center [784, 376] width 1568 height 751
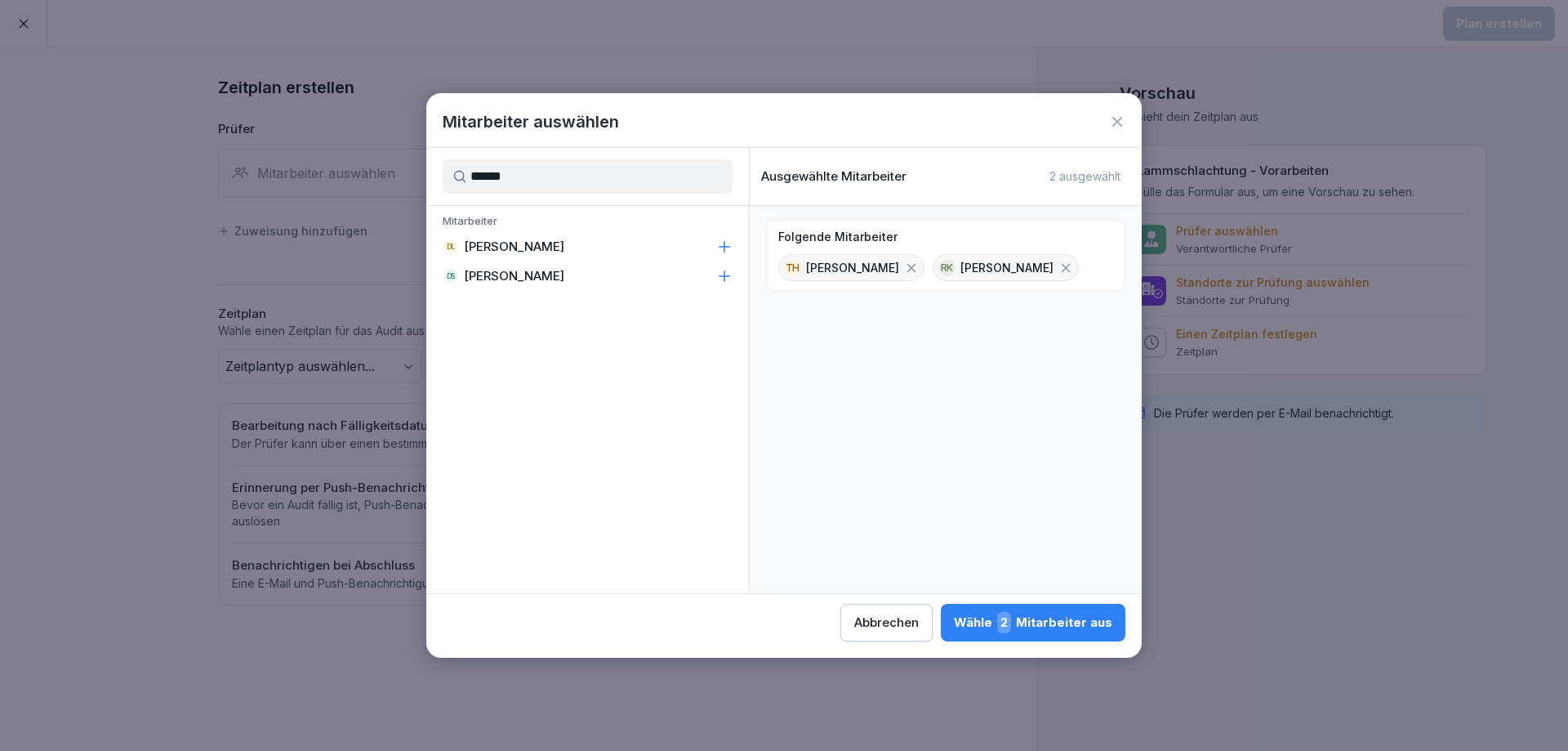
type input "******"
click at [720, 242] on icon at bounding box center [725, 247] width 17 height 17
click at [1021, 618] on div "Wähle 3 Mitarbeiter aus" at bounding box center [1033, 622] width 158 height 21
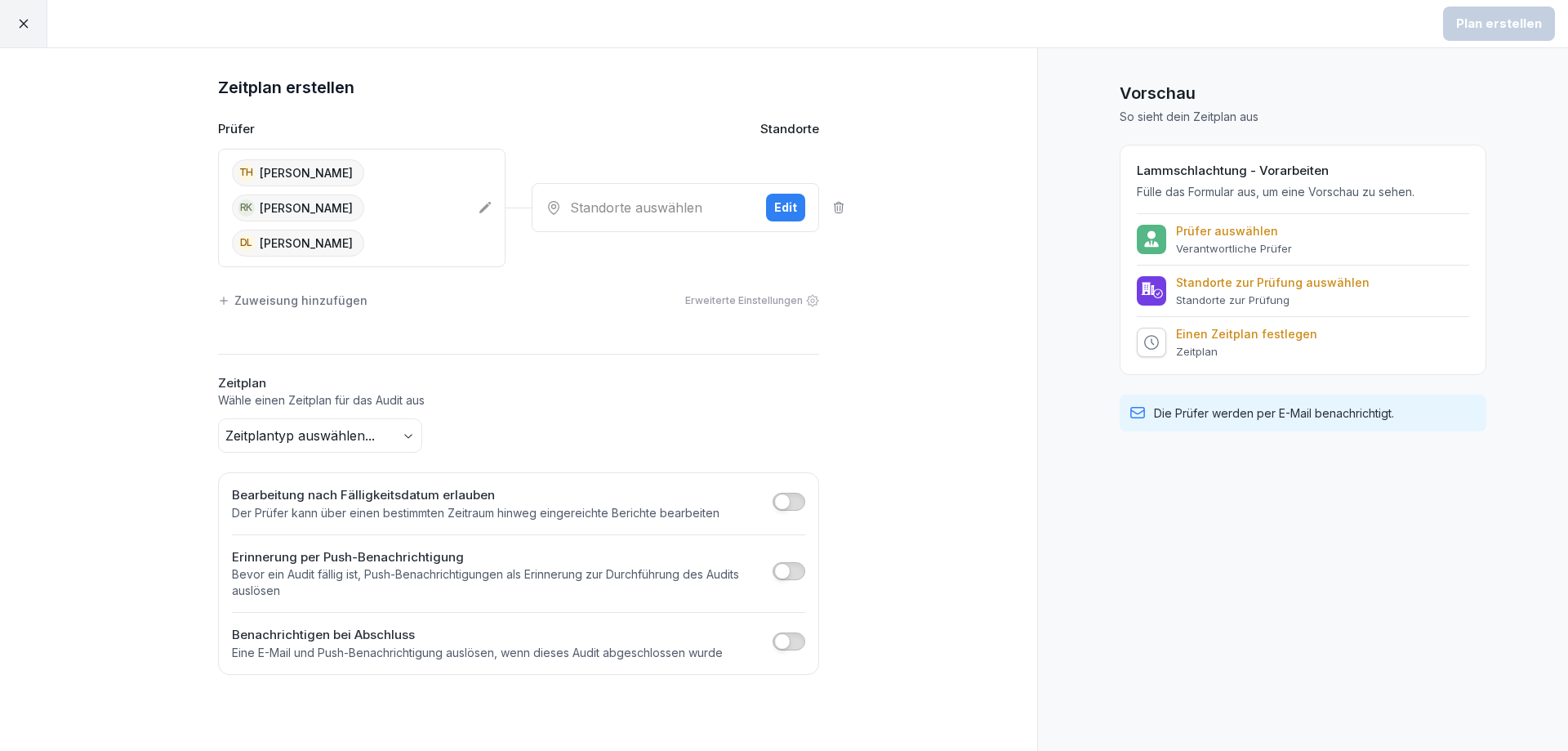
click at [674, 198] on div "Standorte auswählen" at bounding box center [649, 208] width 207 height 20
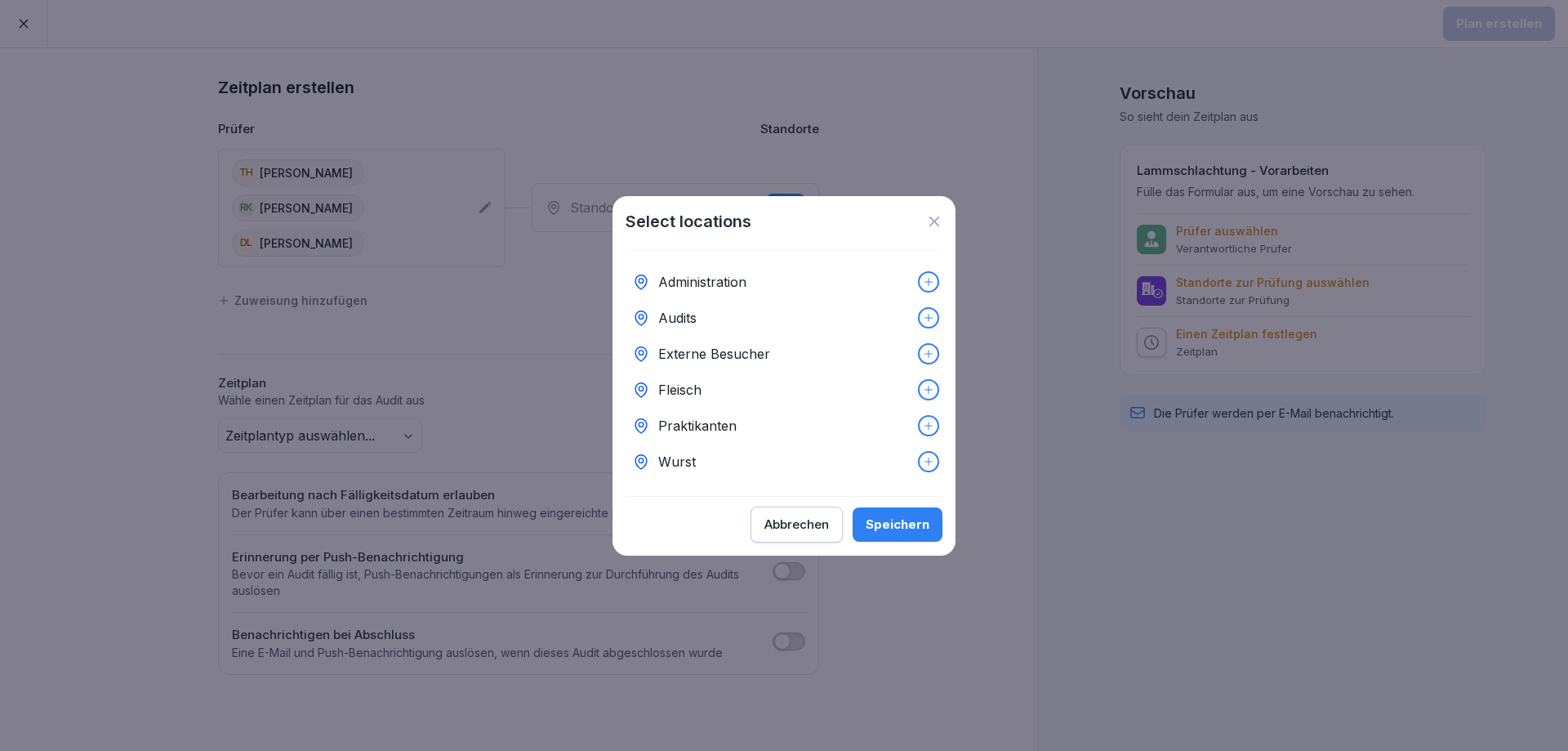
click at [924, 385] on icon at bounding box center [928, 390] width 8 height 8
click at [900, 541] on button "Speichern" at bounding box center [897, 525] width 90 height 35
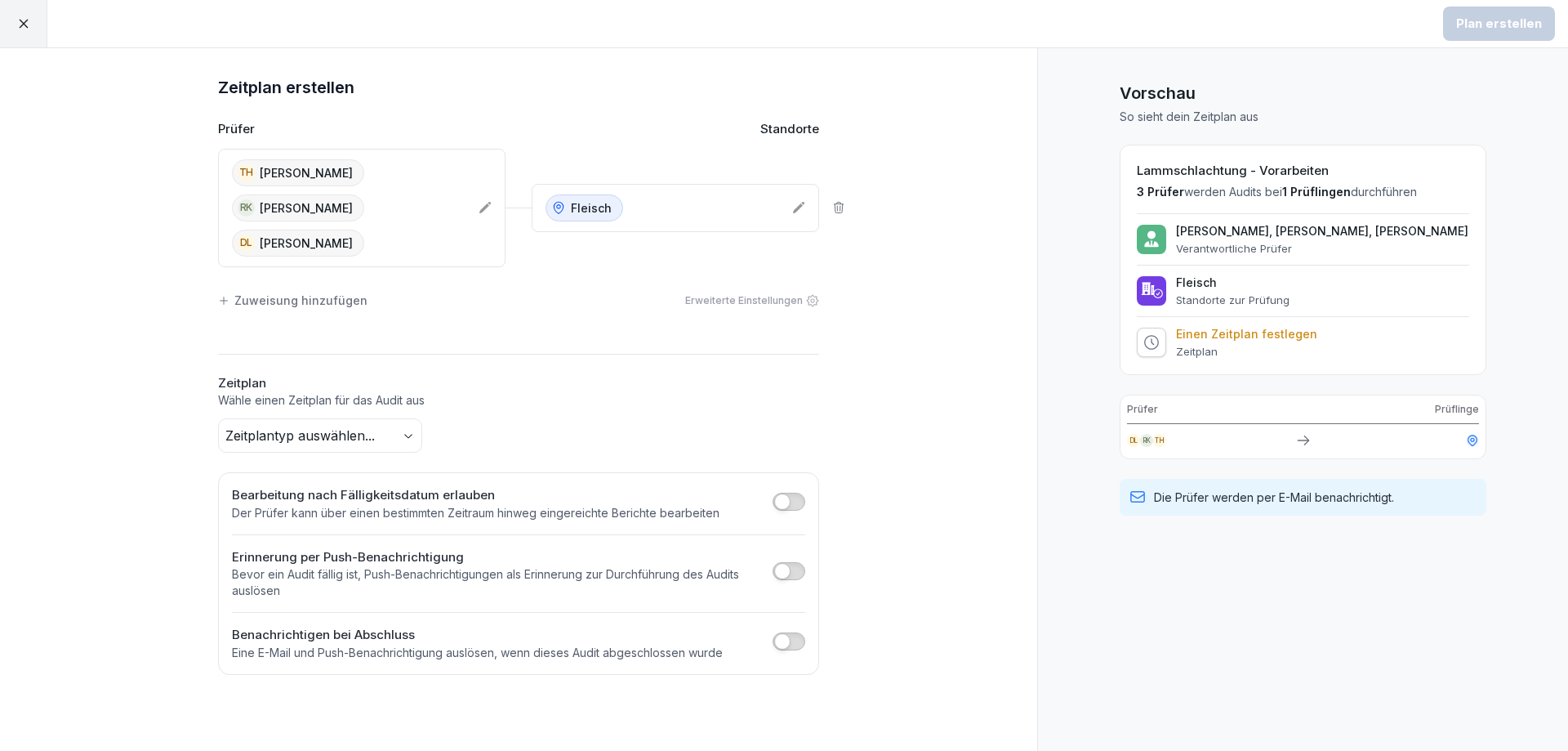
click at [22, 347] on div "Zeitplan erstellen Prüfer Standorte TH Thomas Hammer RK Roland Krügl DL Daniel …" at bounding box center [518, 399] width 1037 height 702
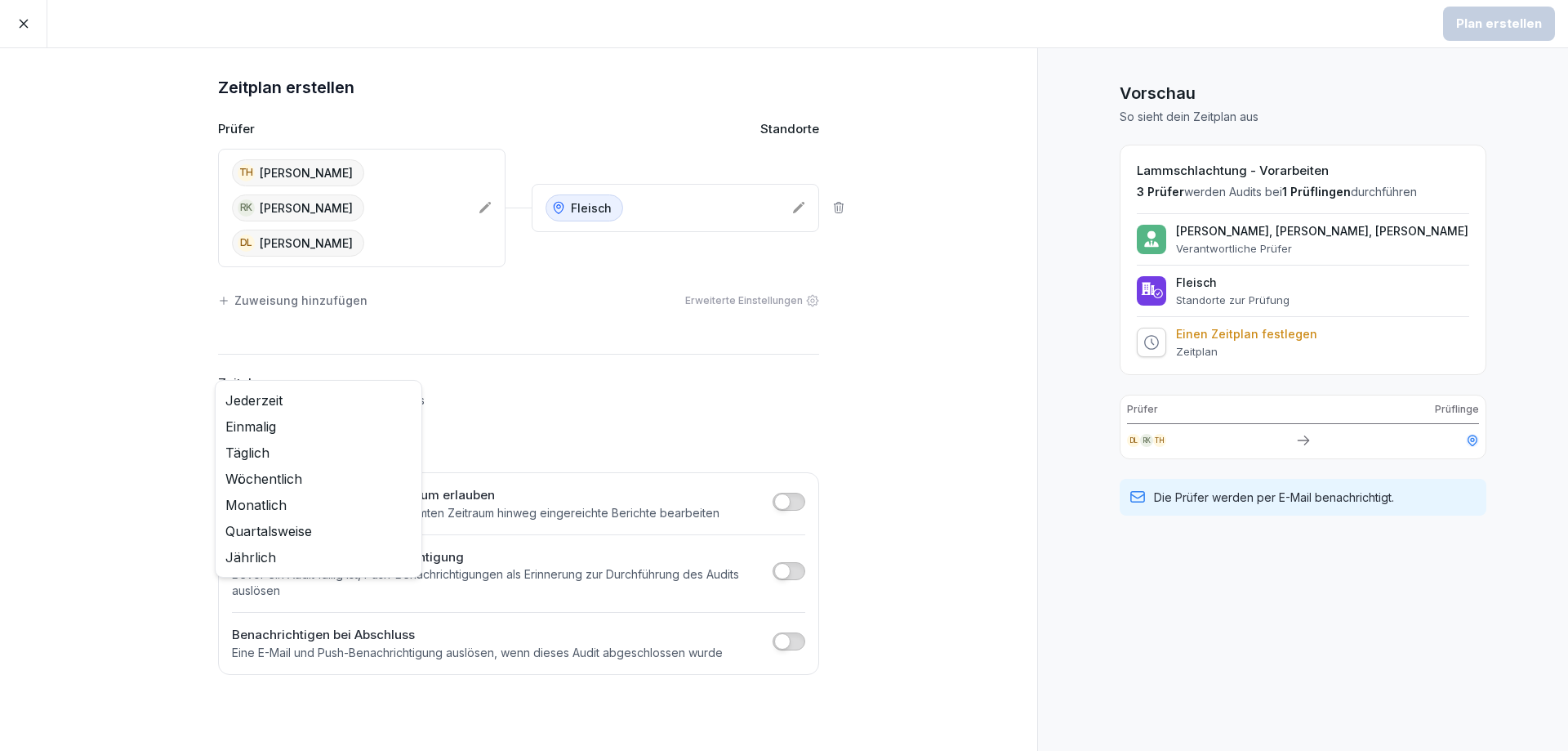
click at [311, 403] on body "Plan erstellen Zeitplan erstellen Prüfer Standorte TH Thomas Hammer RK Roland K…" at bounding box center [784, 376] width 1568 height 751
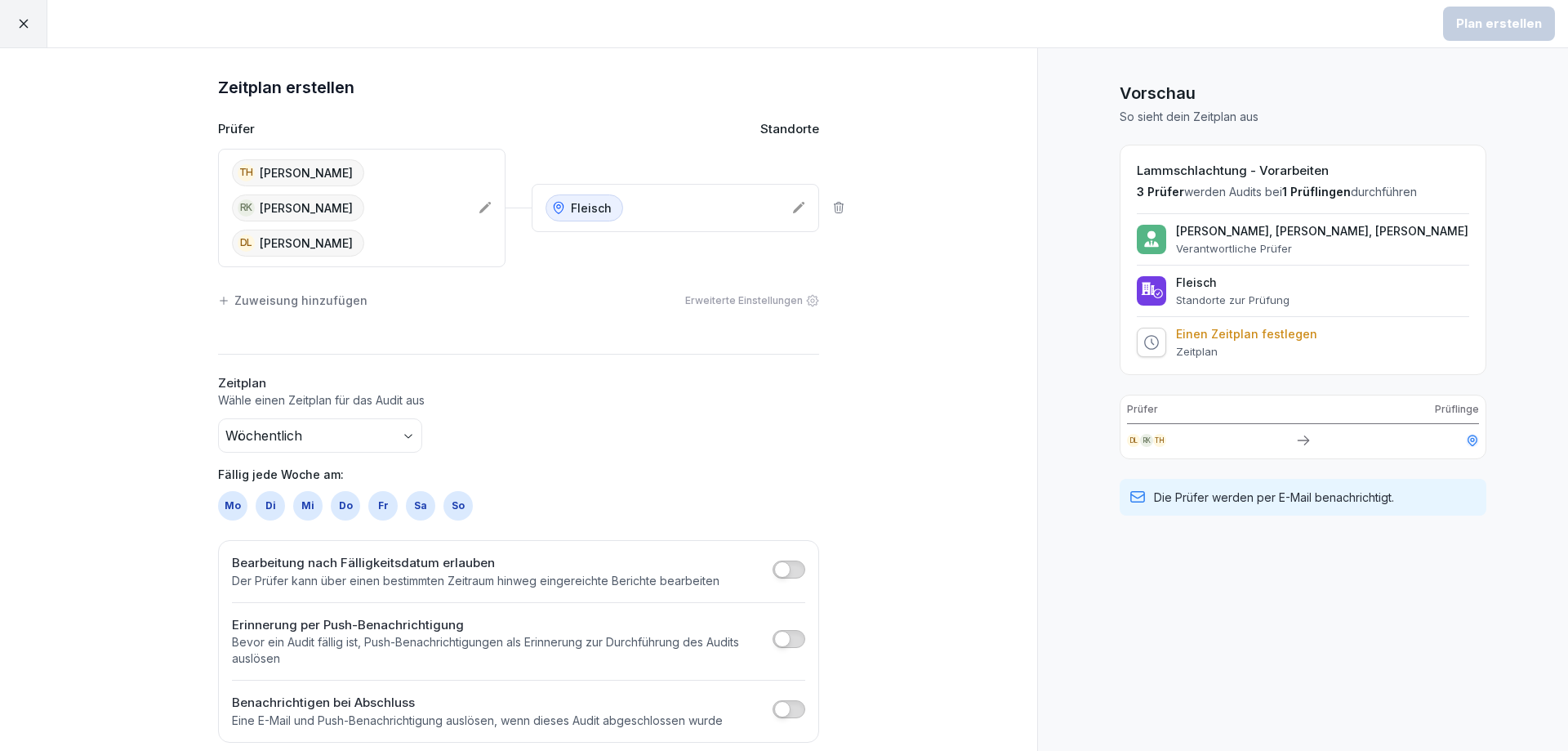
click at [264, 491] on div "Di" at bounding box center [271, 506] width 30 height 30
click at [105, 525] on div "Zeitplan erstellen Prüfer Standorte TH Thomas Hammer RK Roland Krügl DL Daniel …" at bounding box center [518, 408] width 1037 height 720
click at [798, 630] on button "button" at bounding box center [789, 639] width 33 height 18
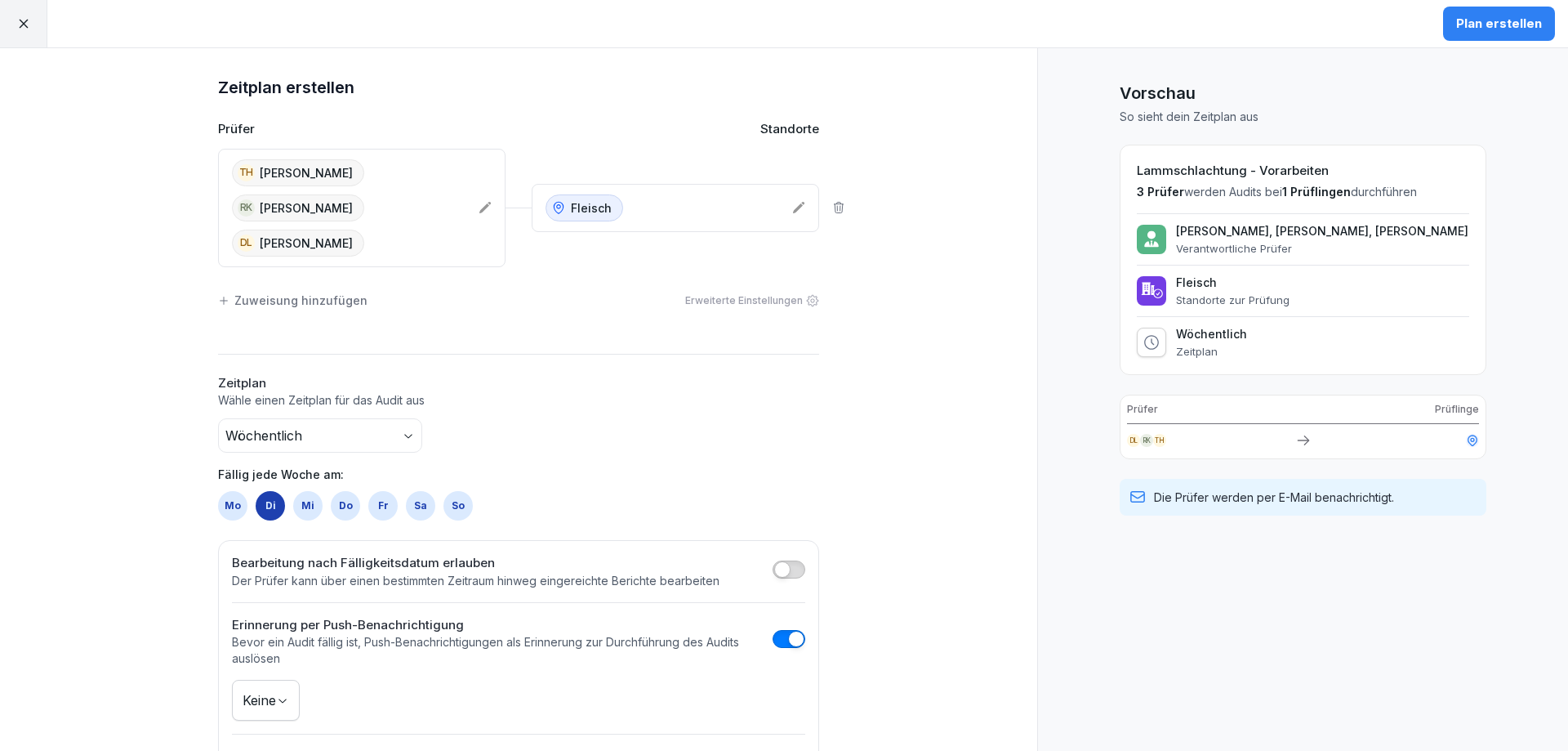
scroll to position [37, 0]
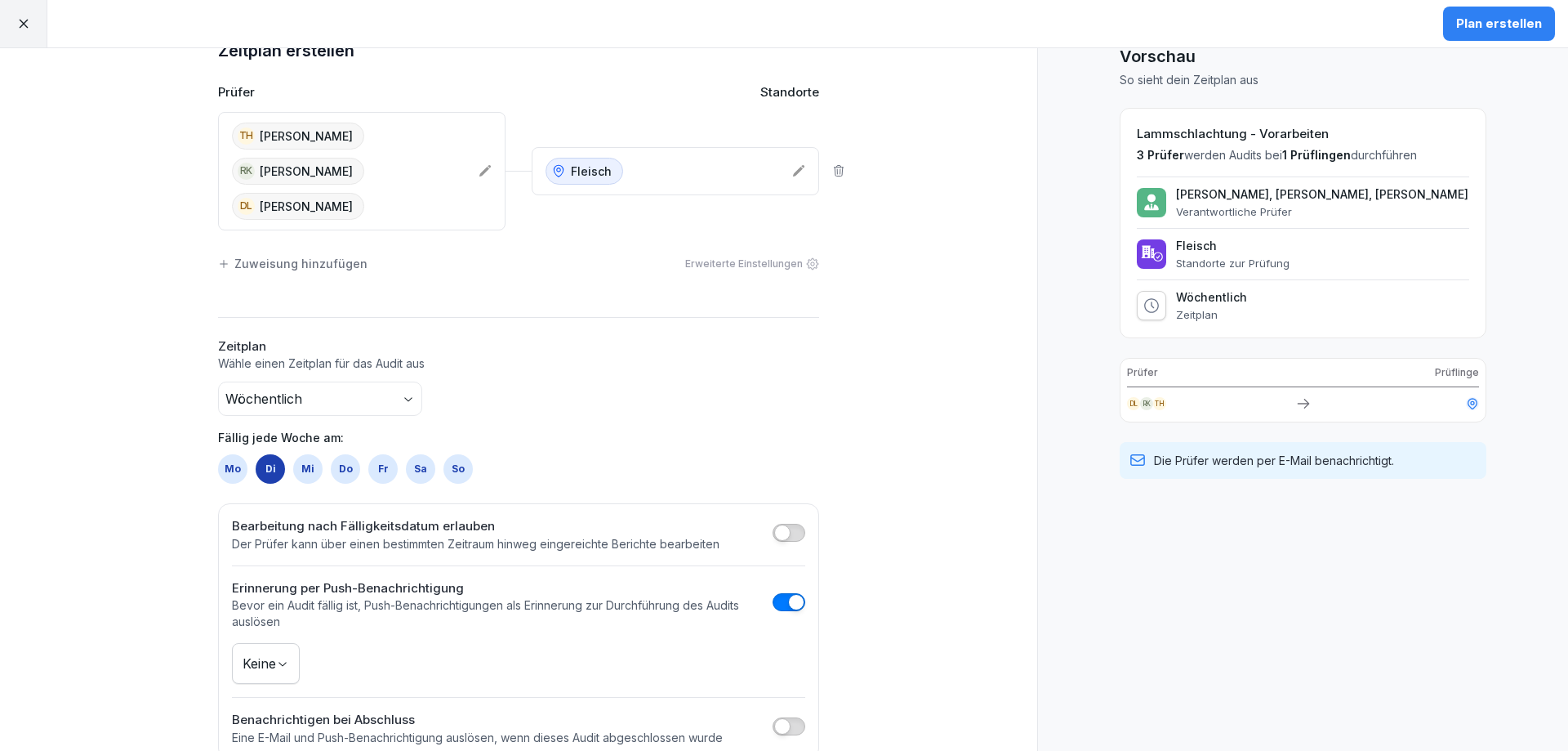
click at [265, 618] on body "Plan erstellen Zeitplan erstellen Prüfer Standorte TH Thomas Hammer RK Roland K…" at bounding box center [784, 376] width 1568 height 751
click at [965, 627] on div "Zeitplan erstellen Prüfer Standorte TH Thomas Hammer RK Roland Krügl DL Daniel …" at bounding box center [518, 399] width 1037 height 774
click at [789, 717] on div at bounding box center [789, 728] width 33 height 22
click at [789, 717] on button "button" at bounding box center [789, 726] width 33 height 18
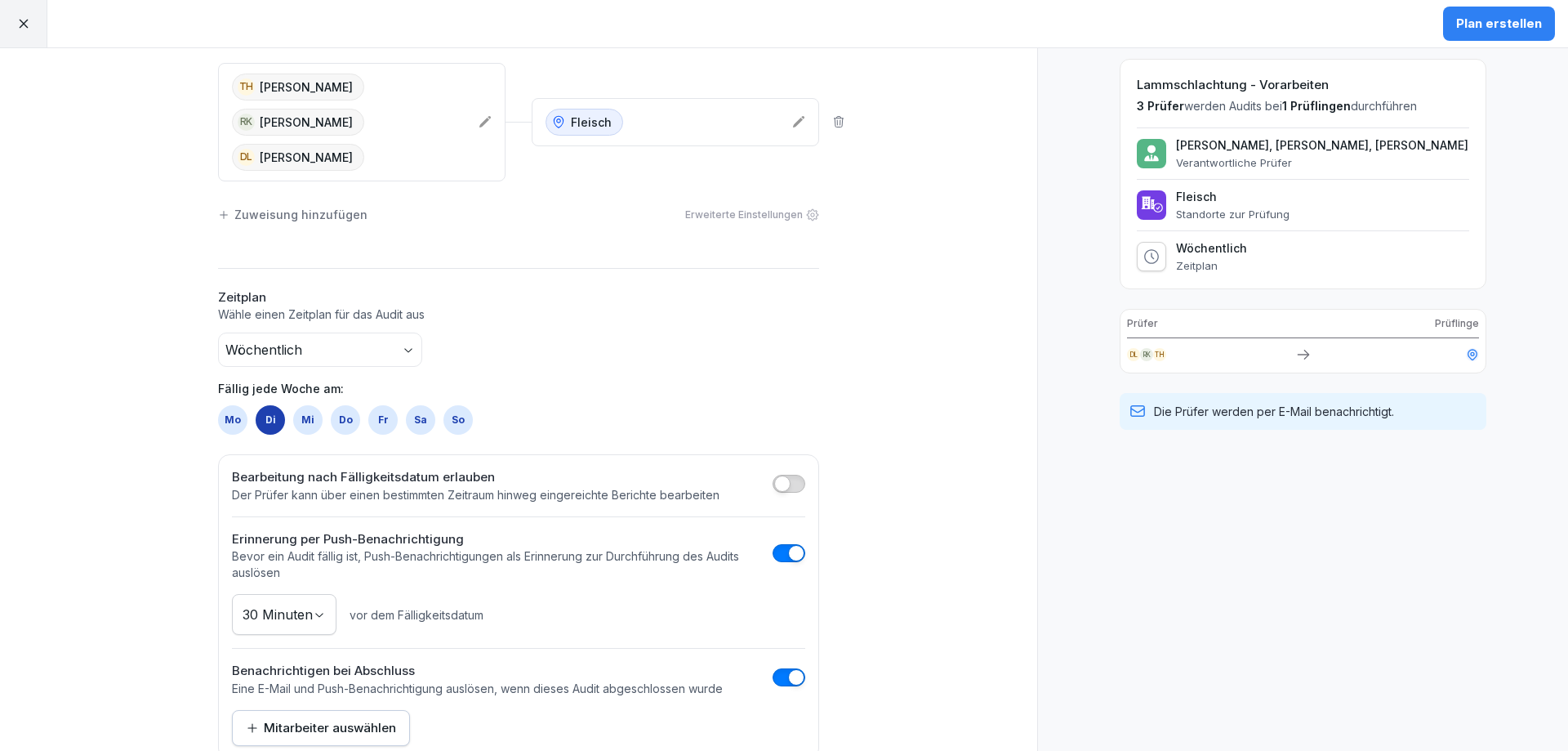
click at [297, 719] on div "Mitarbeiter auswählen" at bounding box center [321, 728] width 150 height 18
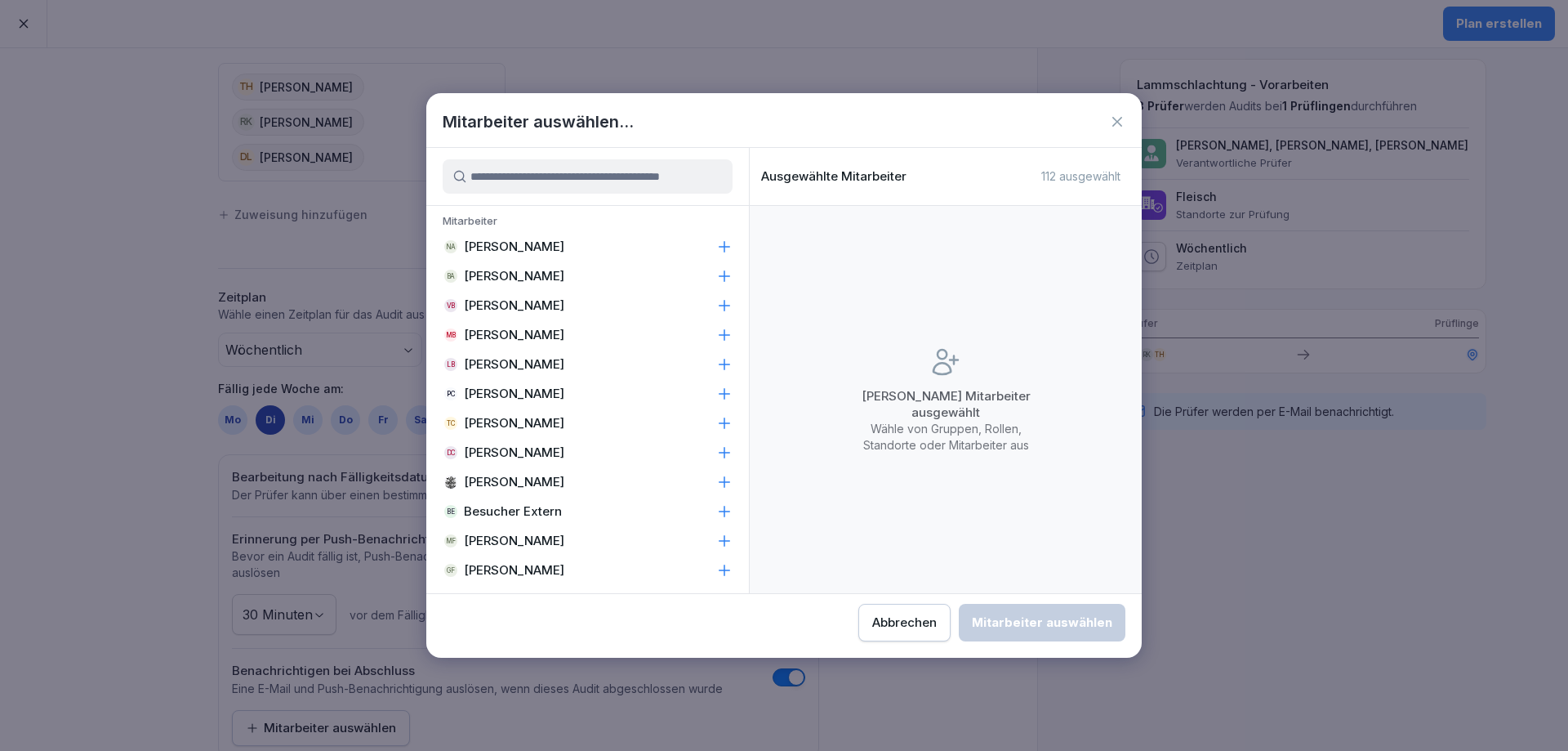
click at [568, 186] on input at bounding box center [587, 177] width 290 height 35
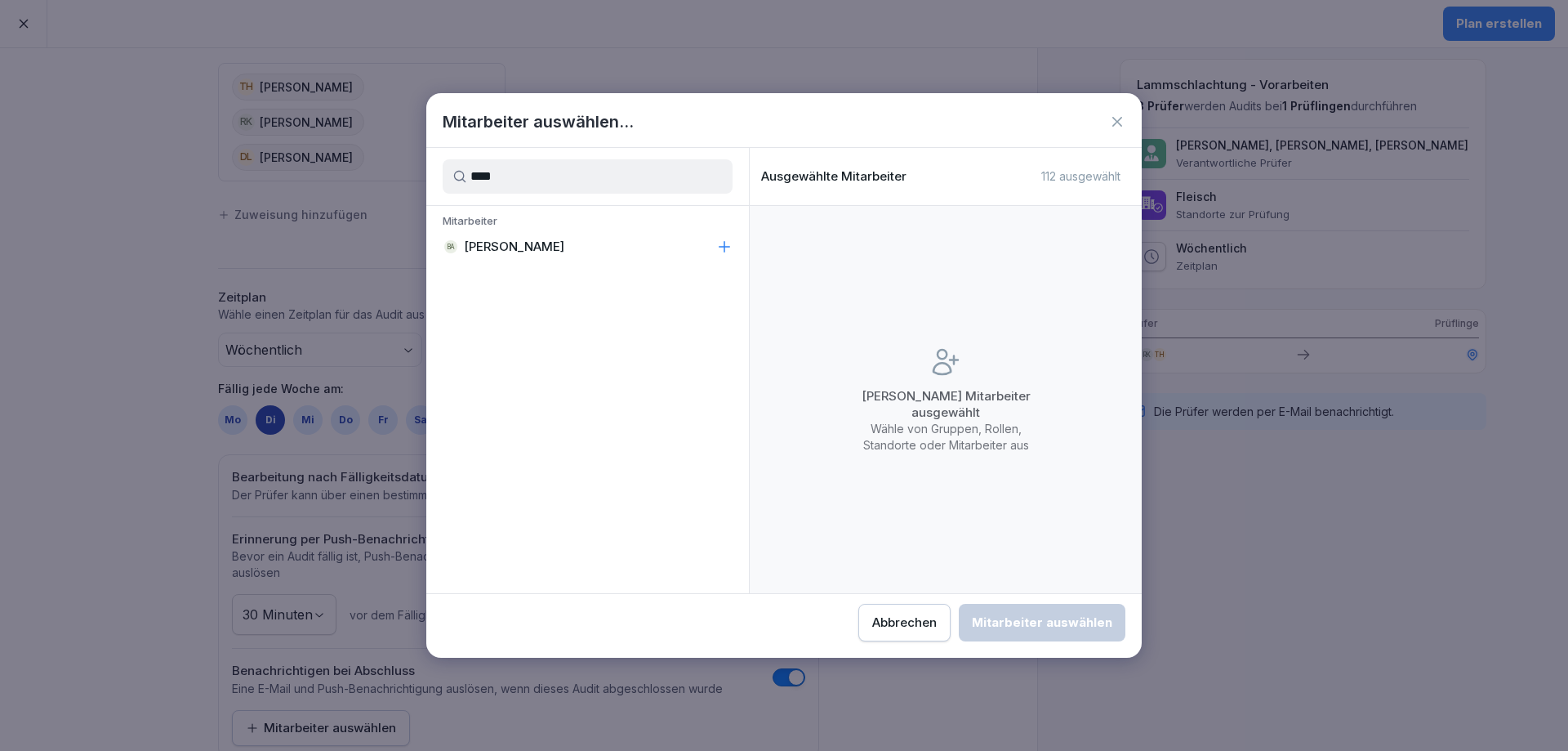
type input "****"
click at [731, 248] on icon at bounding box center [725, 247] width 17 height 17
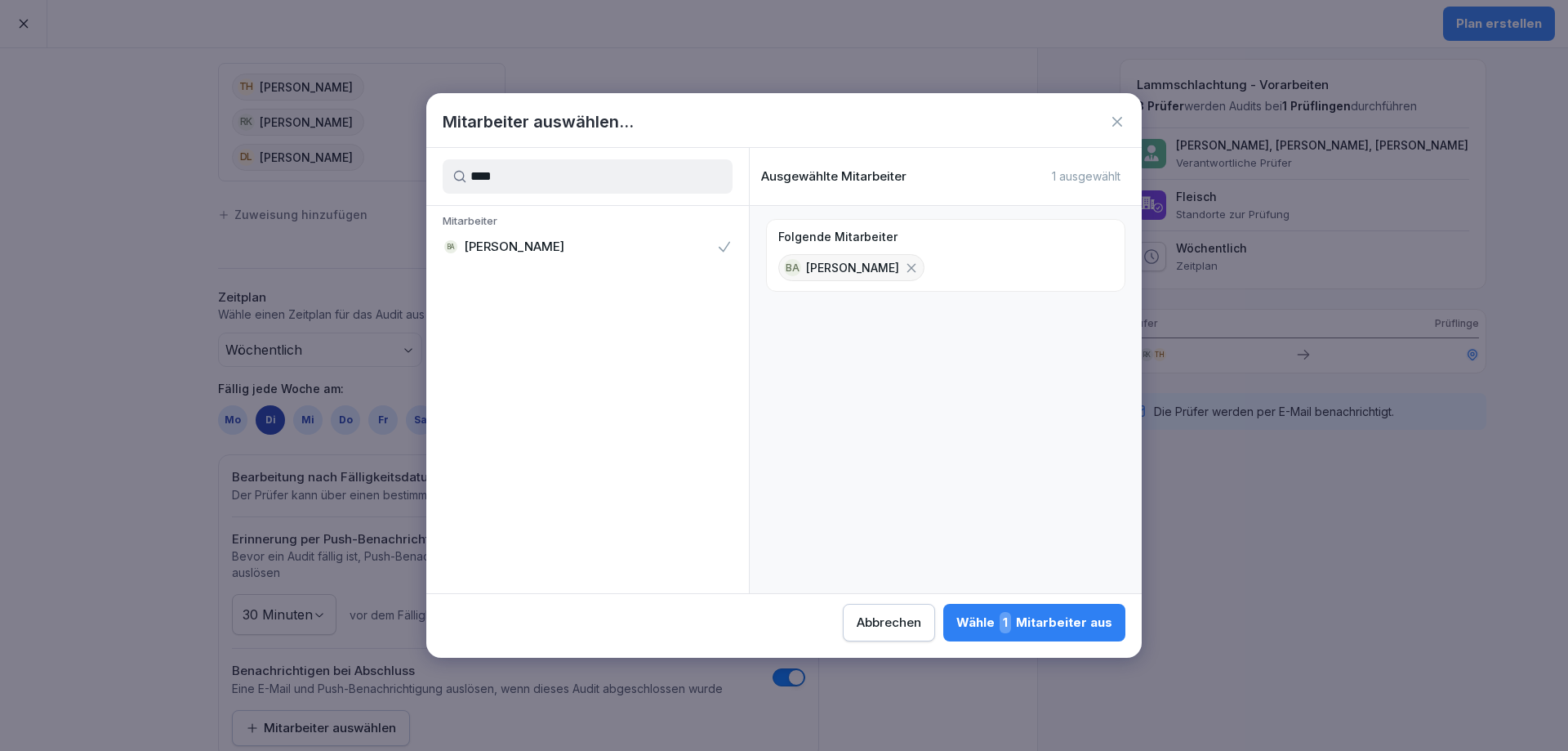
drag, startPoint x: 1013, startPoint y: 623, endPoint x: 1014, endPoint y: 609, distance: 14.0
click at [1011, 624] on span "1" at bounding box center [1005, 622] width 12 height 21
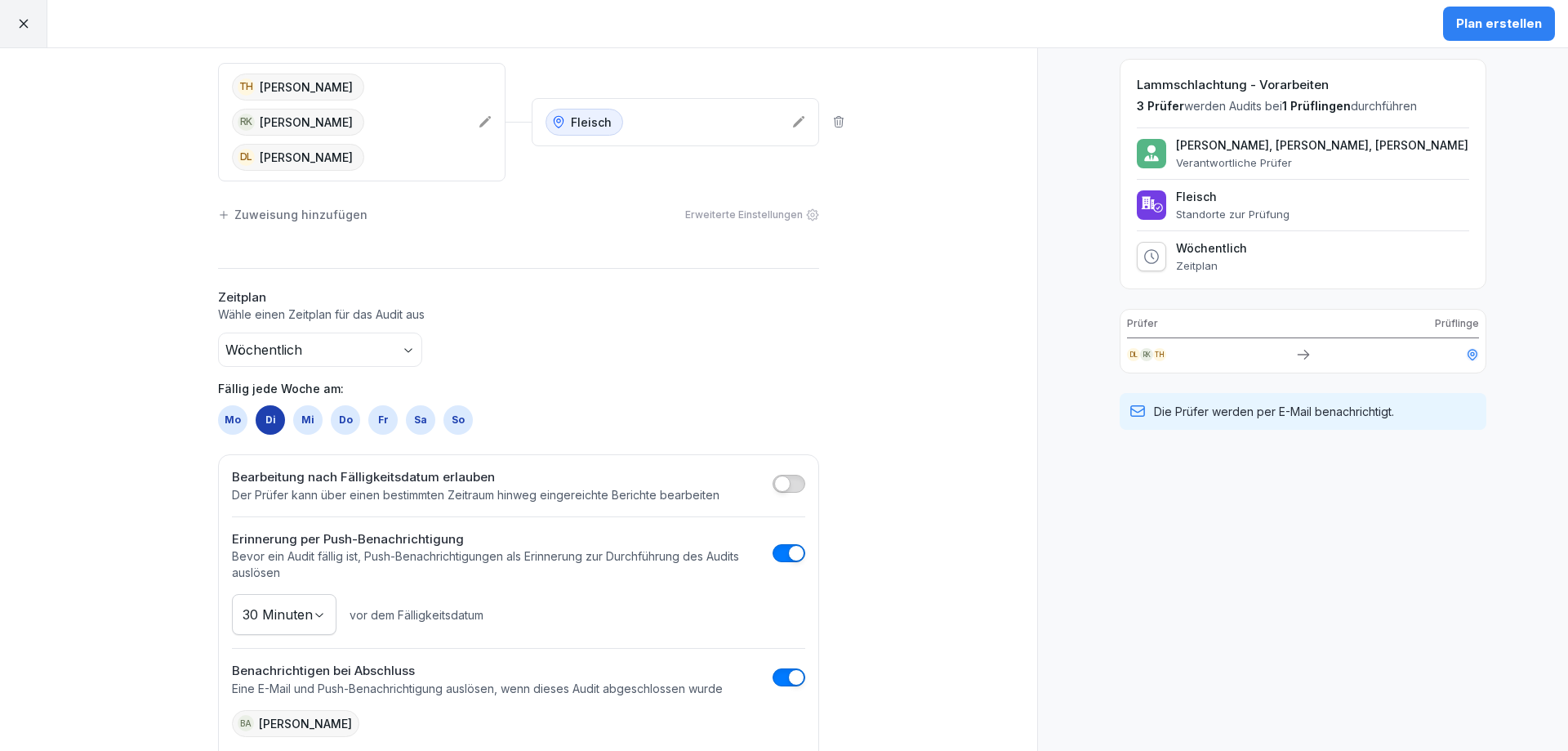
scroll to position [0, 0]
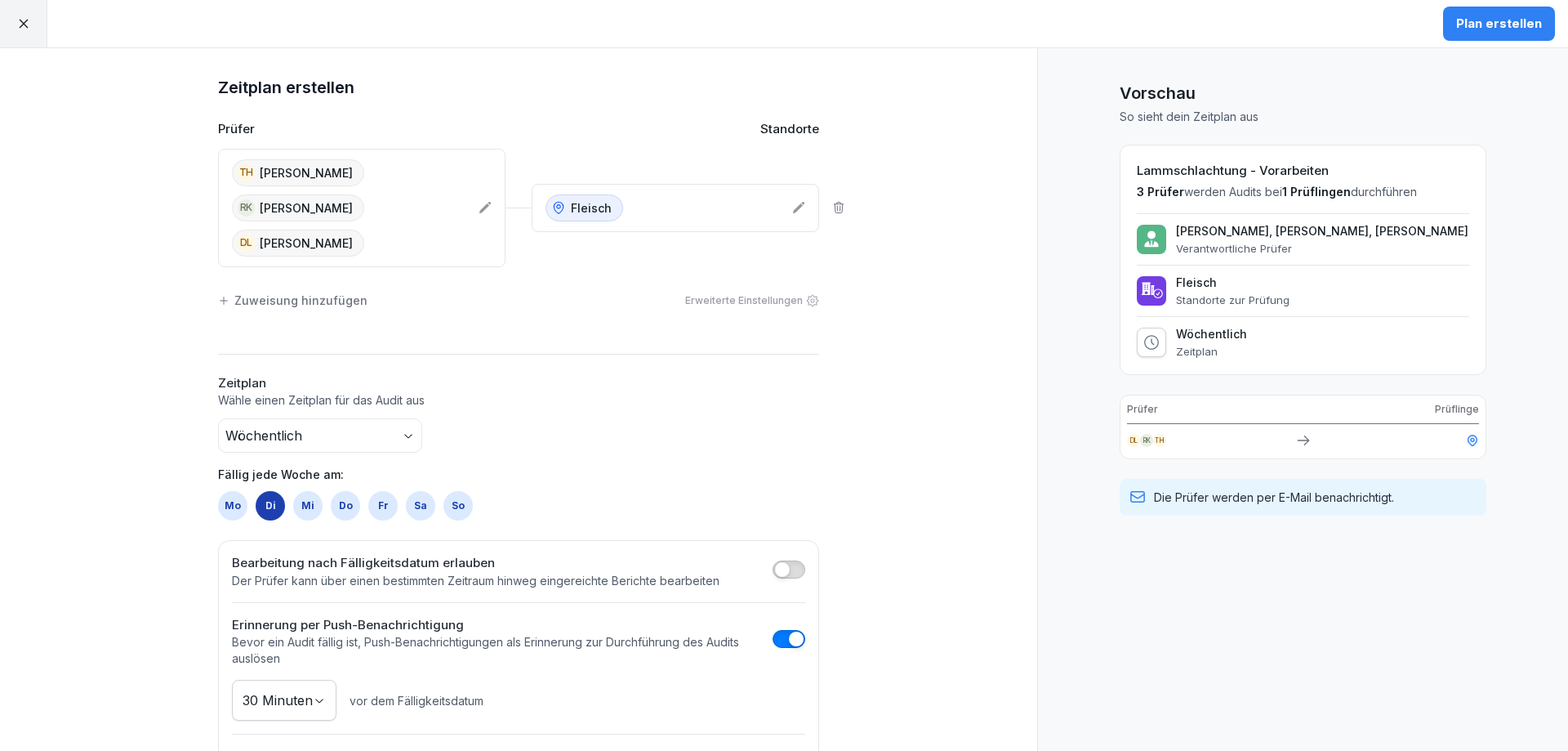
click at [339, 403] on body "Plan erstellen Zeitplan erstellen Prüfer Standorte TH Thomas Hammer RK Roland K…" at bounding box center [784, 376] width 1568 height 751
click at [640, 409] on html "Plan erstellen Zeitplan erstellen Prüfer Standorte TH Thomas Hammer RK Roland K…" at bounding box center [784, 376] width 1568 height 751
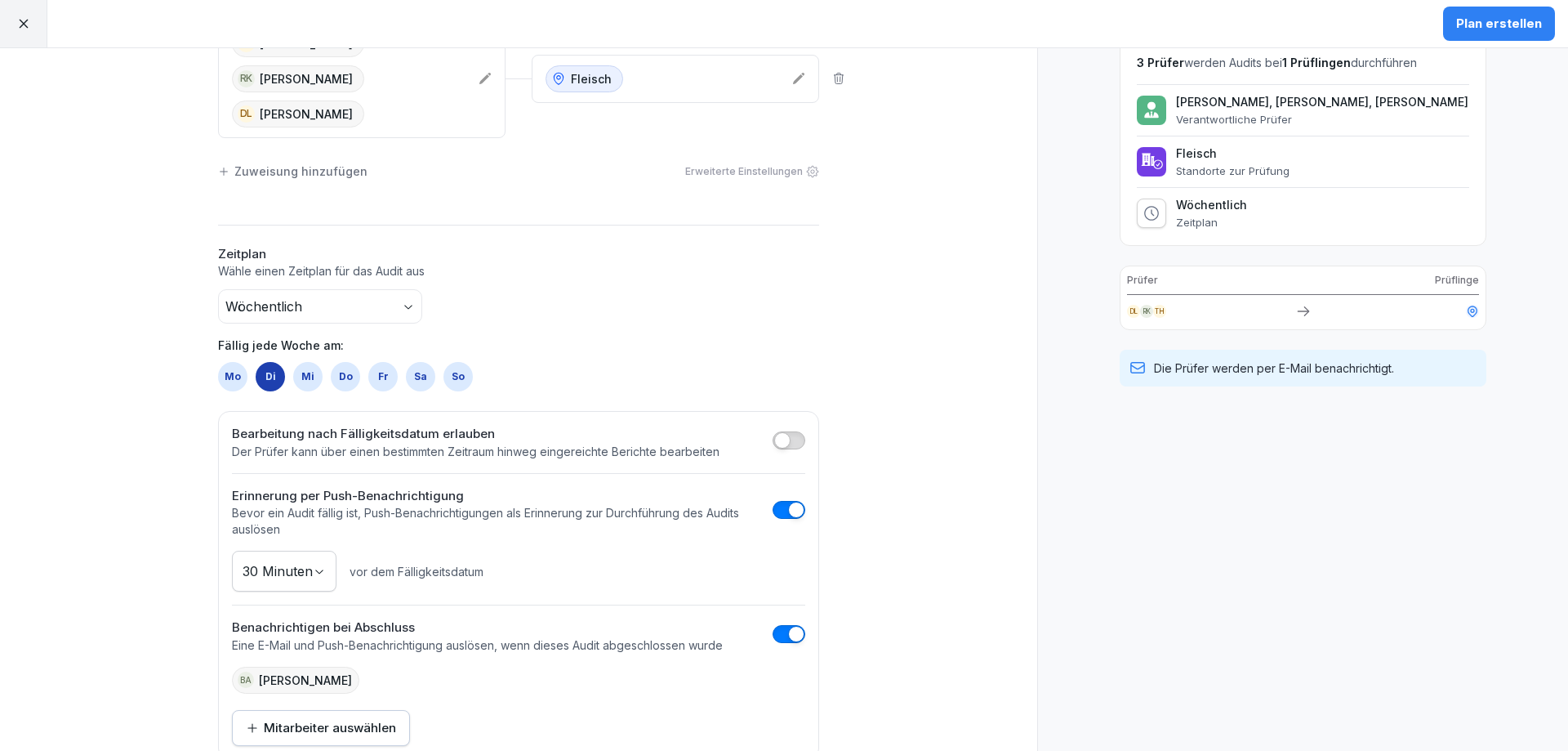
click at [796, 164] on div "Erweiterte Einstellungen" at bounding box center [752, 172] width 134 height 15
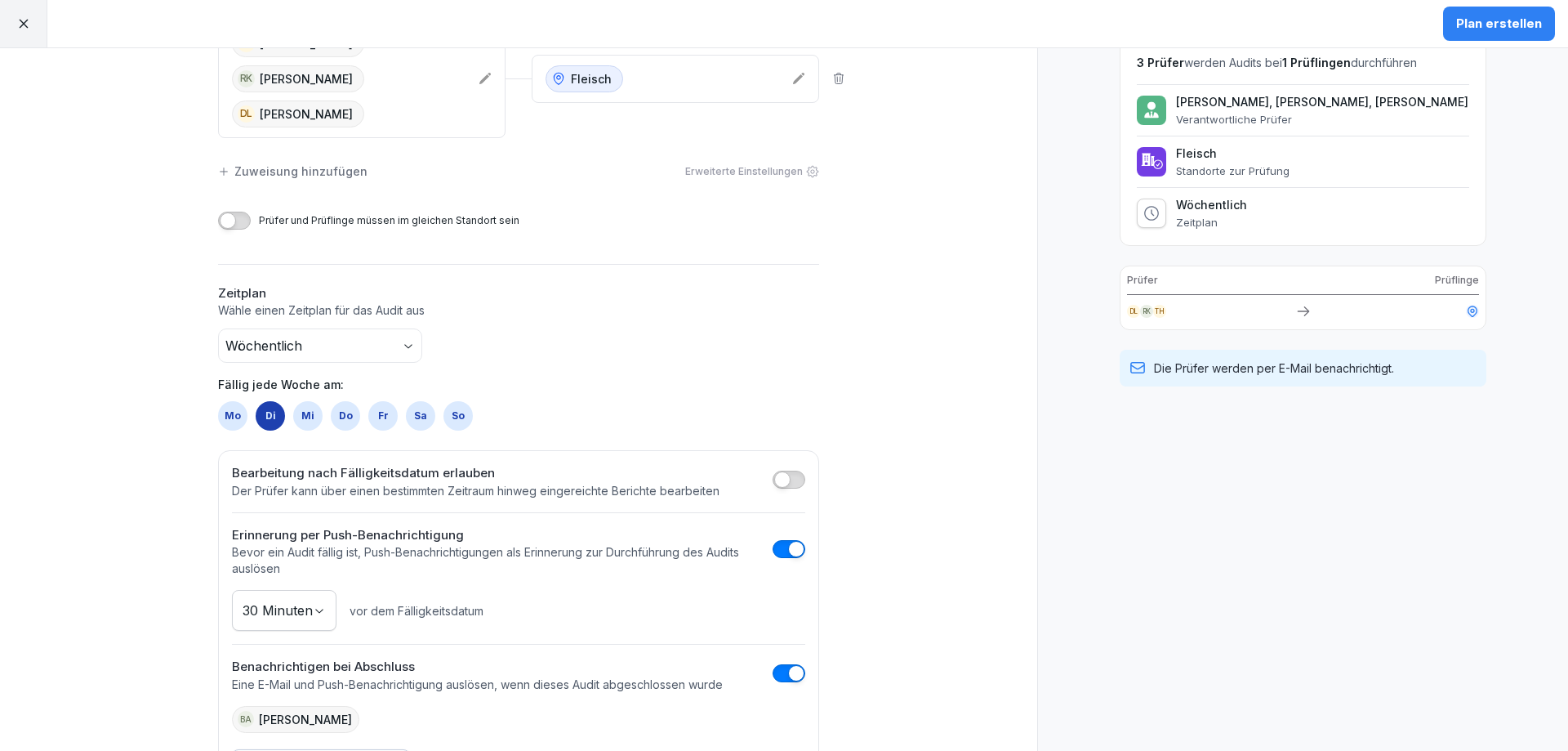
click at [21, 330] on div "Zeitplan erstellen Prüfer Standorte TH Thomas Hammer RK Roland Krügl DL Daniel …" at bounding box center [518, 372] width 1037 height 906
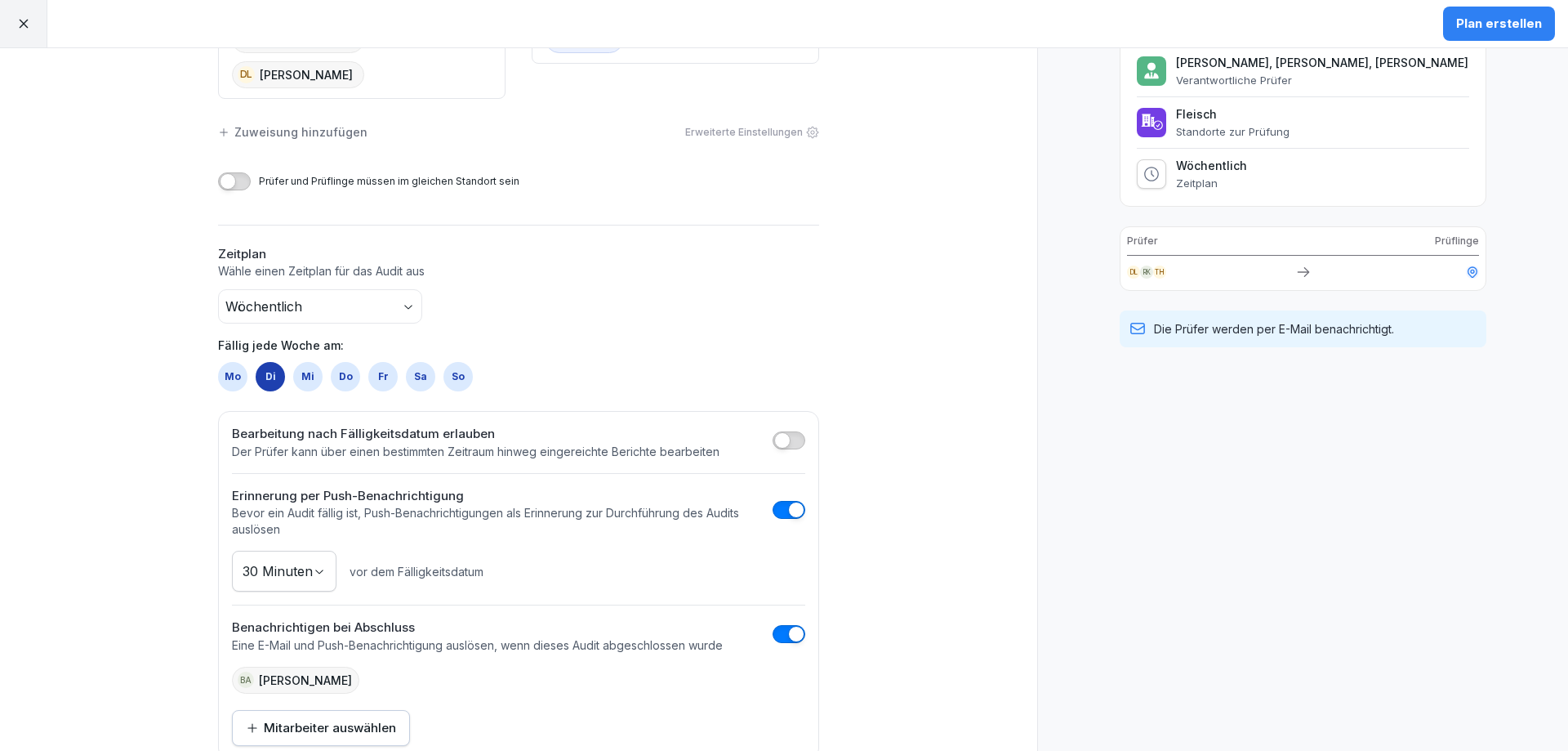
scroll to position [0, 0]
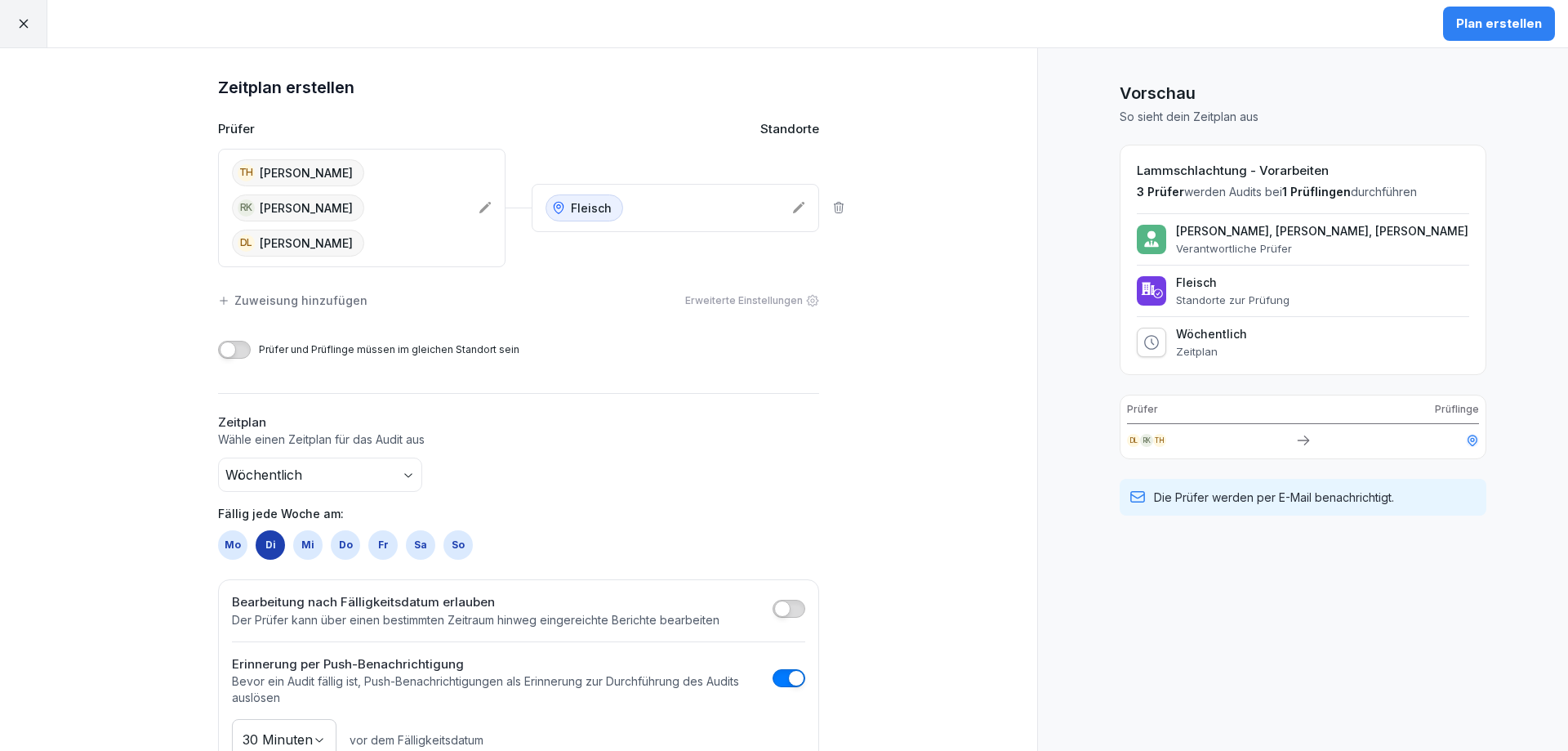
click at [1495, 25] on div "Plan erstellen" at bounding box center [1500, 24] width 86 height 18
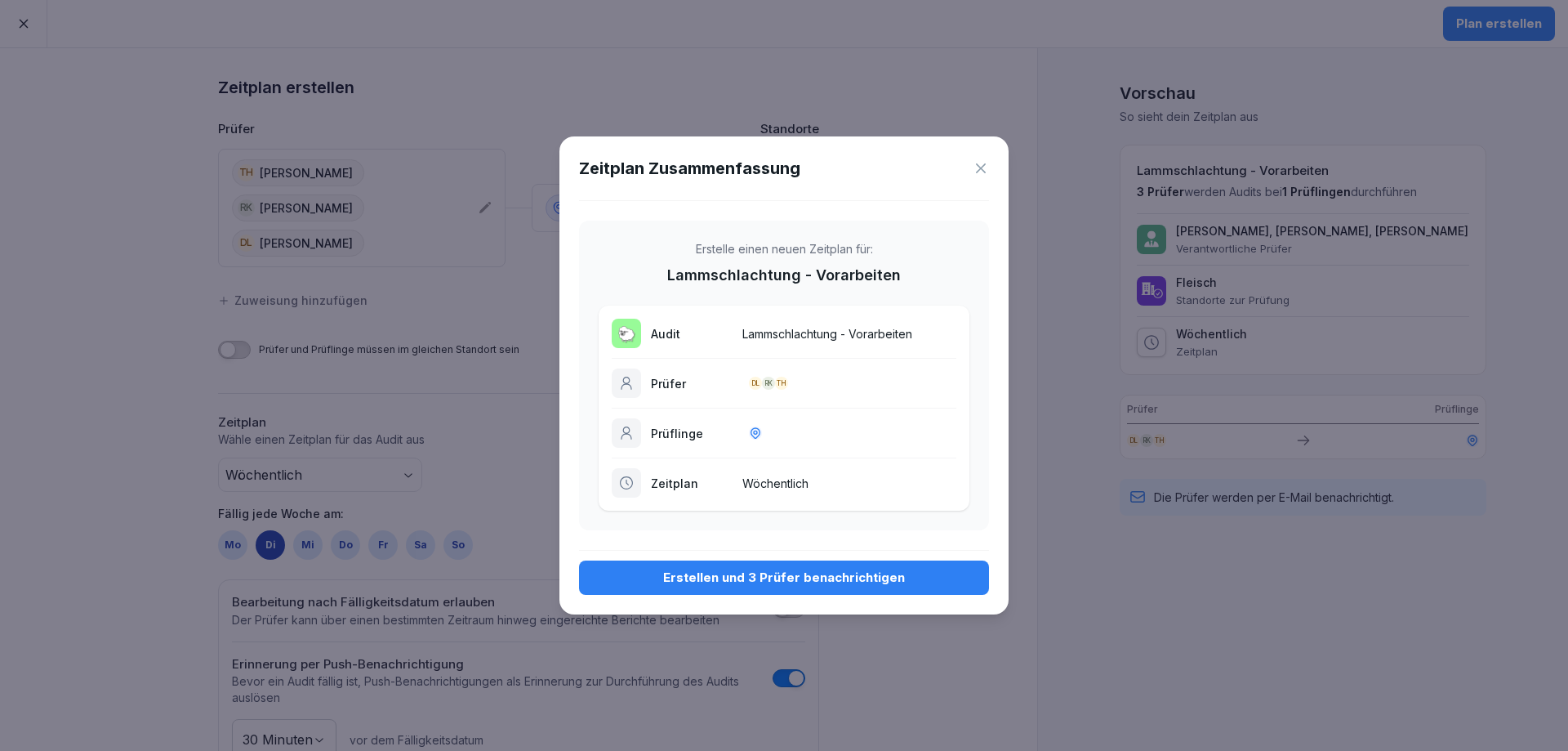
click at [793, 579] on div "Erstellen und 3 Prüfer benachrichtigen" at bounding box center [784, 578] width 384 height 18
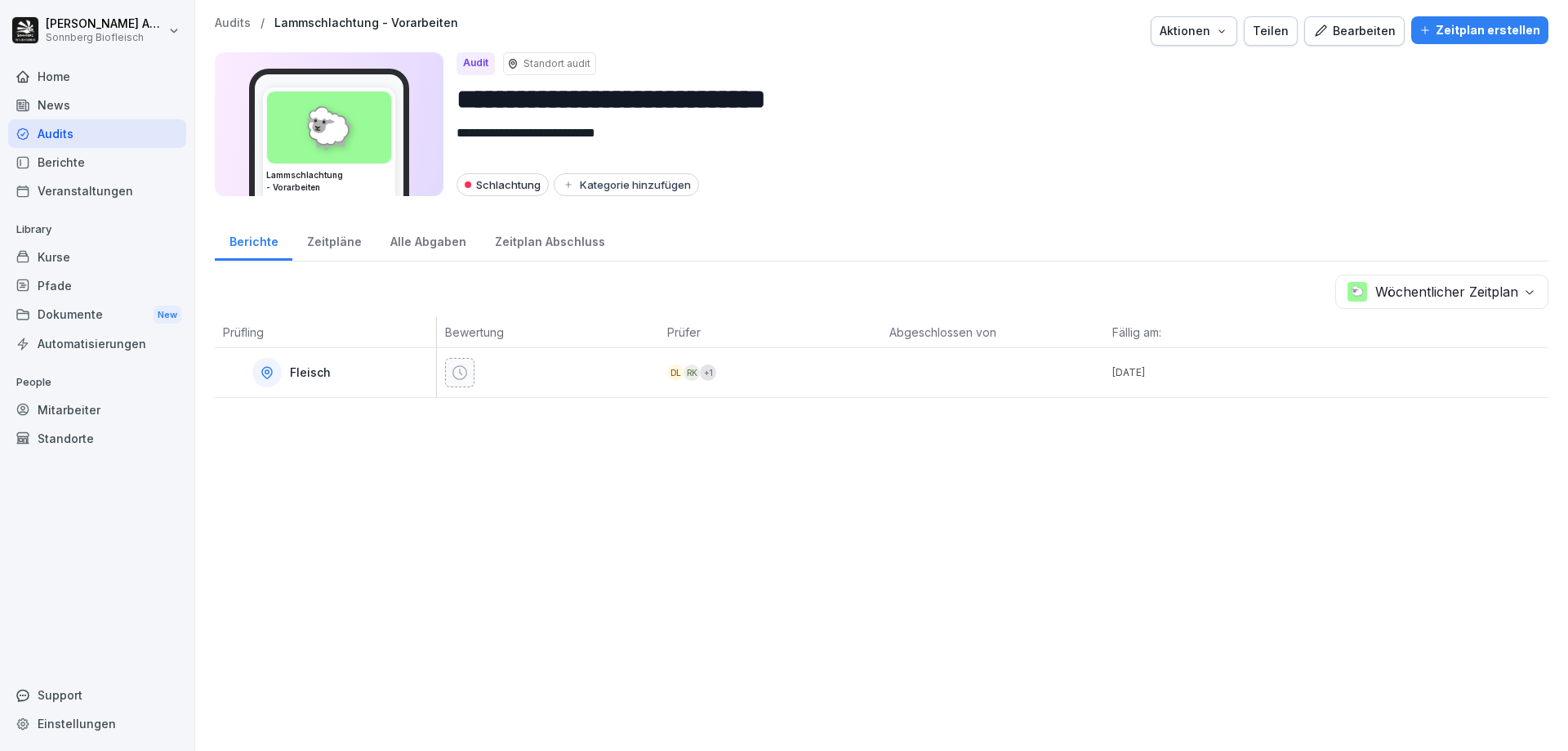
click at [456, 378] on icon at bounding box center [460, 372] width 17 height 17
click at [334, 244] on div "Zeitpläne" at bounding box center [333, 239] width 83 height 41
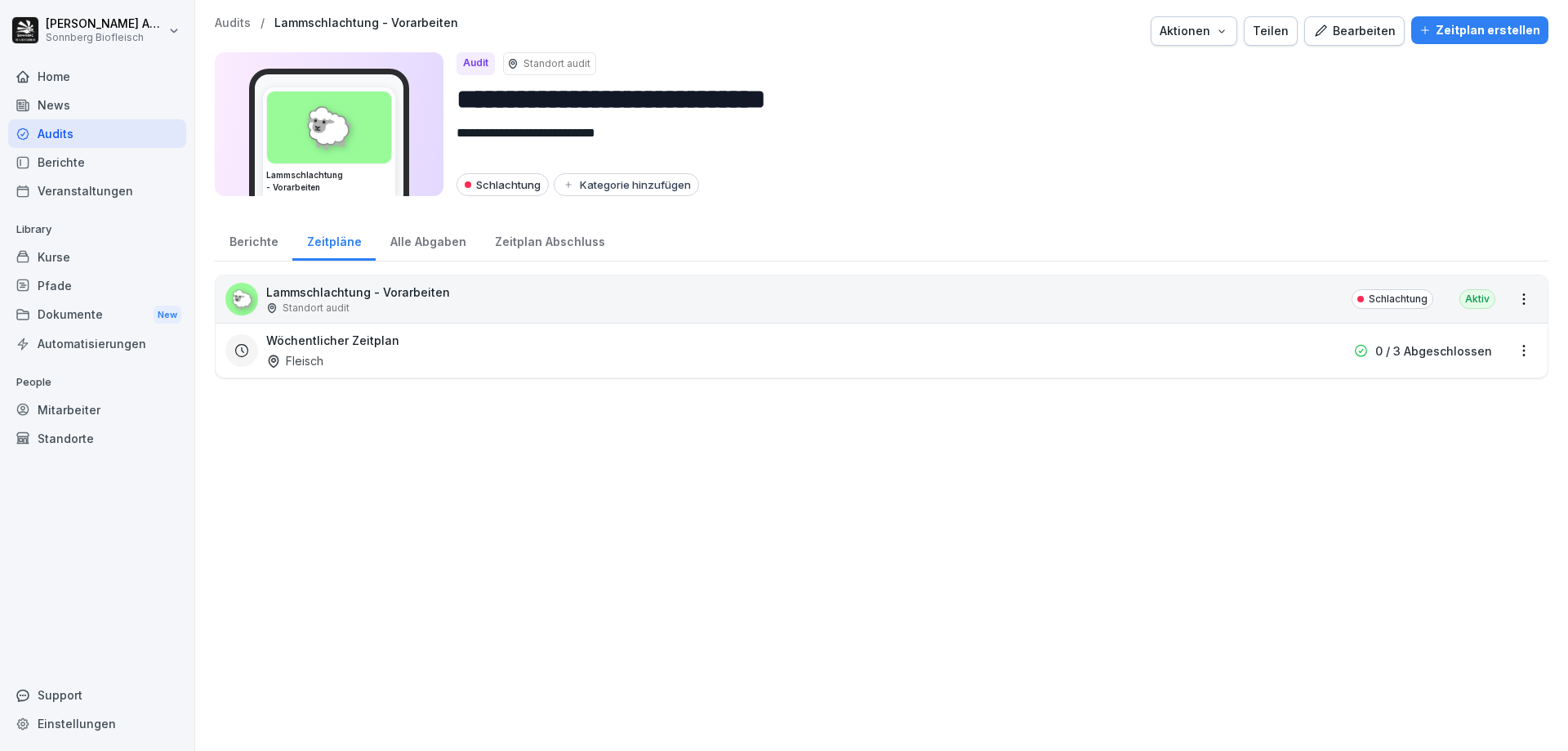
click at [418, 236] on div "Alle Abgaben" at bounding box center [427, 239] width 105 height 41
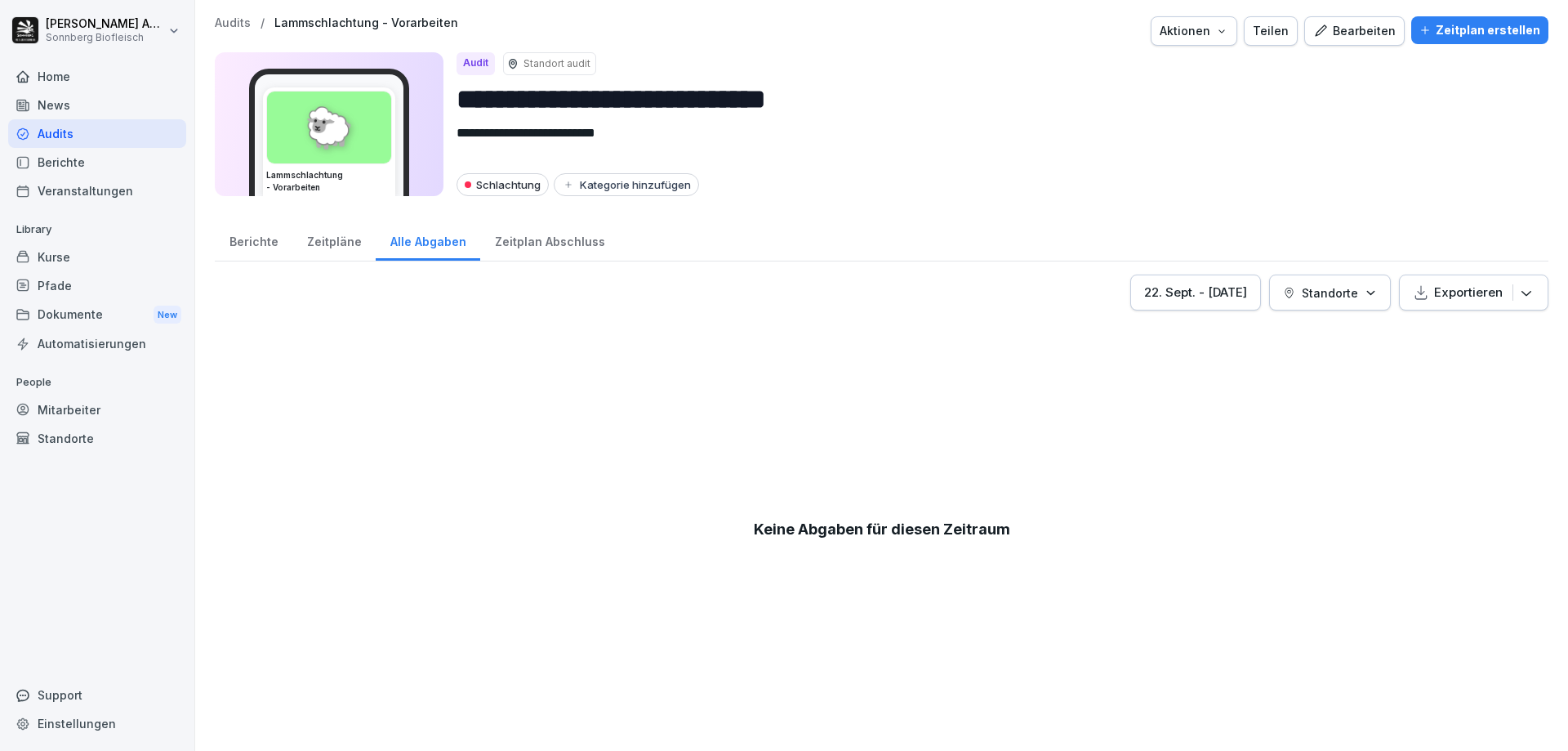
click at [536, 244] on div "Zeitplan Abschluss" at bounding box center [550, 239] width 139 height 41
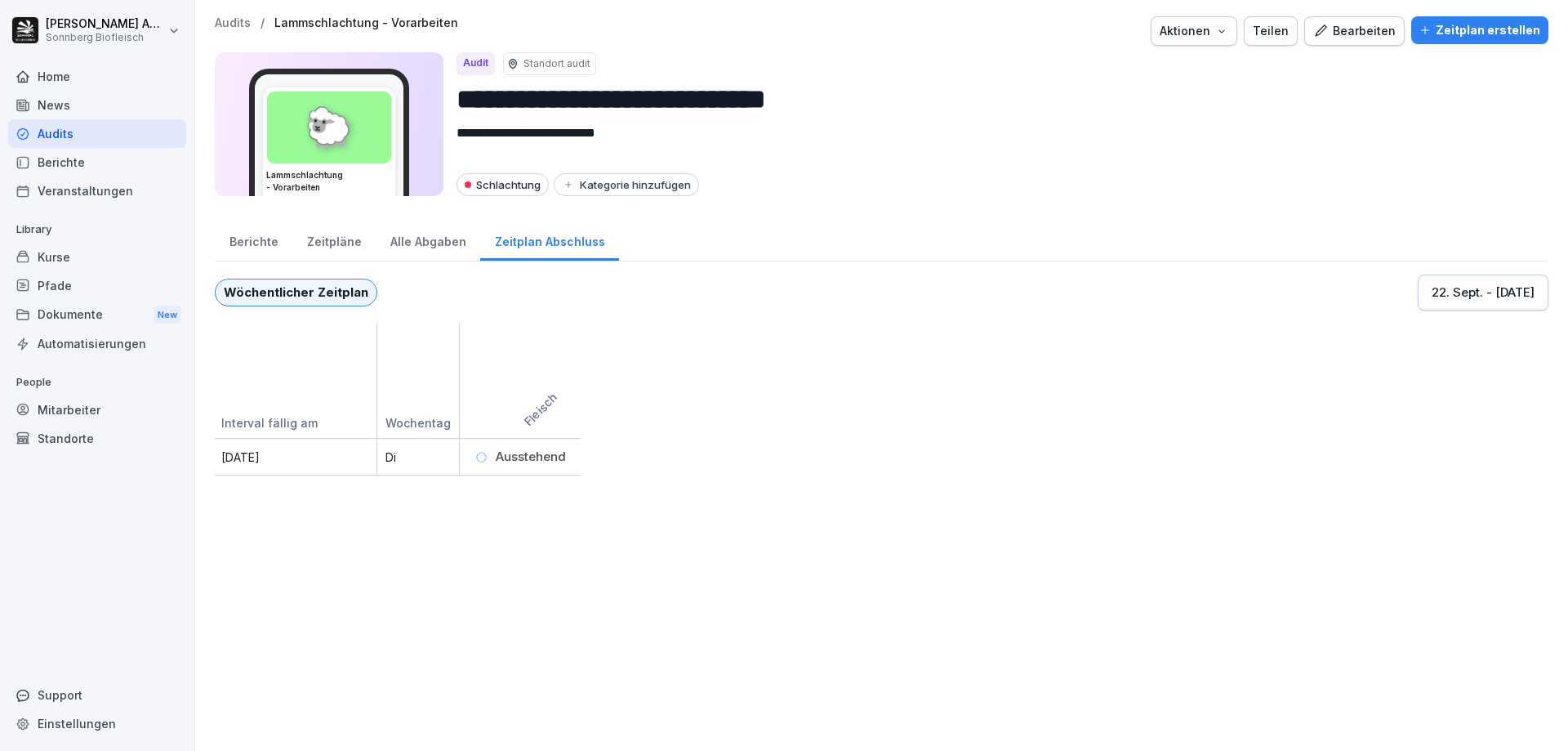
click at [251, 241] on div "Berichte" at bounding box center [253, 239] width 78 height 41
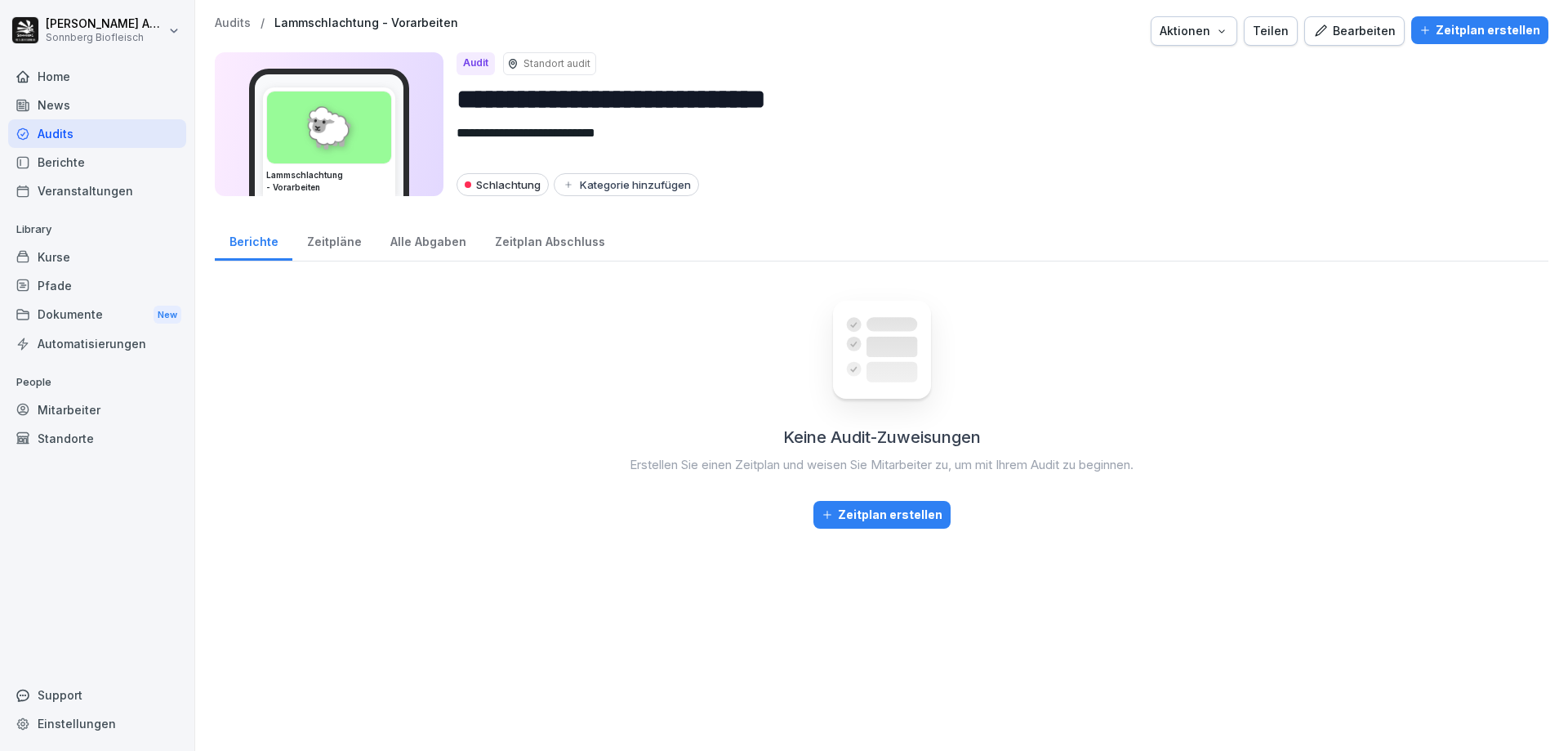
click at [884, 516] on div "Zeitplan erstellen" at bounding box center [882, 515] width 120 height 18
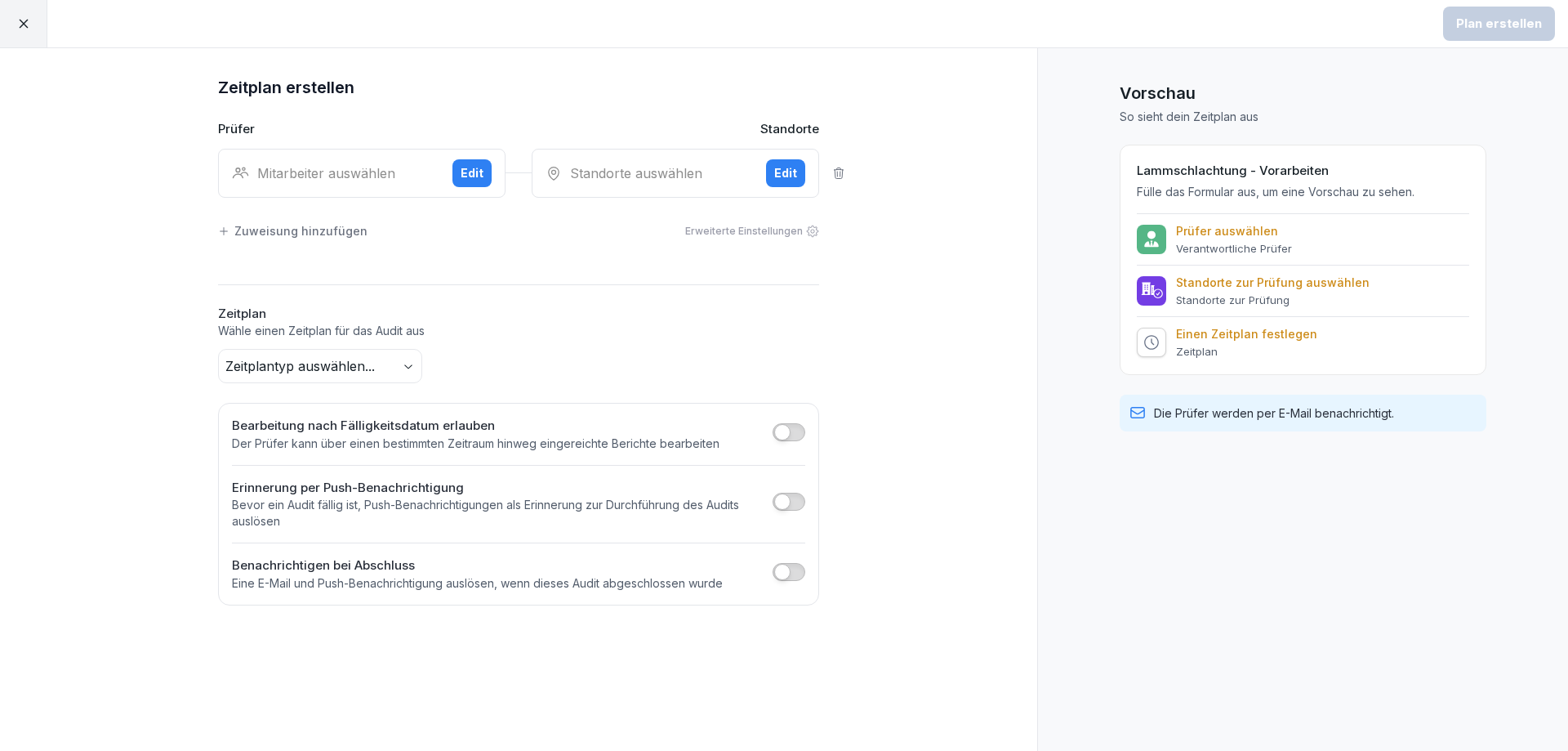
click at [17, 26] on icon at bounding box center [24, 24] width 15 height 15
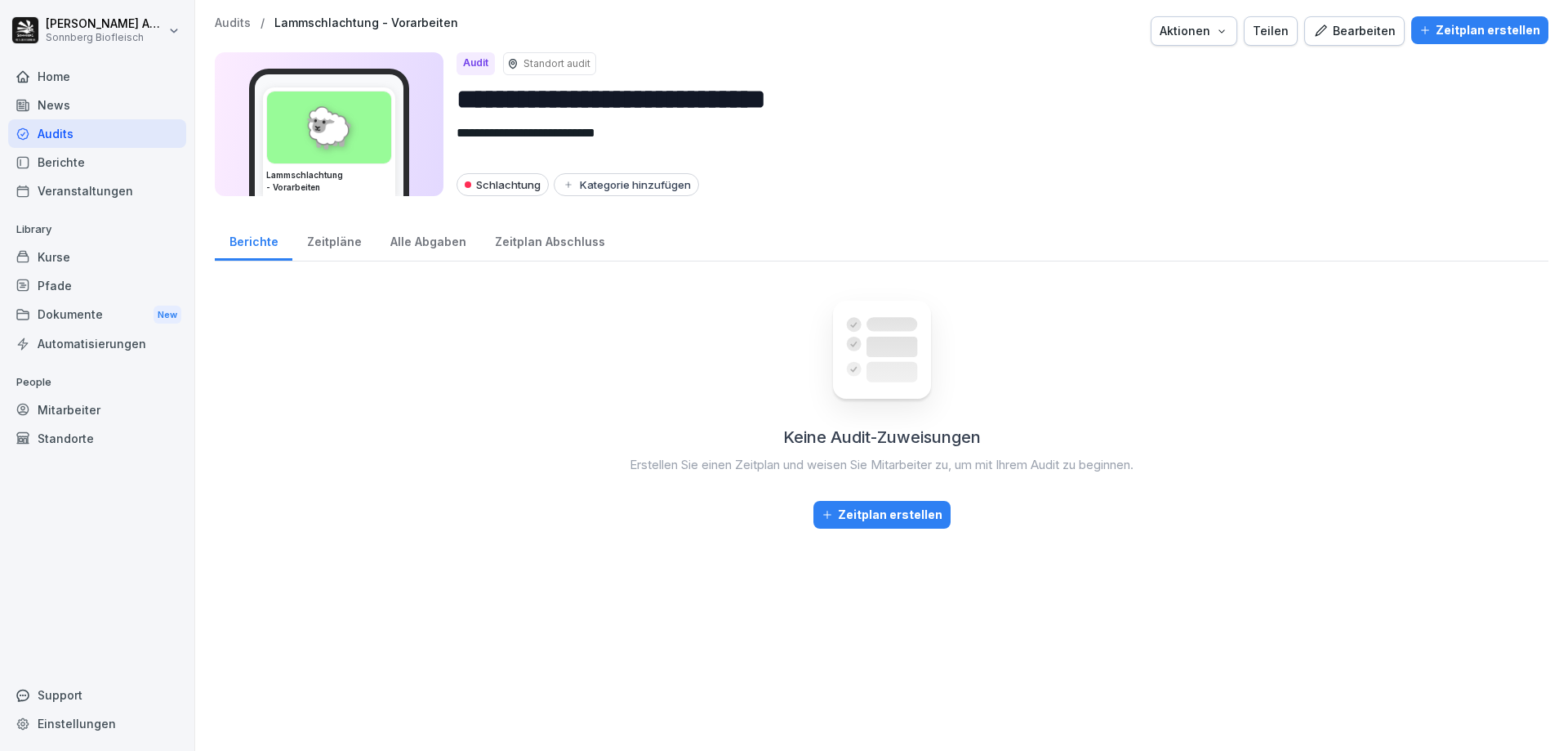
click at [313, 239] on div "Zeitpläne" at bounding box center [333, 239] width 83 height 41
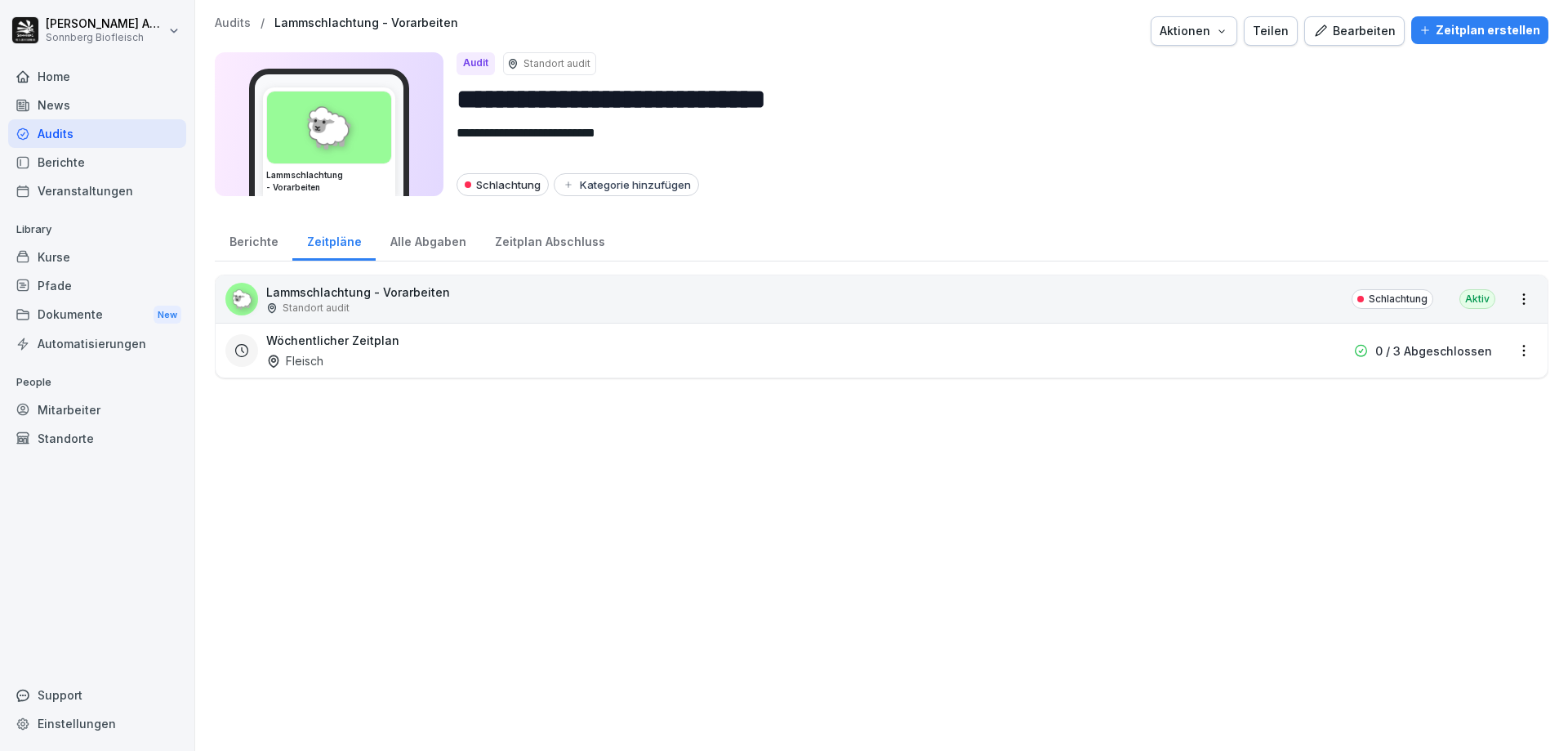
click at [255, 243] on div "Berichte" at bounding box center [253, 239] width 78 height 41
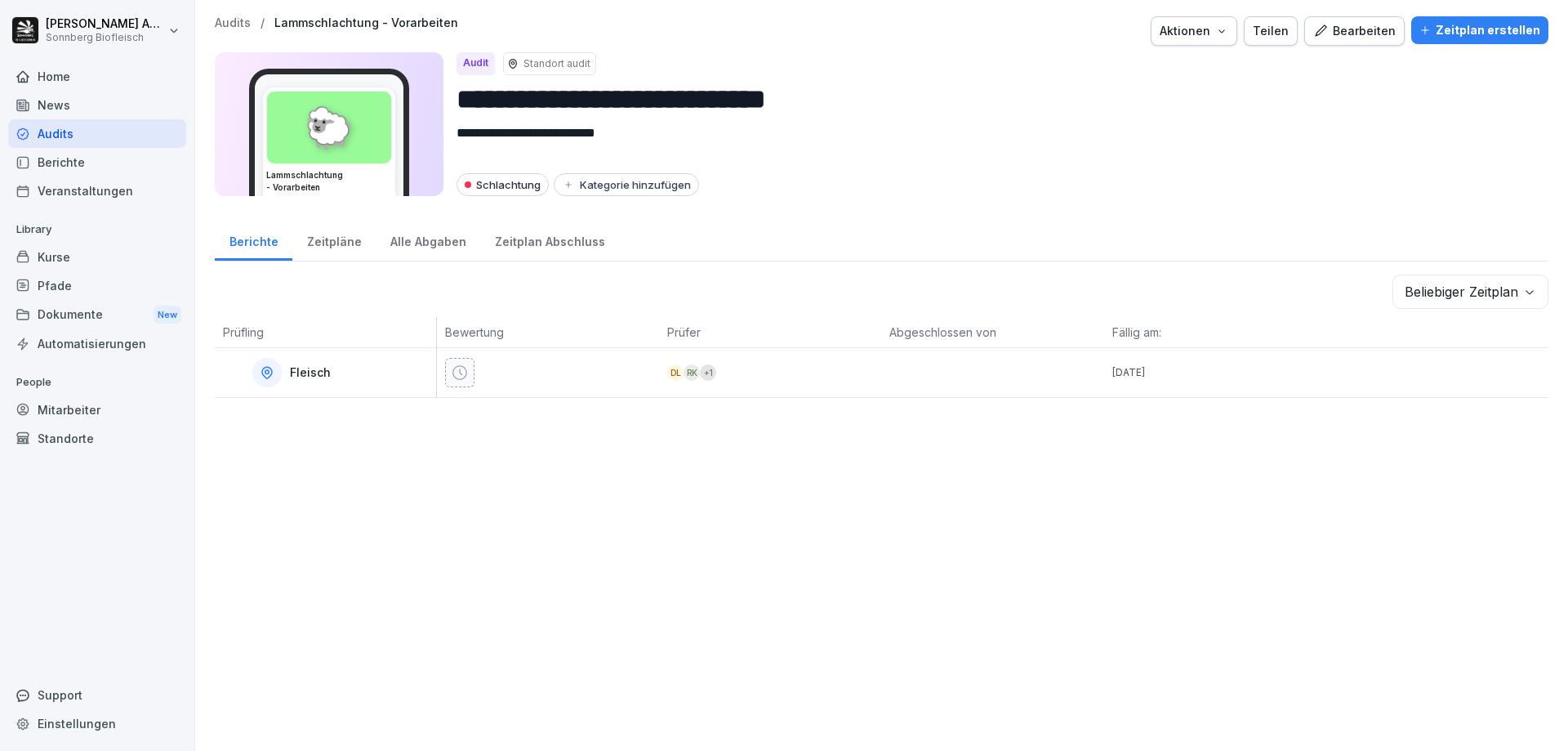
click at [61, 90] on div "Home" at bounding box center [97, 76] width 178 height 29
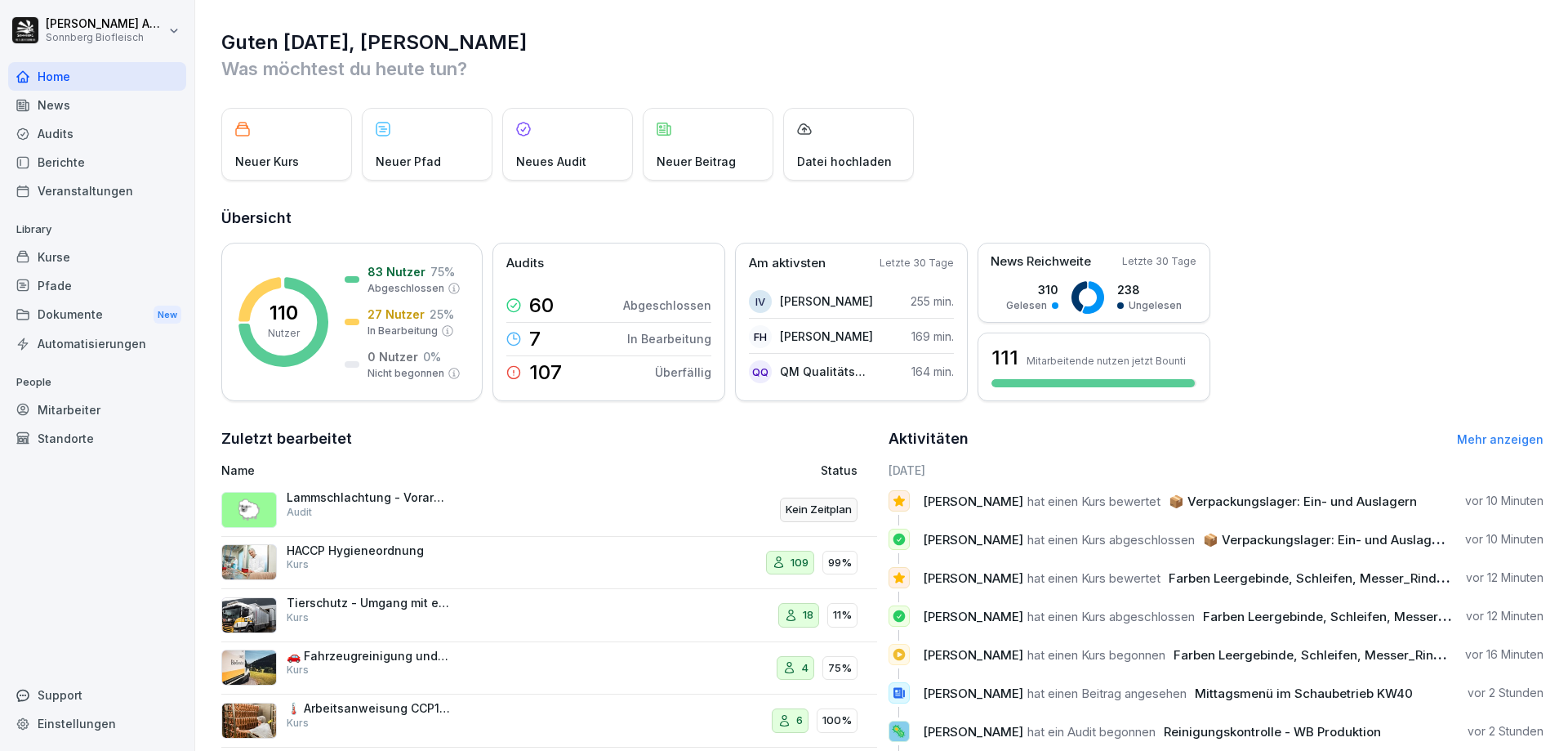
click at [432, 516] on div "Lammschlachtung - Vorarbeiten Audit" at bounding box center [368, 505] width 163 height 30
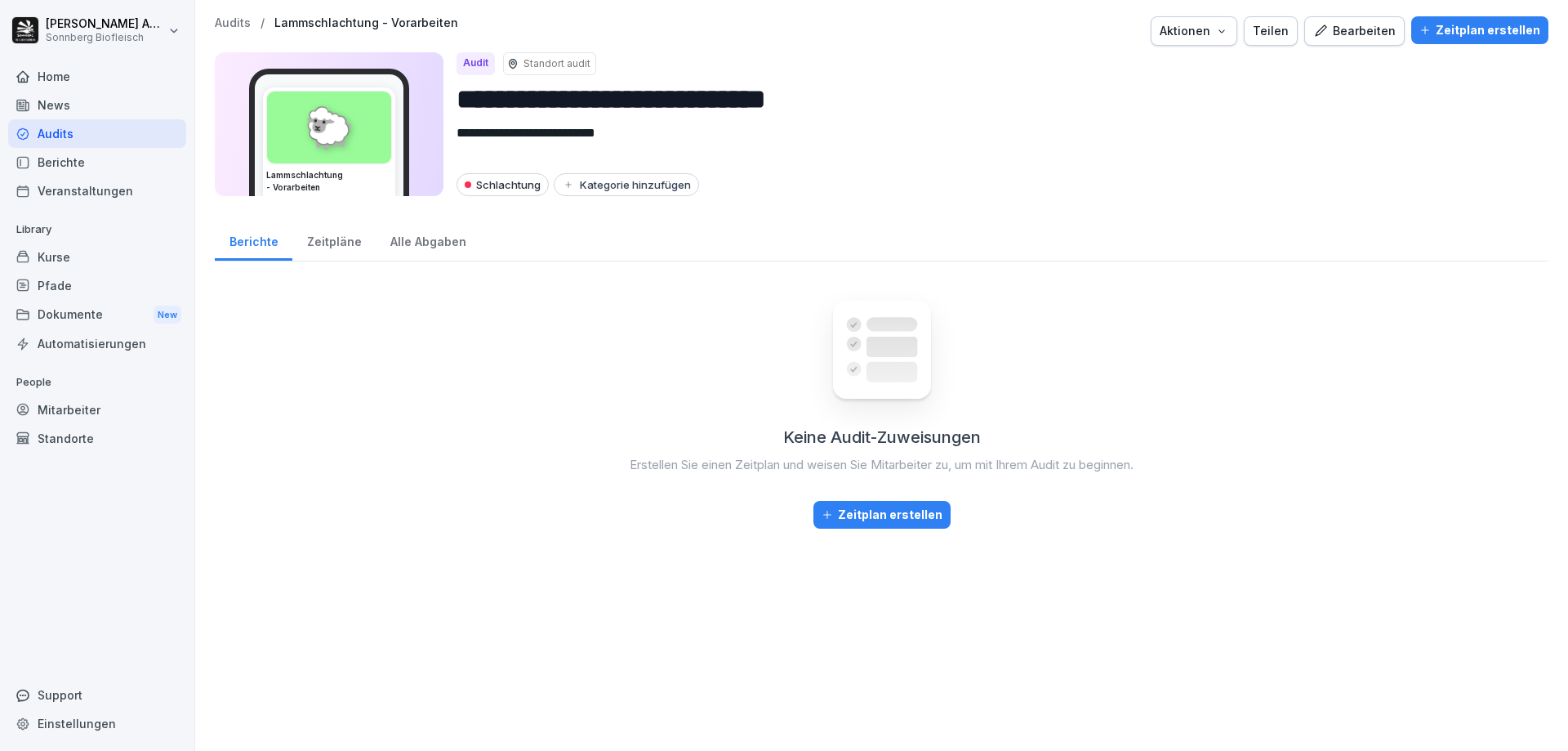
click at [87, 133] on div "Audits" at bounding box center [97, 133] width 178 height 29
click at [74, 159] on div "Berichte" at bounding box center [97, 162] width 178 height 29
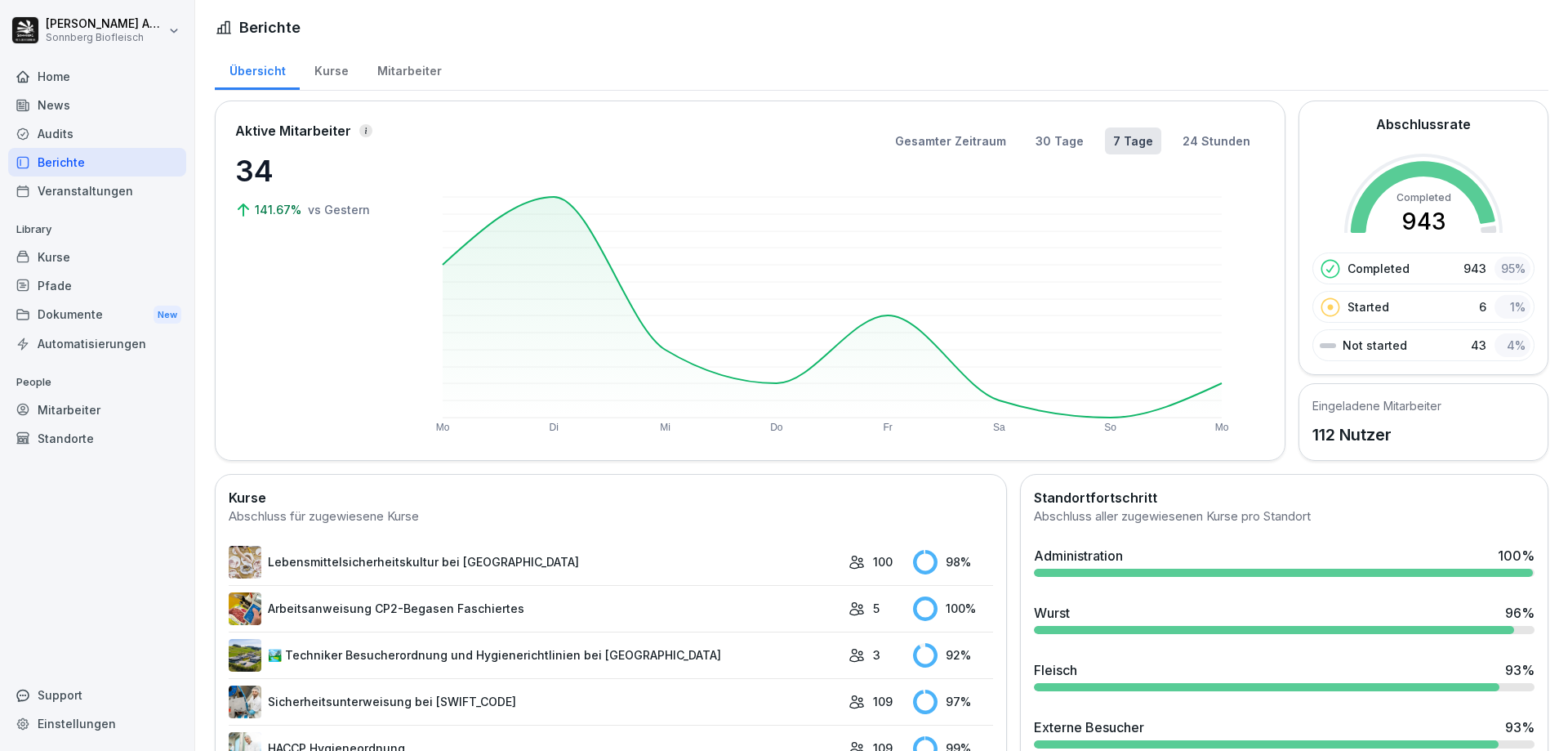
click at [80, 129] on div "Audits" at bounding box center [97, 133] width 178 height 29
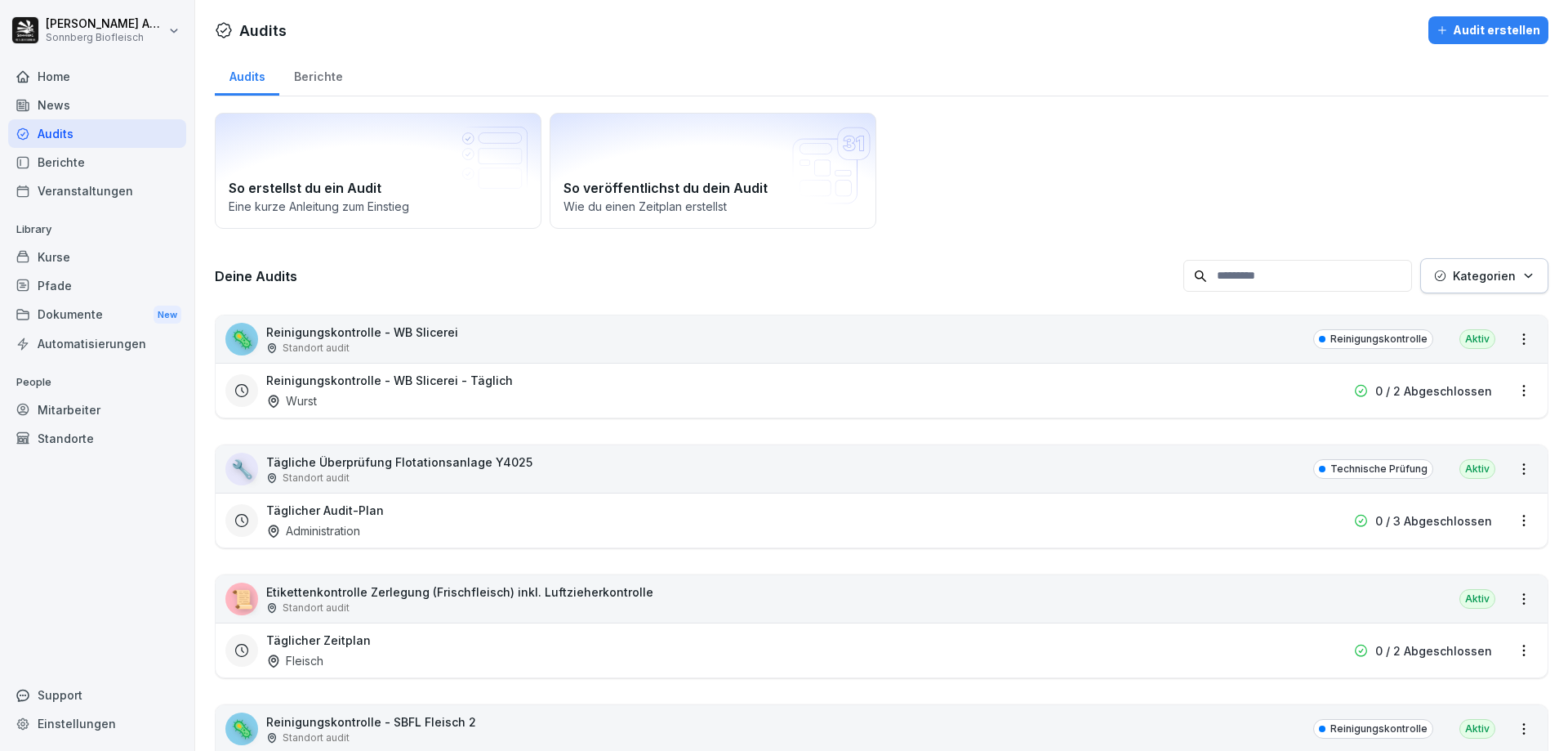
click at [58, 67] on div "Home" at bounding box center [97, 76] width 178 height 29
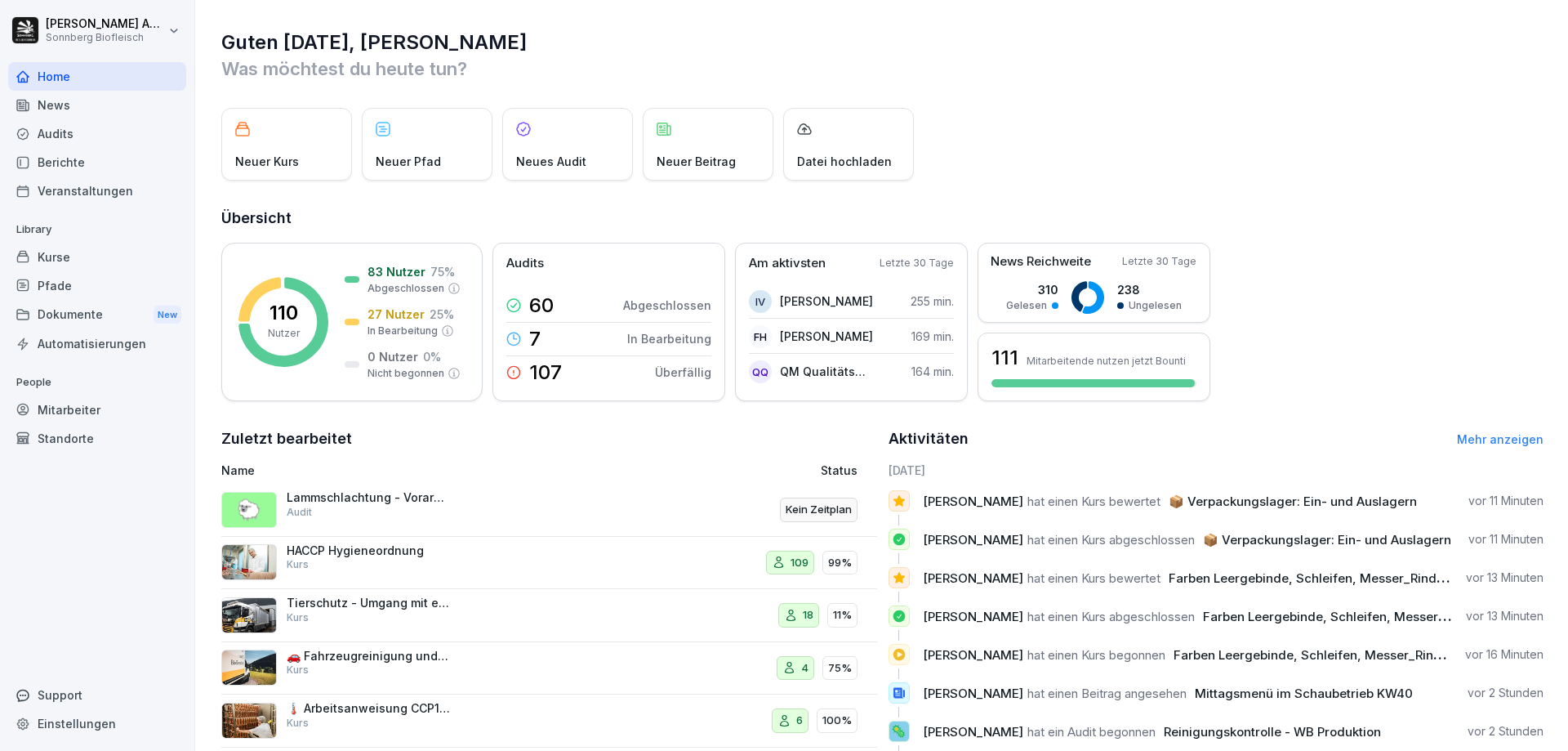
click at [825, 516] on p "Kein Zeitplan" at bounding box center [819, 510] width 66 height 17
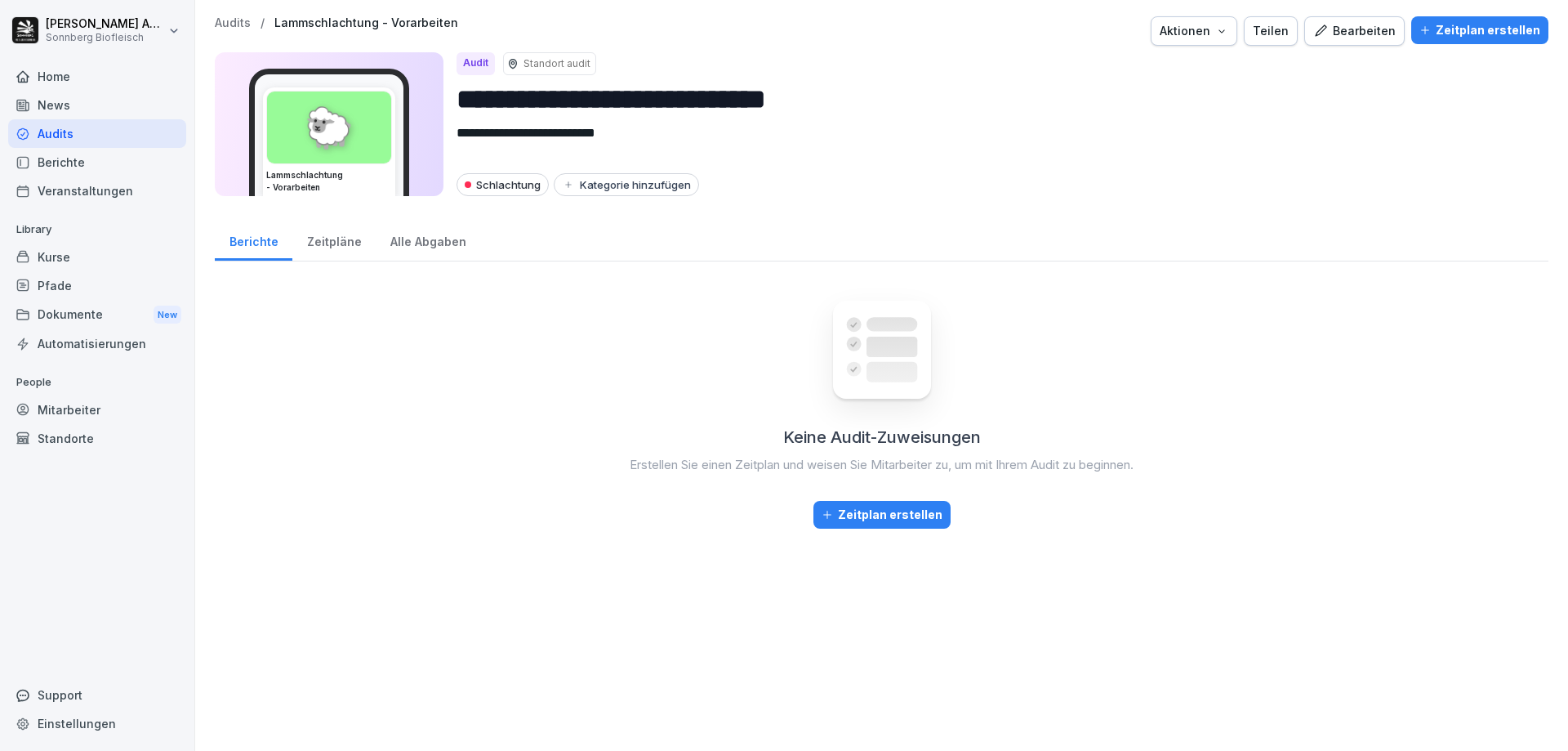
click at [83, 140] on div "Audits" at bounding box center [97, 133] width 178 height 29
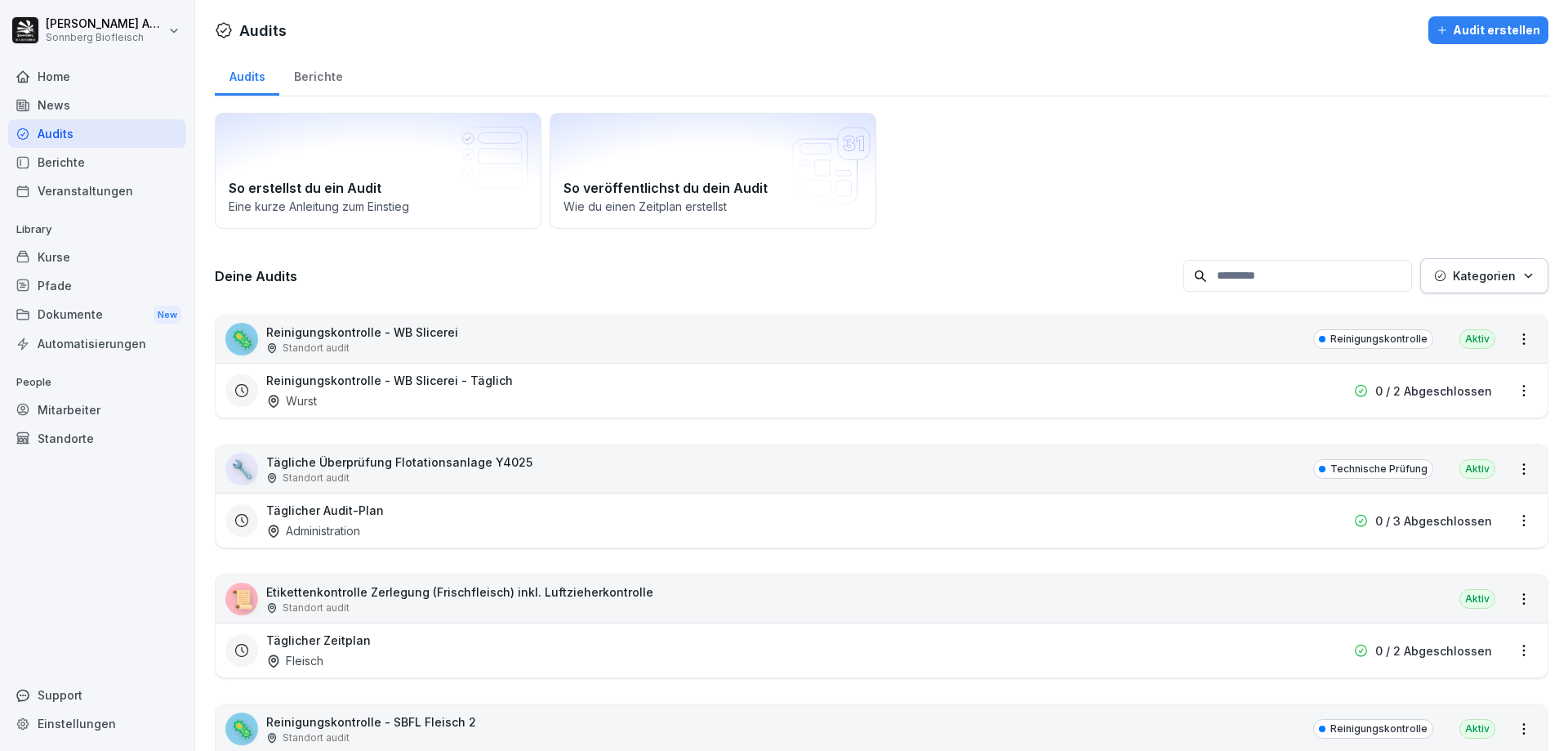
click at [53, 163] on div "Berichte" at bounding box center [97, 162] width 178 height 29
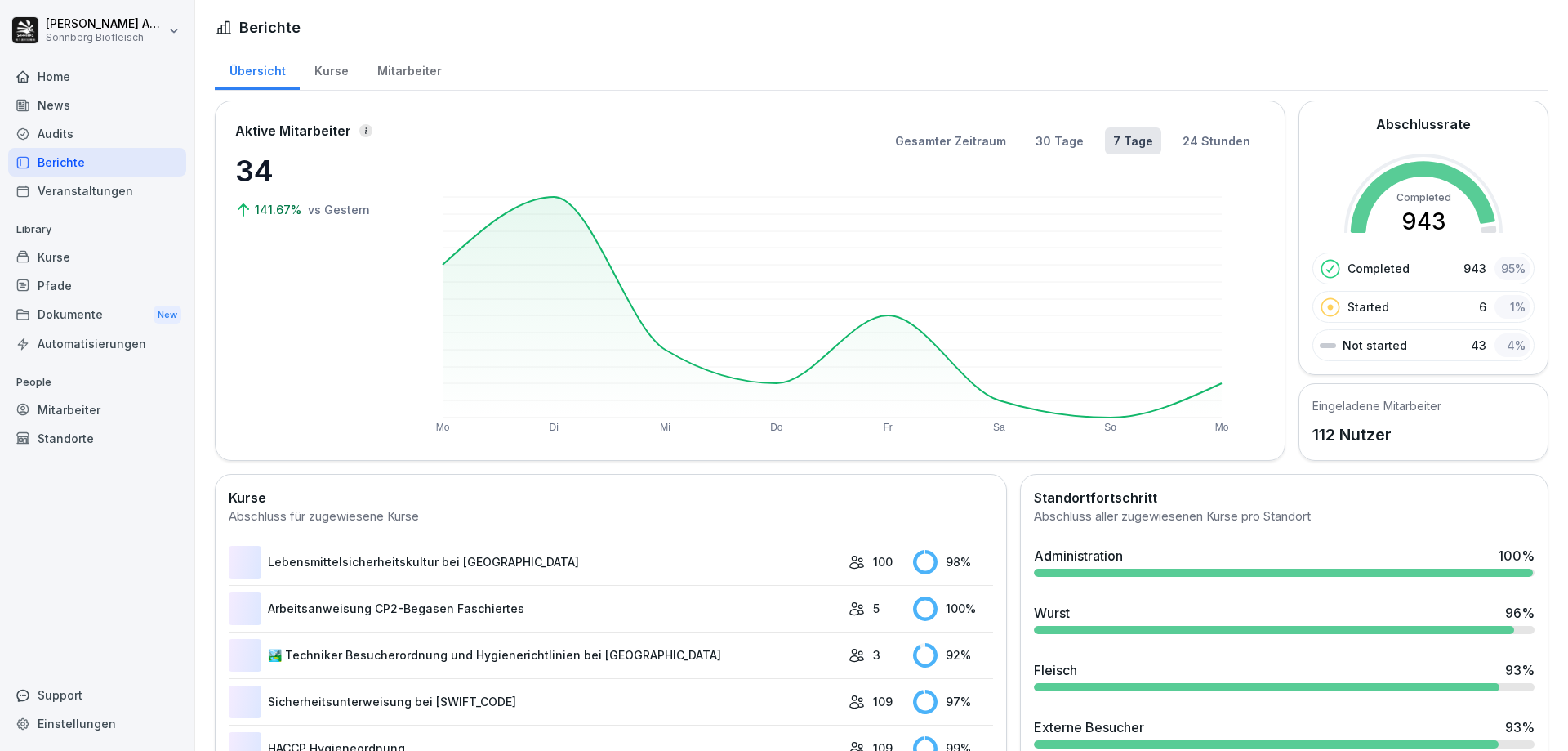
click at [66, 139] on div "Audits" at bounding box center [97, 133] width 178 height 29
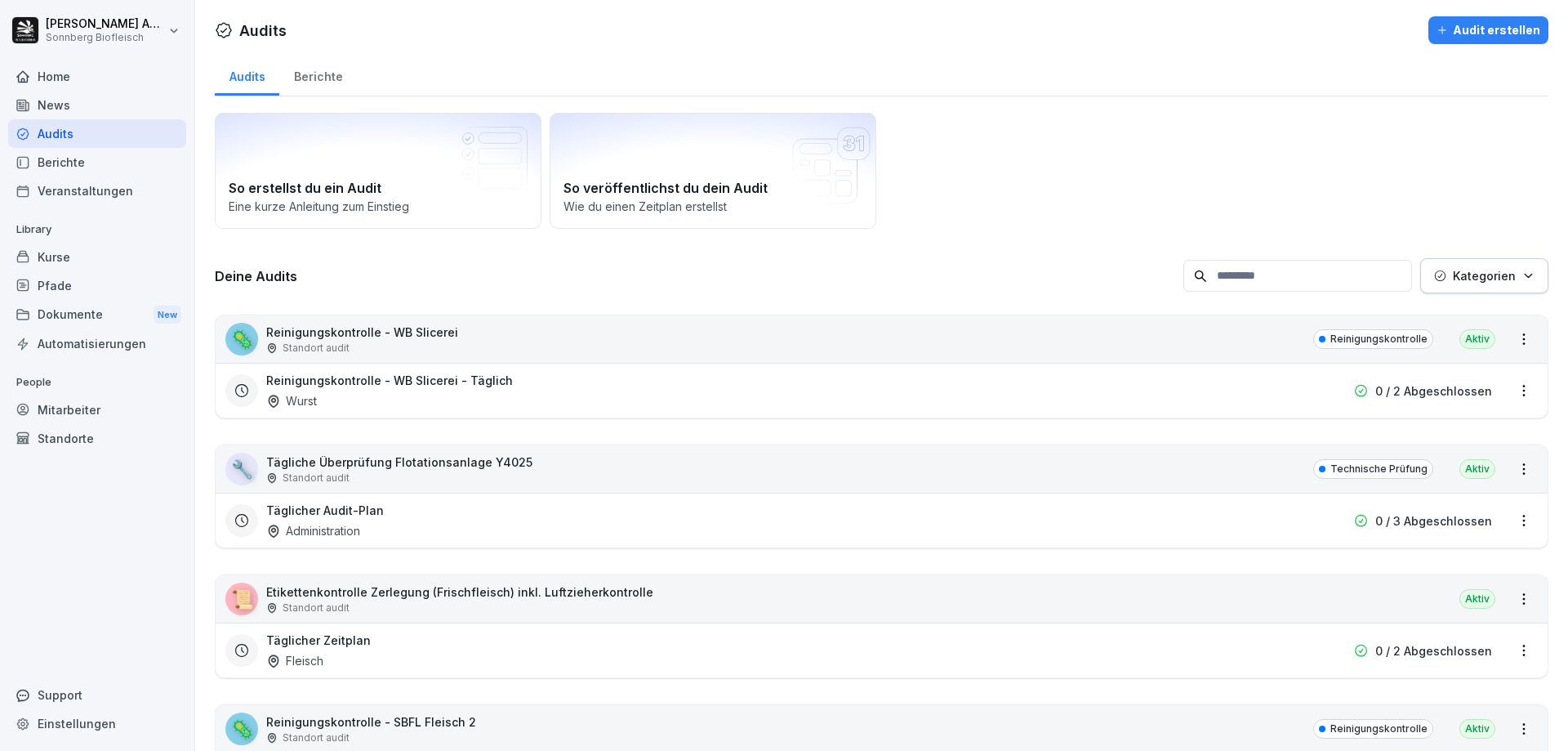
click at [1294, 276] on input at bounding box center [1297, 276] width 229 height 32
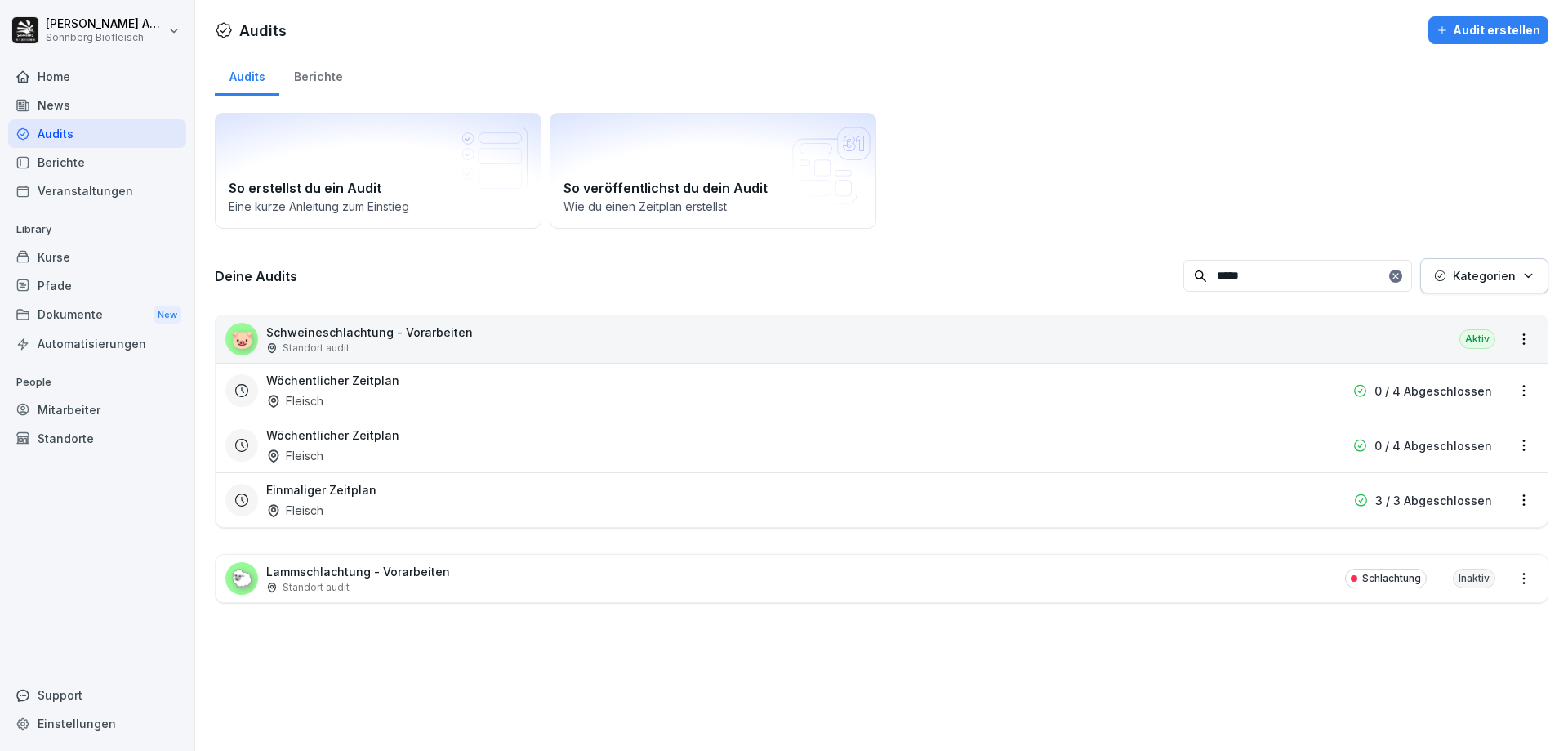
type input "*****"
click at [442, 344] on div "Standort audit" at bounding box center [370, 348] width 206 height 15
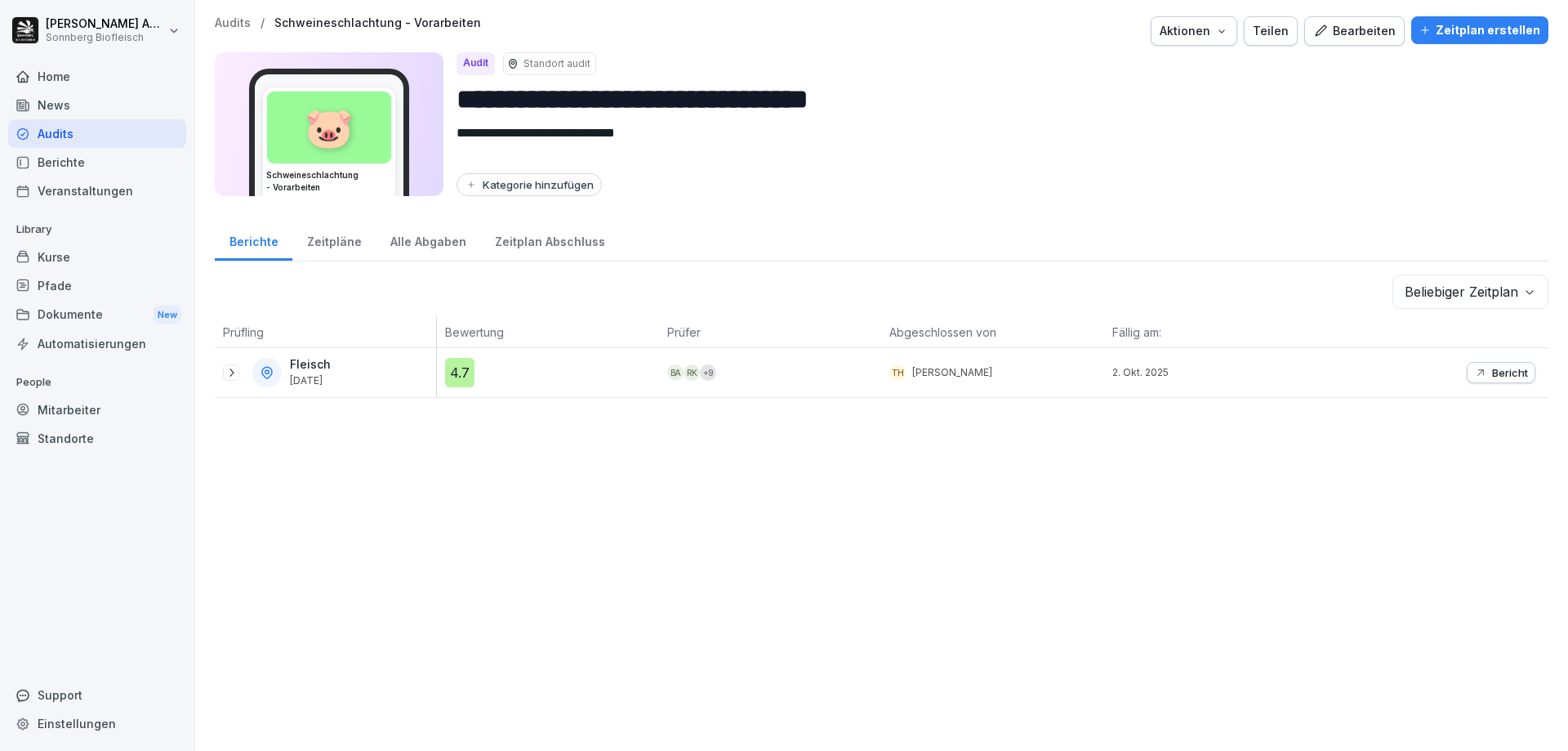
click at [420, 233] on div "Alle Abgaben" at bounding box center [427, 239] width 105 height 41
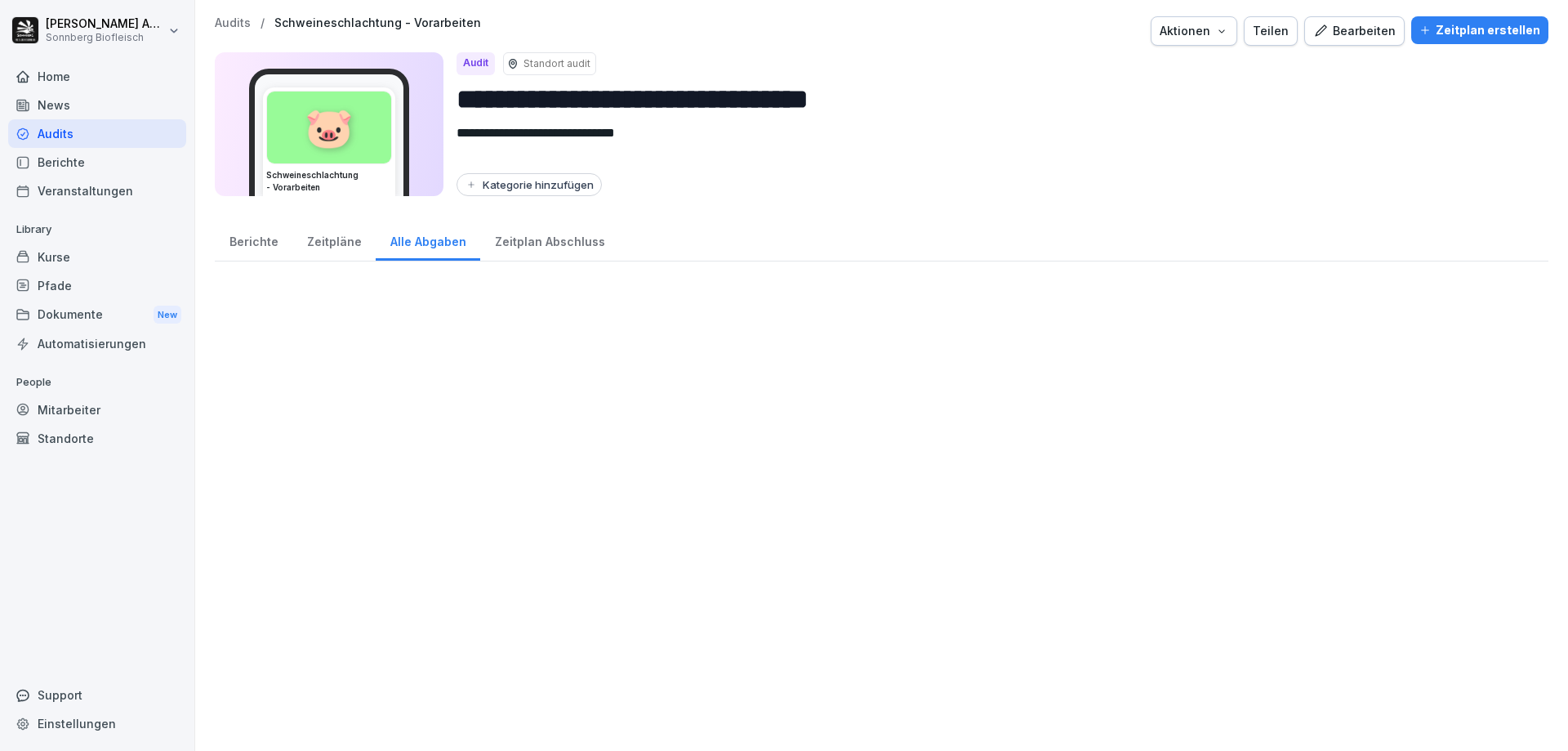
click at [527, 234] on div "Zeitplan Abschluss" at bounding box center [550, 239] width 139 height 41
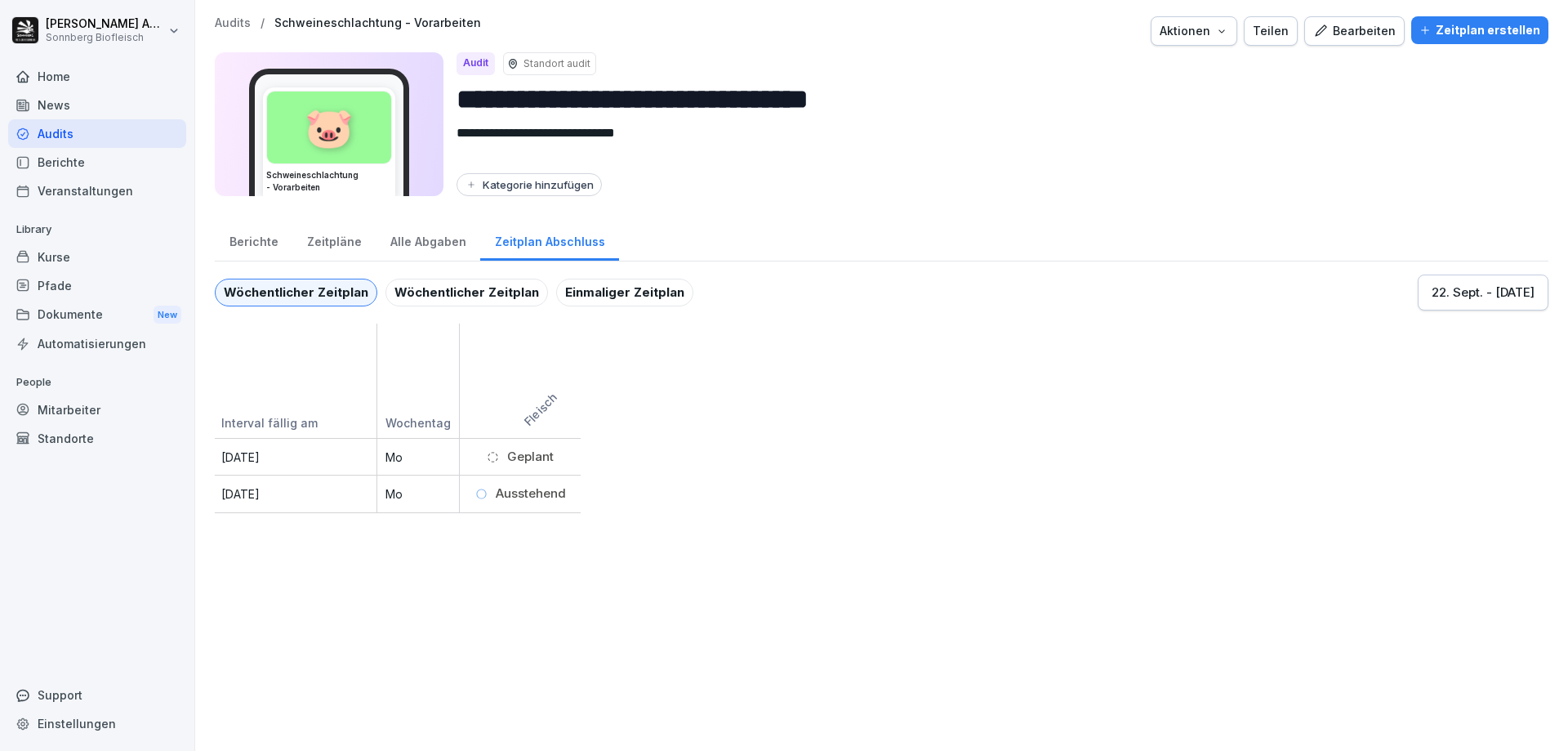
click at [409, 247] on div "Alle Abgaben" at bounding box center [427, 239] width 105 height 41
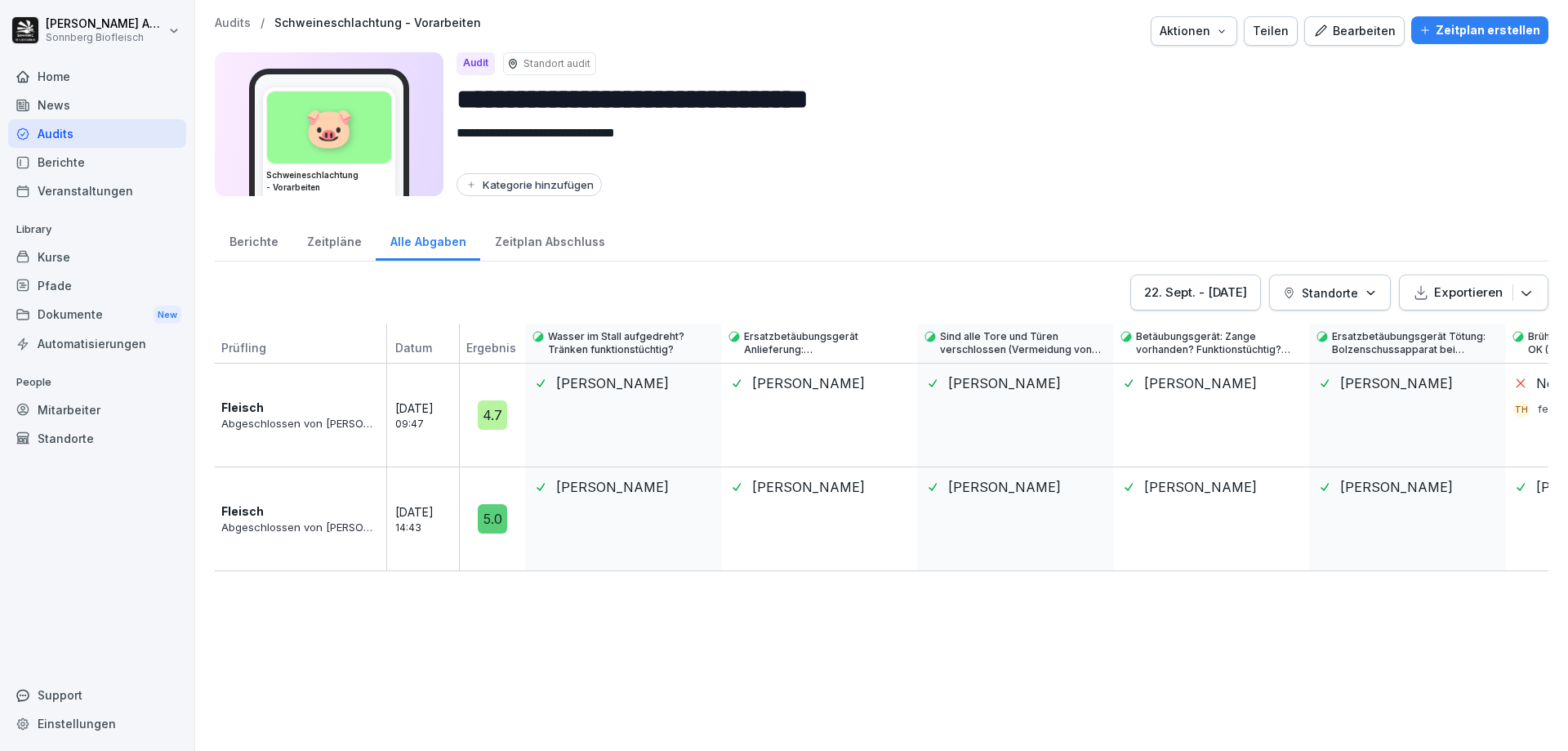
click at [326, 251] on div "Zeitpläne" at bounding box center [333, 239] width 83 height 41
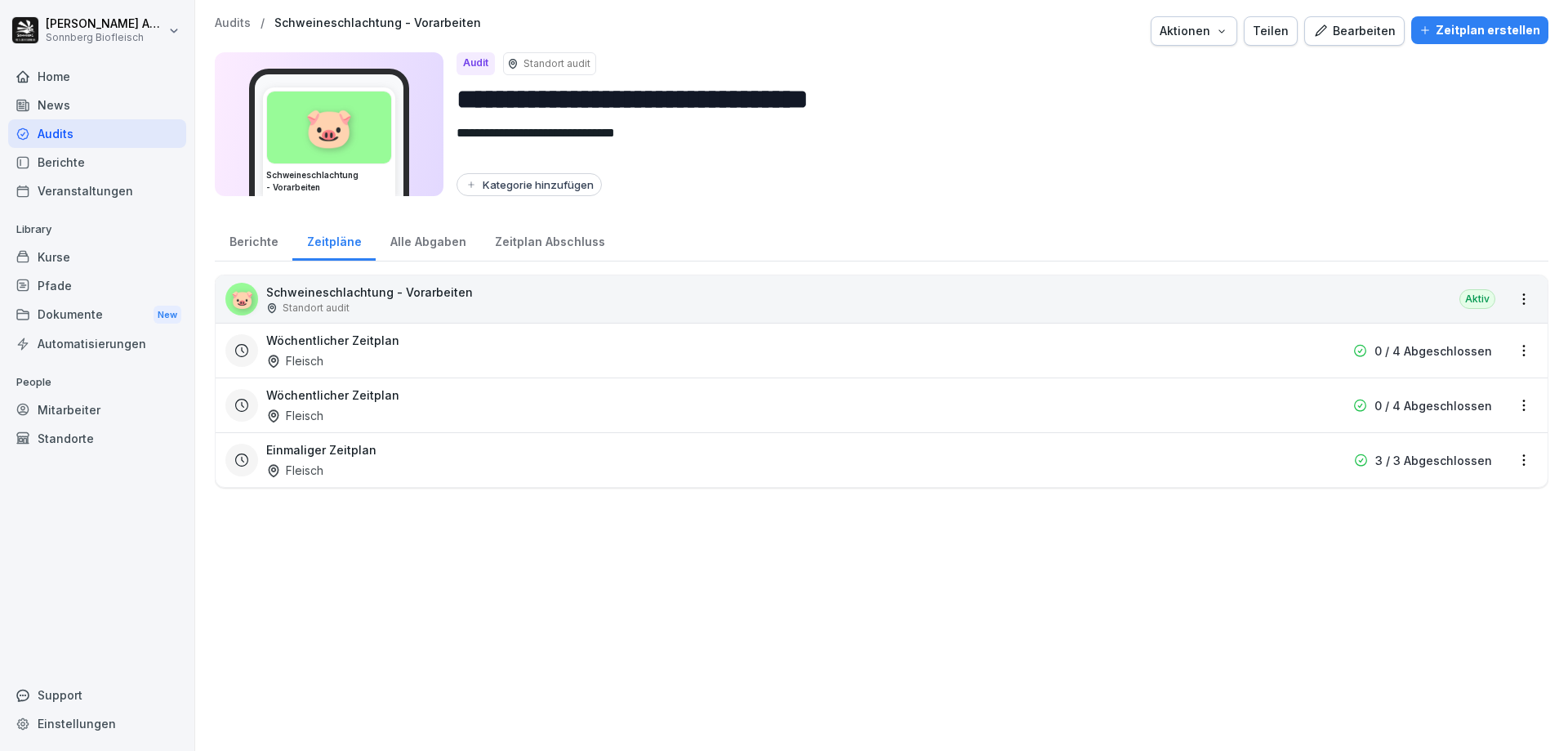
click at [248, 239] on div "Berichte" at bounding box center [253, 239] width 78 height 41
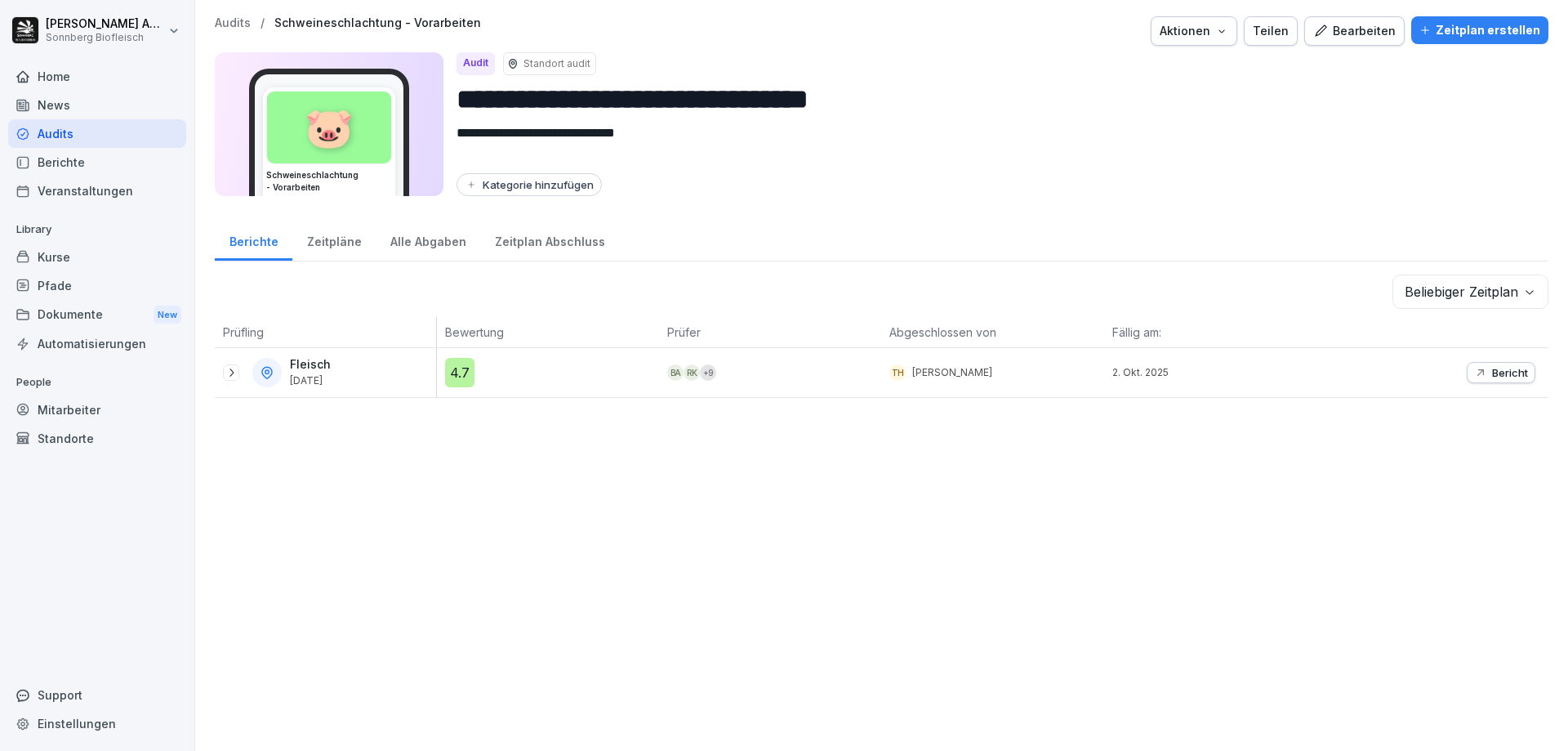
click at [233, 375] on icon at bounding box center [231, 372] width 13 height 13
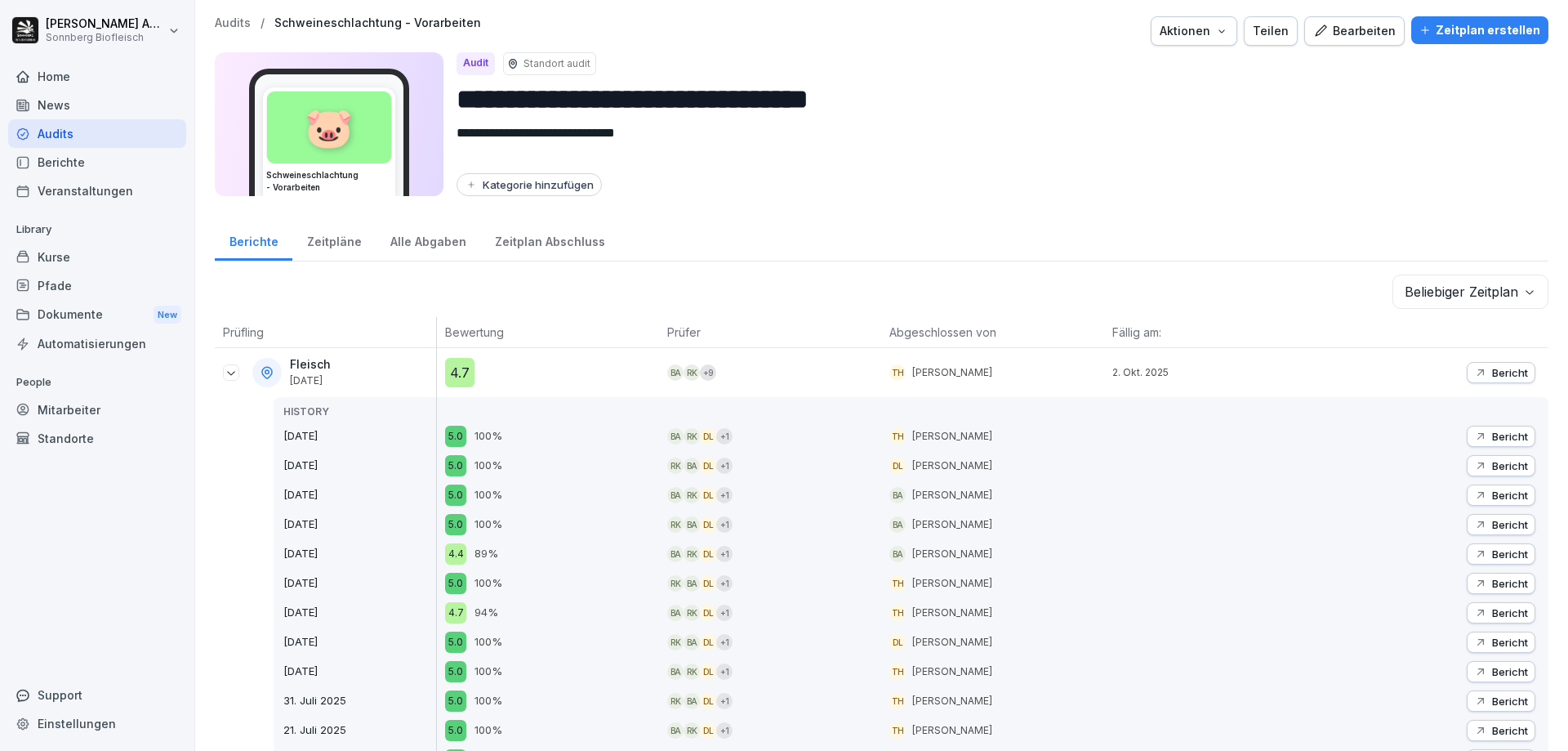
click at [233, 376] on icon at bounding box center [231, 372] width 13 height 13
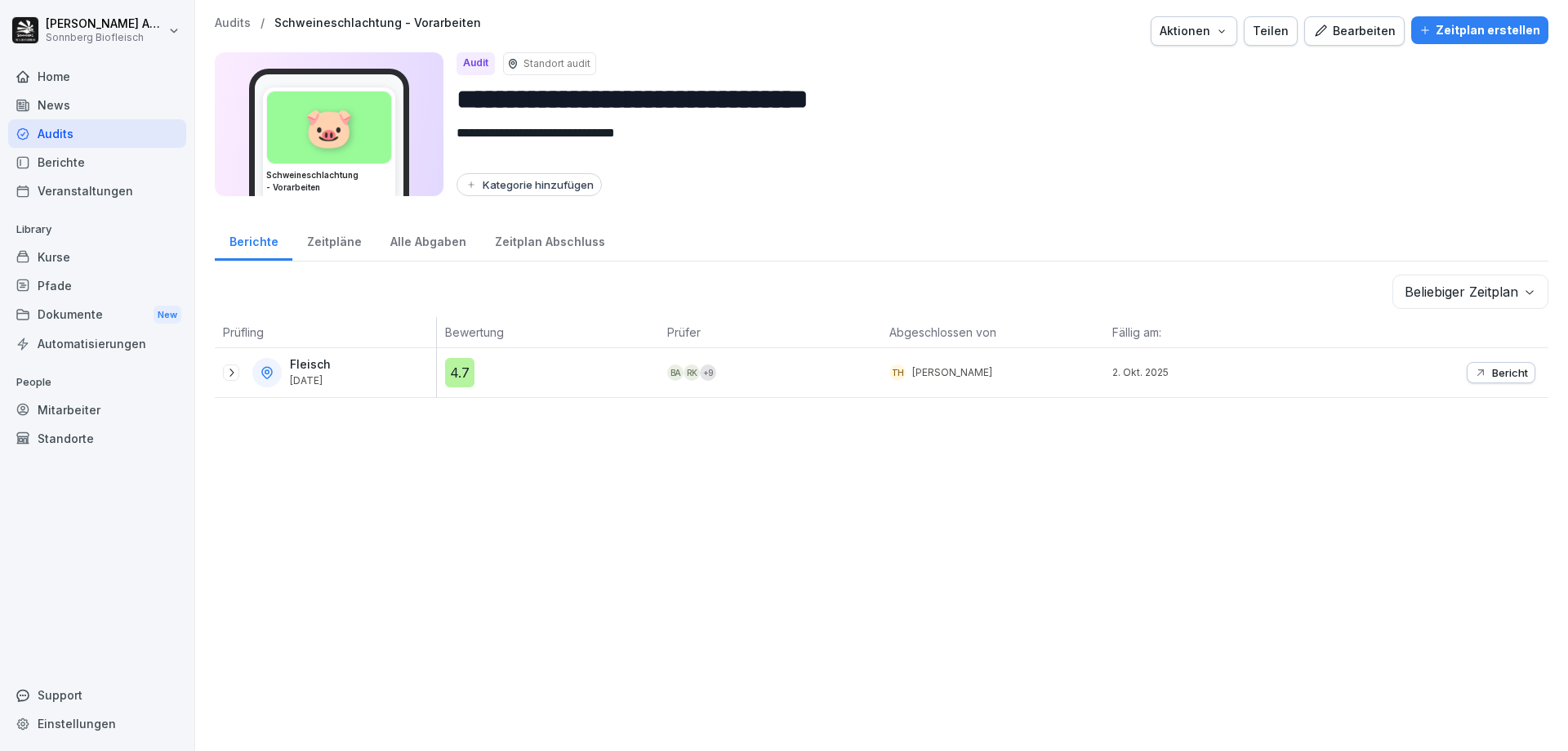
click at [77, 134] on div "Audits" at bounding box center [97, 133] width 178 height 29
click at [61, 162] on div "Berichte" at bounding box center [97, 162] width 178 height 29
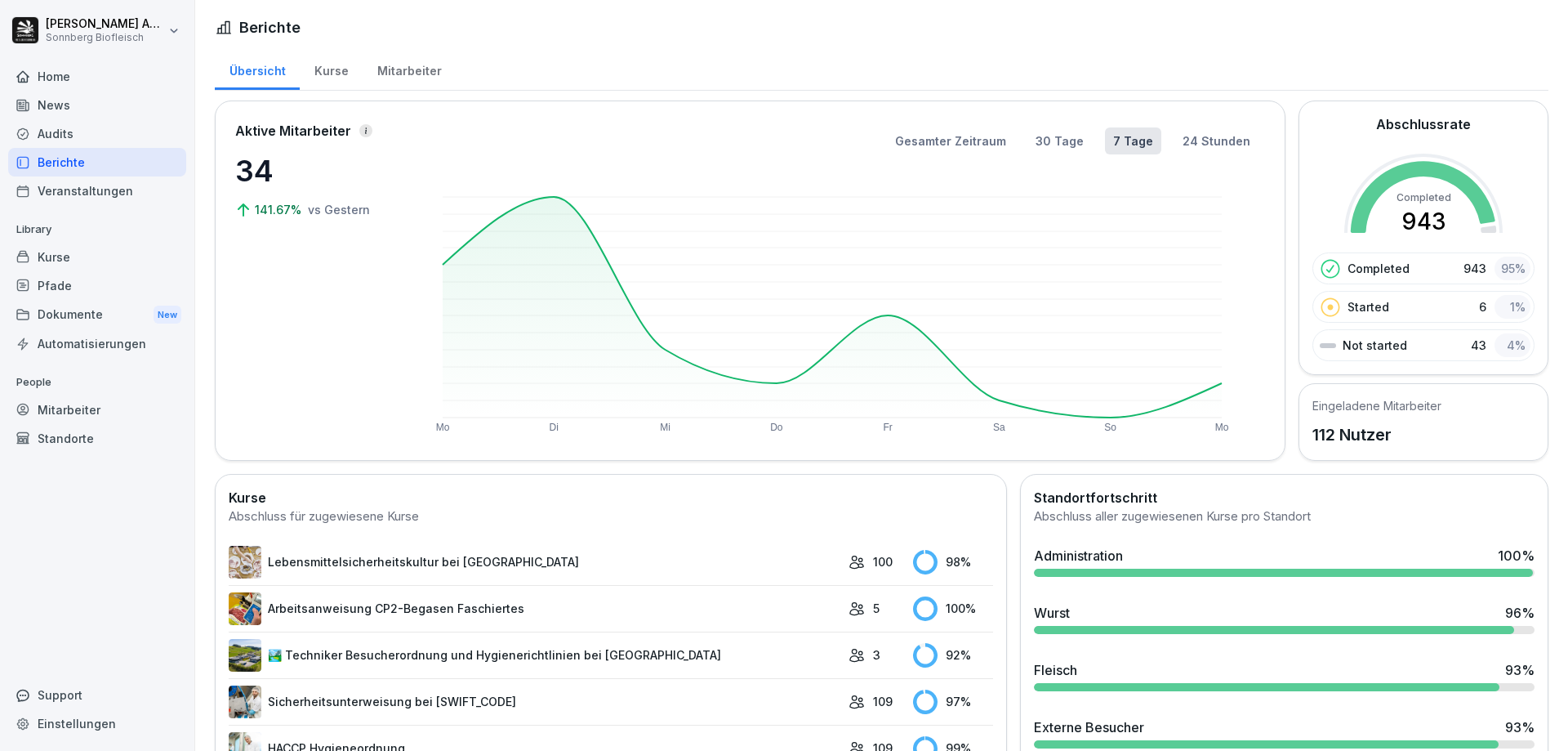
click at [341, 73] on div "Kurse" at bounding box center [331, 68] width 63 height 41
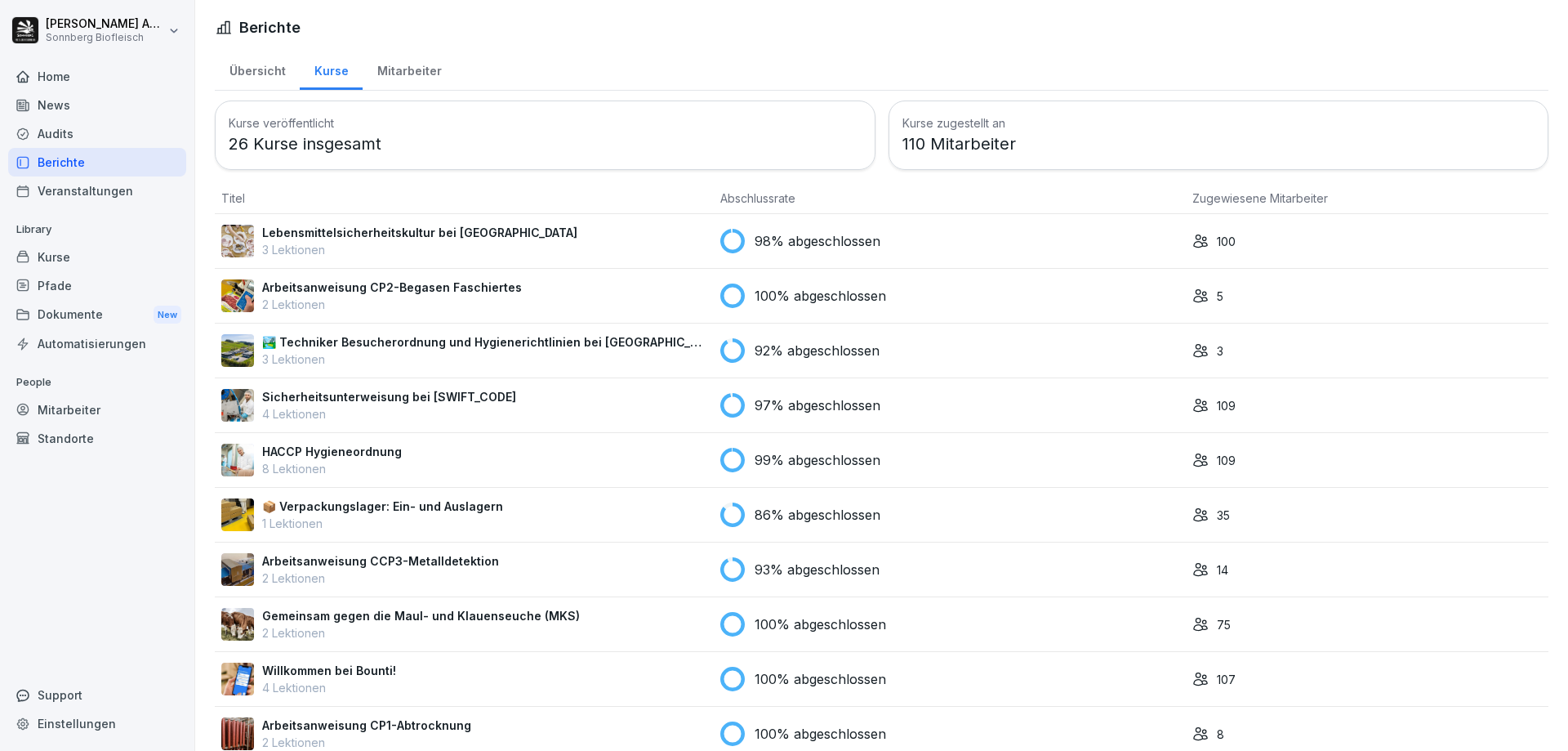
click at [261, 71] on div "Übersicht" at bounding box center [257, 68] width 85 height 41
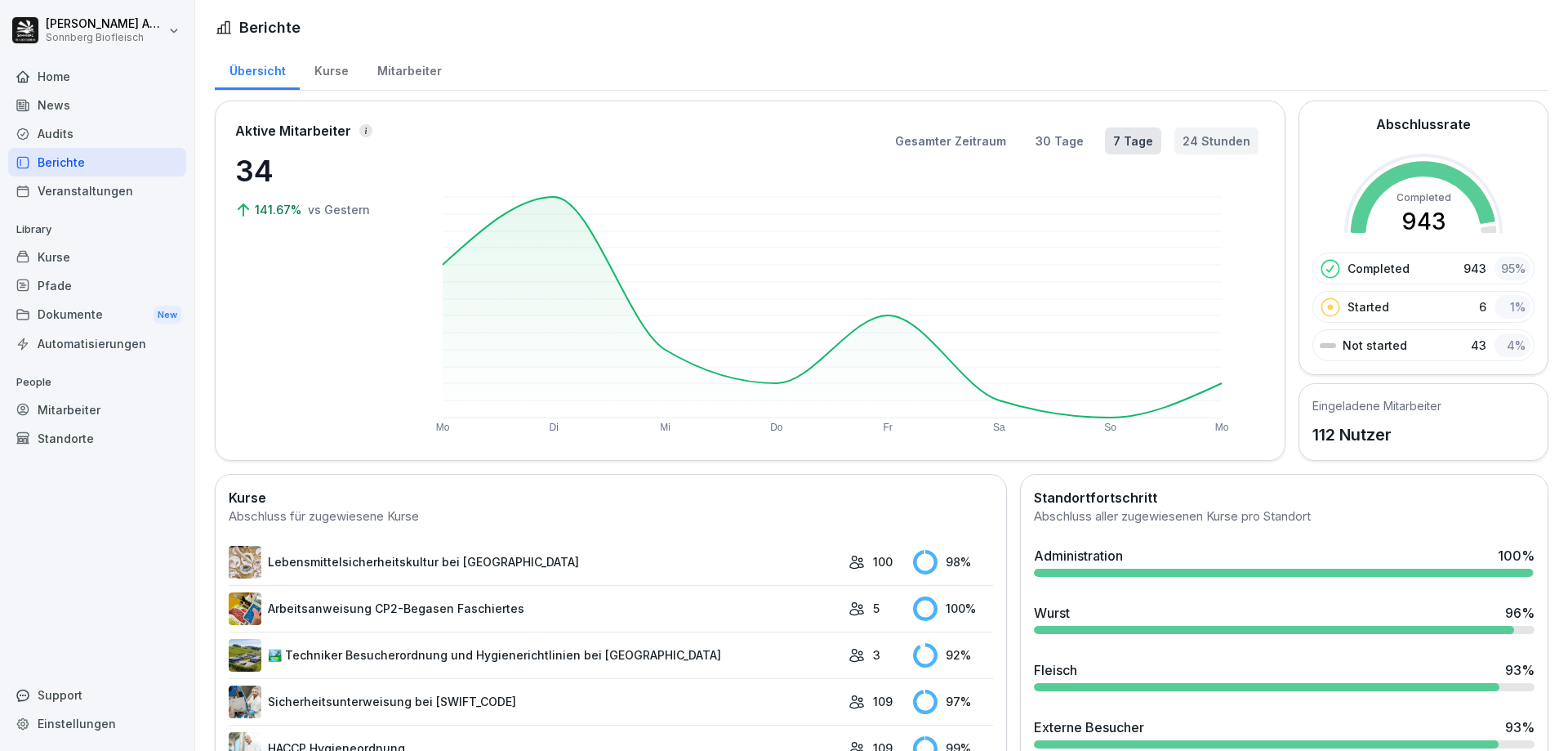
click at [1202, 135] on button "24 Stunden" at bounding box center [1216, 140] width 84 height 27
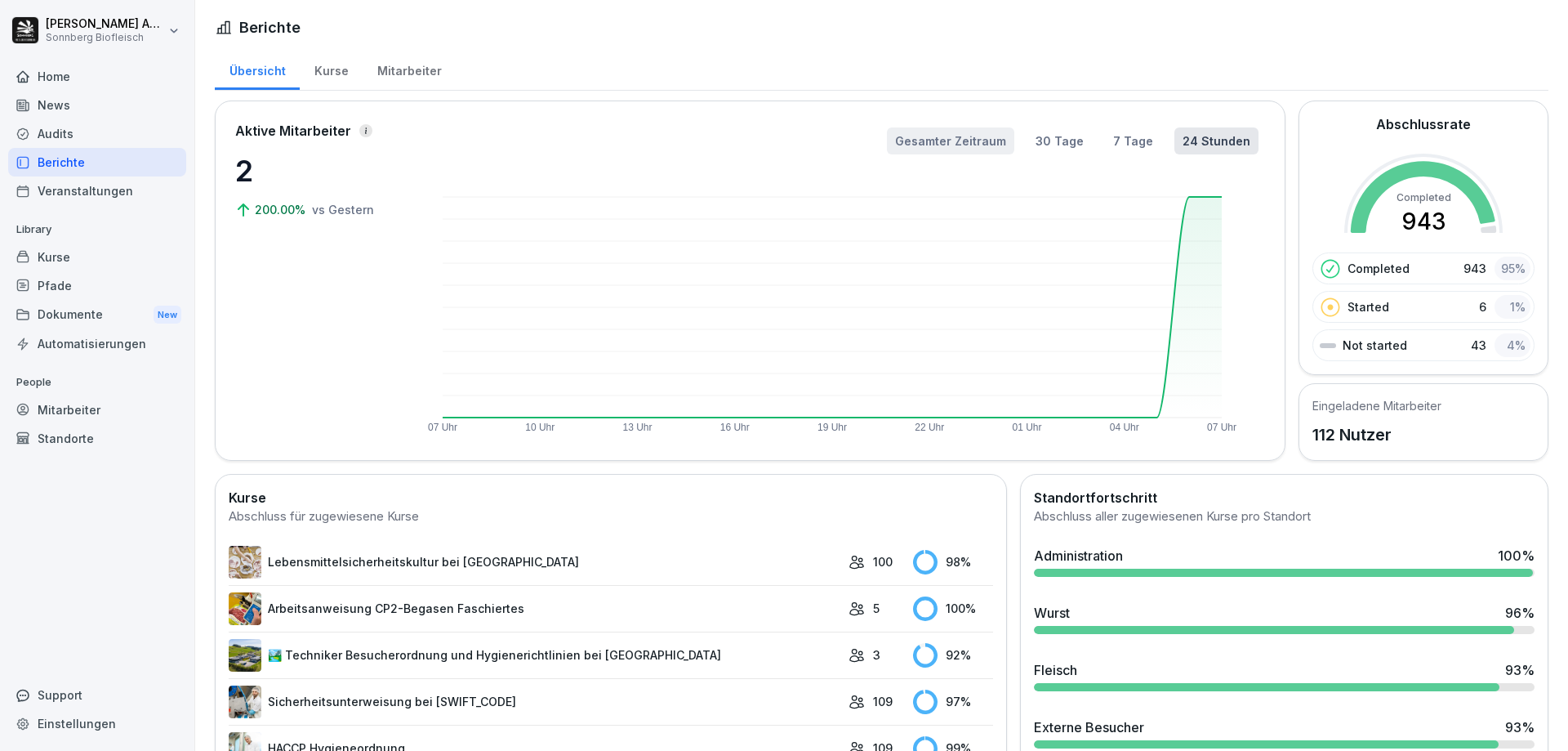
click at [979, 142] on button "Gesamter Zeitraum" at bounding box center [951, 140] width 127 height 27
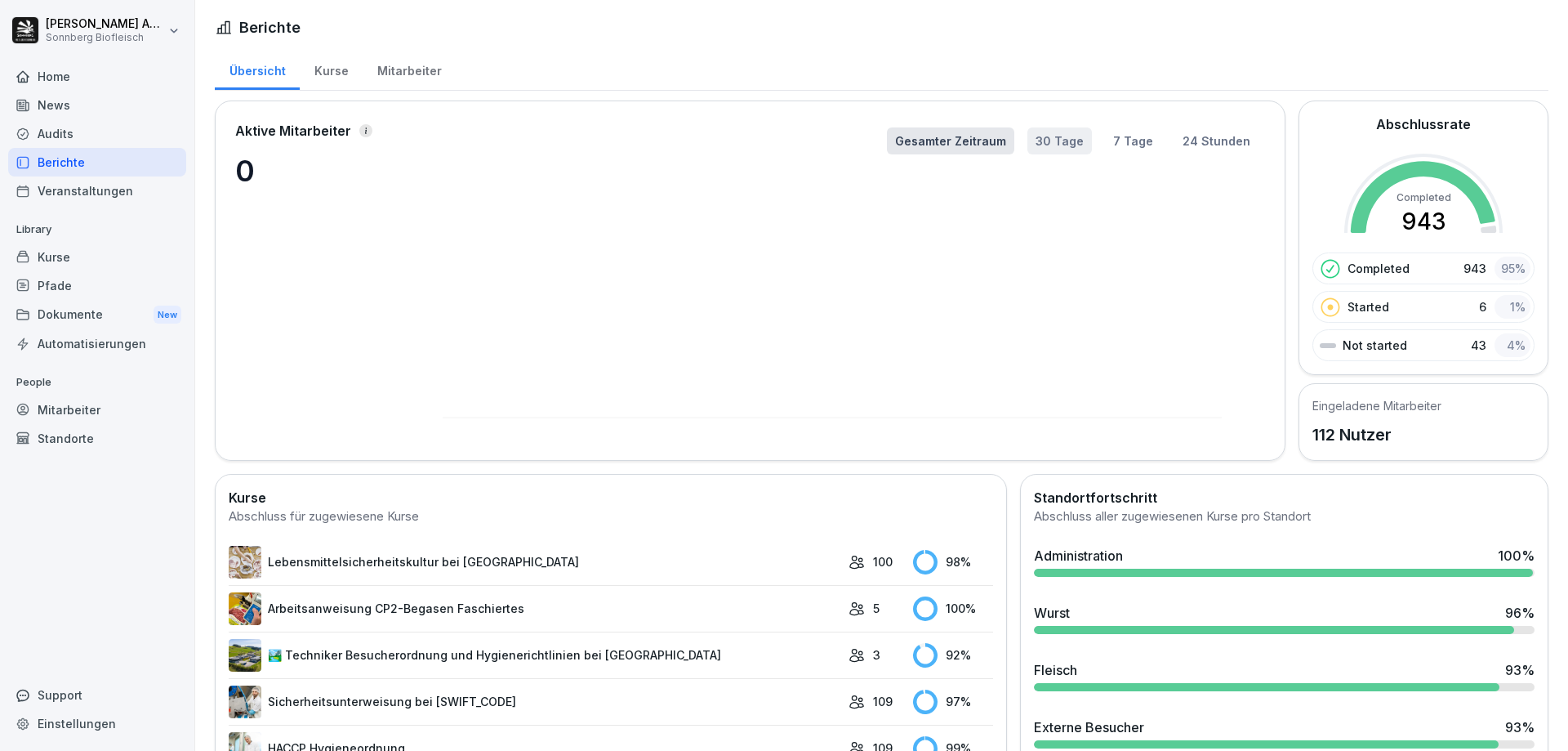
click at [1058, 139] on button "30 Tage" at bounding box center [1060, 140] width 64 height 27
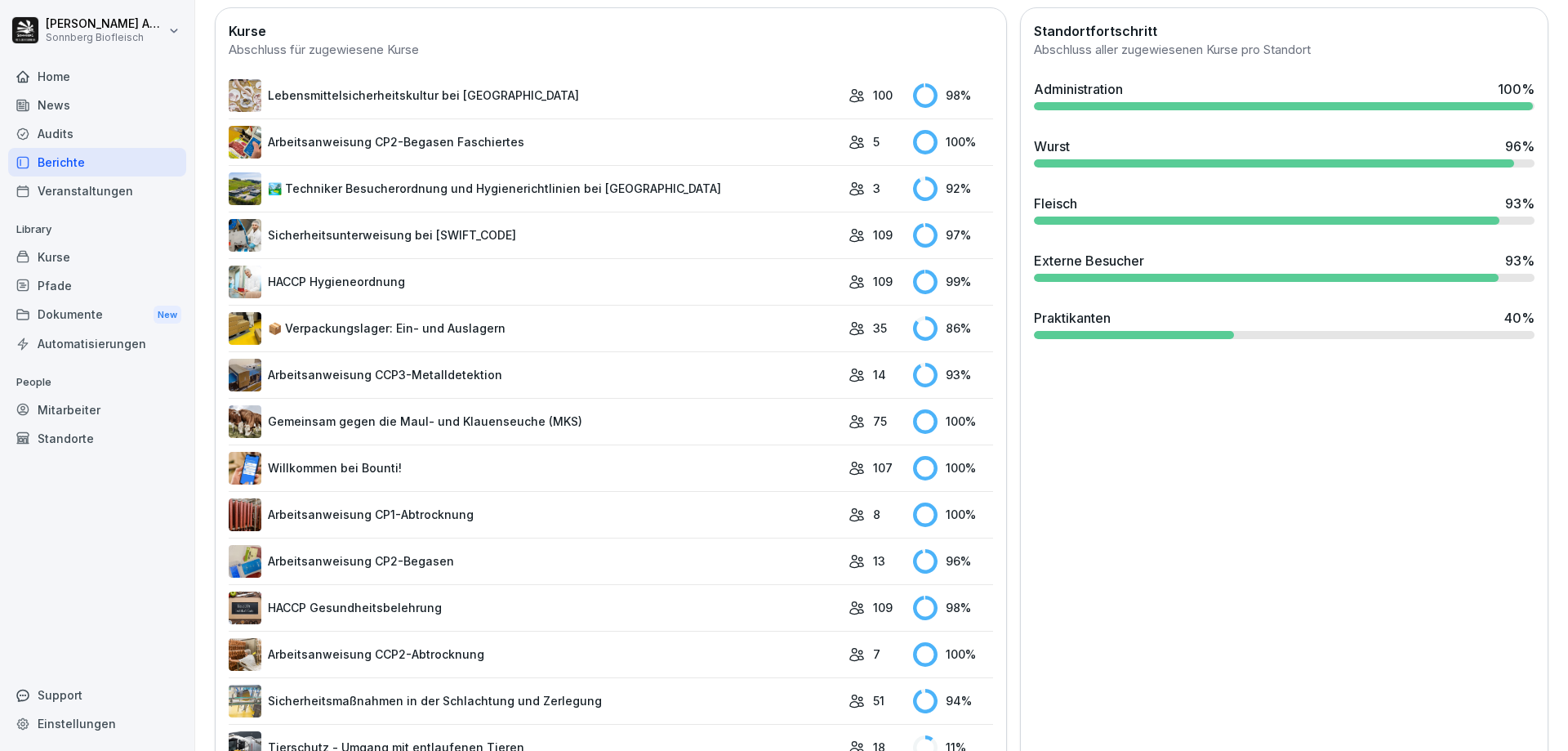
scroll to position [139, 0]
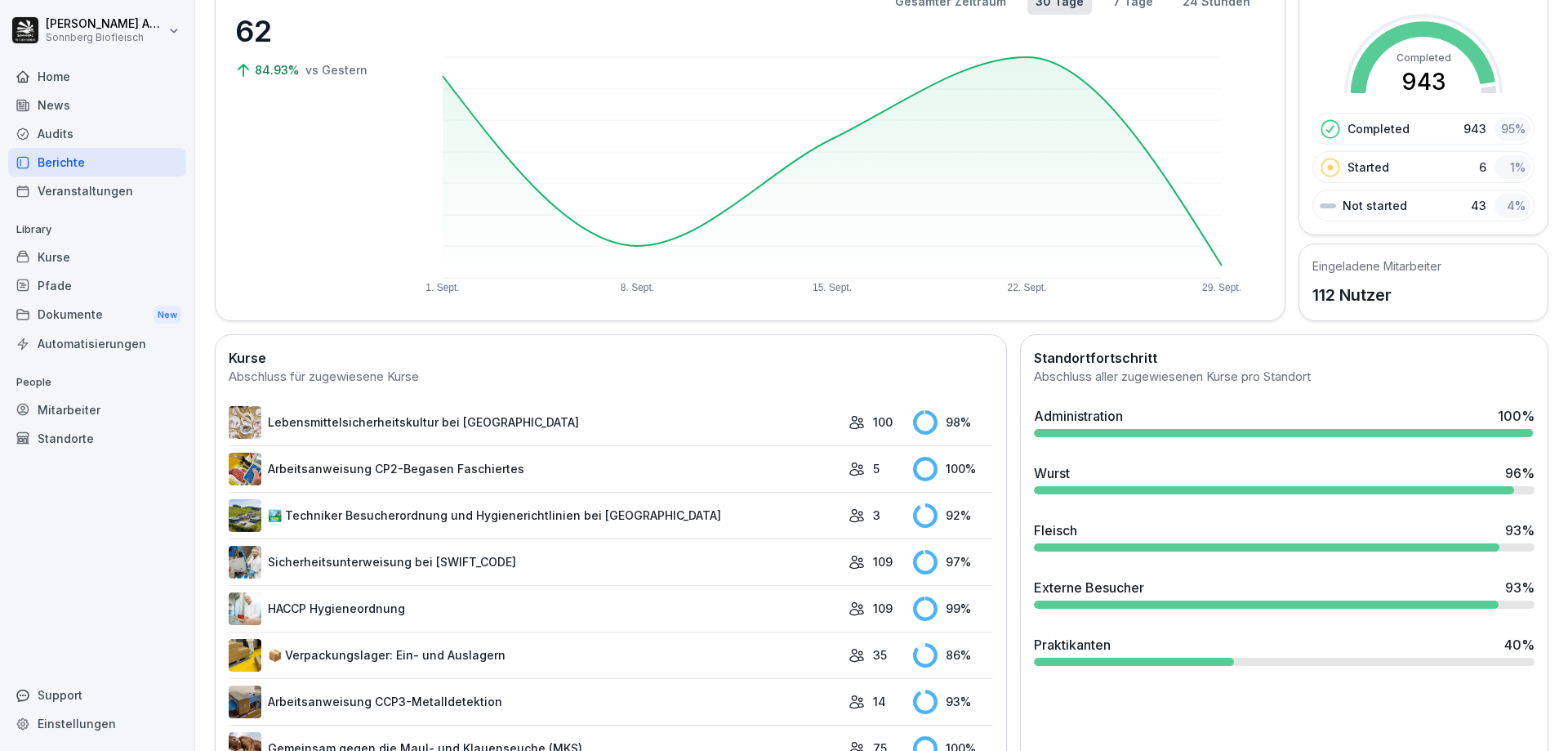
click at [48, 139] on div "Audits" at bounding box center [97, 133] width 178 height 29
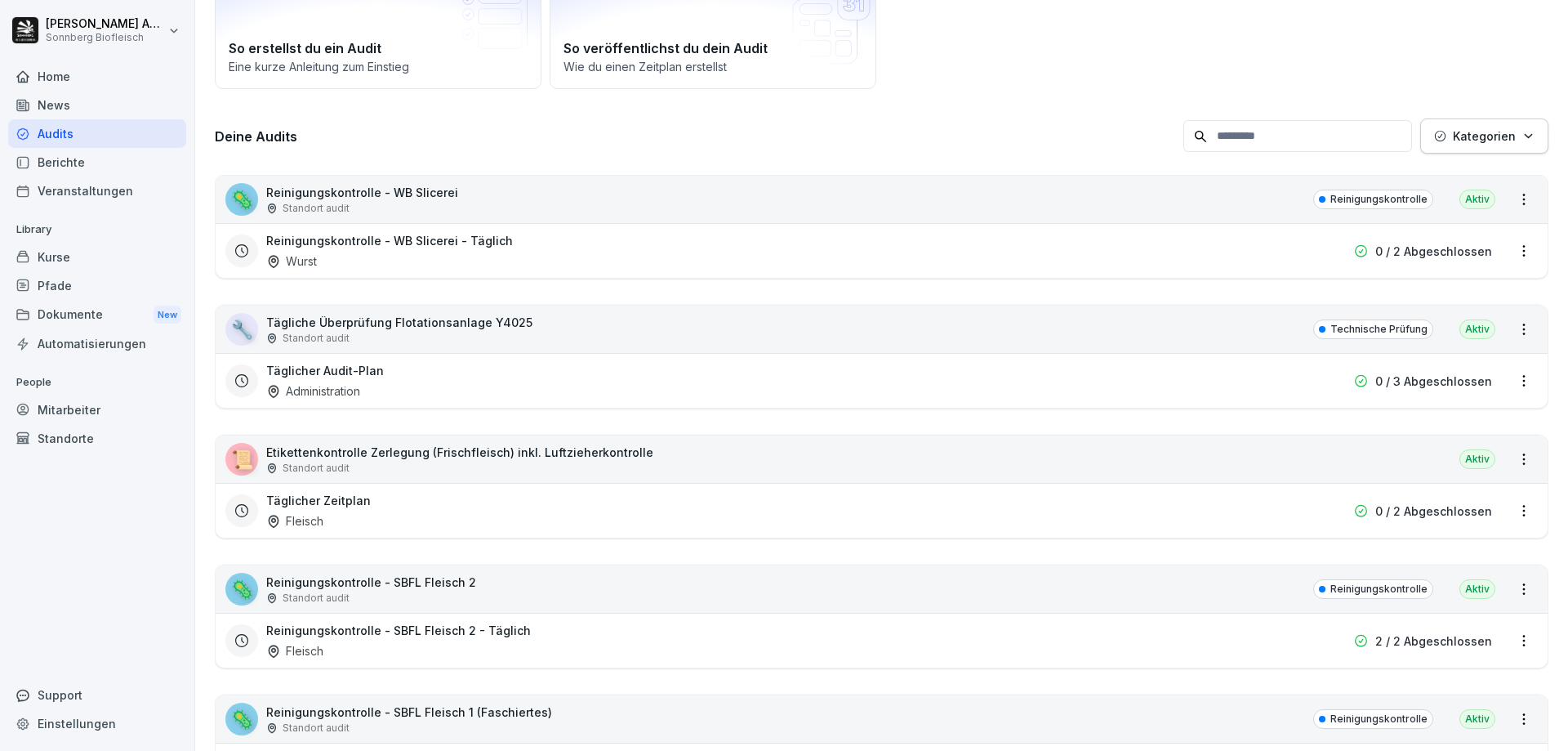
scroll to position [17, 0]
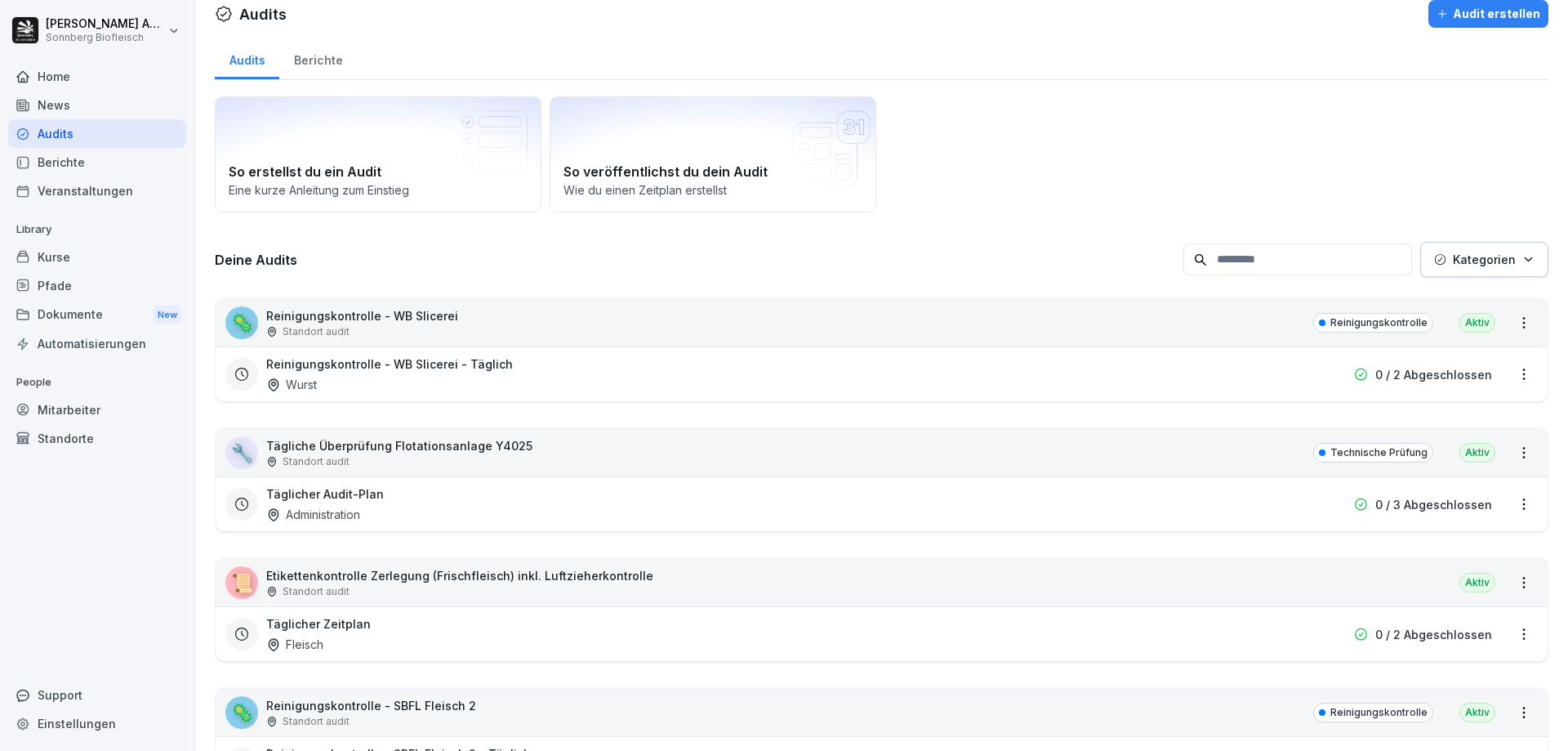
click at [324, 62] on div "Berichte" at bounding box center [318, 59] width 78 height 41
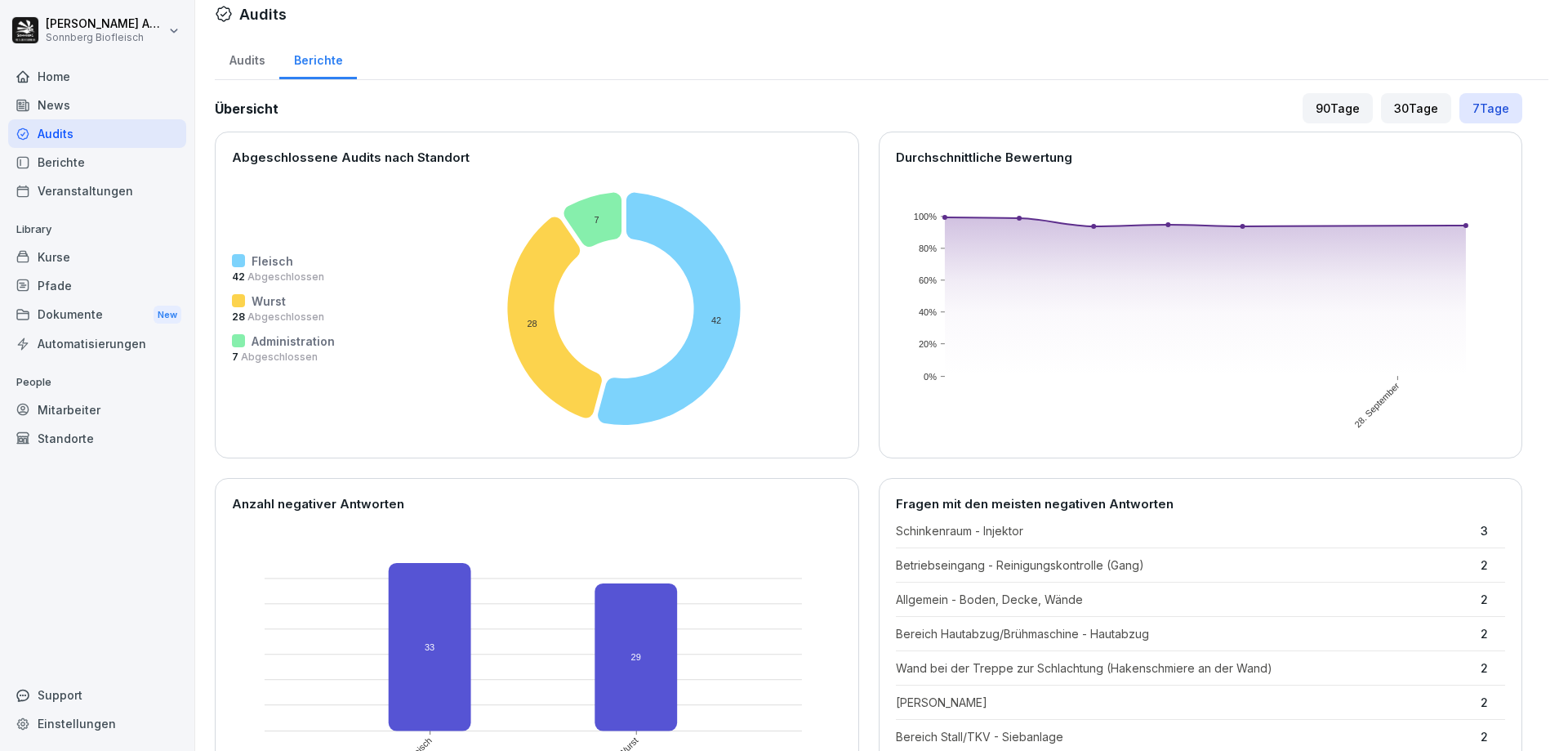
click at [1386, 115] on div "30 Tage" at bounding box center [1416, 108] width 70 height 31
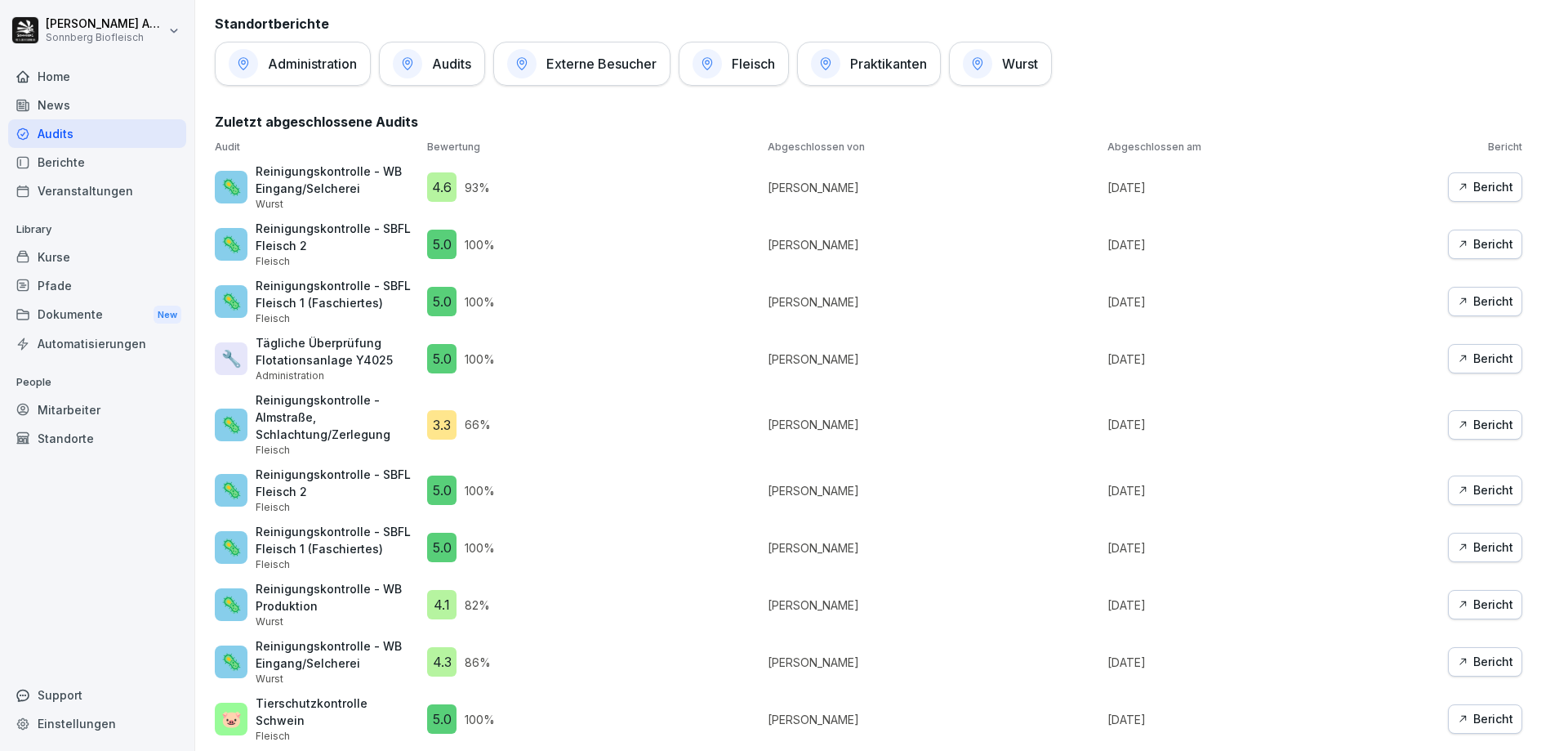
scroll to position [752, 0]
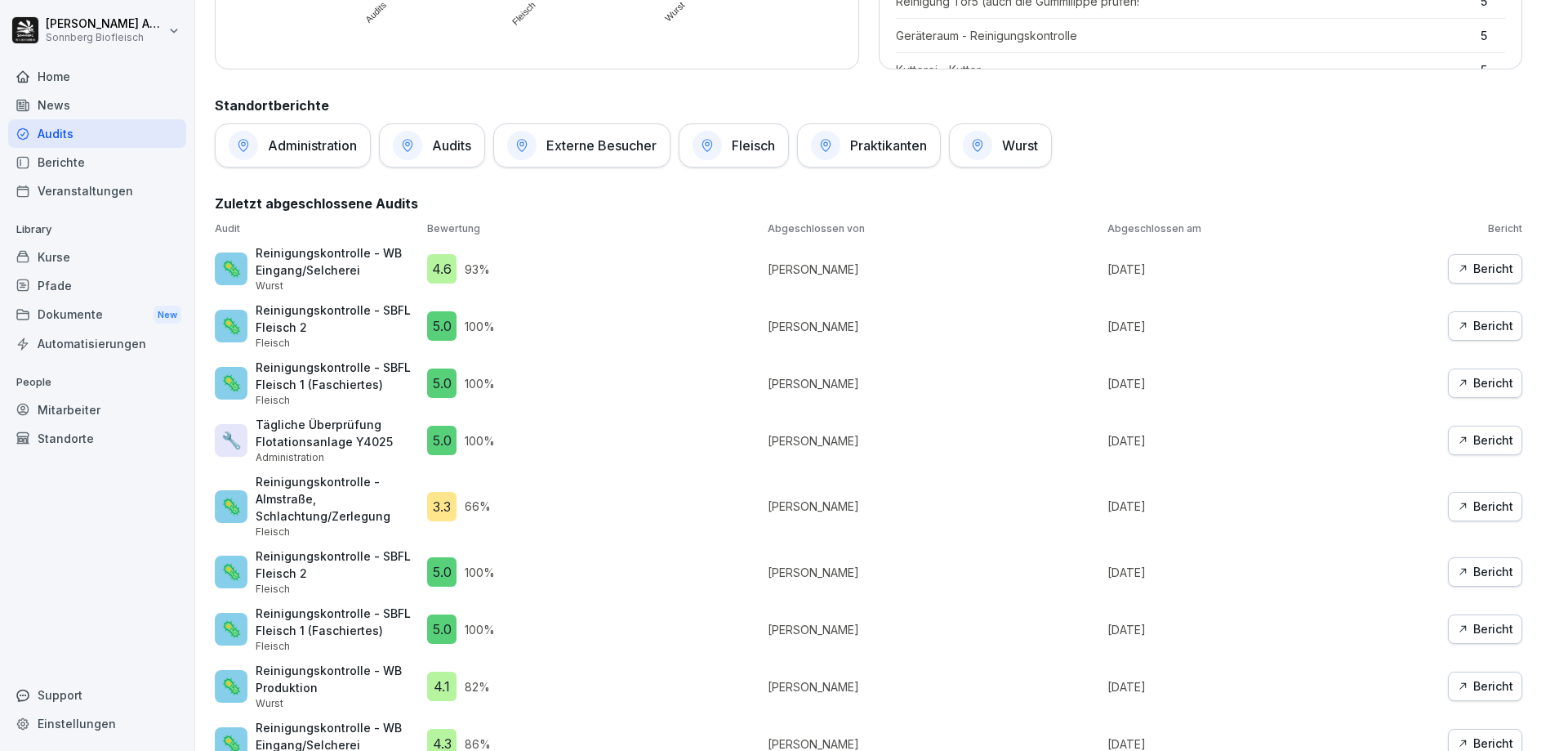
click at [423, 143] on div at bounding box center [408, 145] width 30 height 30
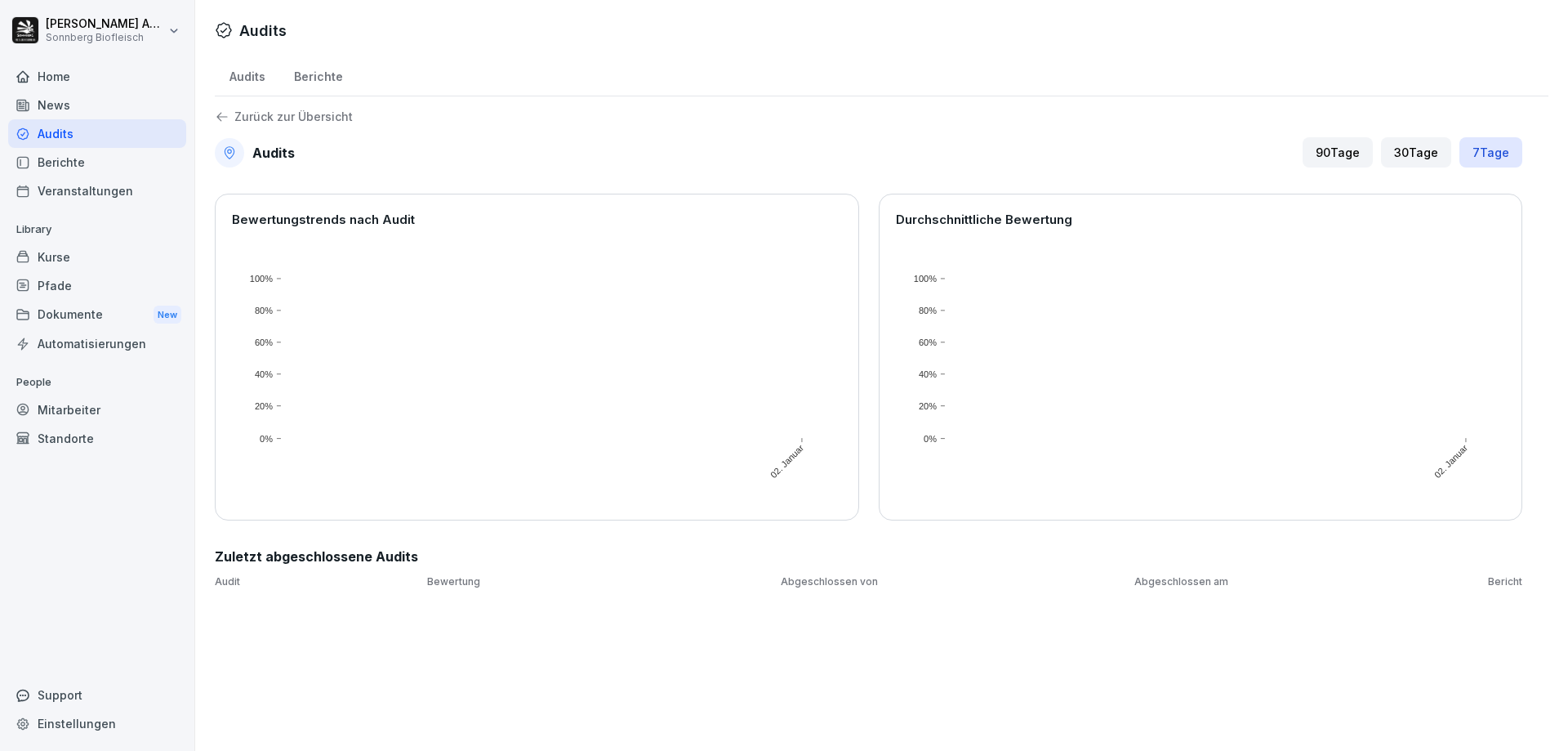
click at [1403, 150] on div "30 Tage" at bounding box center [1416, 152] width 70 height 31
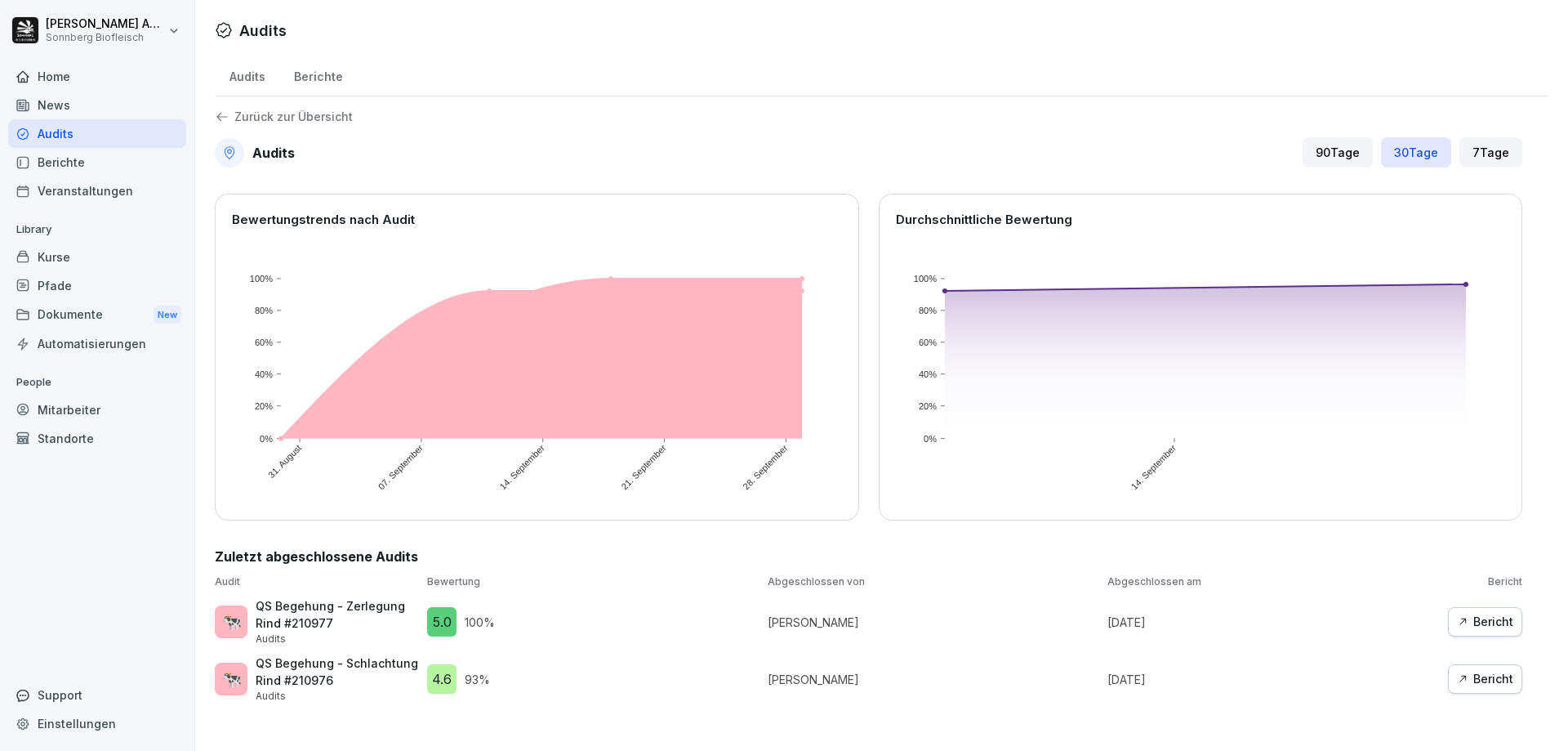
click at [253, 80] on div "Audits" at bounding box center [247, 74] width 64 height 41
click at [314, 79] on div "Berichte" at bounding box center [318, 74] width 78 height 41
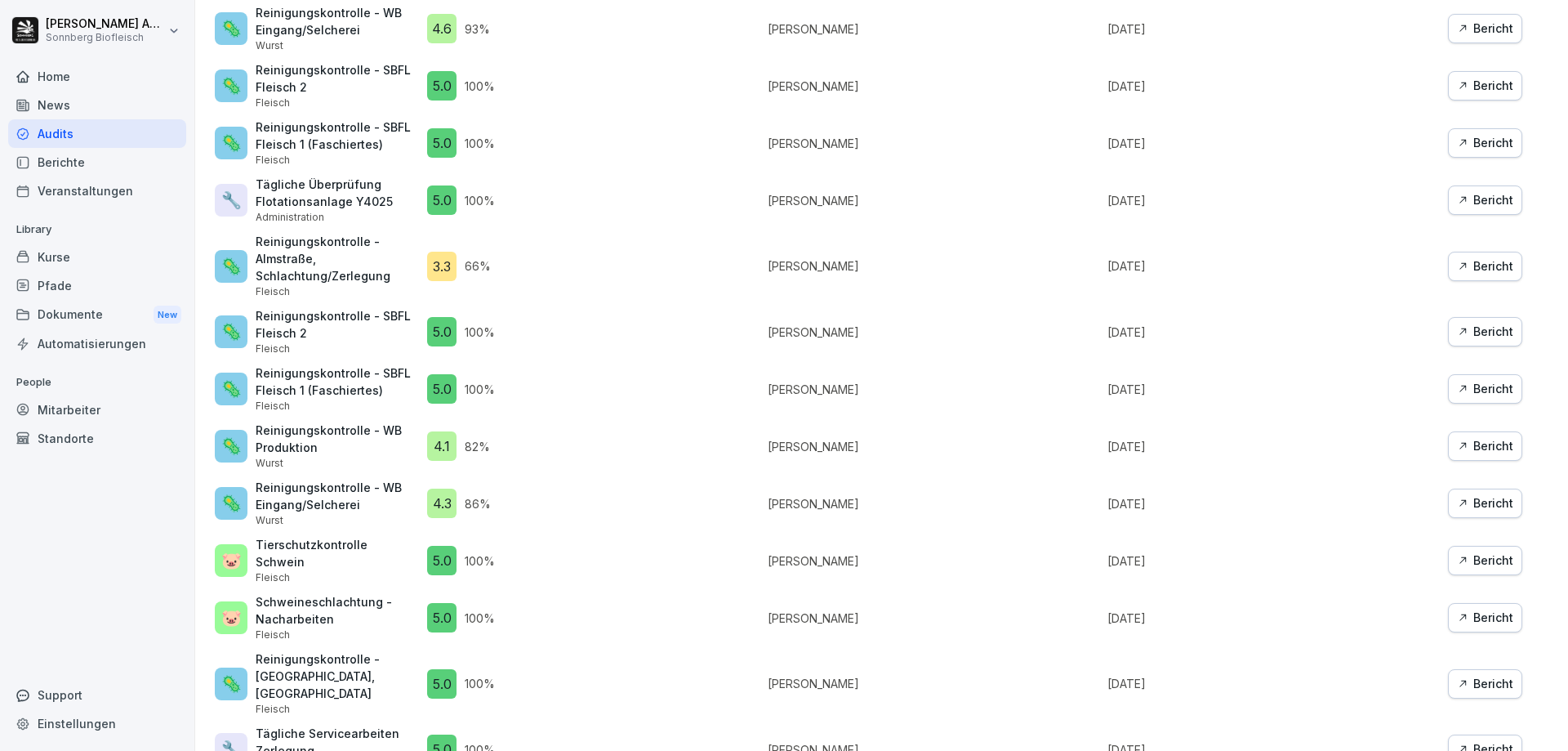
scroll to position [1155, 0]
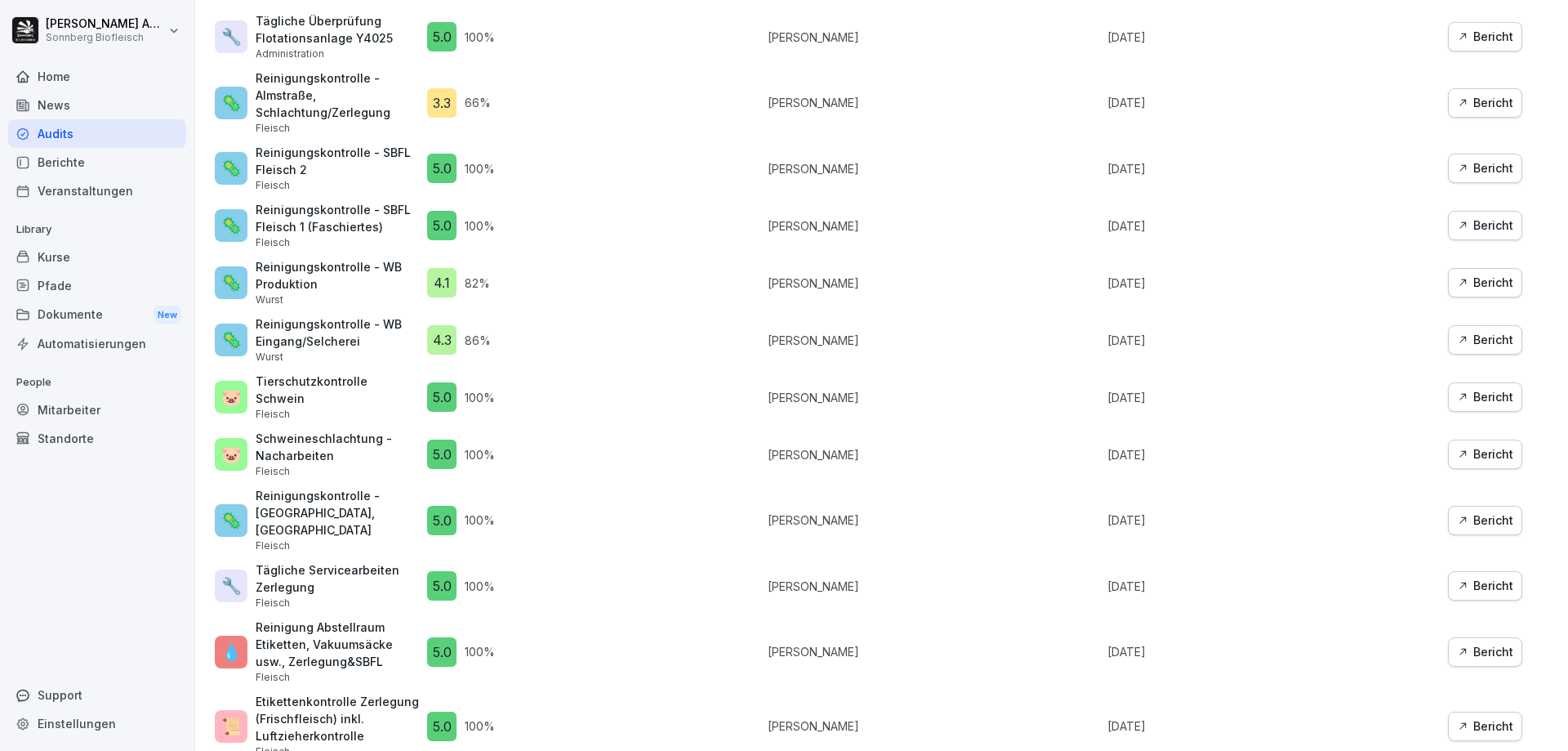
click at [53, 579] on div "Home News Audits Berichte Veranstaltungen Library Kurse Pfade Dokumente New Aut…" at bounding box center [97, 397] width 178 height 690
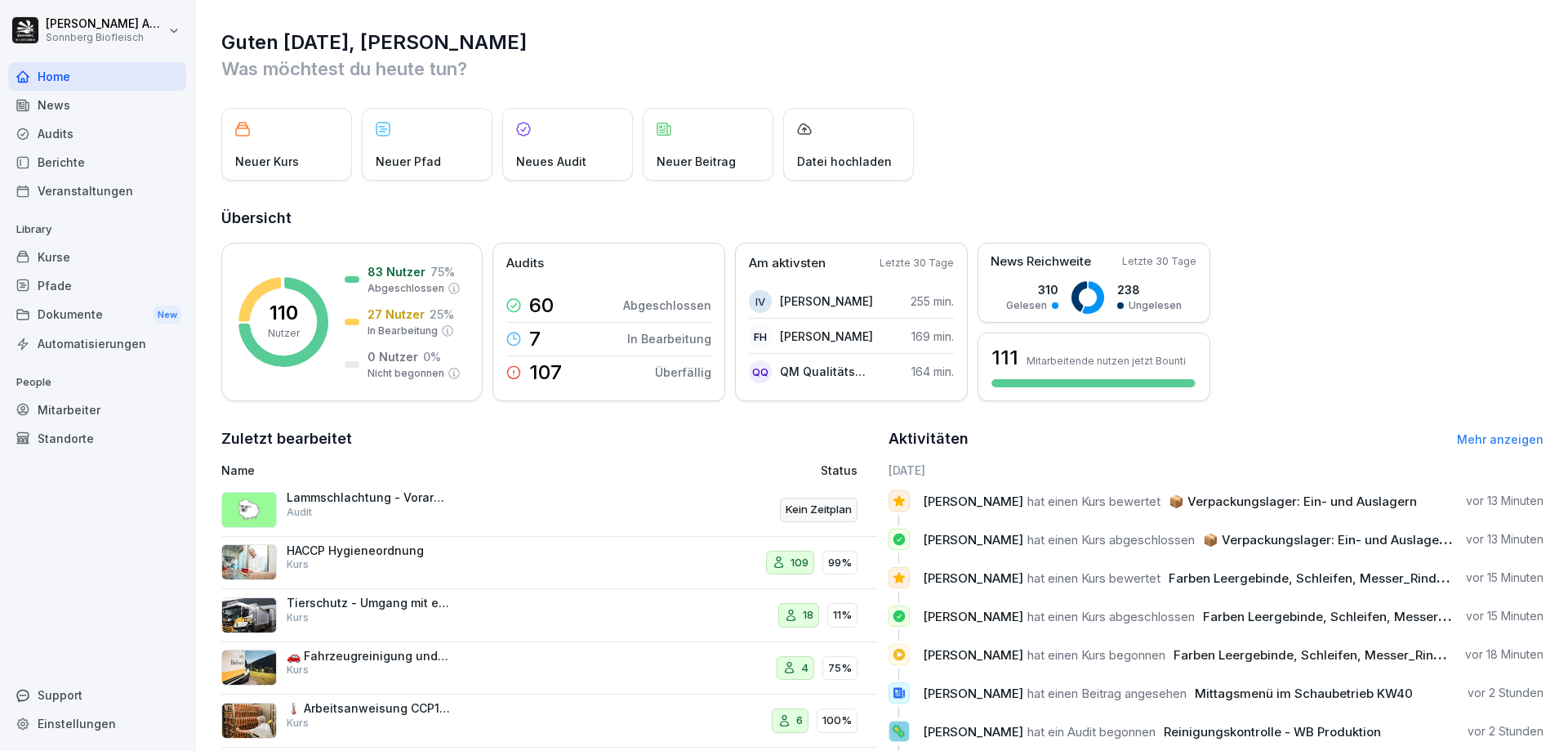
click at [41, 165] on div "Berichte" at bounding box center [97, 162] width 178 height 29
click at [64, 134] on div "Audits" at bounding box center [97, 133] width 178 height 29
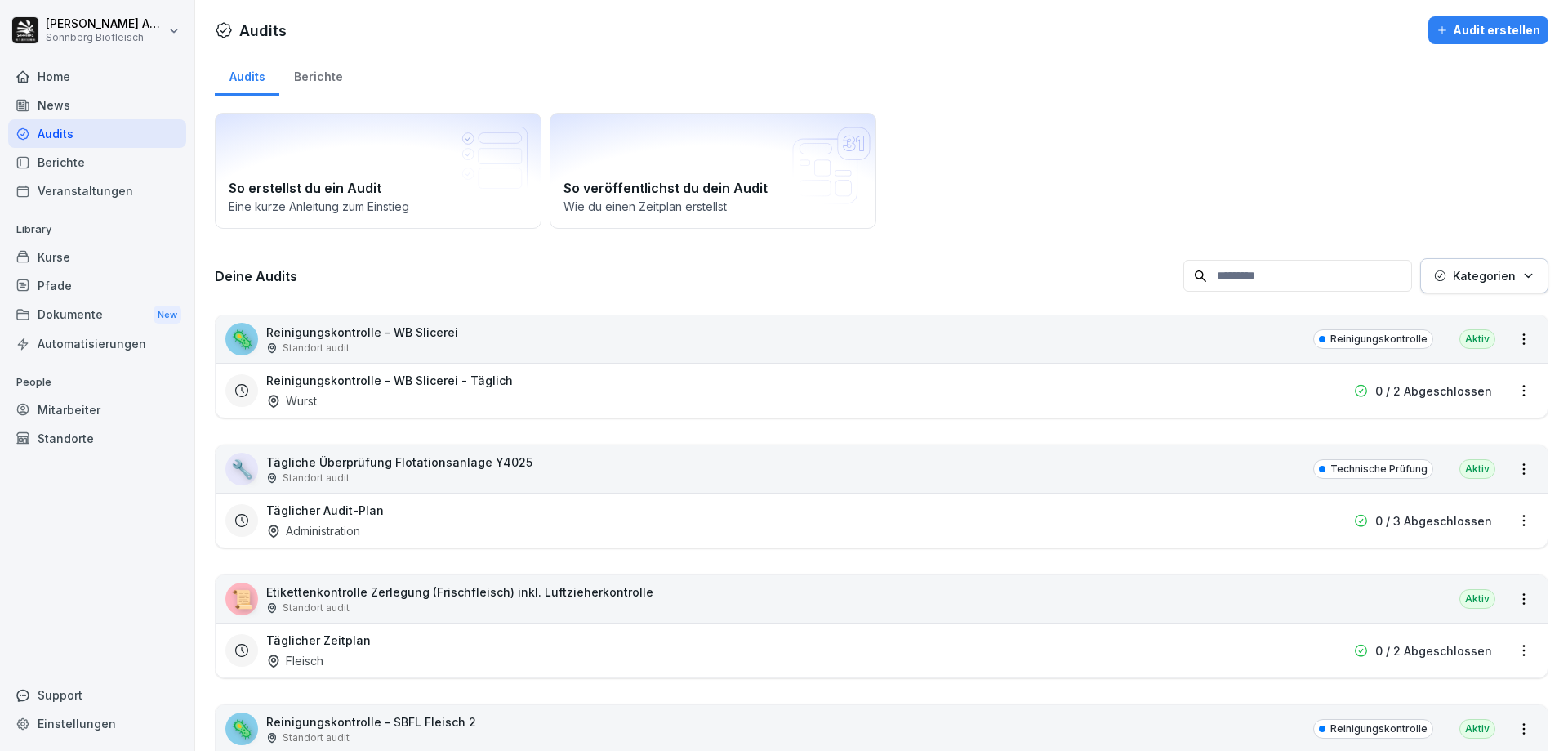
click at [83, 84] on div "Home" at bounding box center [97, 76] width 178 height 29
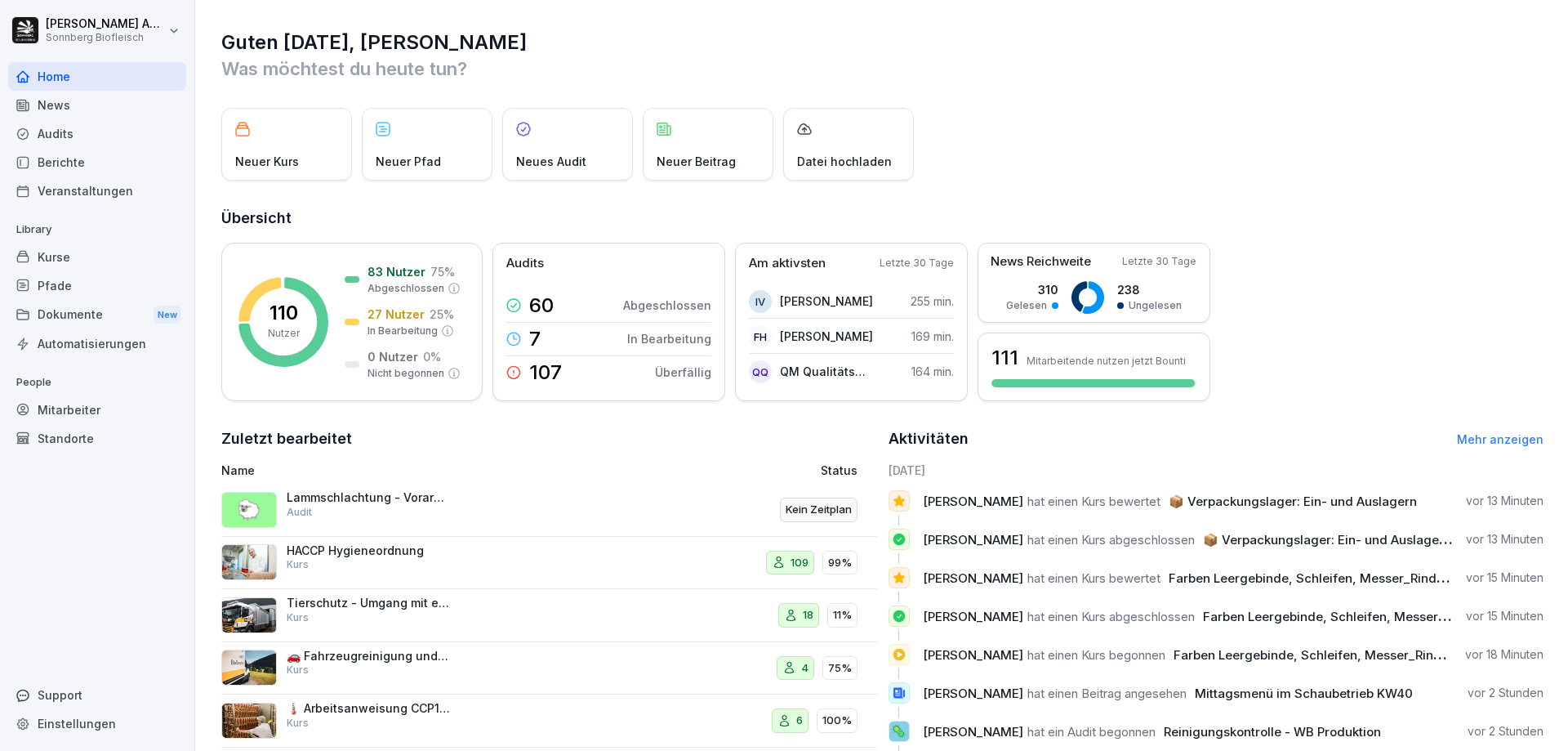
click at [372, 511] on div "Lammschlachtung - Vorarbeiten Audit" at bounding box center [368, 505] width 163 height 30
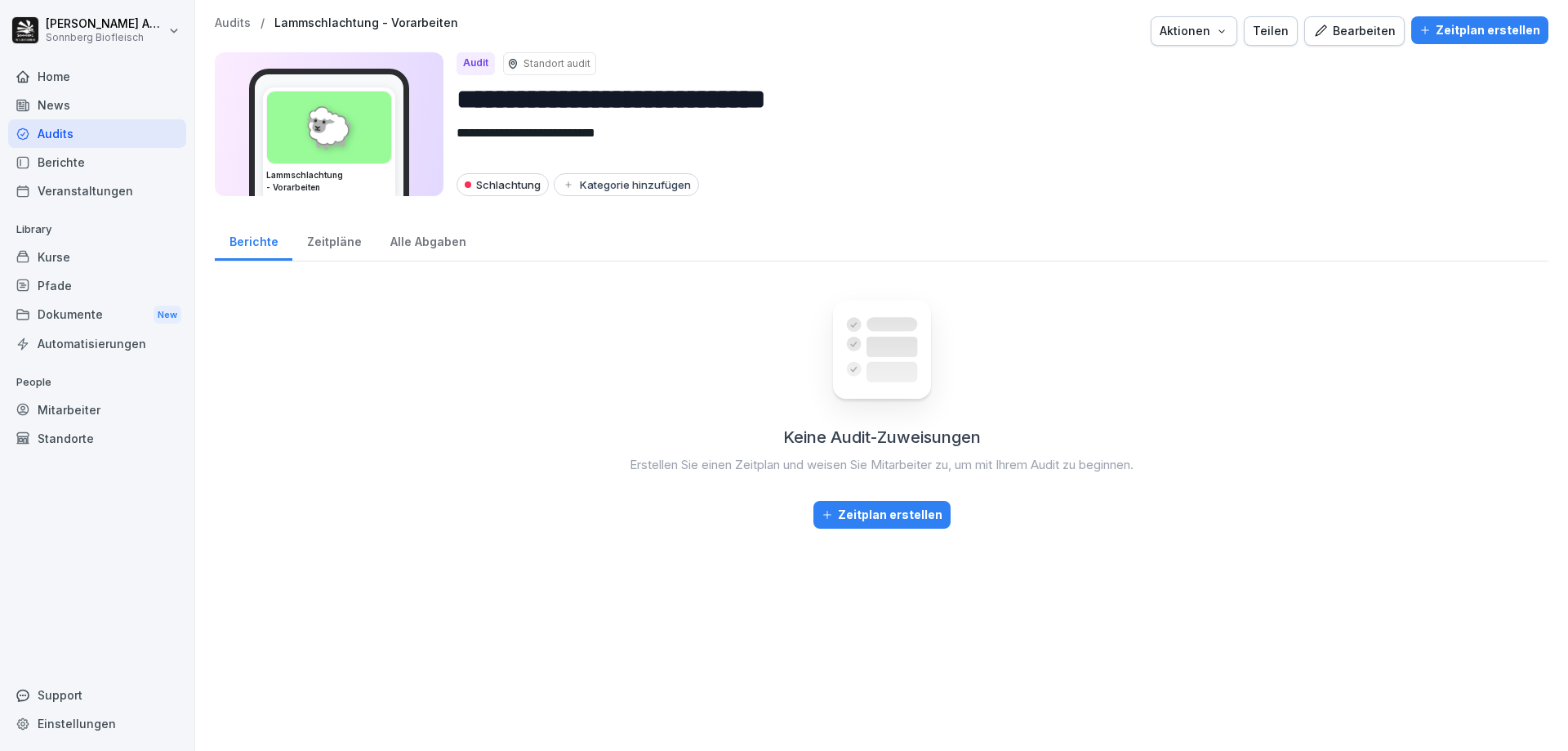
click at [50, 140] on div "Audits" at bounding box center [97, 133] width 178 height 29
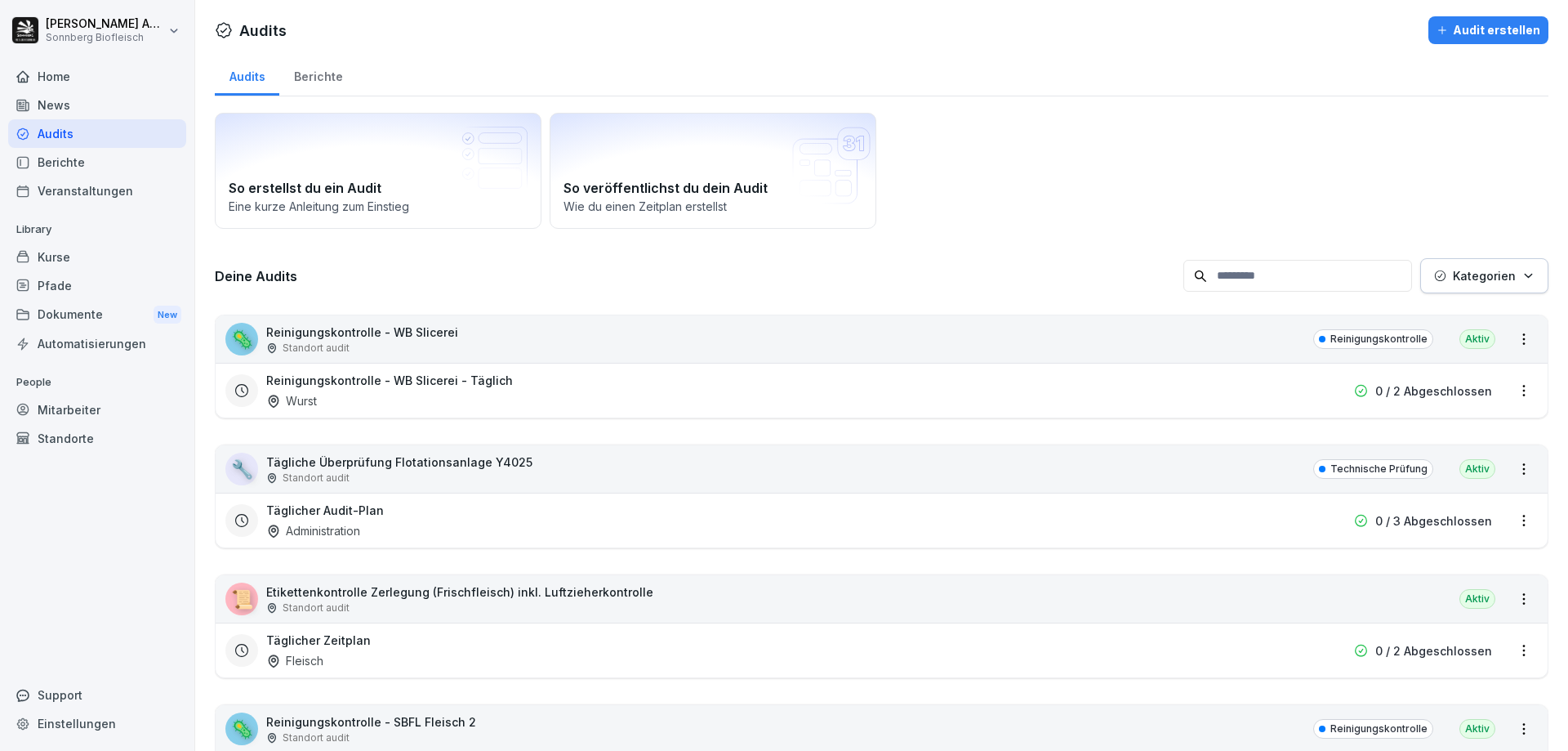
click at [1313, 290] on input at bounding box center [1297, 276] width 229 height 32
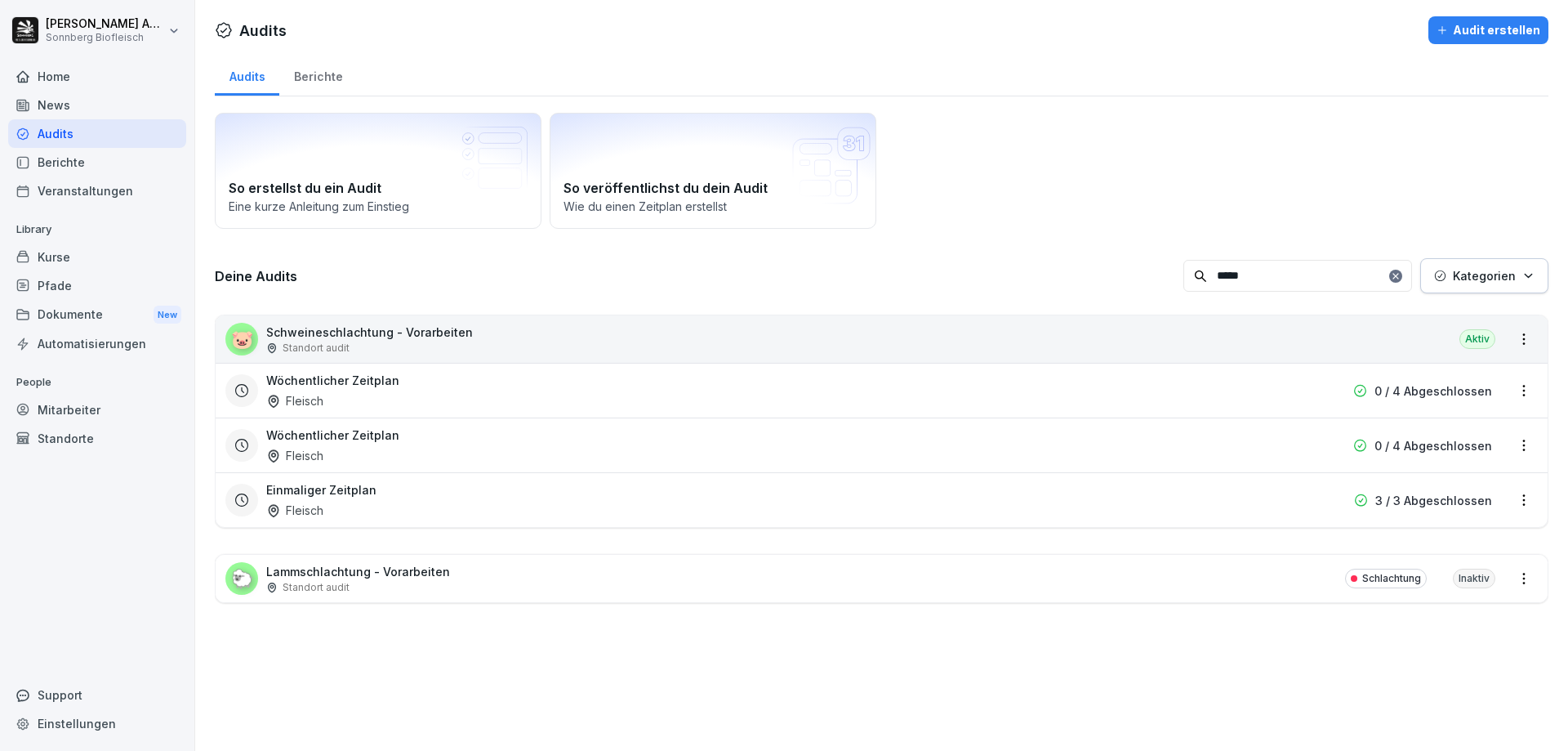
type input "*****"
click at [626, 347] on div "🐷 Schweineschlachtung - Vorarbeiten Standort audit Aktiv" at bounding box center [881, 338] width 1332 height 47
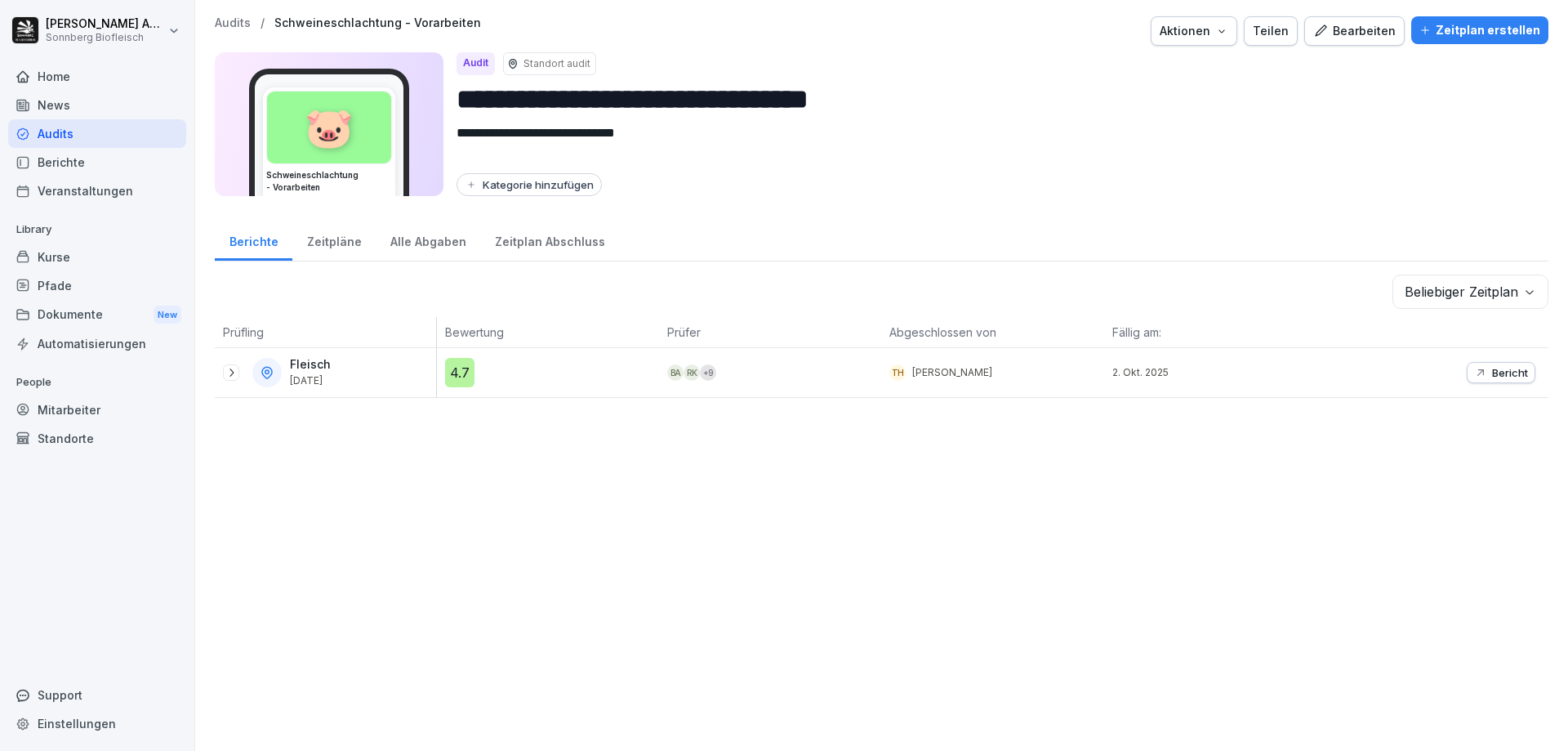
click at [319, 239] on div "Zeitpläne" at bounding box center [333, 239] width 83 height 41
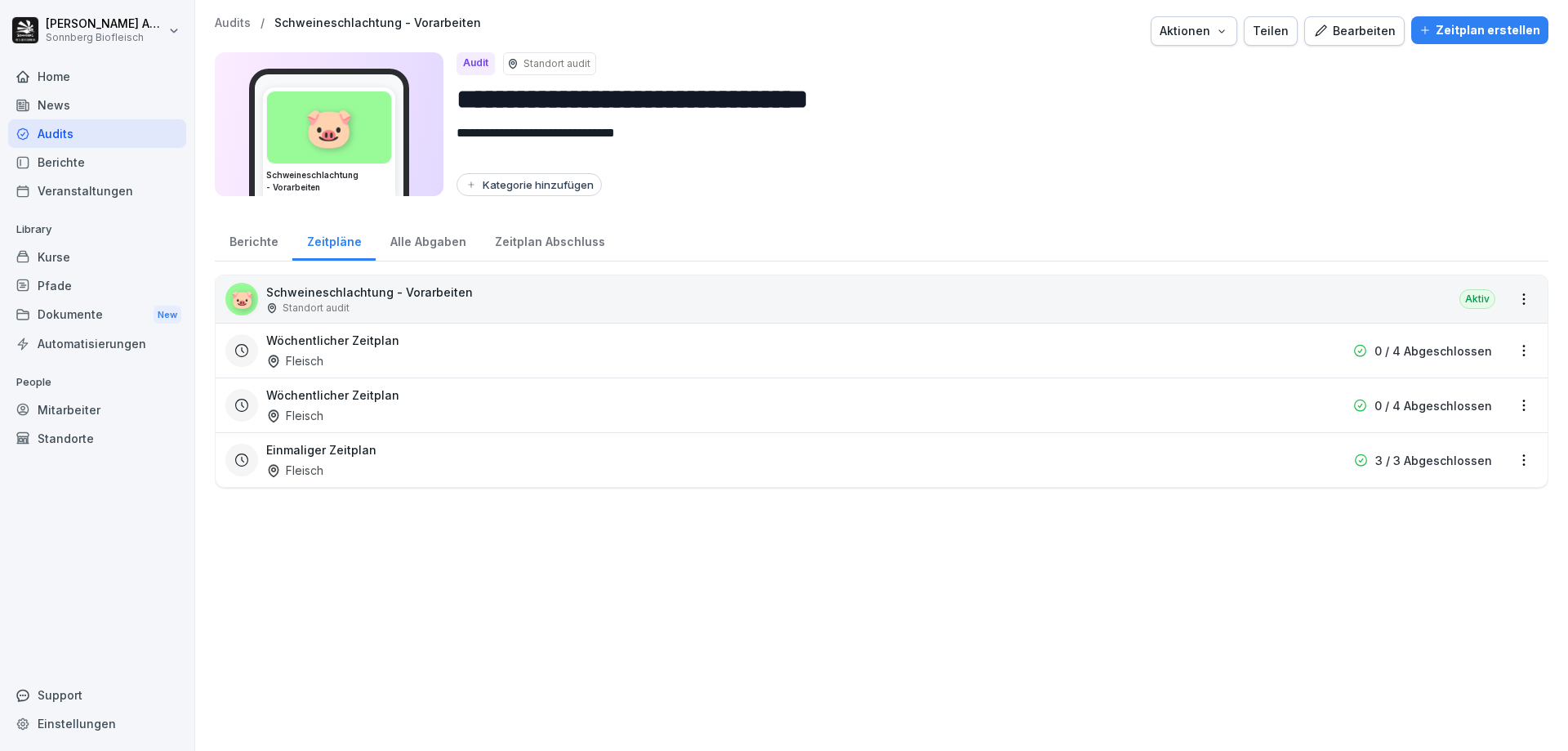
click at [1467, 328] on div "Wöchentlicher Zeitplan Fleisch 0 / 4 Abgeschlossen" at bounding box center [881, 350] width 1332 height 54
click at [1512, 342] on html "**********" at bounding box center [784, 376] width 1568 height 751
click at [1471, 400] on div "Zeitplan bearbeiten" at bounding box center [1446, 408] width 155 height 27
click at [341, 356] on div "Wöchentlicher Zeitplan Fleisch" at bounding box center [777, 351] width 1022 height 38
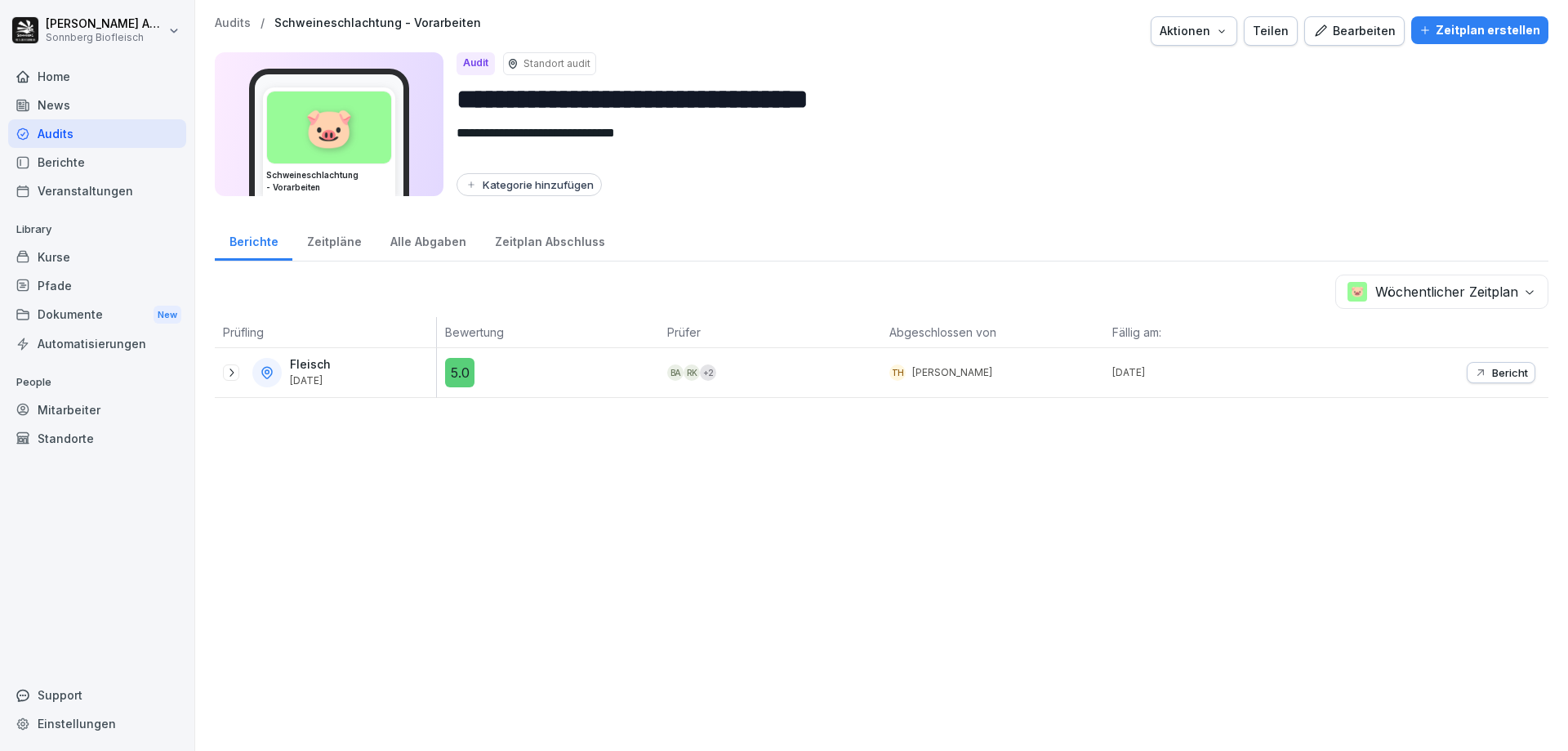
click at [325, 237] on div "Zeitpläne" at bounding box center [333, 239] width 83 height 41
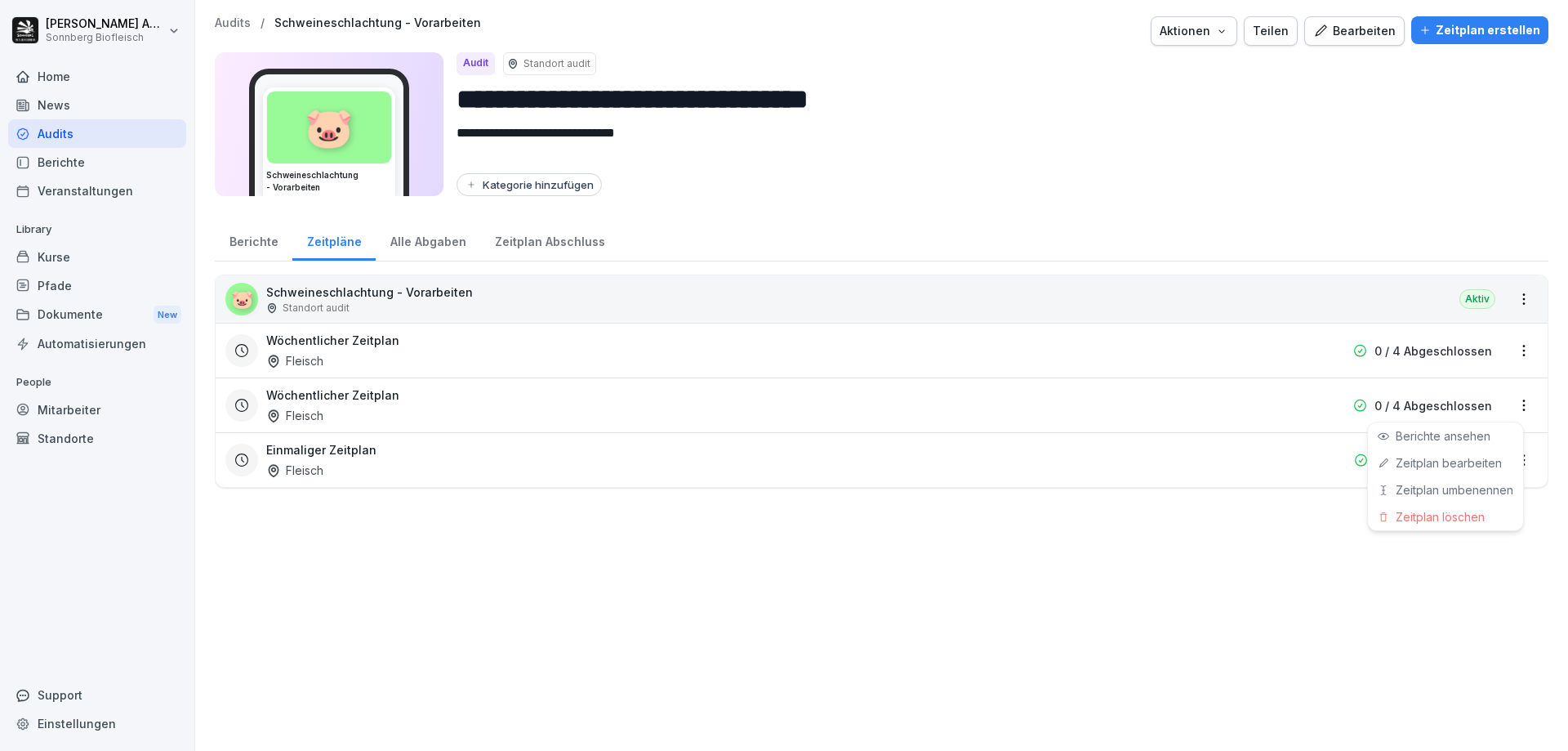
click at [1502, 401] on html "**********" at bounding box center [784, 376] width 1568 height 751
drag, startPoint x: 1236, startPoint y: 512, endPoint x: 1268, endPoint y: 513, distance: 32.0
click at [1236, 513] on html "**********" at bounding box center [784, 376] width 1568 height 751
click at [1513, 452] on html "**********" at bounding box center [784, 376] width 1568 height 751
click at [0, 0] on link "Zeitplan bearbeiten" at bounding box center [0, 0] width 0 height 0
